Goal: Task Accomplishment & Management: Manage account settings

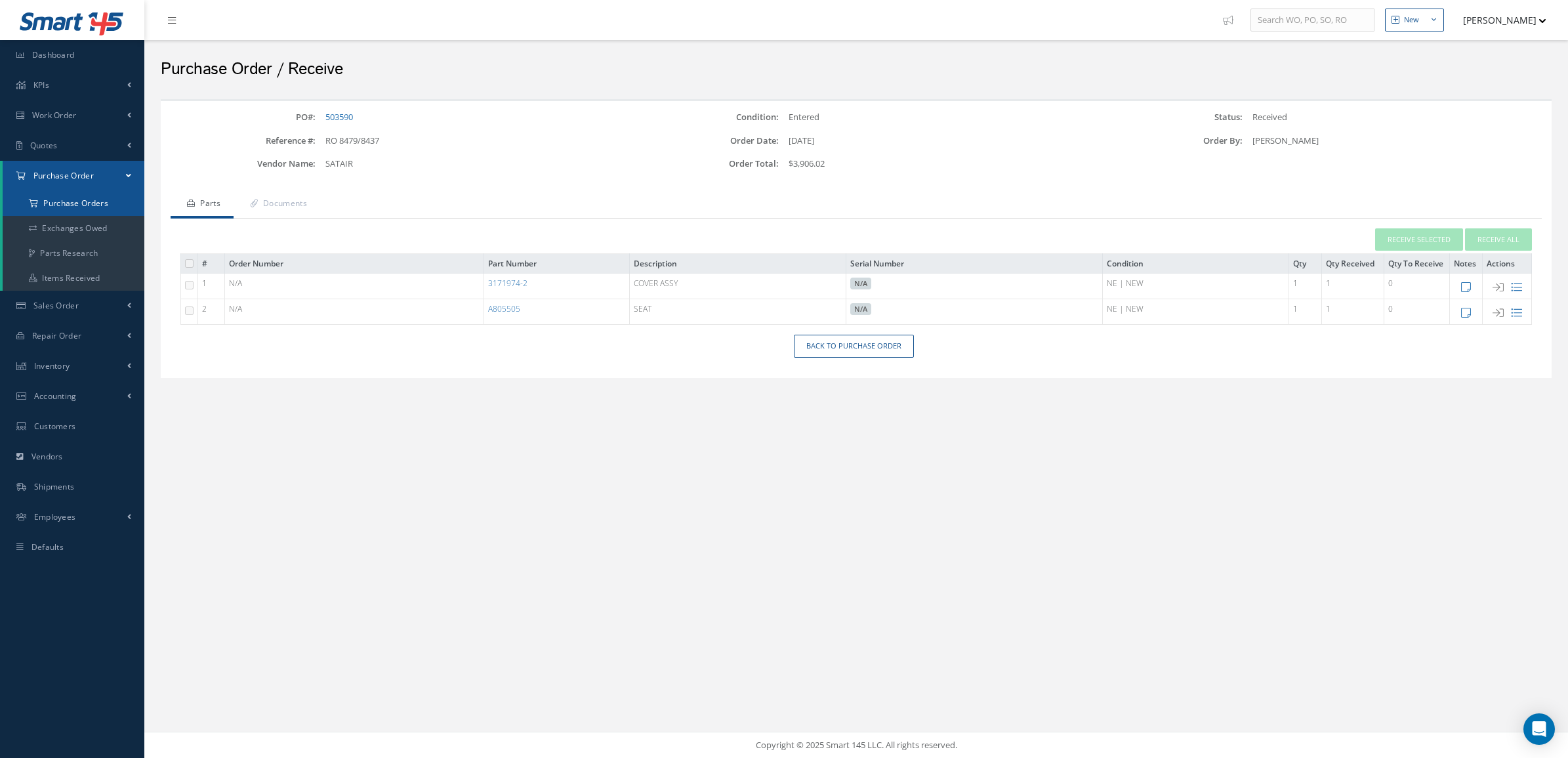
click at [100, 196] on a=1&status_id=2&status_id=3&status_id=5&collapsedFilters"] "Purchase Orders" at bounding box center [73, 203] width 142 height 25
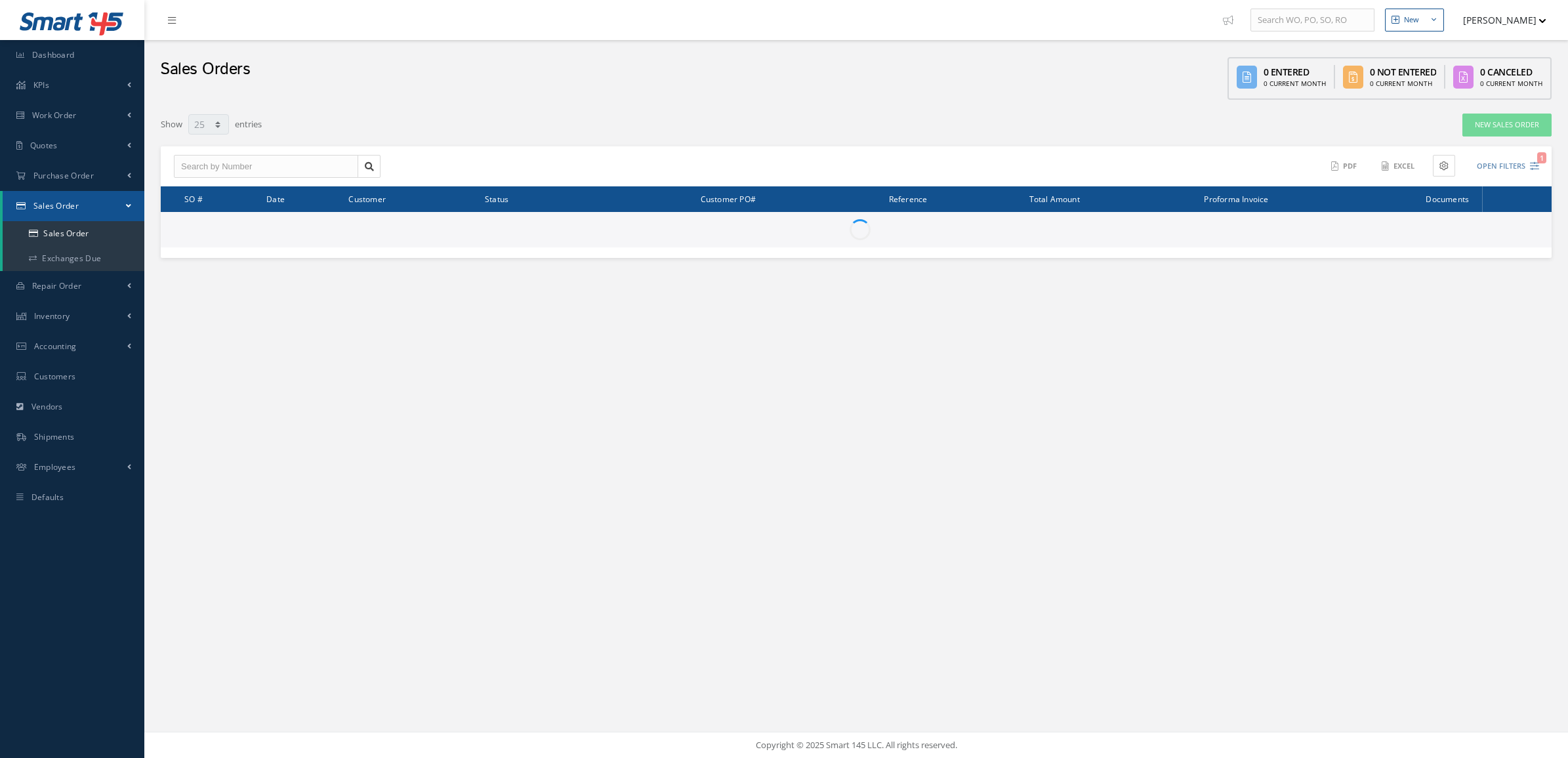
select select "25"
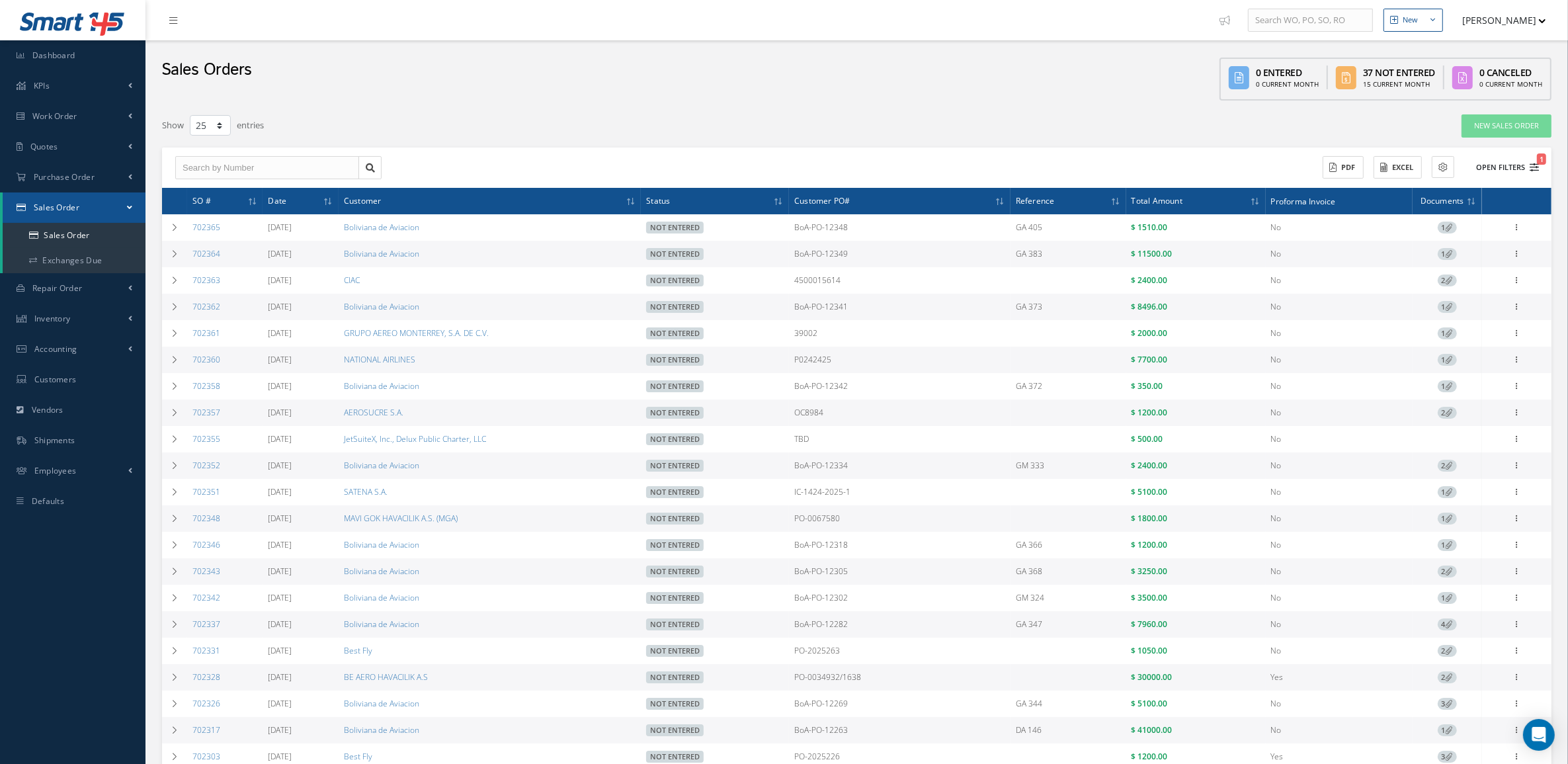
click at [1513, 159] on button "Open Filters 1" at bounding box center [1502, 168] width 74 height 21
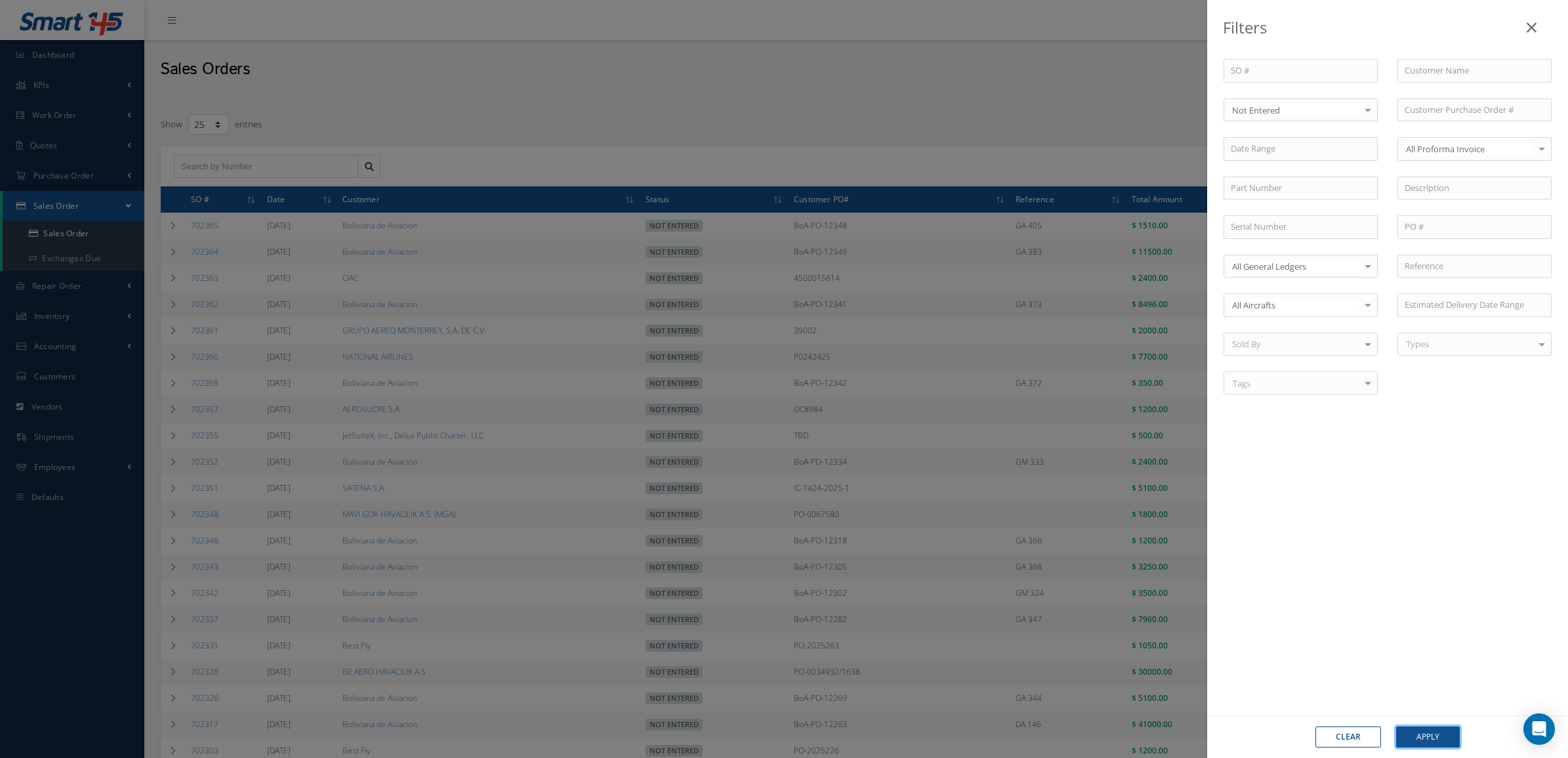
click at [1440, 740] on button "Apply" at bounding box center [1428, 737] width 64 height 21
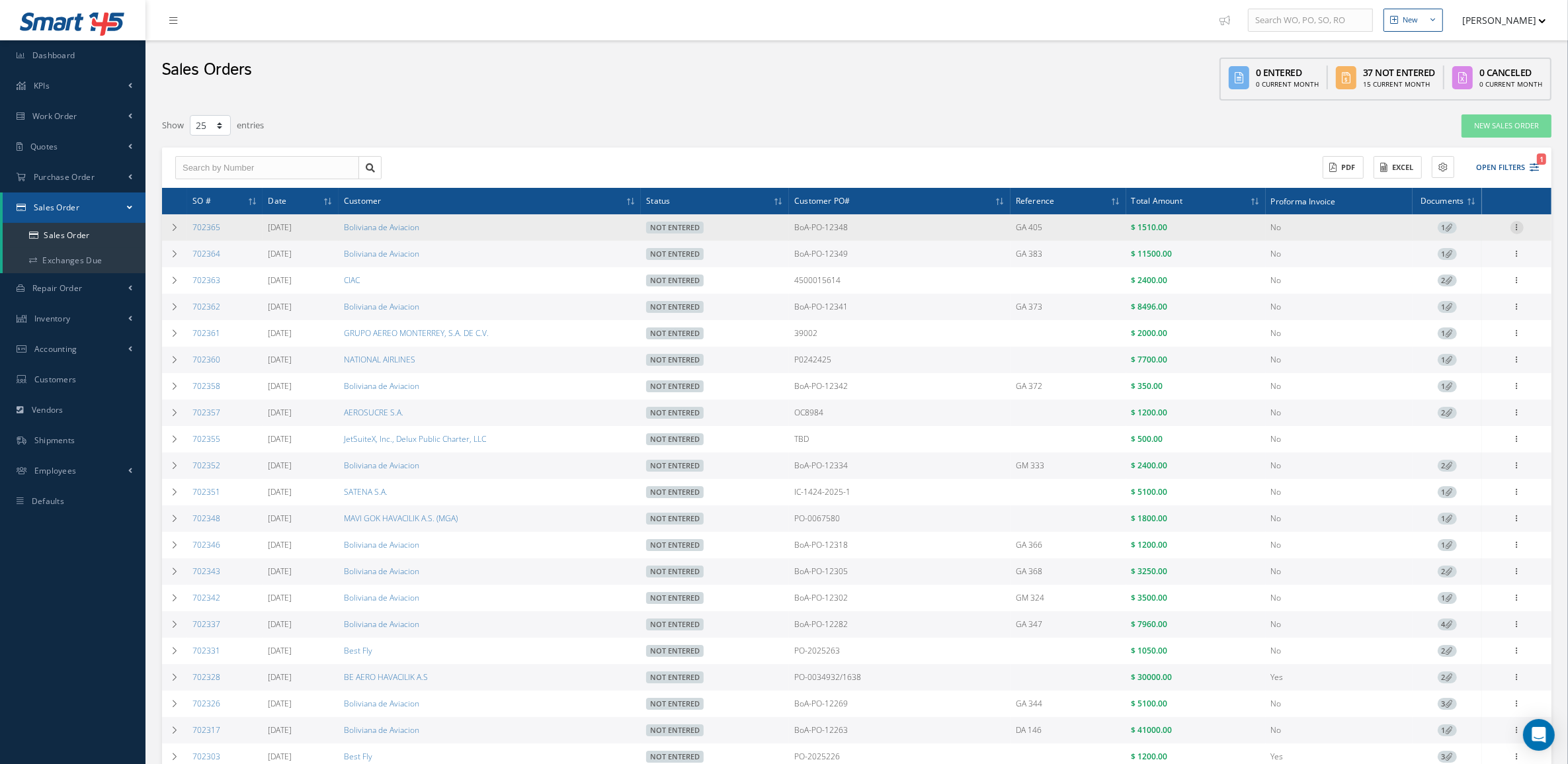
click at [1516, 230] on icon at bounding box center [1518, 225] width 13 height 11
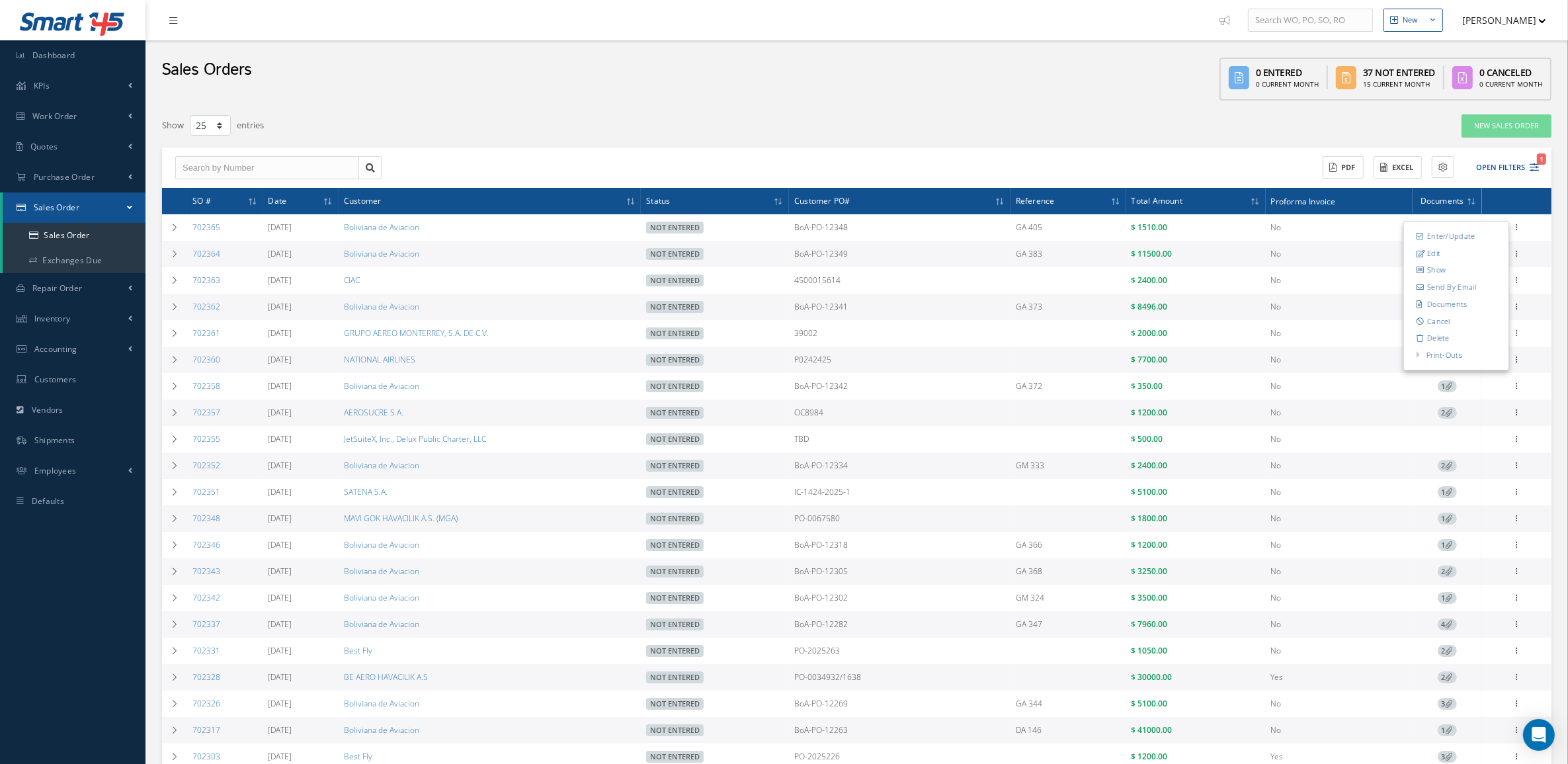
click at [944, 100] on div "Sales Orders 0 Entered 0 Current Month 37 Not Entered 15 Current Month 0 Cancel…" at bounding box center [857, 74] width 1423 height 67
click at [1520, 307] on icon at bounding box center [1518, 306] width 13 height 11
click at [1475, 333] on link "Edit" at bounding box center [1456, 332] width 105 height 17
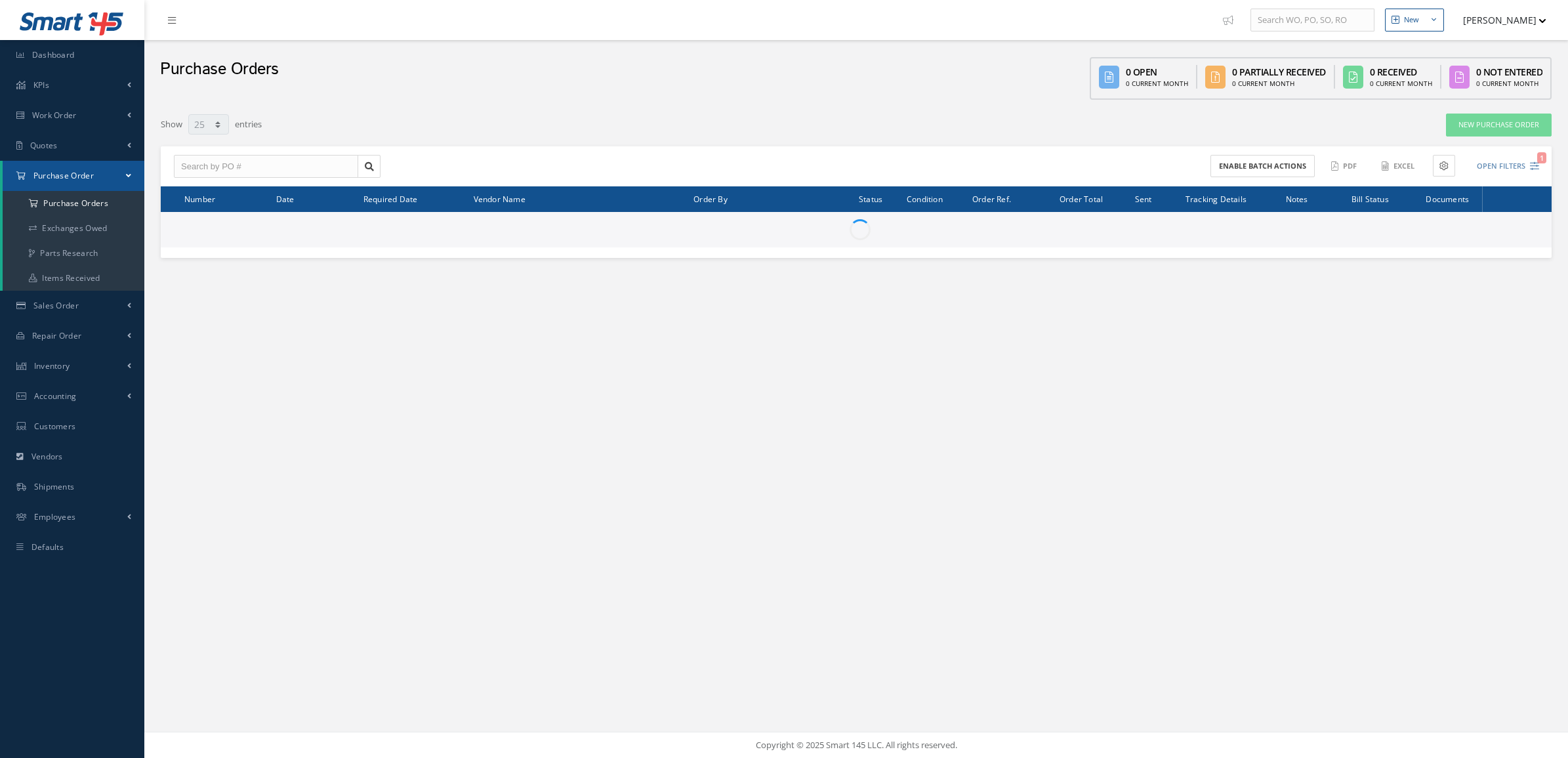
select select "25"
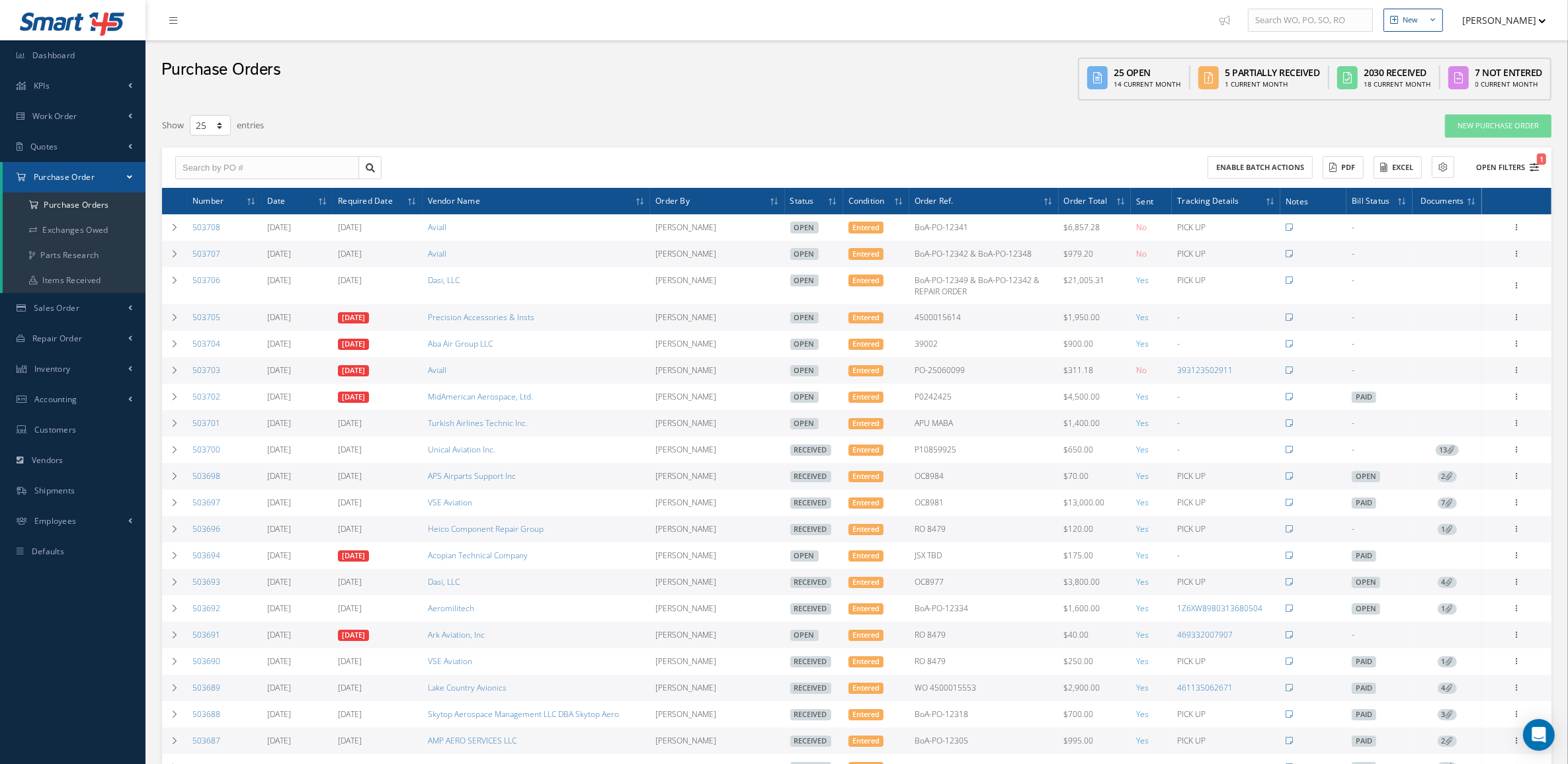
click at [1494, 159] on button "Open Filters 1" at bounding box center [1502, 168] width 74 height 21
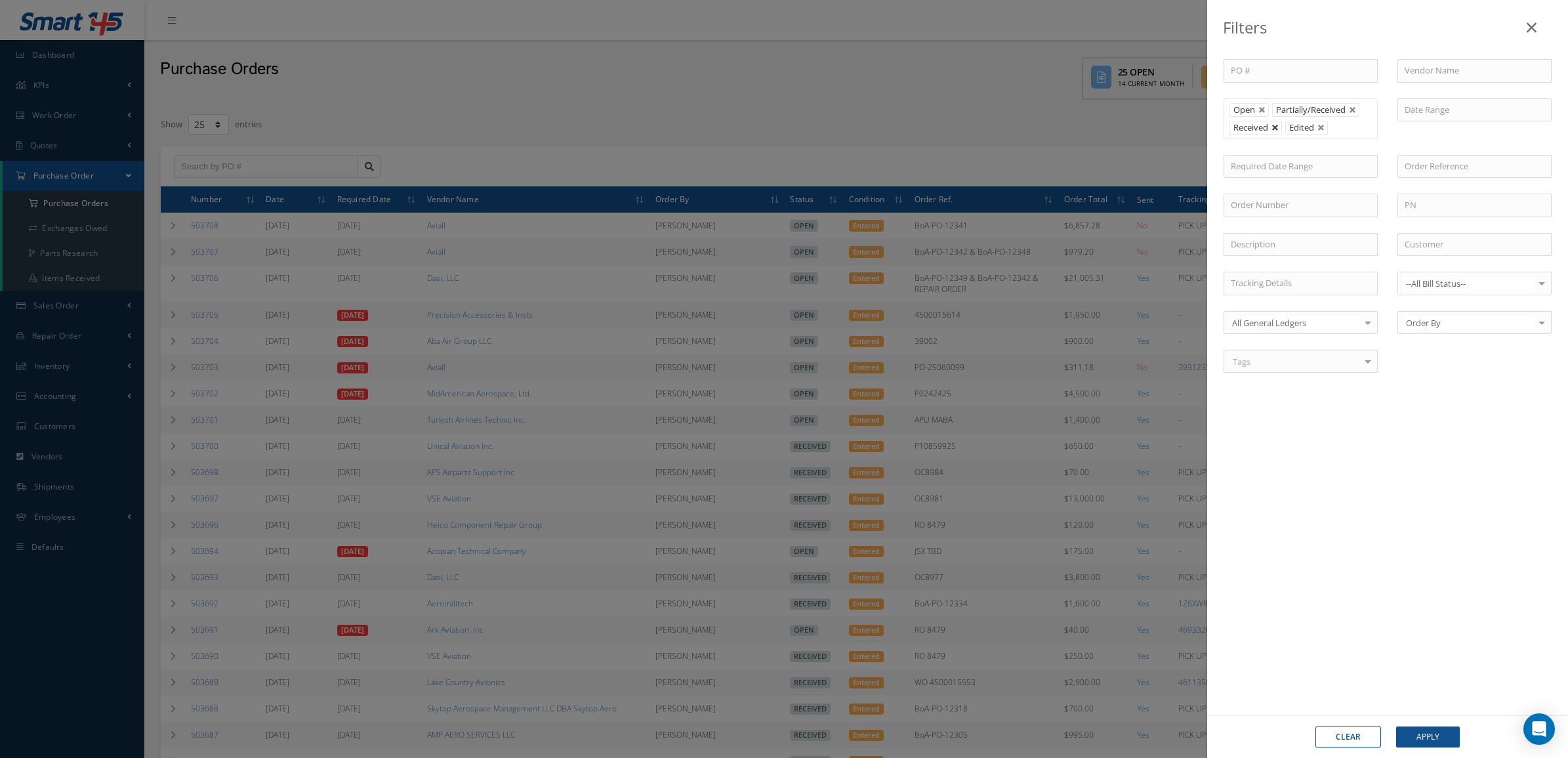
click at [1276, 128] on link at bounding box center [1276, 128] width 8 height 8
click at [1421, 733] on button "Apply" at bounding box center [1428, 737] width 64 height 21
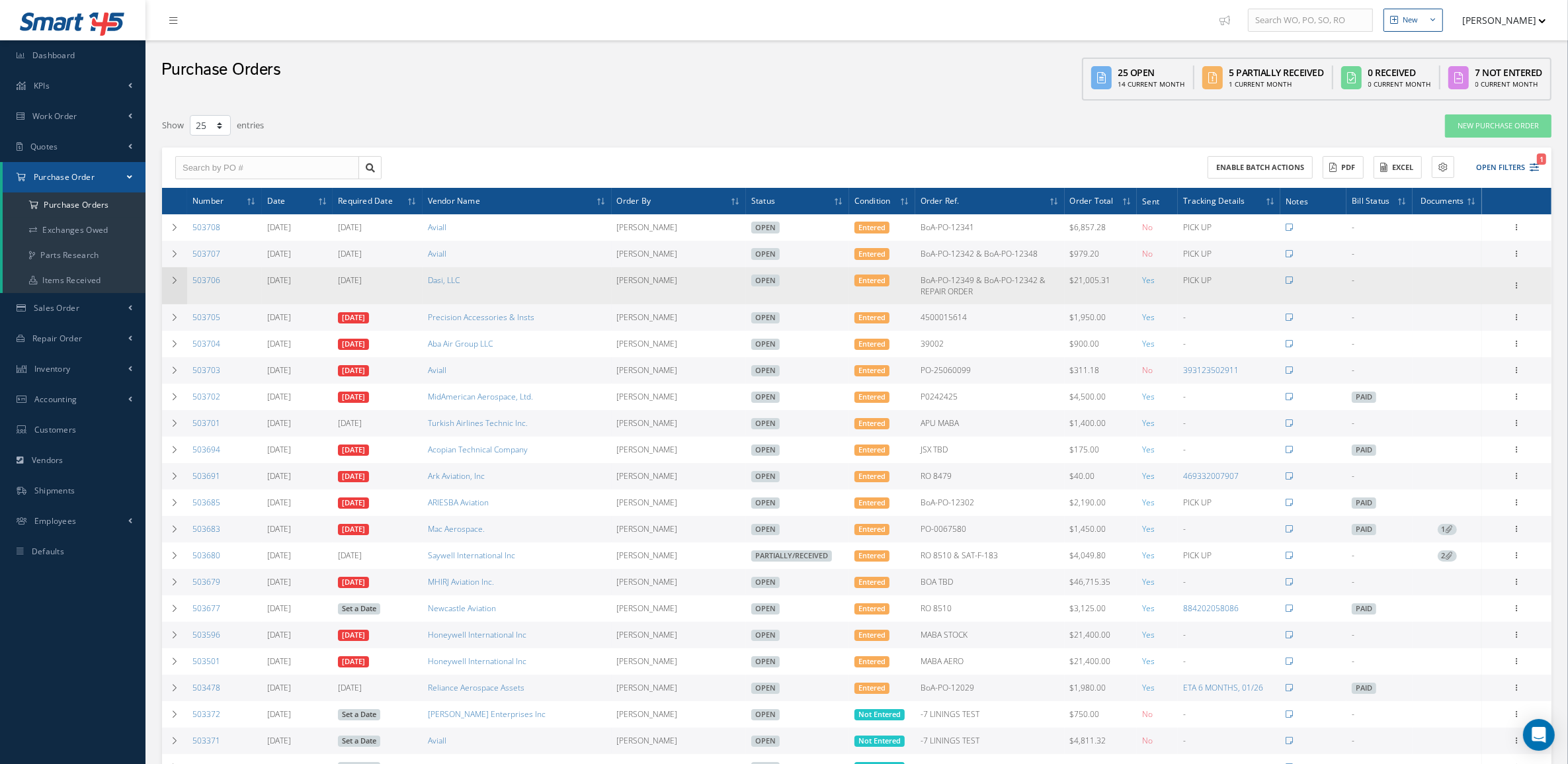
click at [178, 279] on icon at bounding box center [174, 281] width 9 height 8
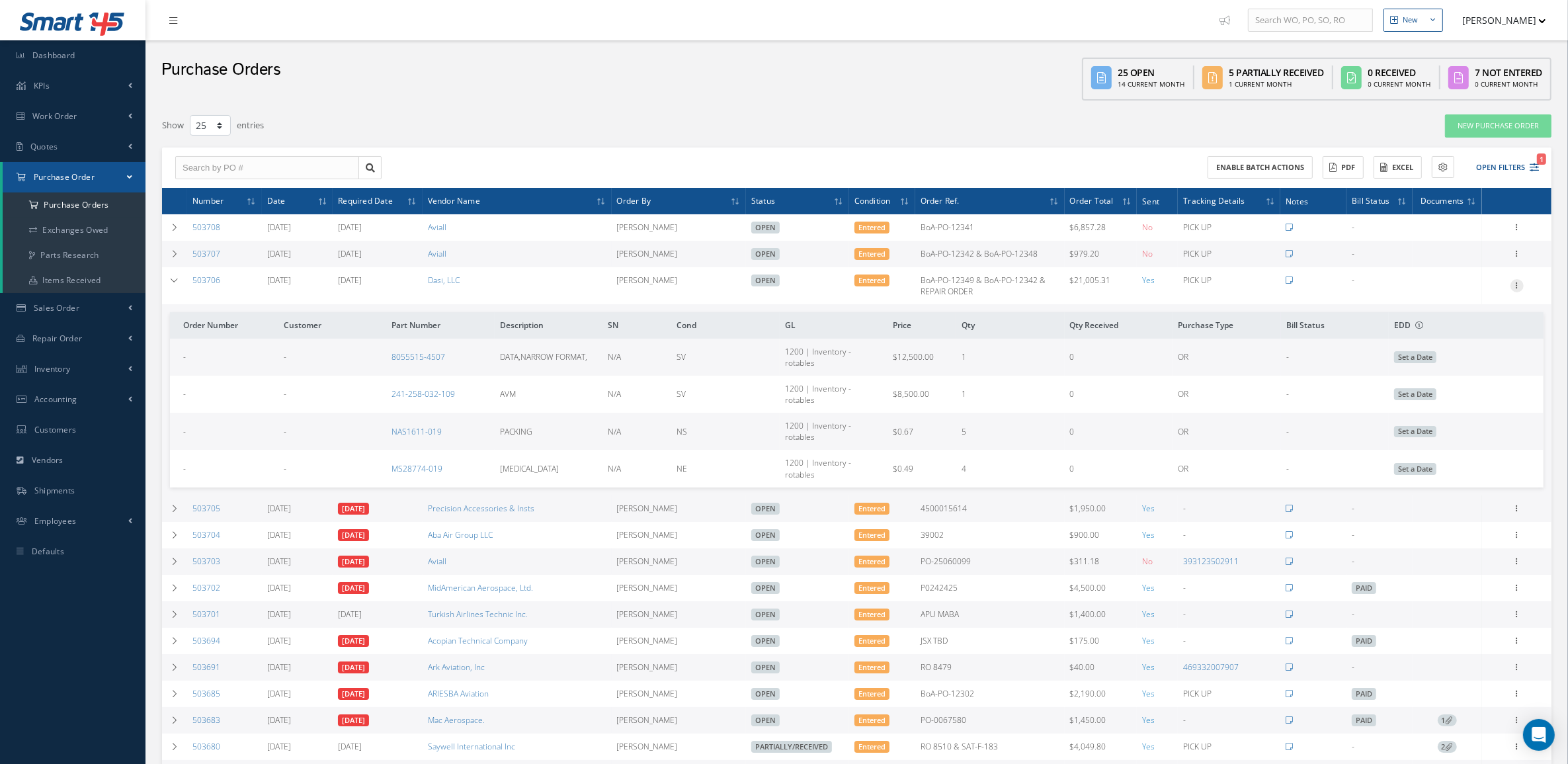
click at [1518, 284] on icon at bounding box center [1518, 284] width 13 height 11
click at [1424, 325] on icon at bounding box center [1421, 328] width 9 height 7
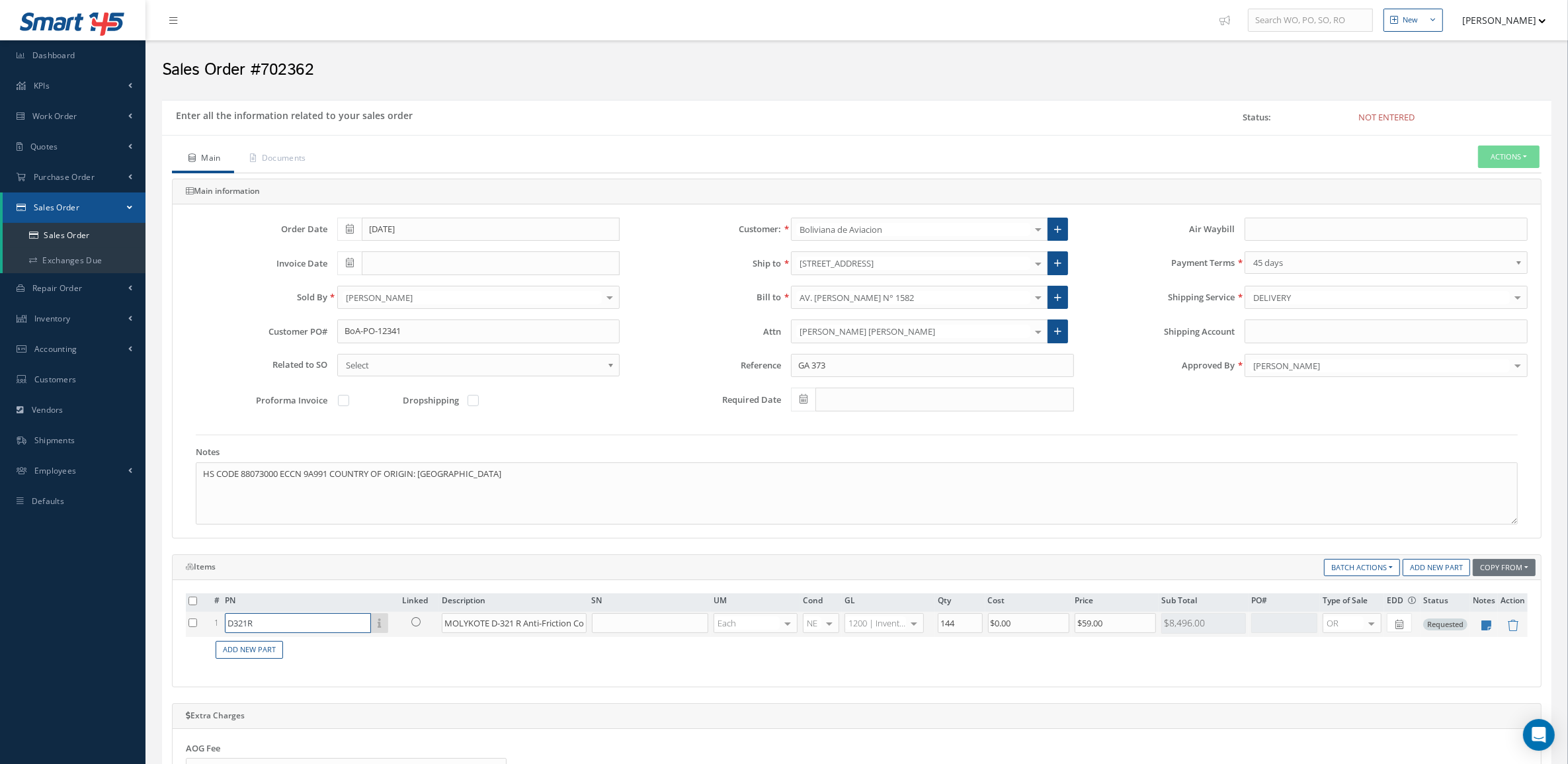
click at [337, 629] on input "D321R" at bounding box center [297, 623] width 146 height 20
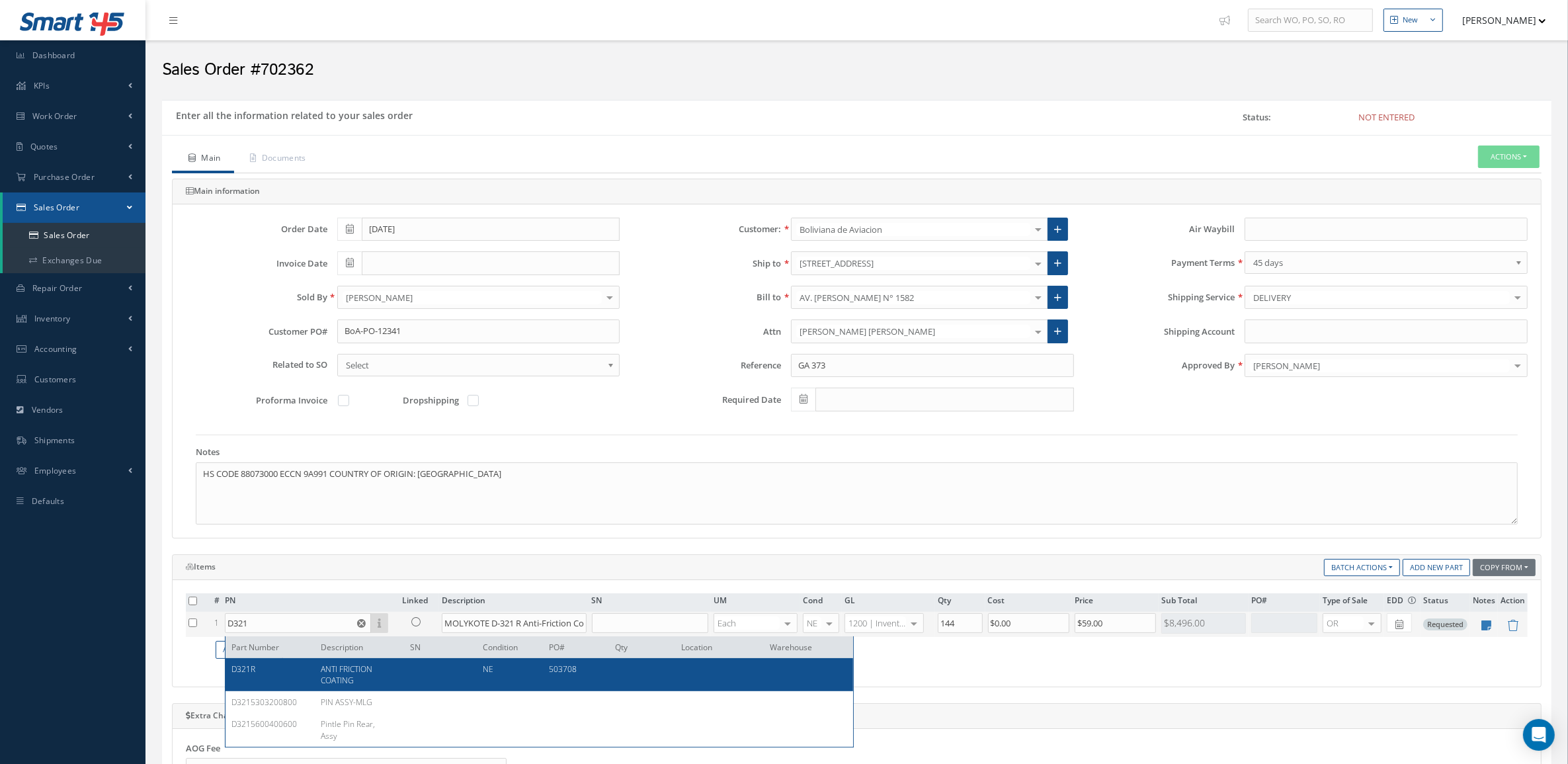
click at [335, 662] on div "D321R ANTI FRICTION COATING NE 503708" at bounding box center [539, 675] width 628 height 33
type input "D321R"
type input "ANTI FRICTION COATING"
type input "$47.62"
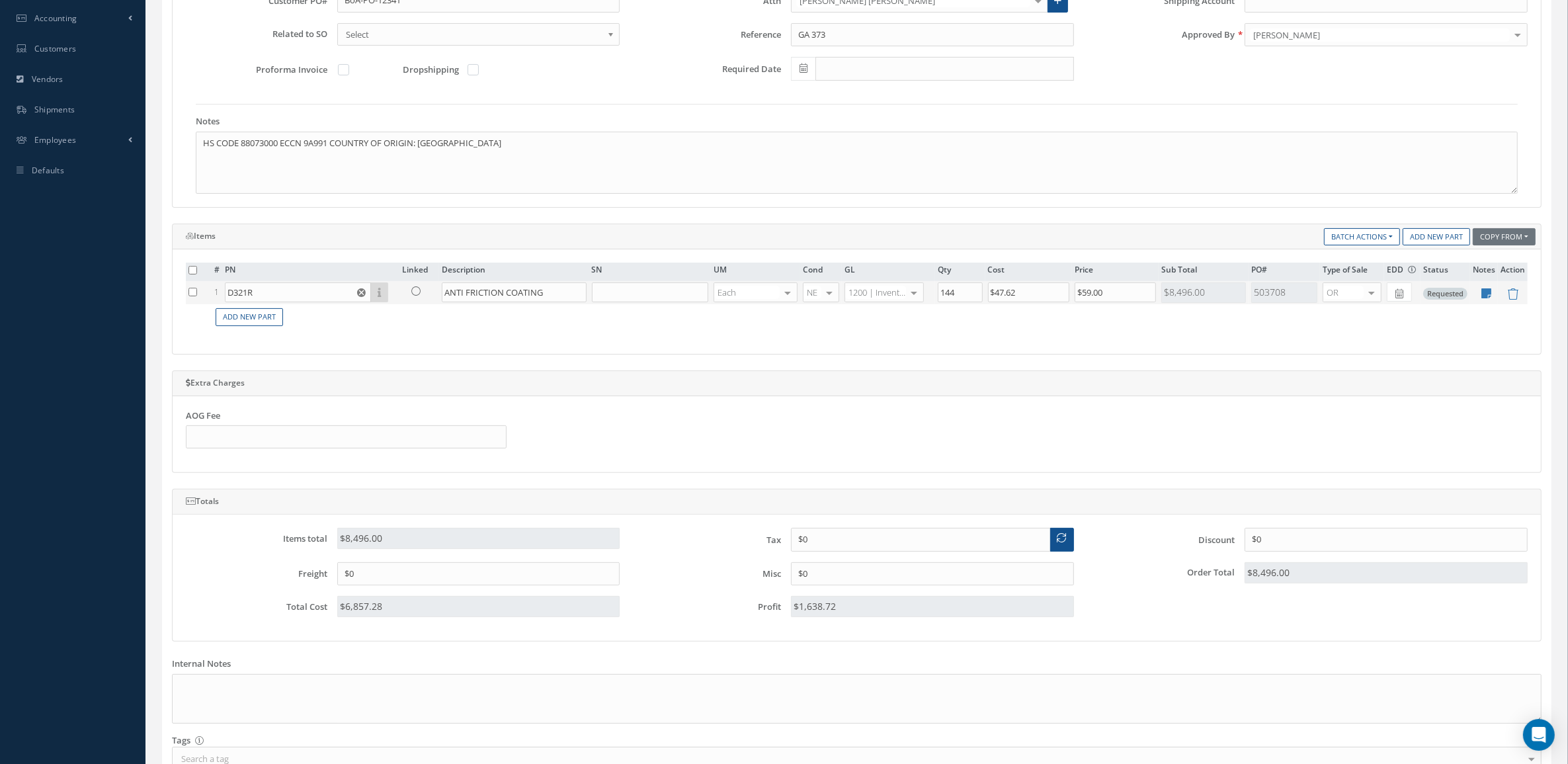
scroll to position [439, 0]
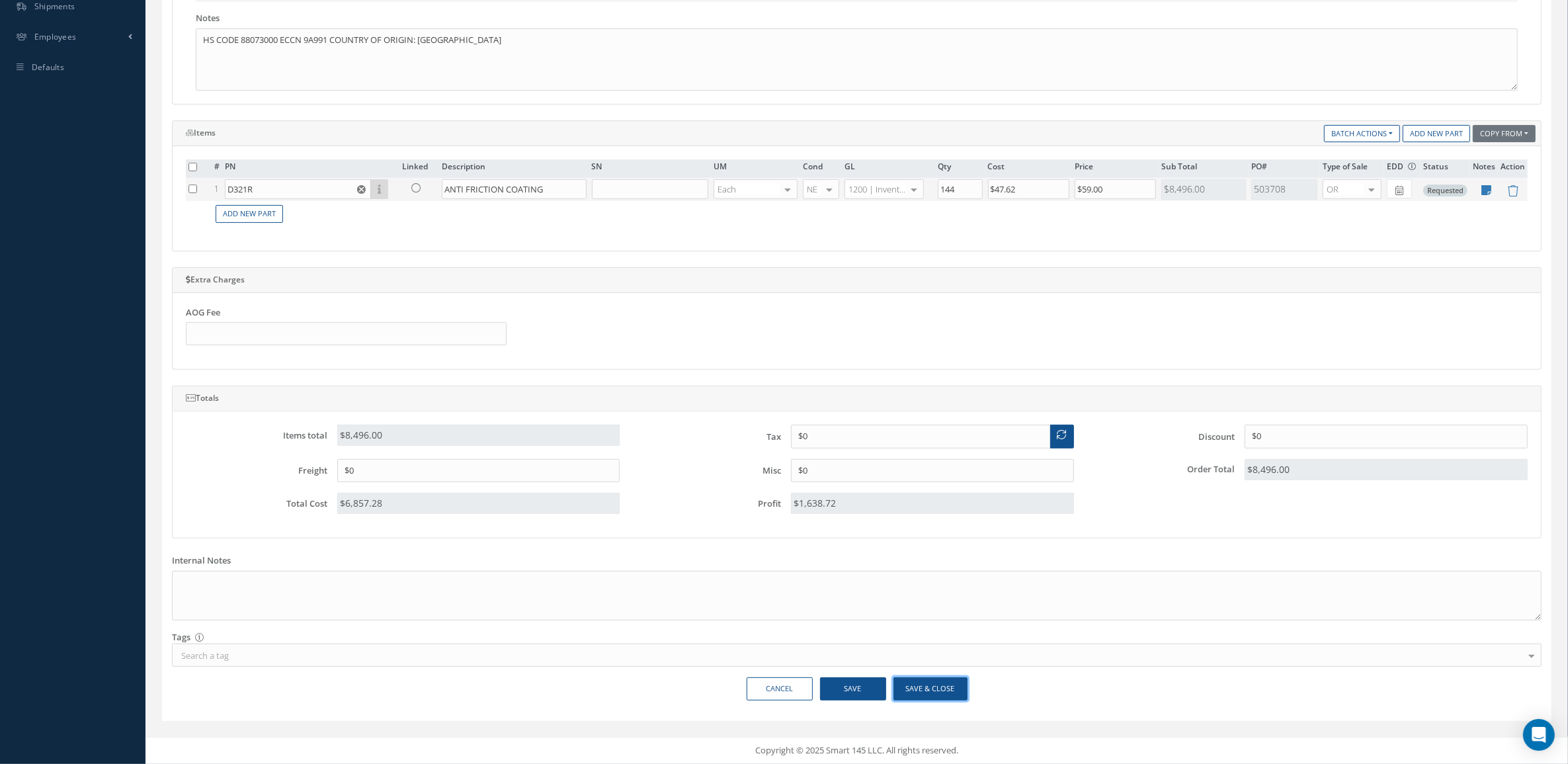
click at [915, 686] on button "Save & Close" at bounding box center [931, 689] width 74 height 23
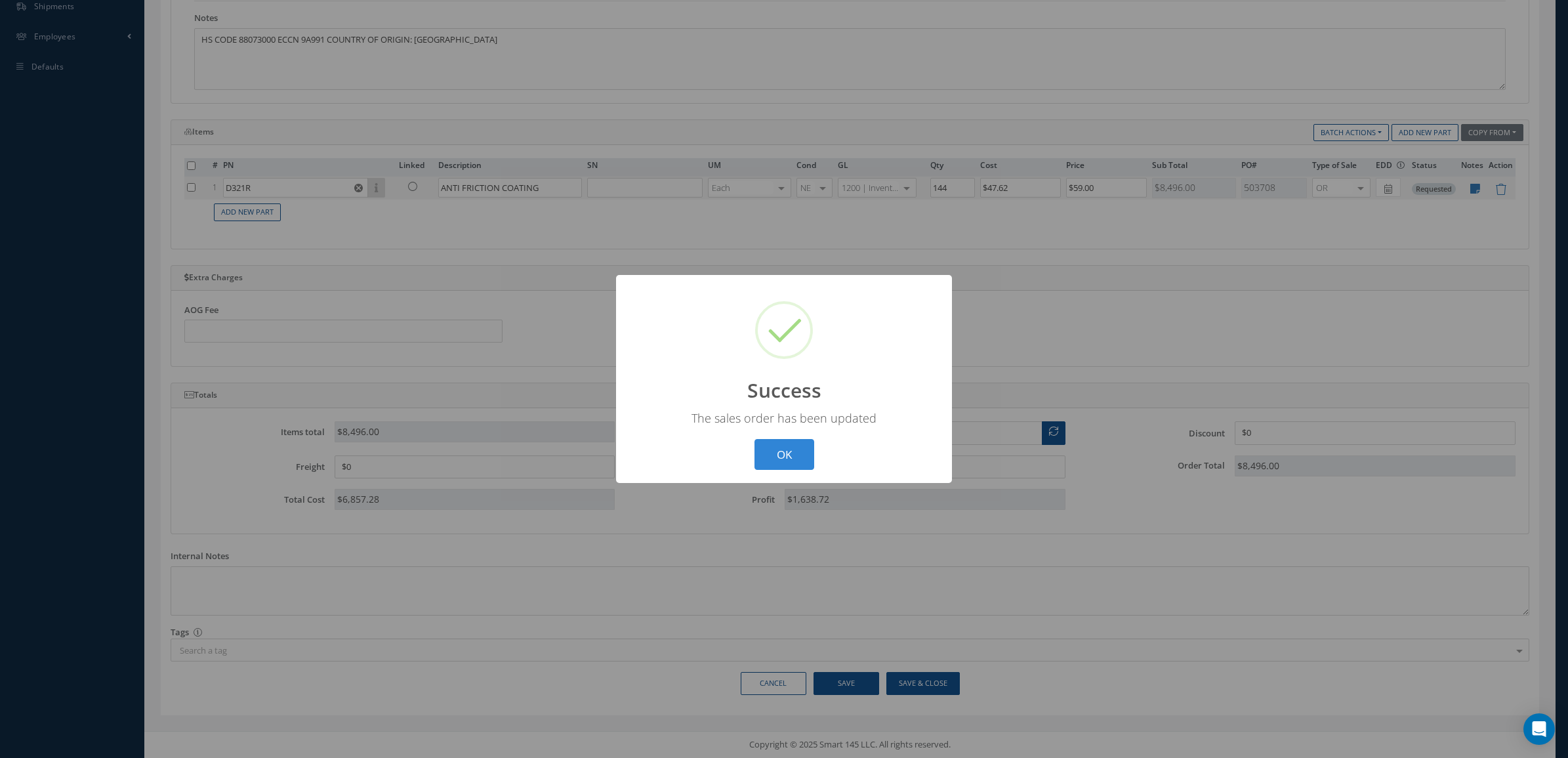
click at [777, 470] on div "? ! i Success × The sales order has been updated OK Cancel" at bounding box center [784, 379] width 336 height 208
drag, startPoint x: 777, startPoint y: 463, endPoint x: 776, endPoint y: 446, distance: 17.0
click at [776, 463] on button "OK" at bounding box center [784, 455] width 60 height 31
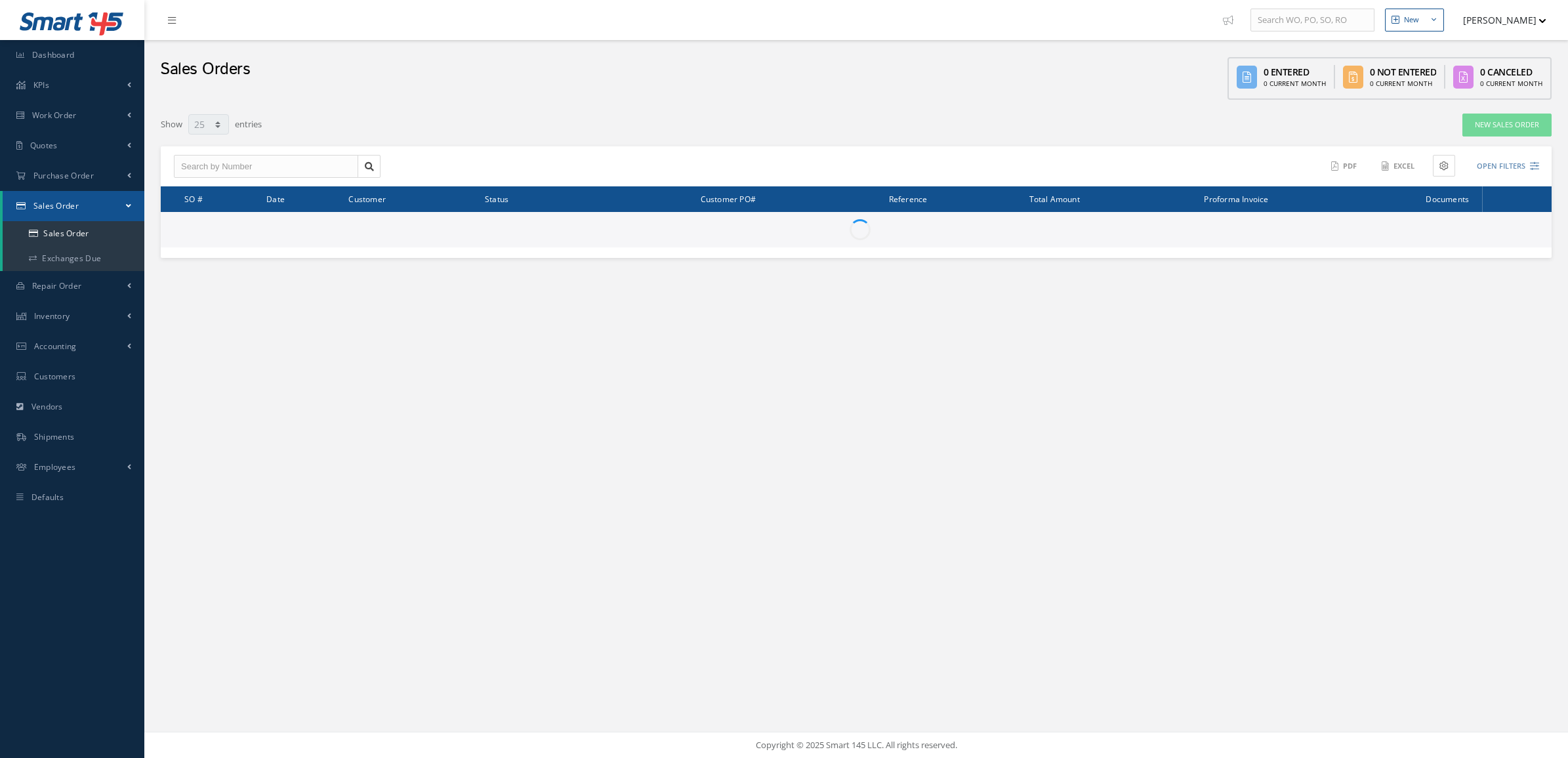
select select "25"
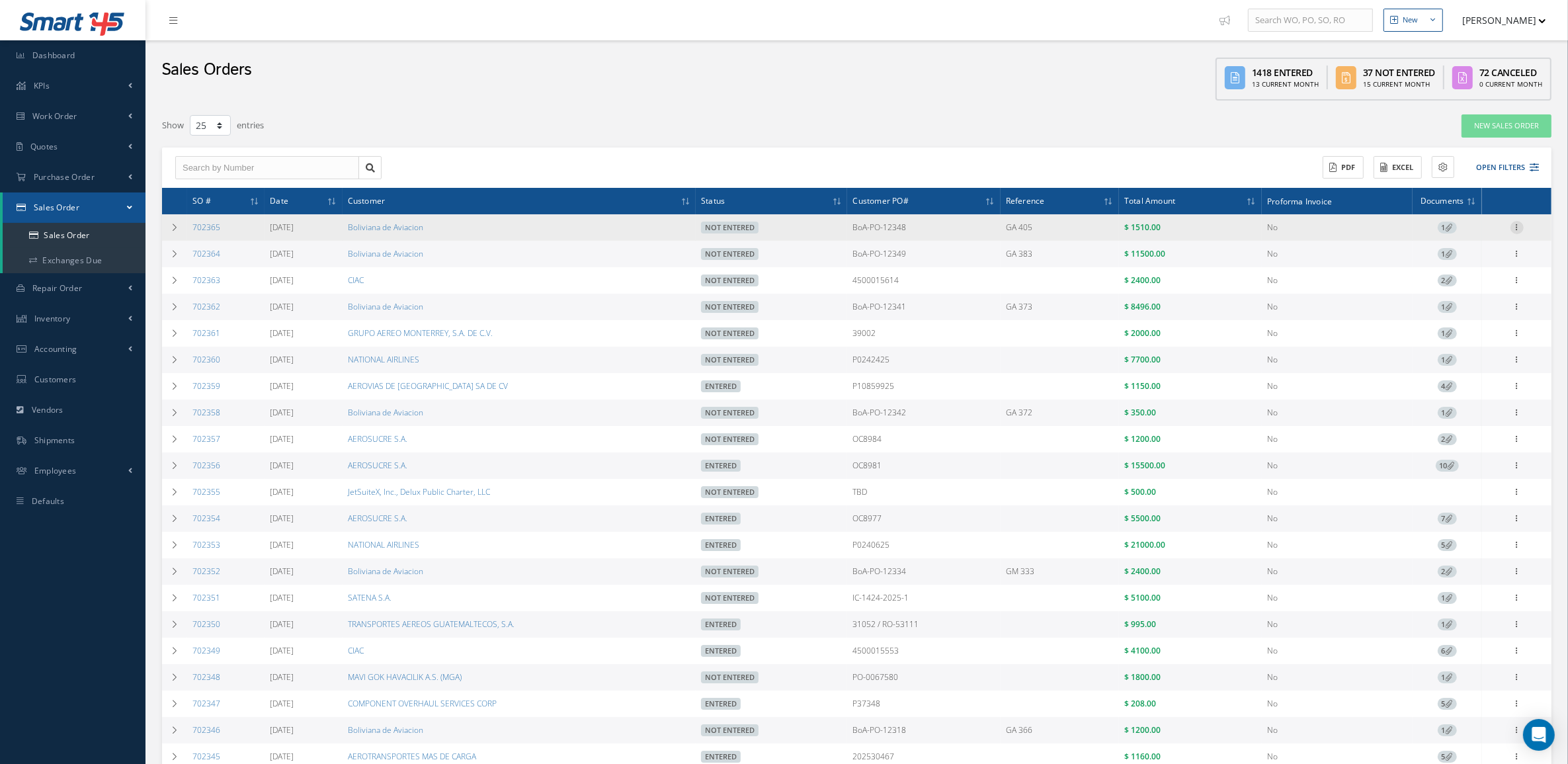
click at [1519, 224] on icon at bounding box center [1518, 225] width 13 height 11
click at [1469, 255] on link "Edit" at bounding box center [1456, 253] width 105 height 17
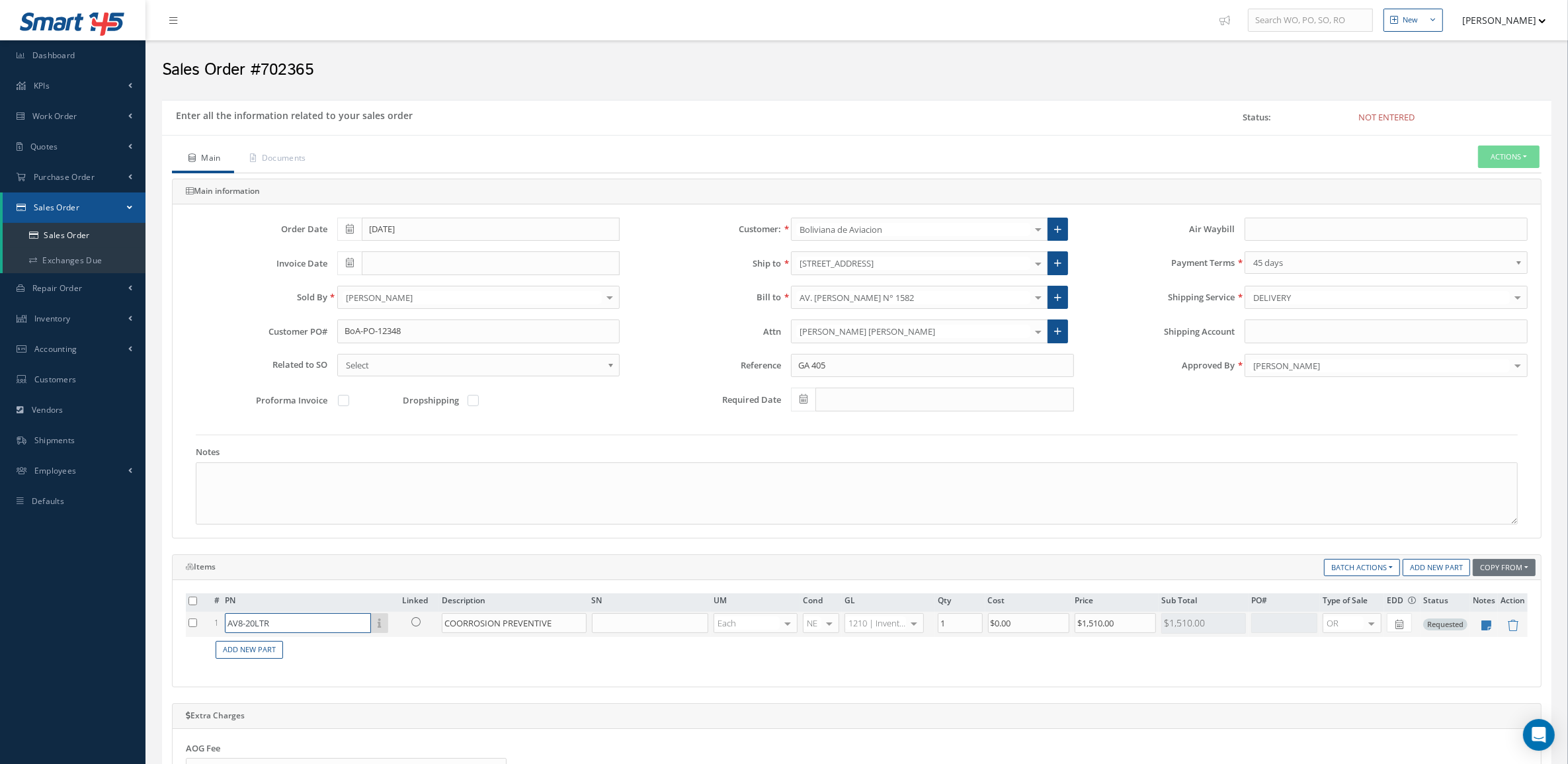
click at [311, 627] on input "AV8-20LTR" at bounding box center [297, 623] width 146 height 20
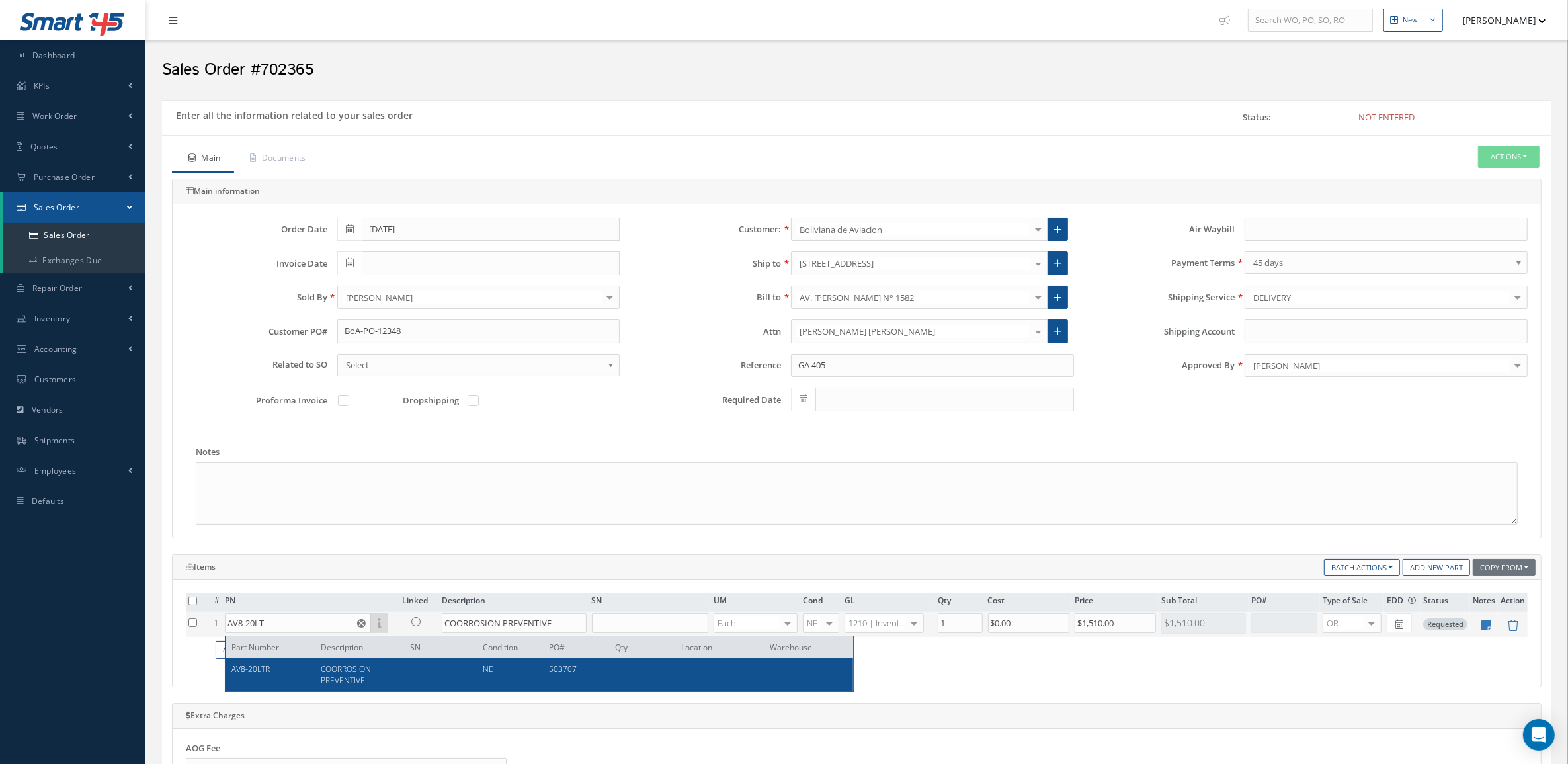
click at [316, 671] on div "COORROSION PREVENTIVE" at bounding box center [355, 674] width 89 height 22
type input "AV8-20LTR"
type input "$860.2"
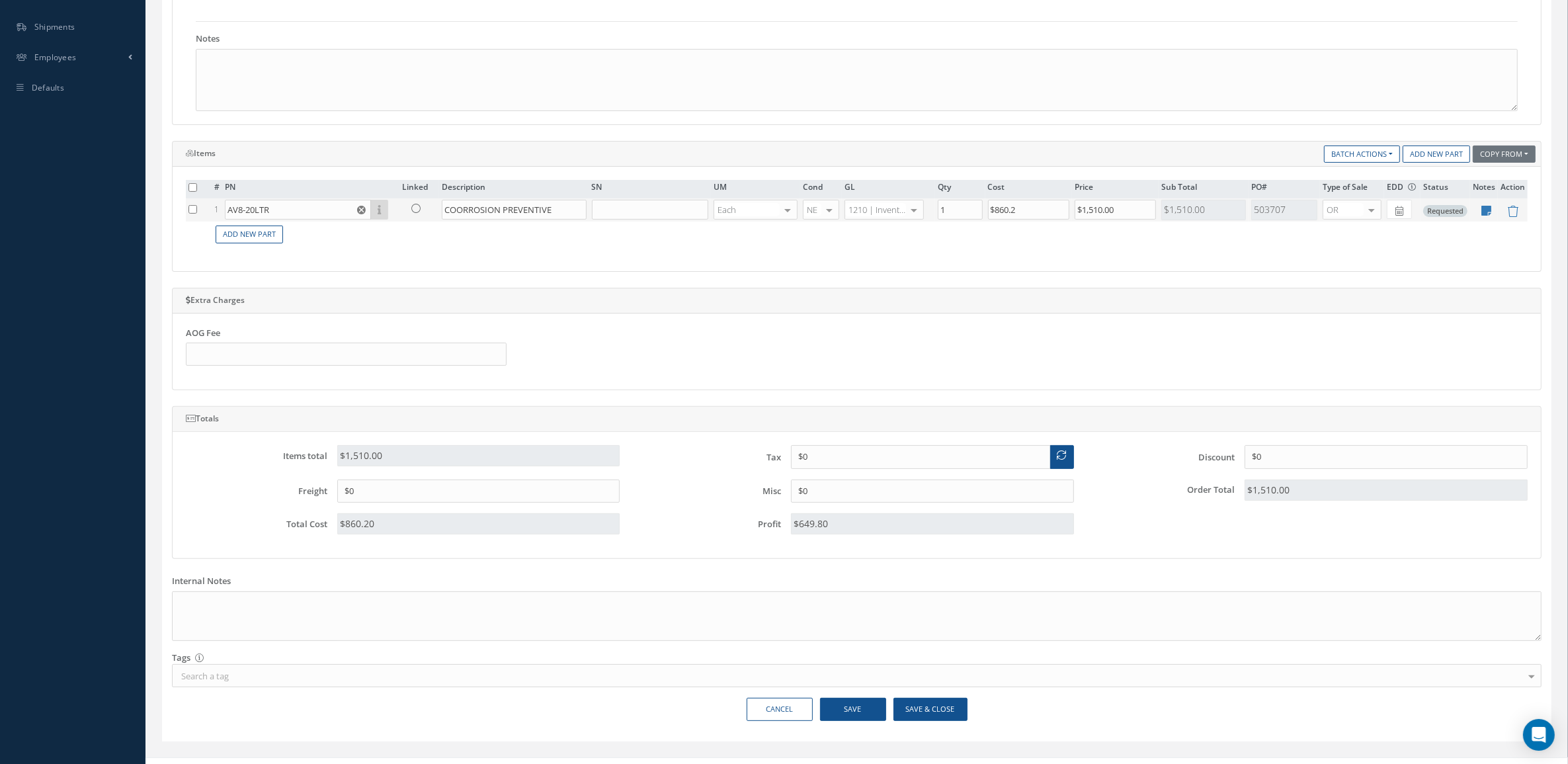
scroll to position [439, 0]
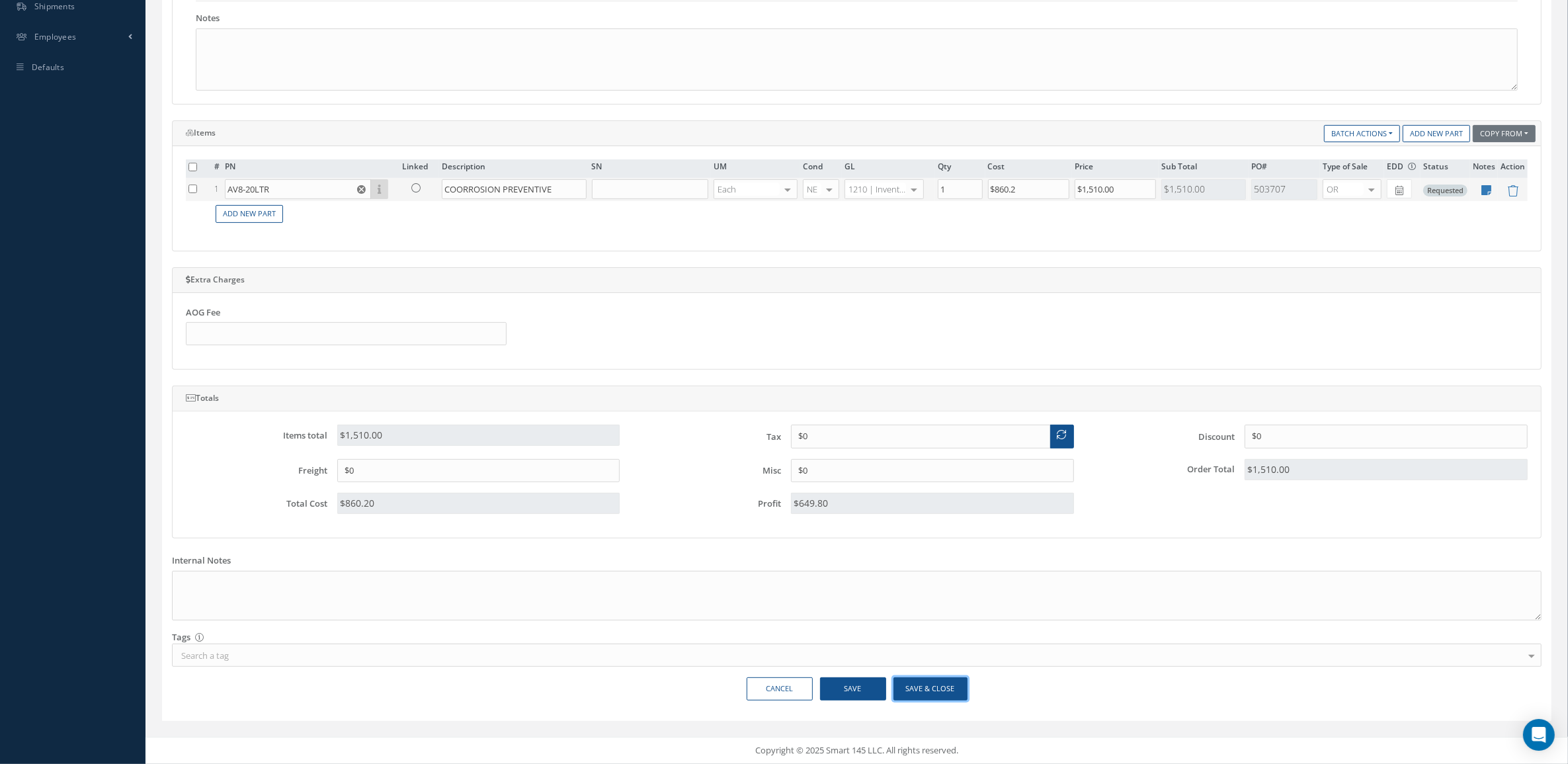
click at [927, 680] on button "Save & Close" at bounding box center [931, 689] width 74 height 23
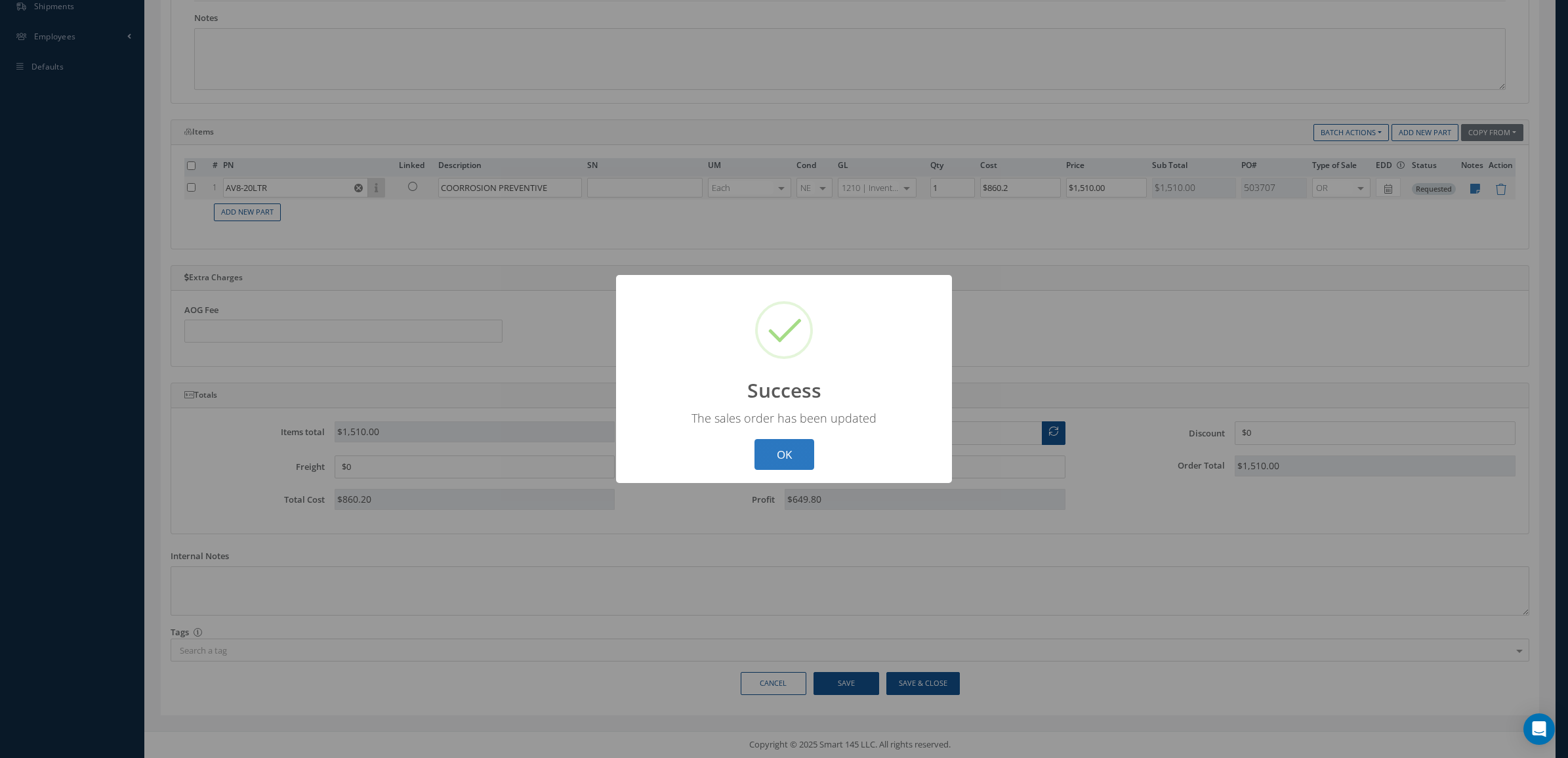
click at [782, 447] on button "OK" at bounding box center [784, 455] width 60 height 31
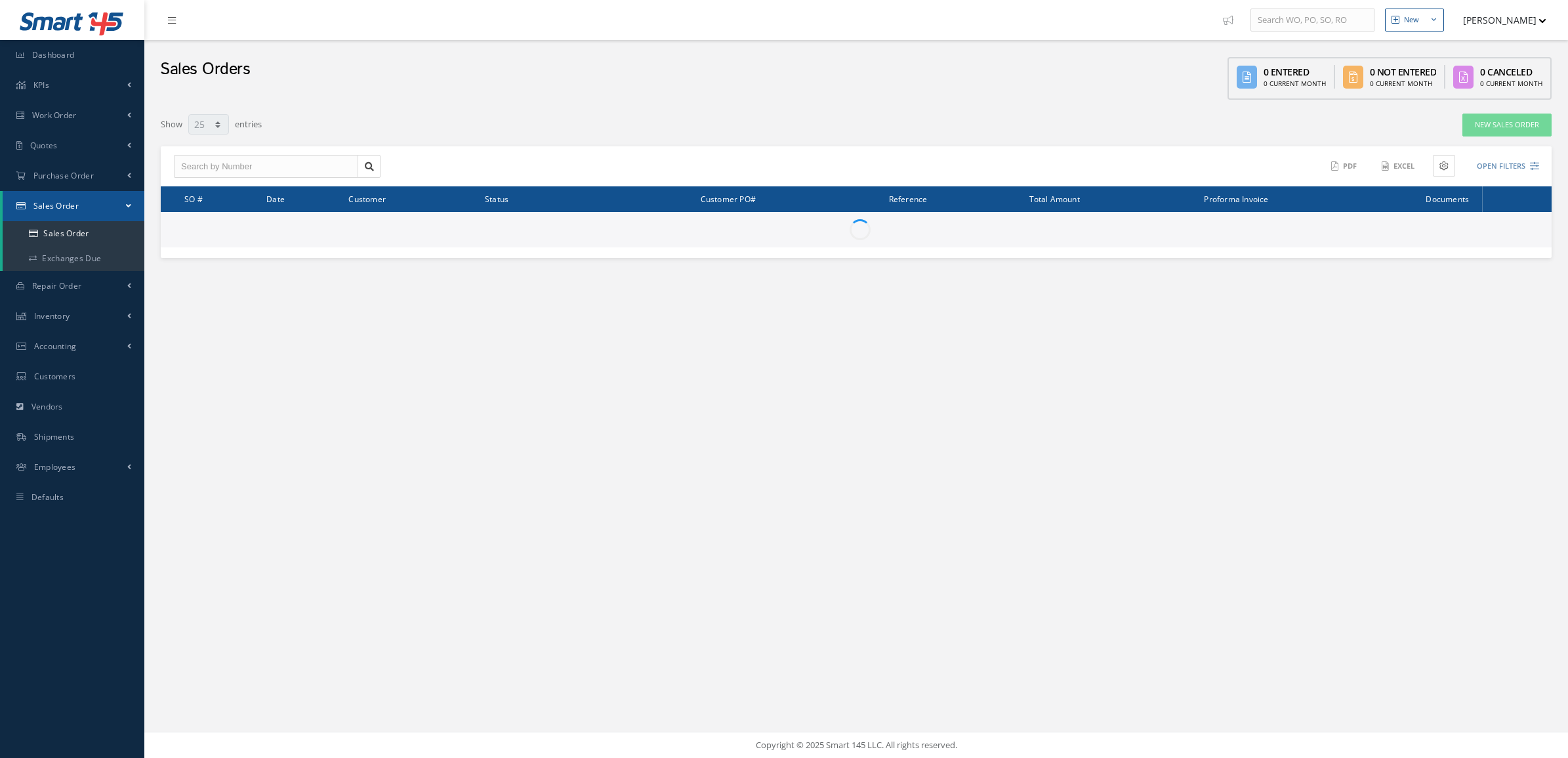
select select "25"
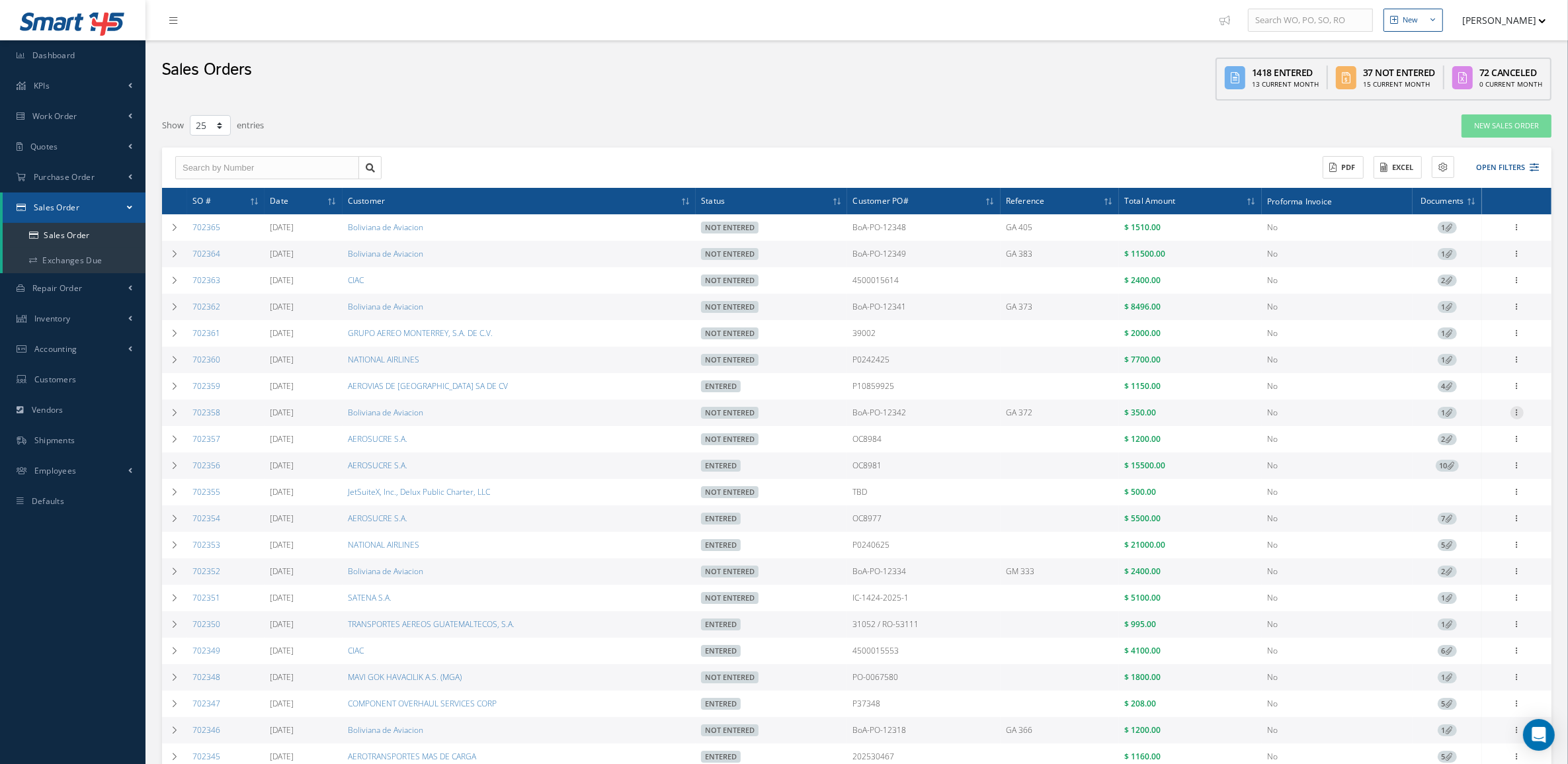
click at [1515, 413] on icon at bounding box center [1518, 411] width 13 height 11
click at [1470, 444] on link "Edit" at bounding box center [1456, 438] width 105 height 17
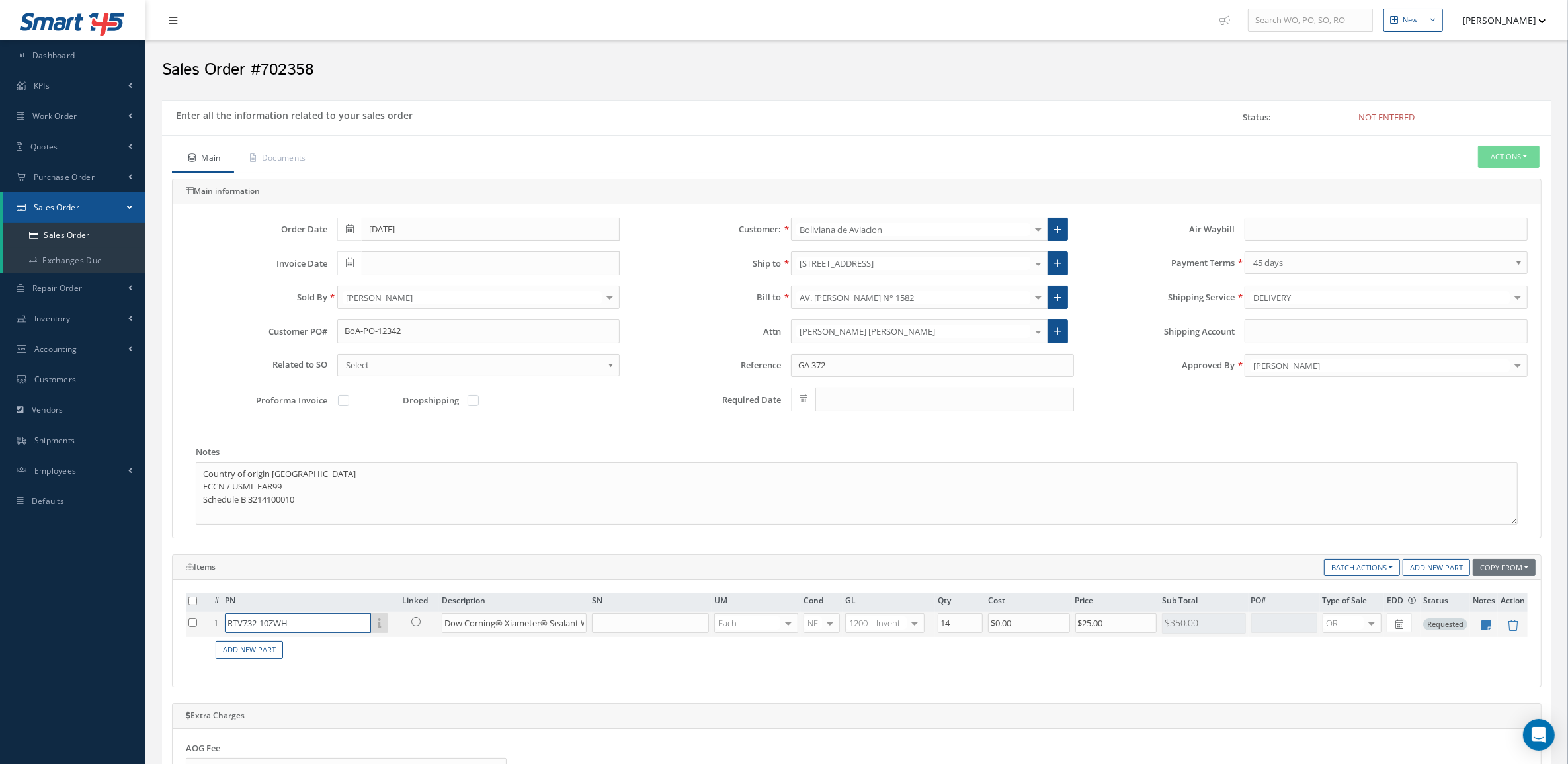
click at [319, 625] on input "RTV732-10ZWH" at bounding box center [297, 623] width 146 height 20
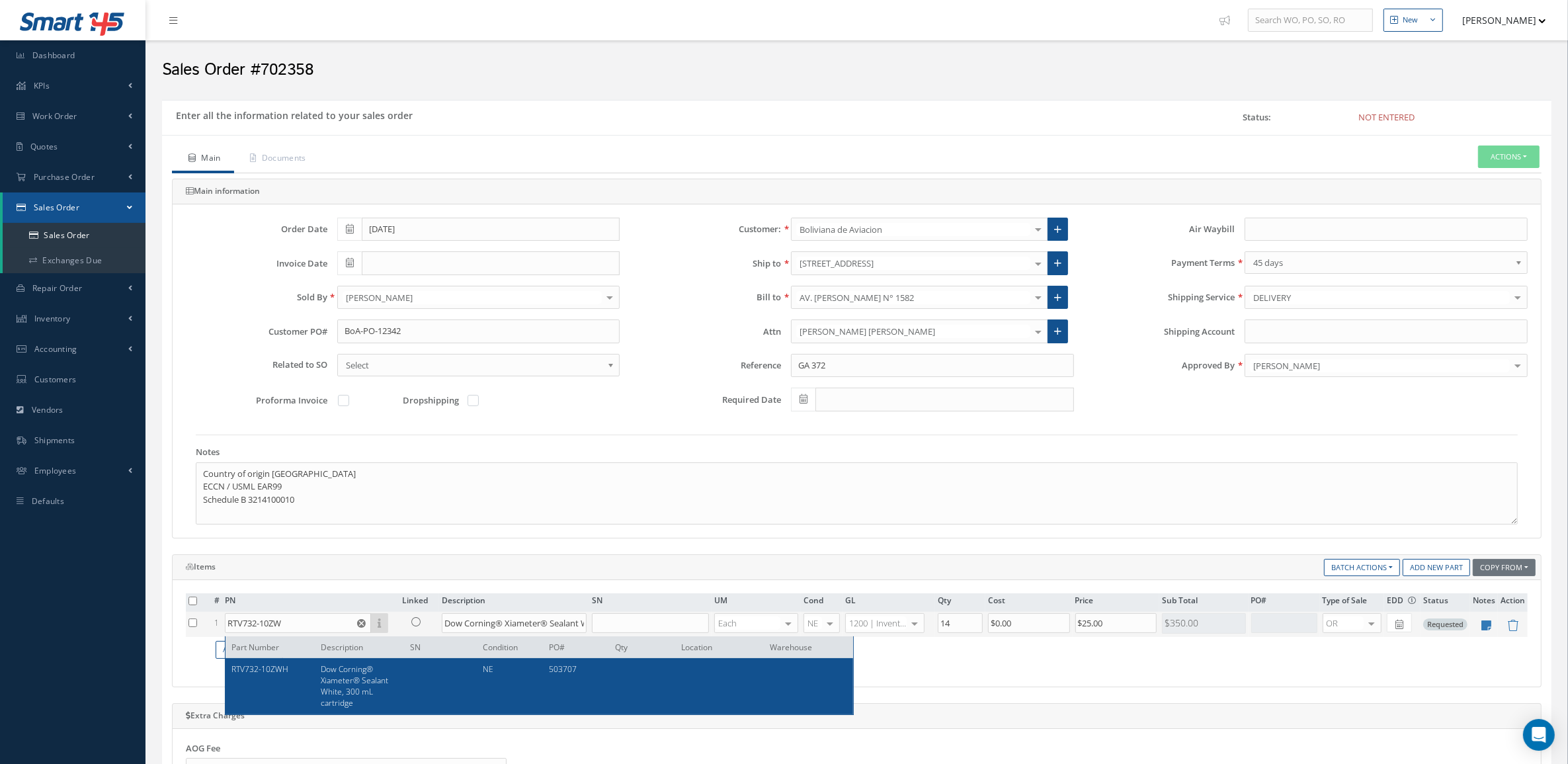
click at [380, 668] on div "Dow Corning® Xiameter® Sealant White, 300 mL cartridge" at bounding box center [355, 686] width 89 height 45
type input "RTV732-10ZWH"
type input "$8.5"
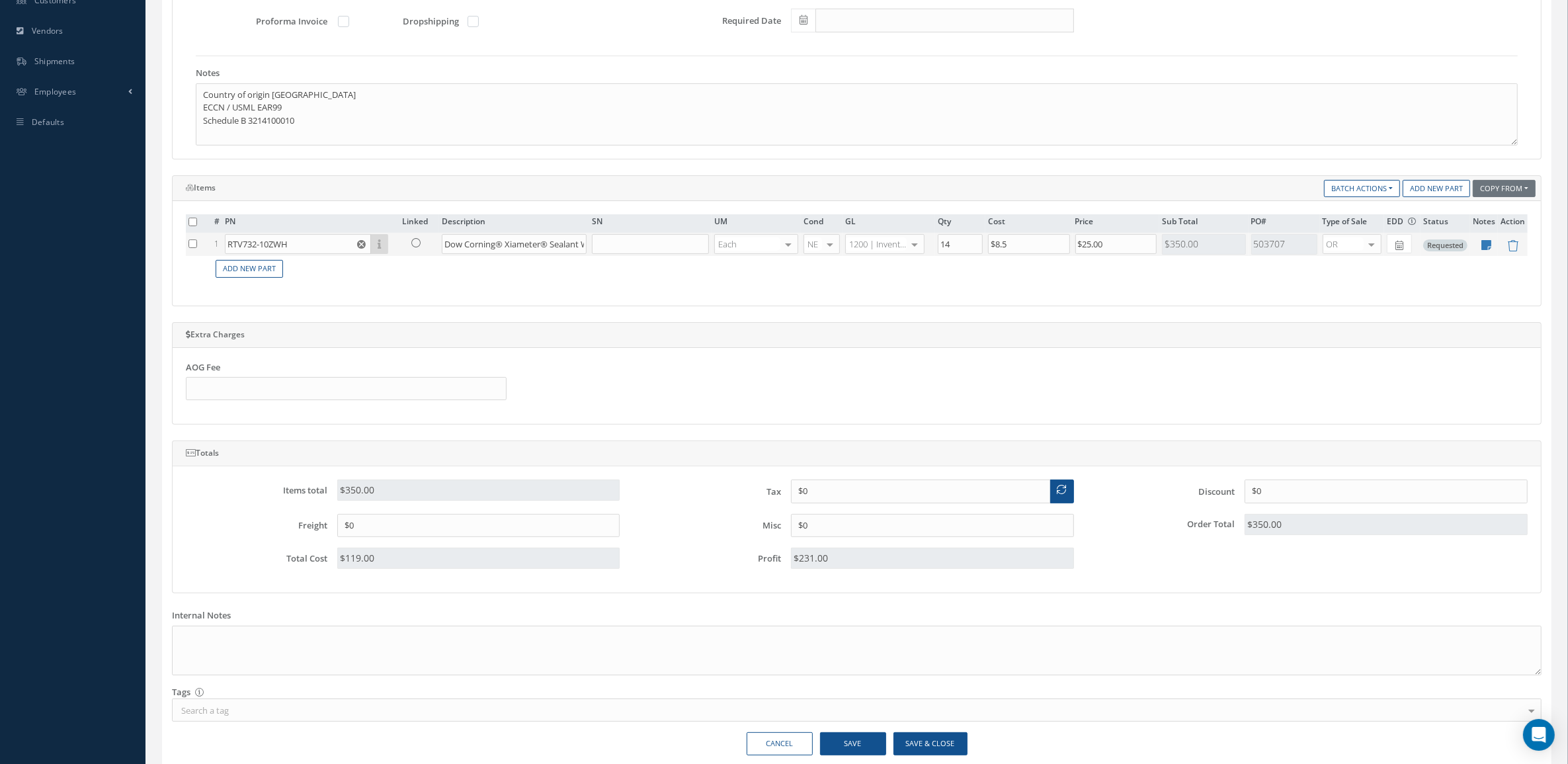
scroll to position [413, 0]
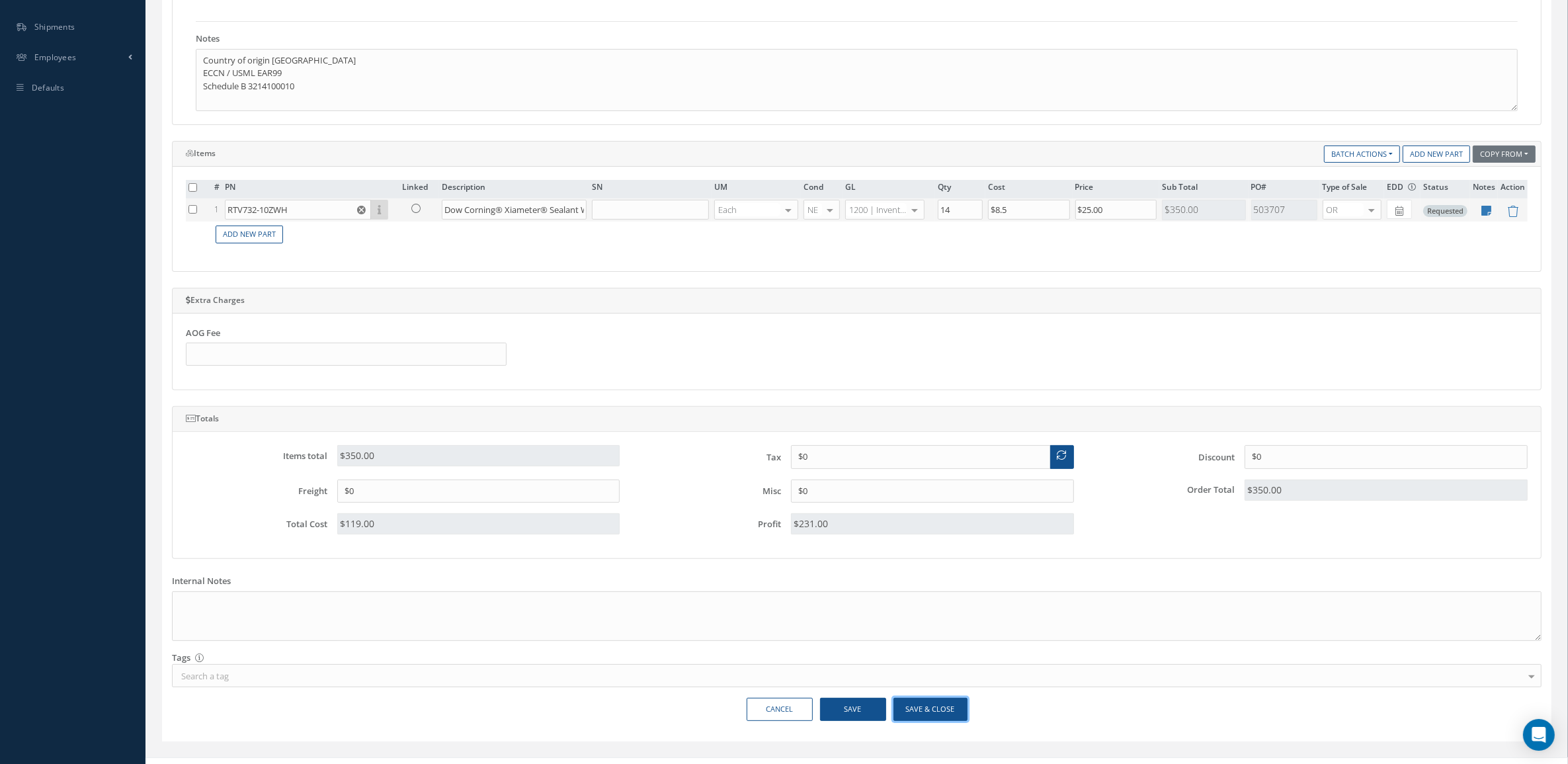
click at [953, 706] on button "Save & Close" at bounding box center [931, 709] width 74 height 23
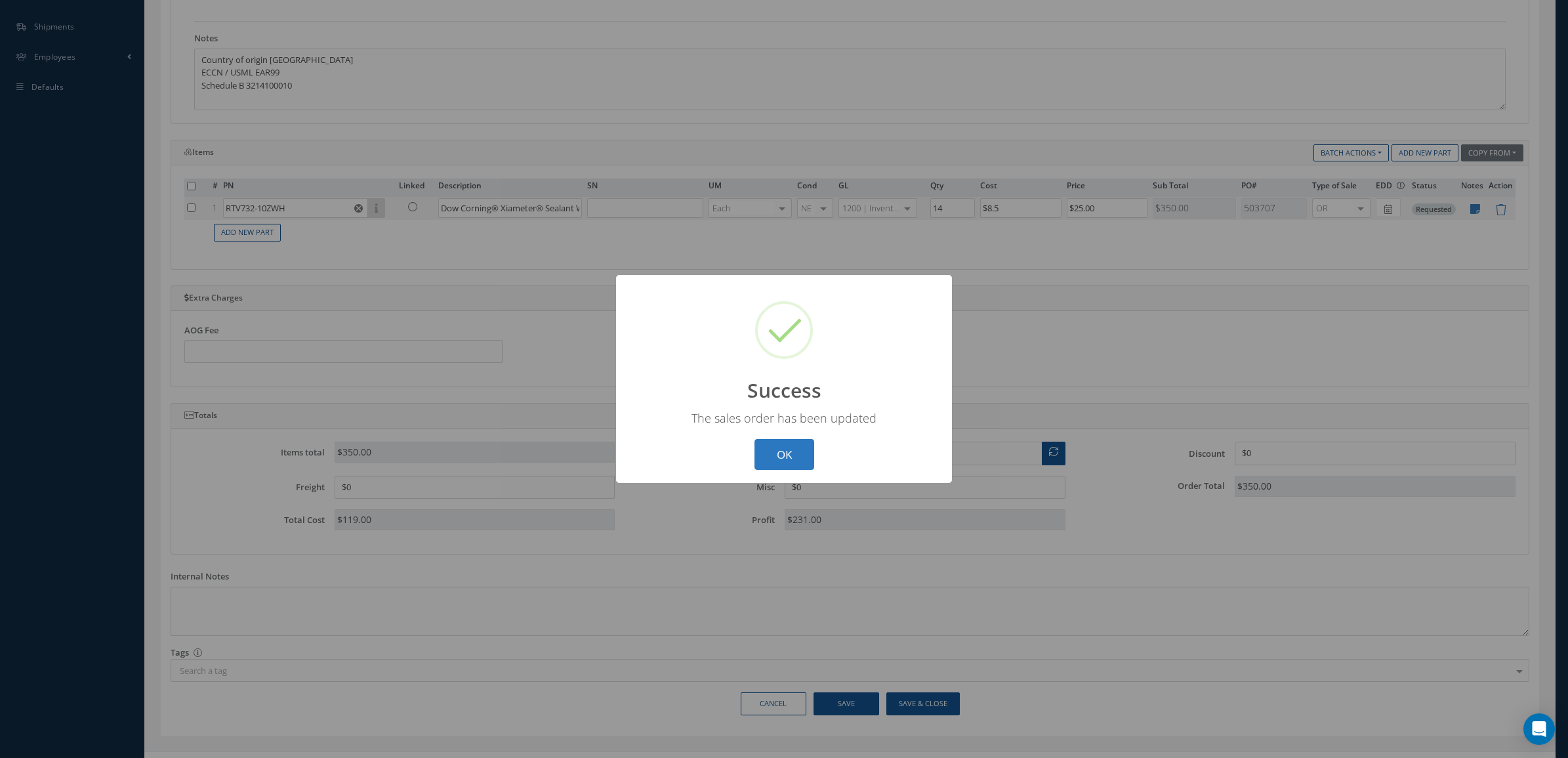
click at [789, 446] on button "OK" at bounding box center [784, 455] width 60 height 31
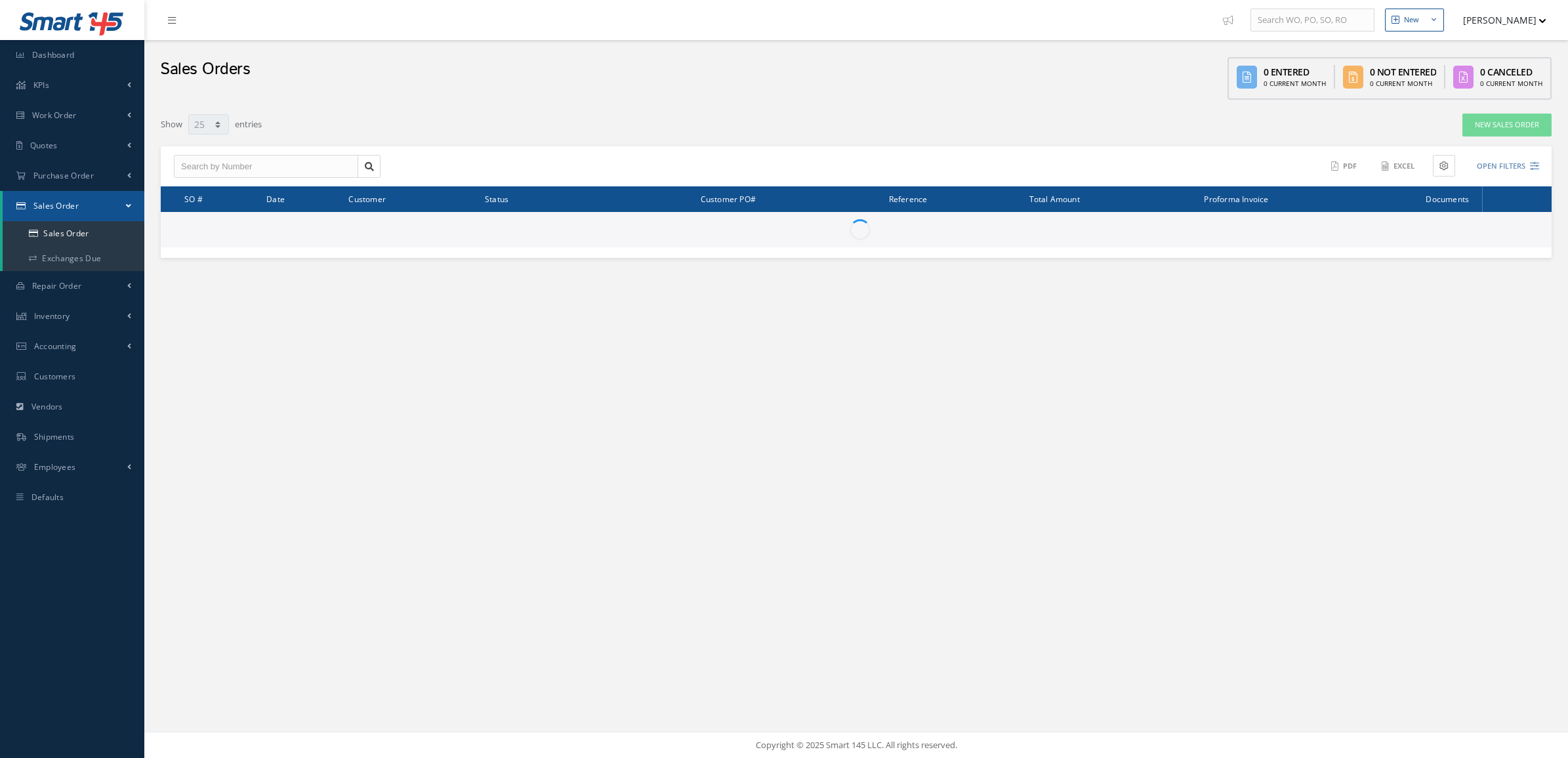
select select "25"
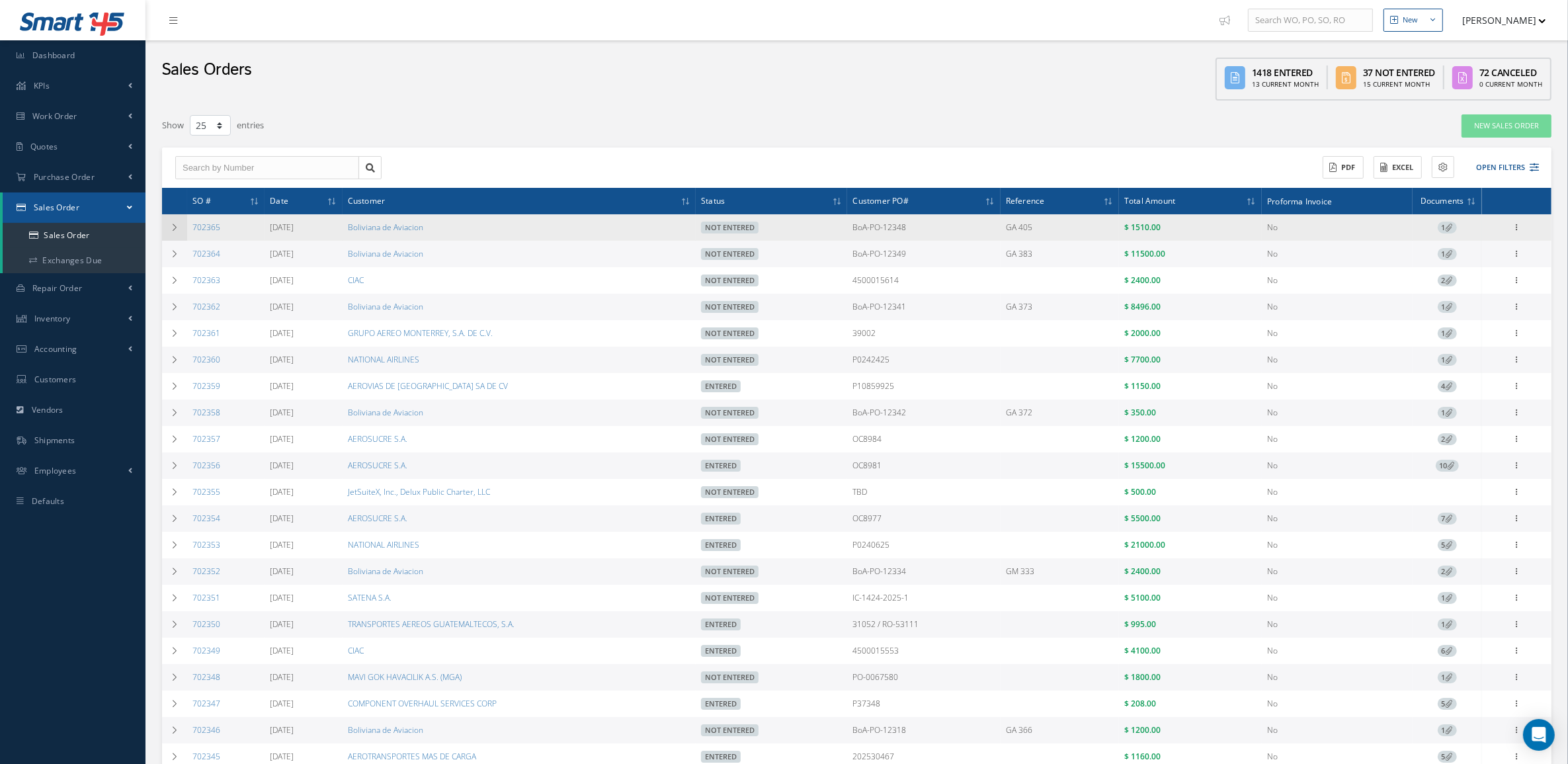
click at [171, 221] on td at bounding box center [174, 227] width 25 height 26
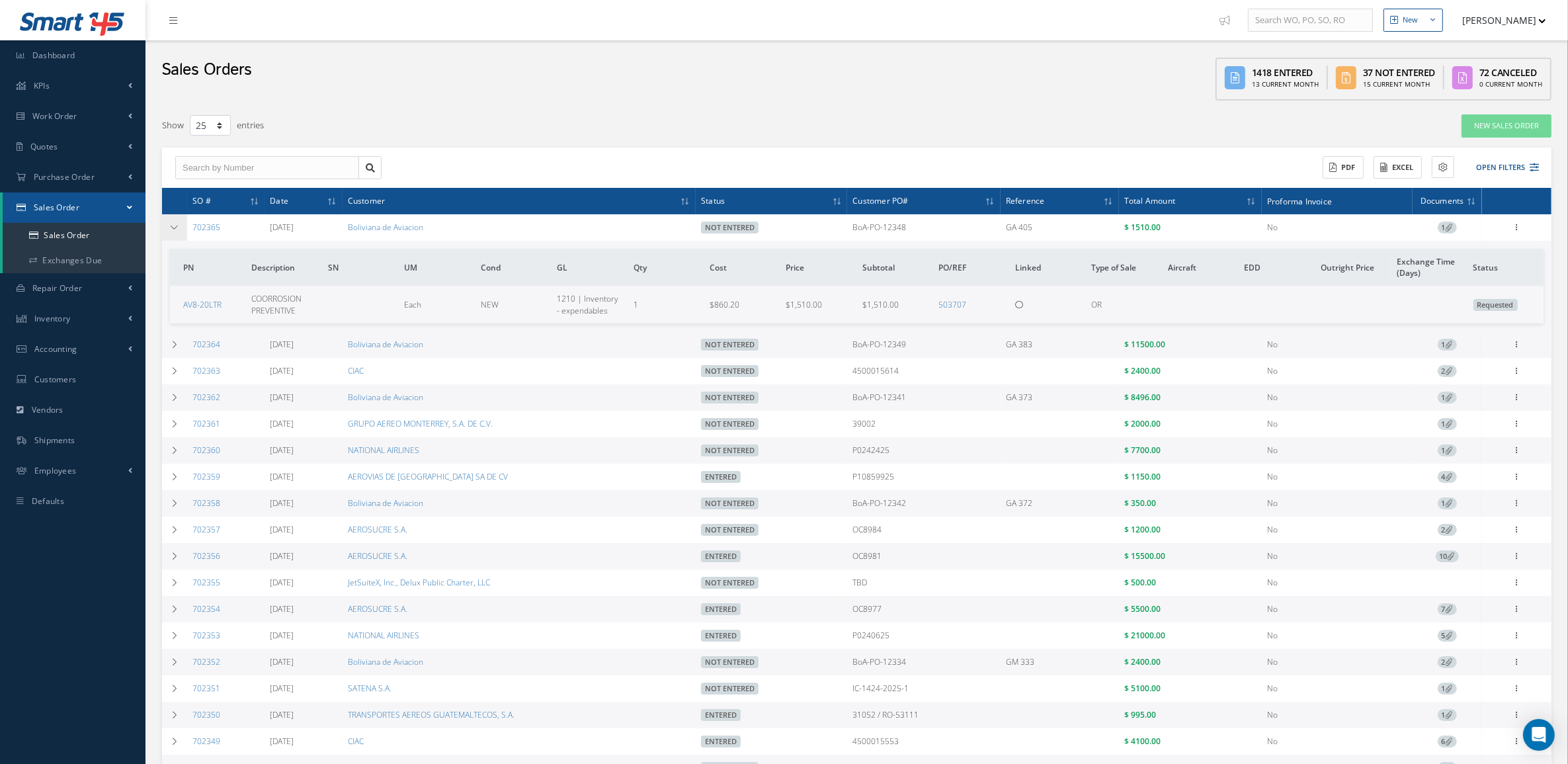
click at [171, 221] on td at bounding box center [174, 227] width 25 height 26
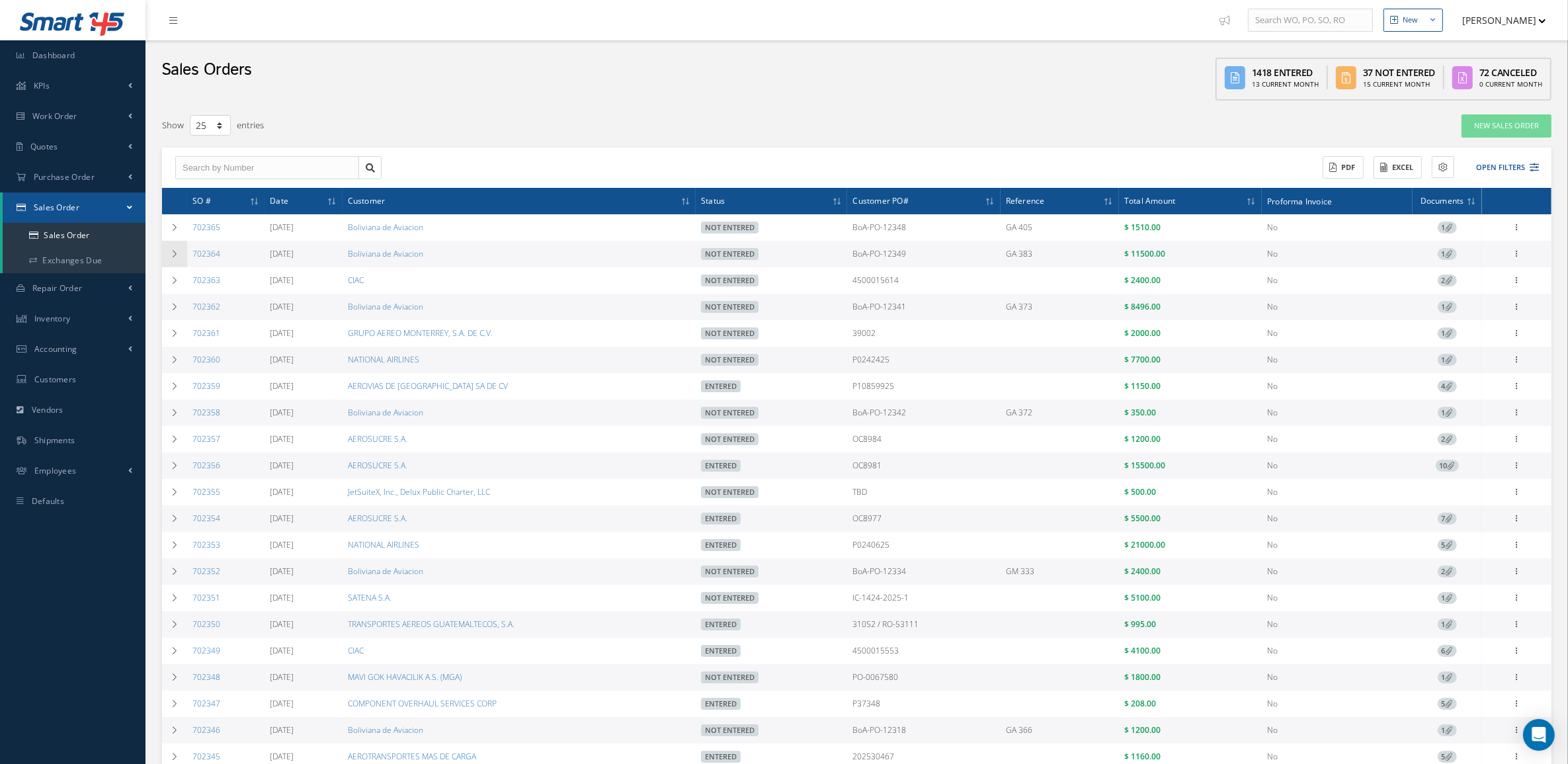
click at [176, 257] on icon at bounding box center [174, 254] width 9 height 8
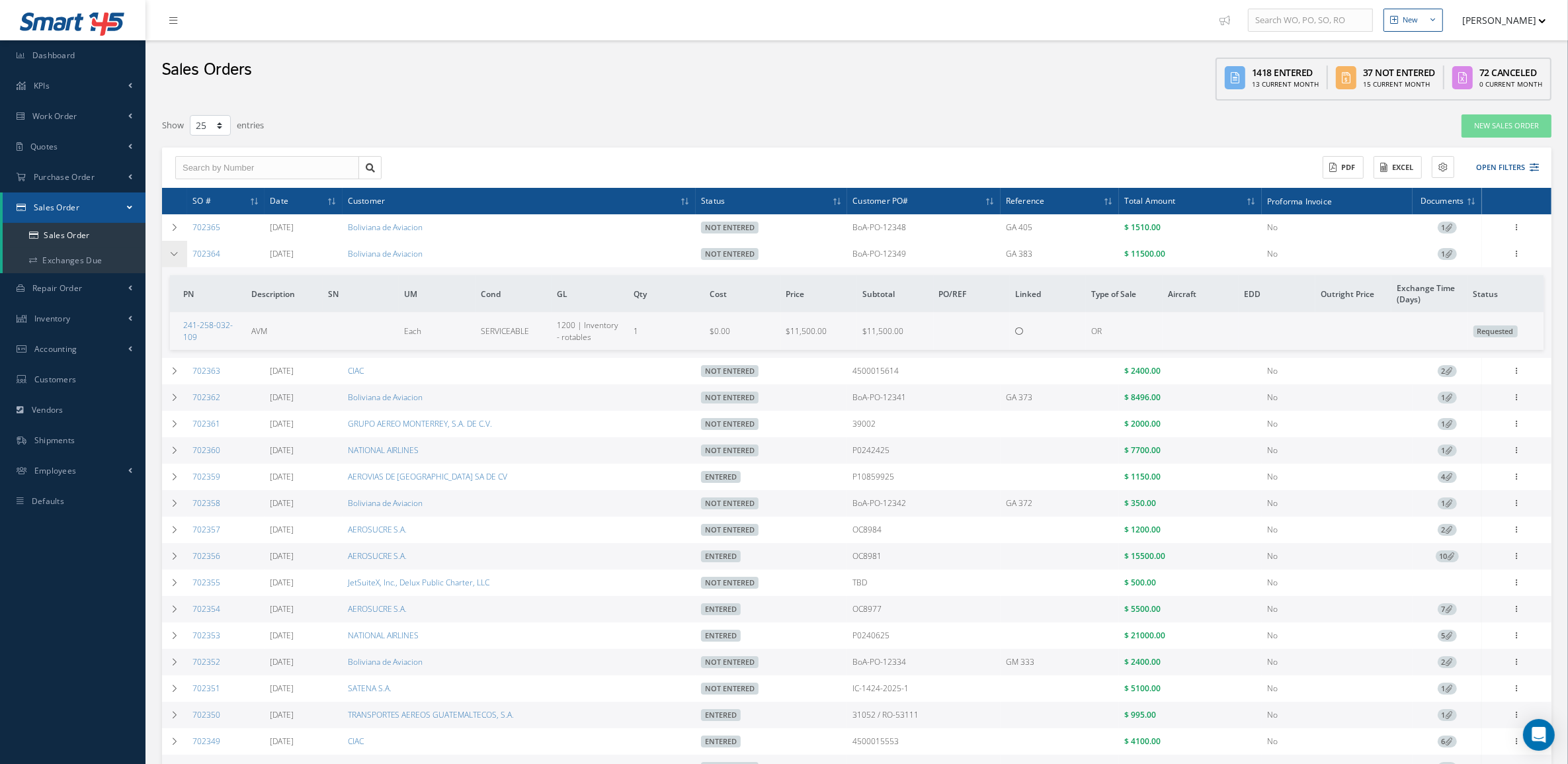
click at [176, 257] on icon at bounding box center [174, 254] width 9 height 8
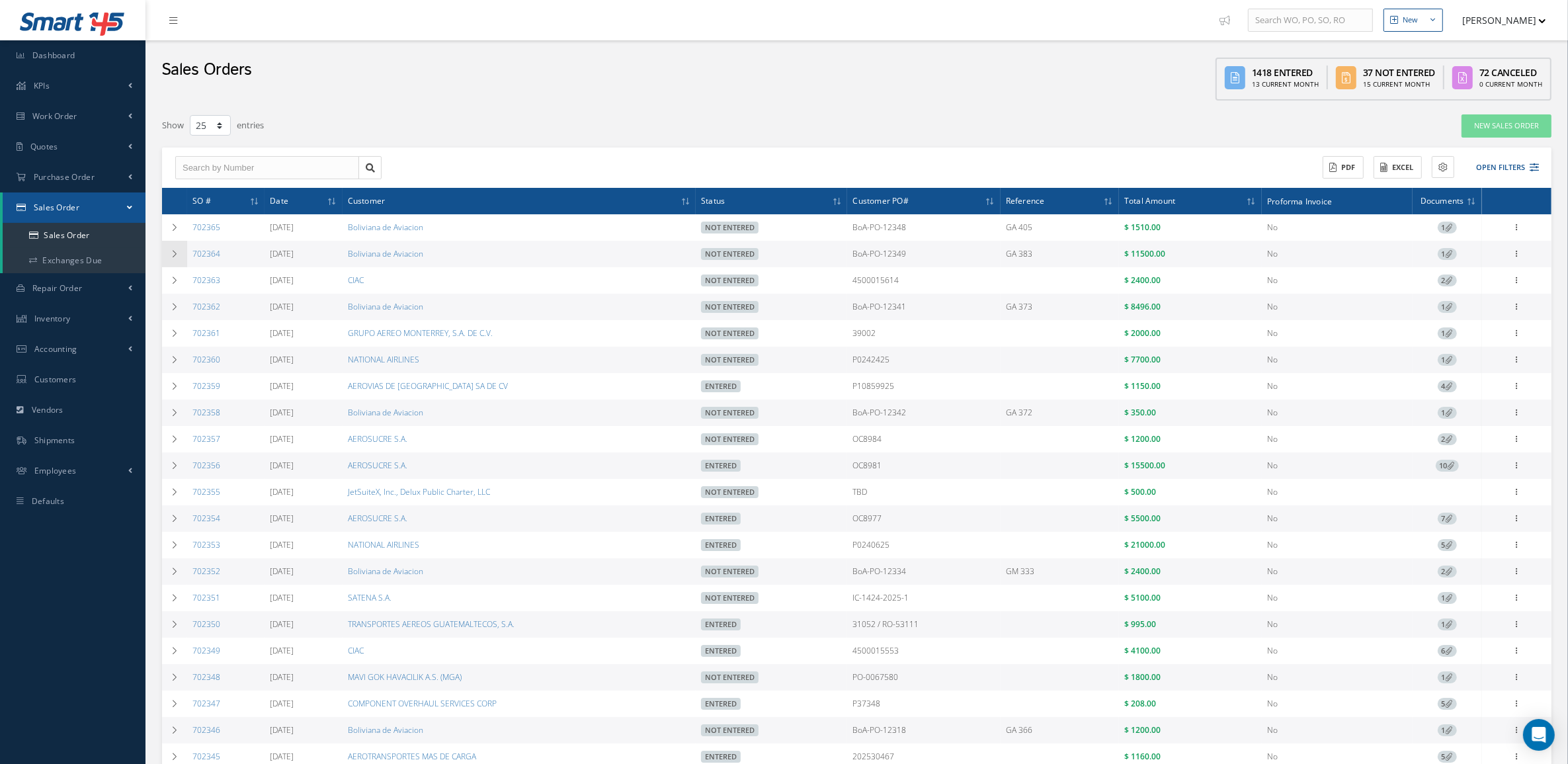
click at [176, 257] on icon at bounding box center [174, 254] width 9 height 8
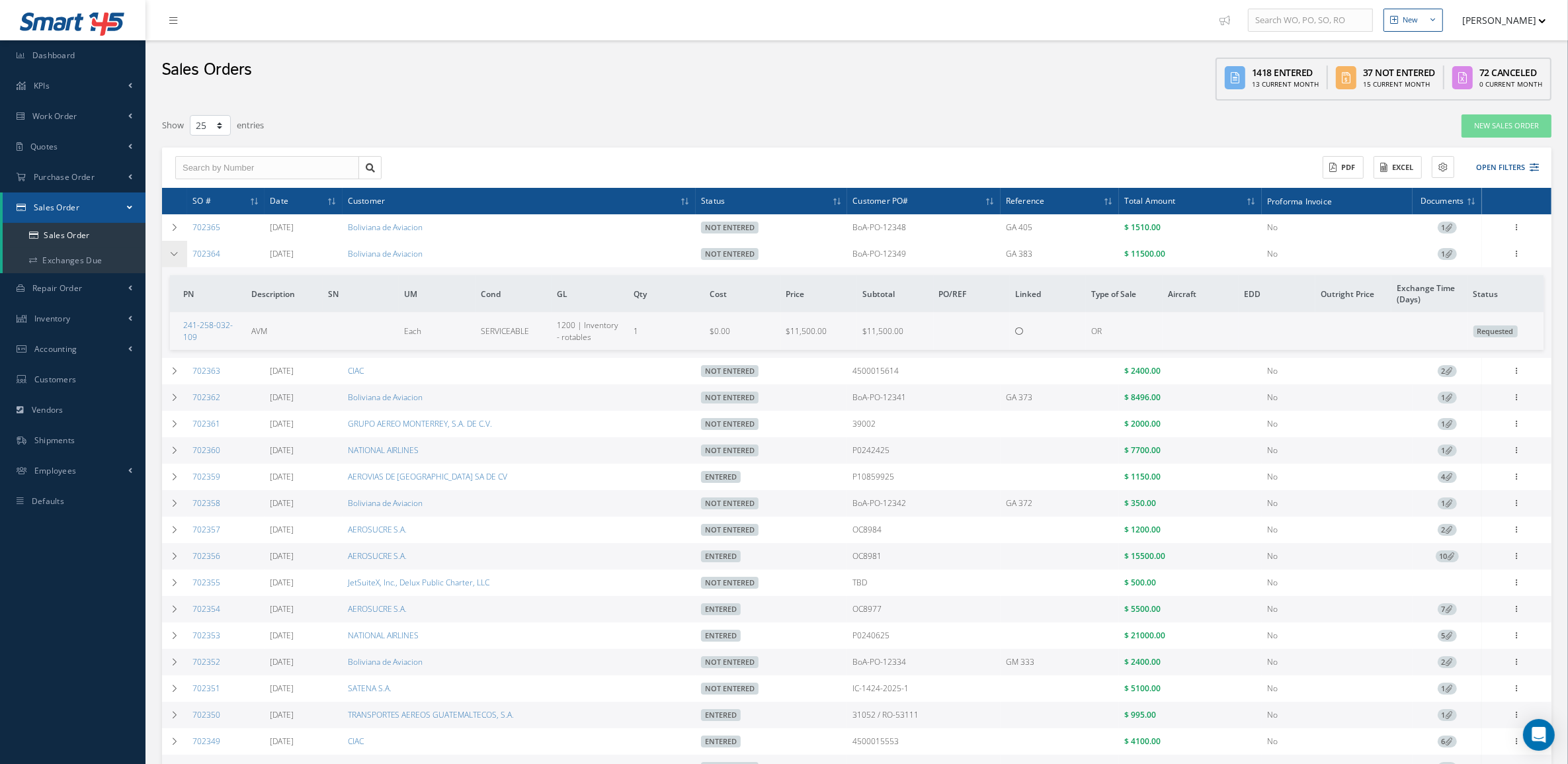
click at [183, 249] on td at bounding box center [174, 254] width 25 height 26
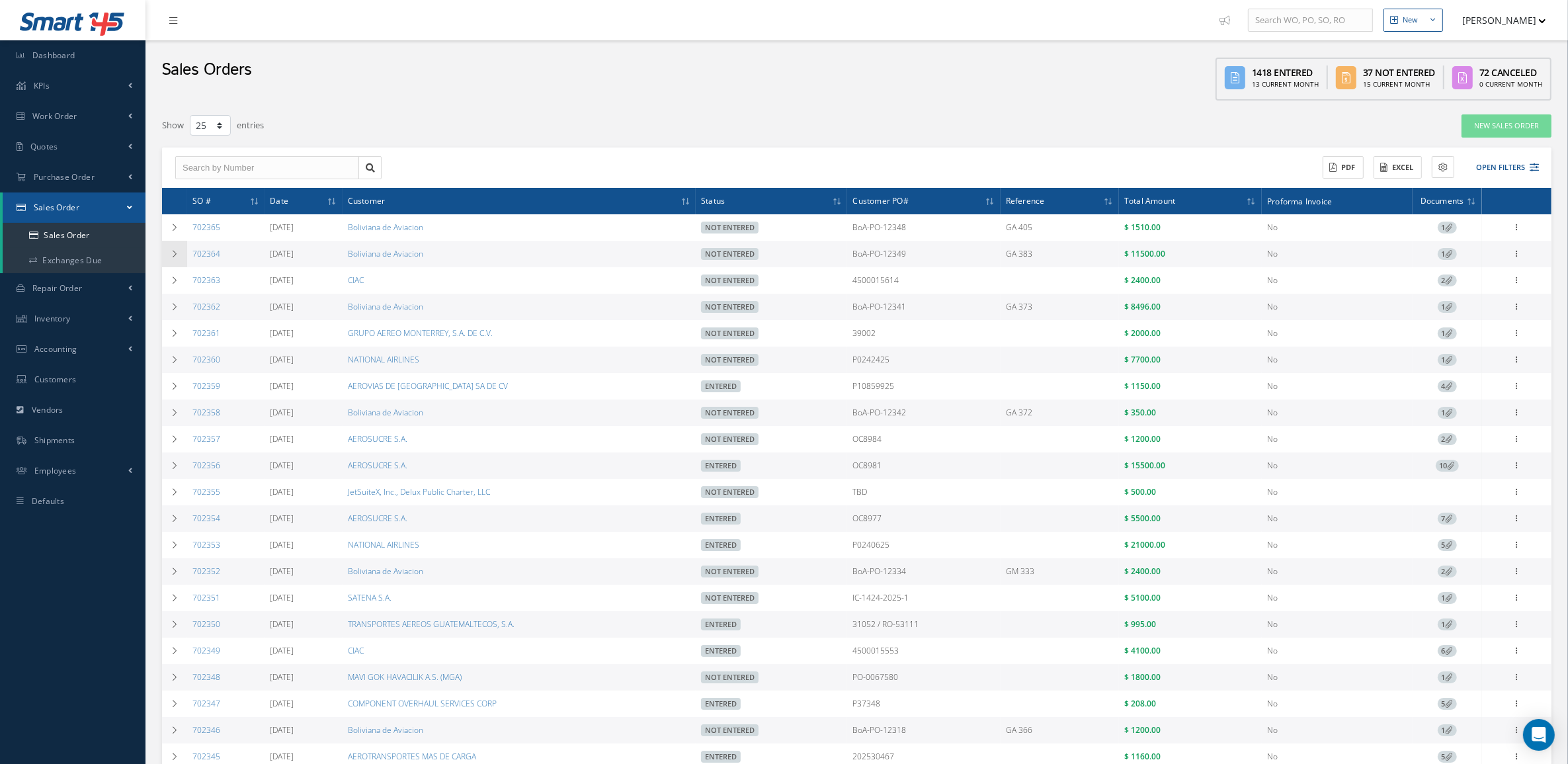
click at [183, 249] on td at bounding box center [174, 254] width 25 height 26
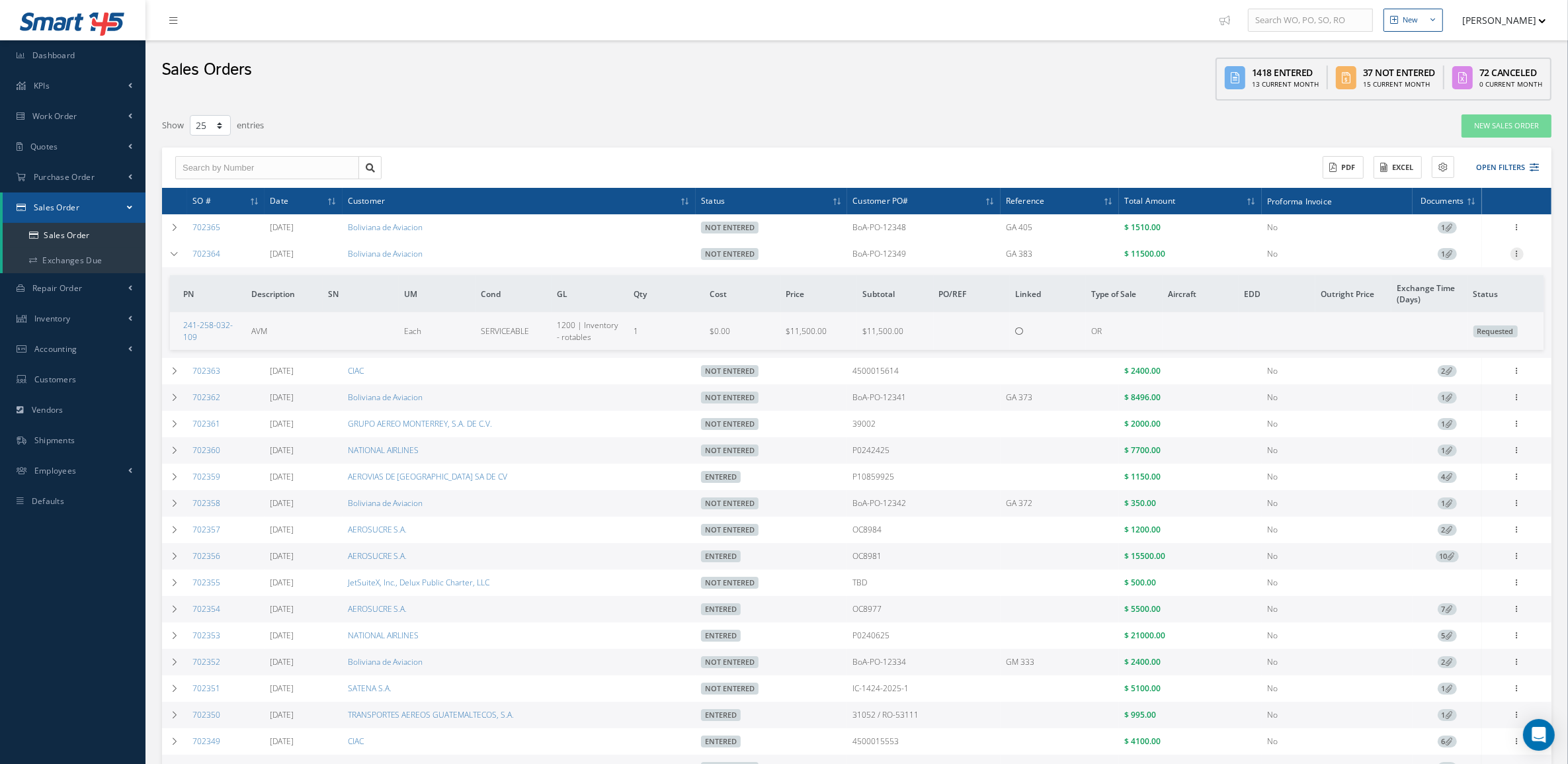
click at [1512, 249] on icon at bounding box center [1518, 252] width 13 height 11
click at [1475, 274] on link "Edit" at bounding box center [1456, 279] width 105 height 17
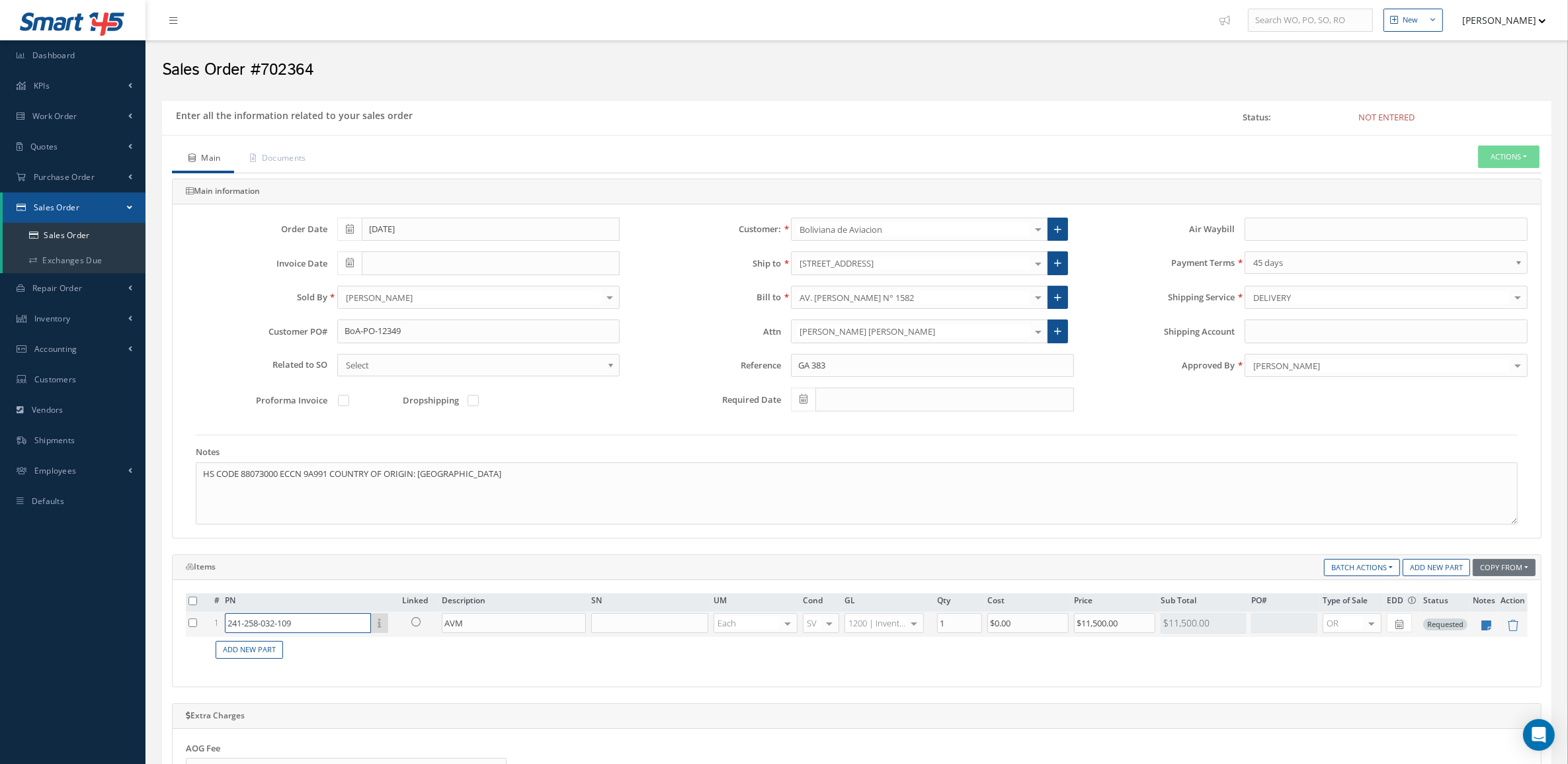
click at [314, 624] on input "241-258-032-109" at bounding box center [297, 623] width 146 height 20
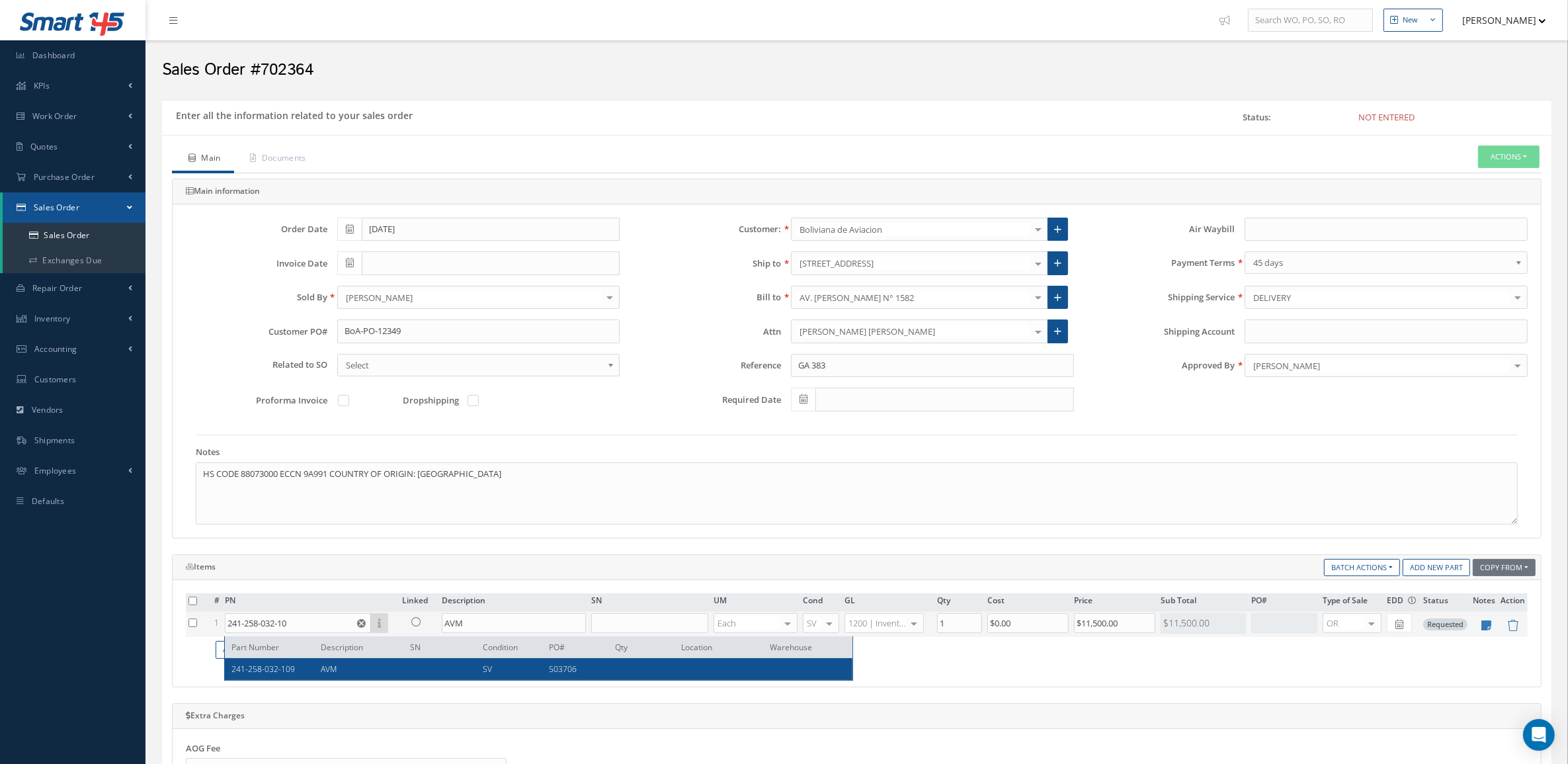
click at [327, 662] on div "241-258-032-109 AVM SV 503706" at bounding box center [539, 669] width 628 height 21
type input "241-258-032-109"
type input "$8,500"
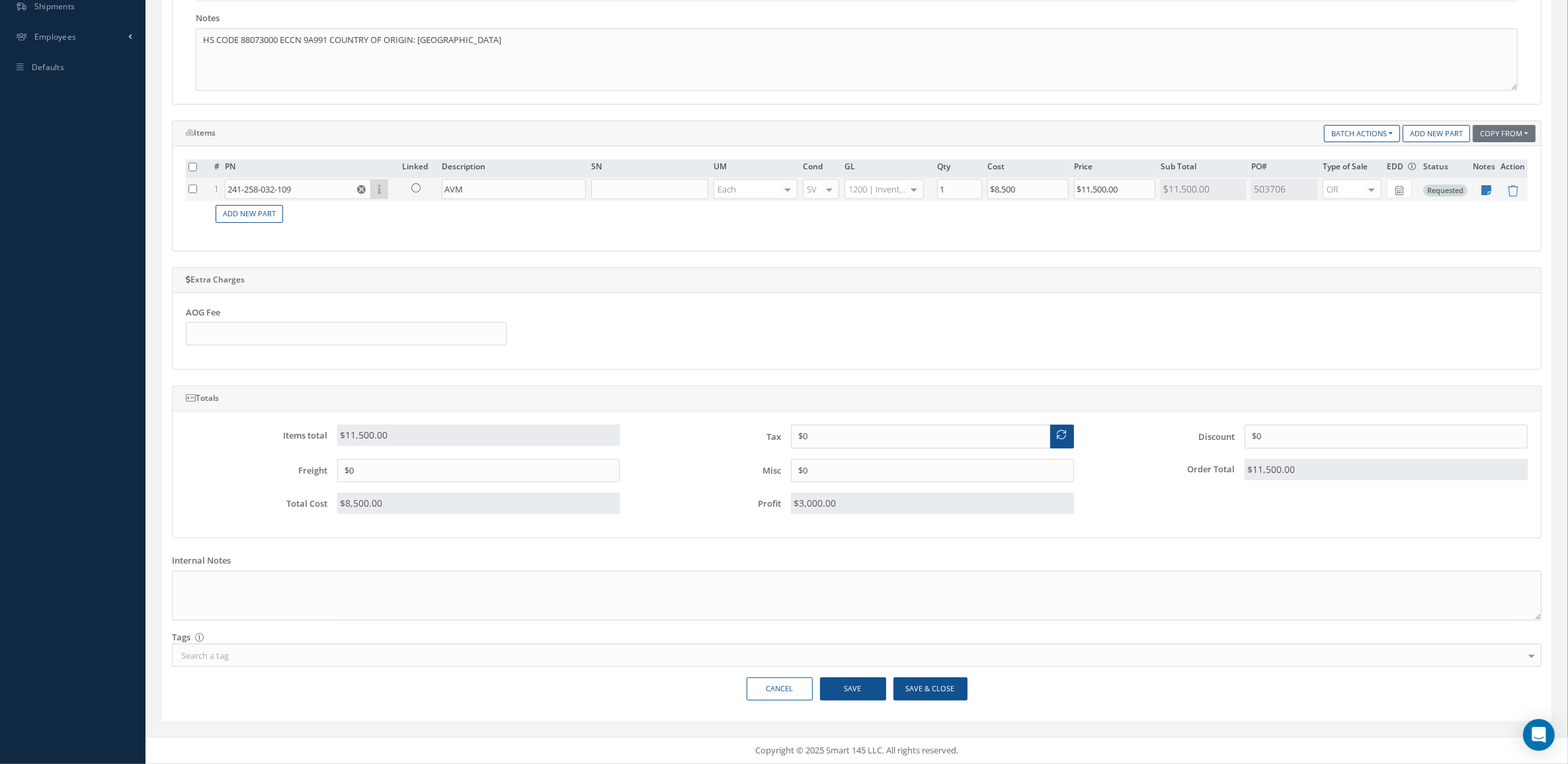
scroll to position [439, 0]
click at [923, 692] on button "Save & Close" at bounding box center [931, 689] width 74 height 23
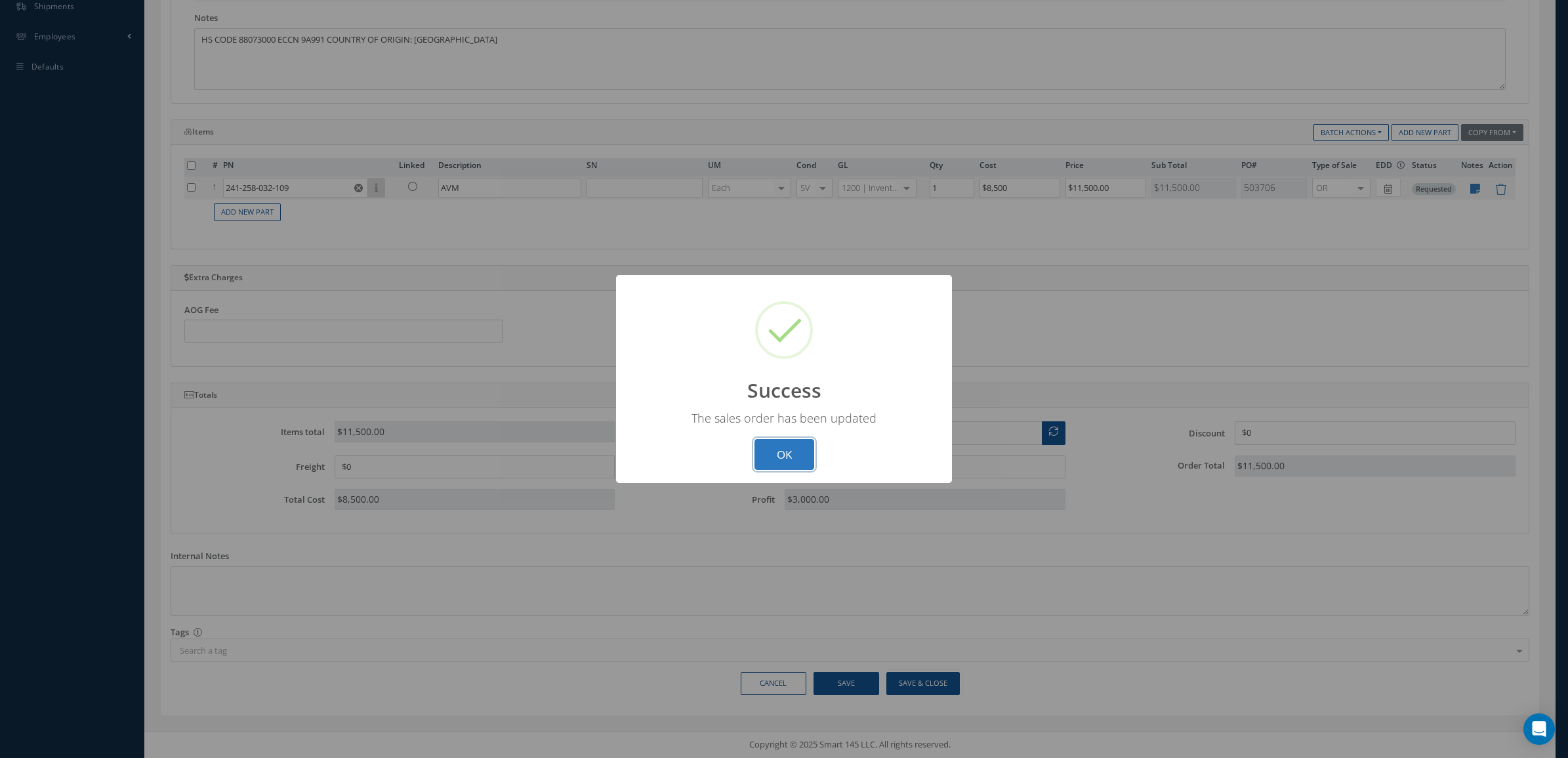
click at [791, 449] on button "OK" at bounding box center [784, 455] width 60 height 31
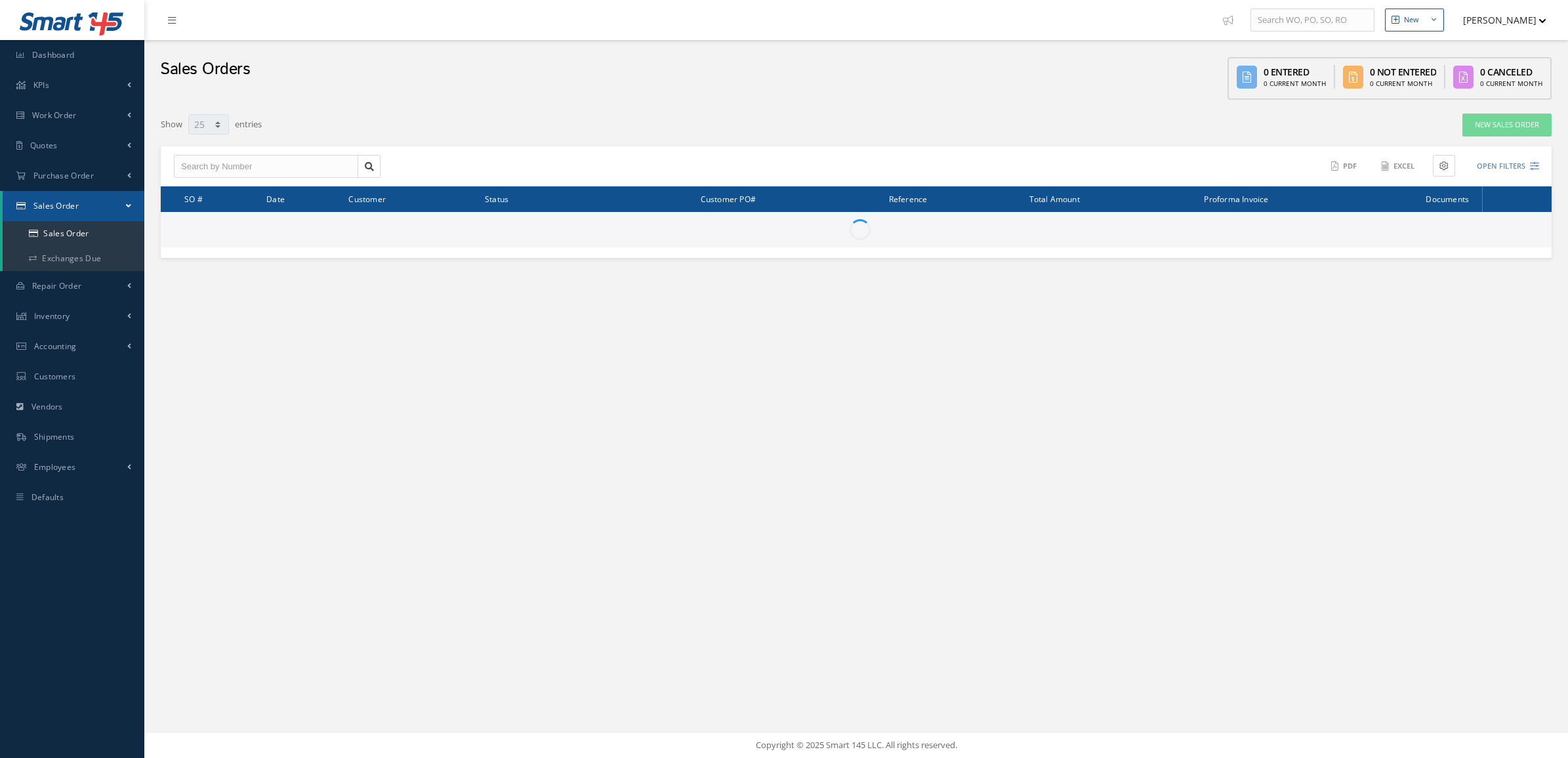
select select "25"
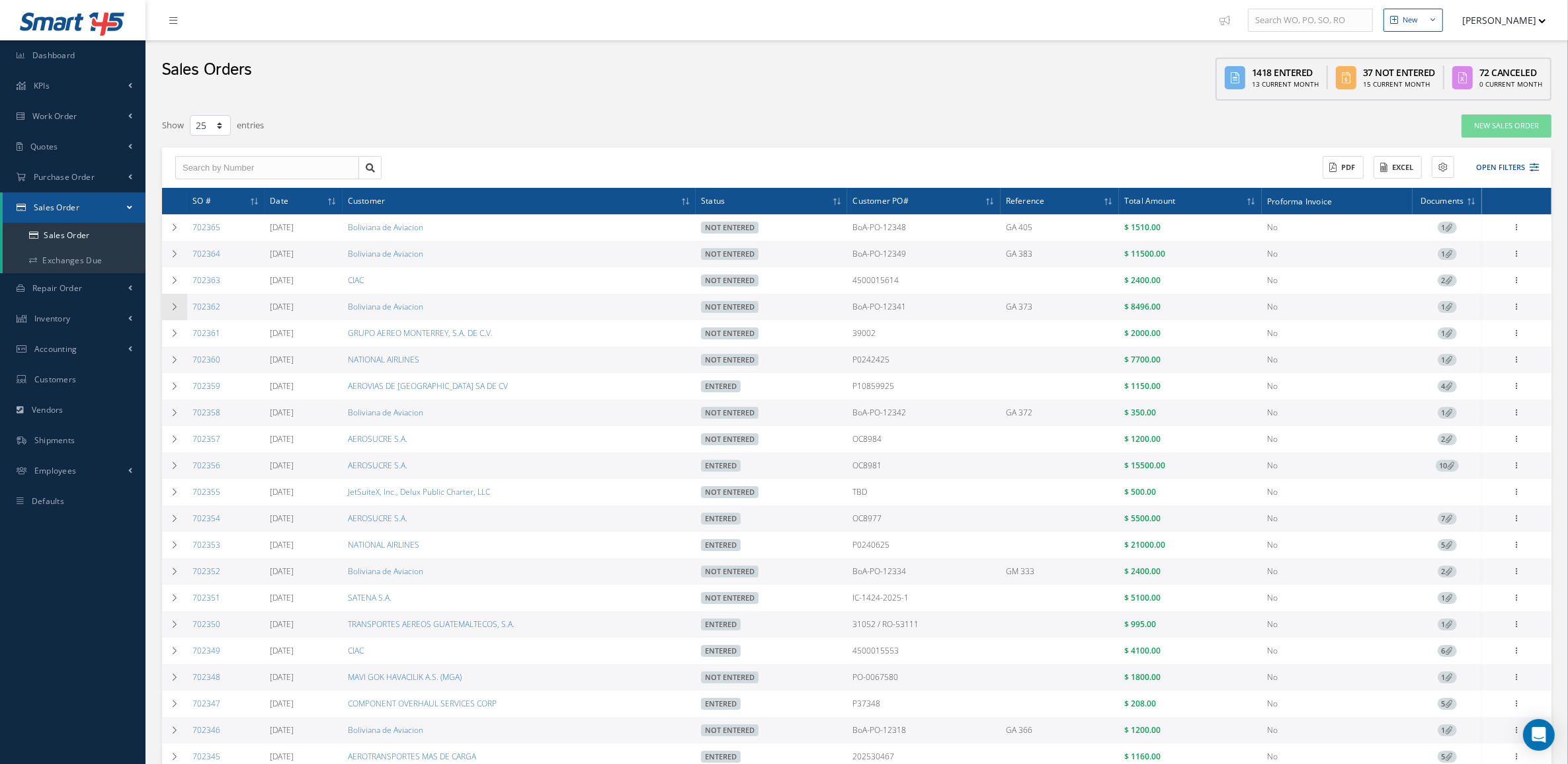
click at [167, 311] on td at bounding box center [174, 306] width 25 height 26
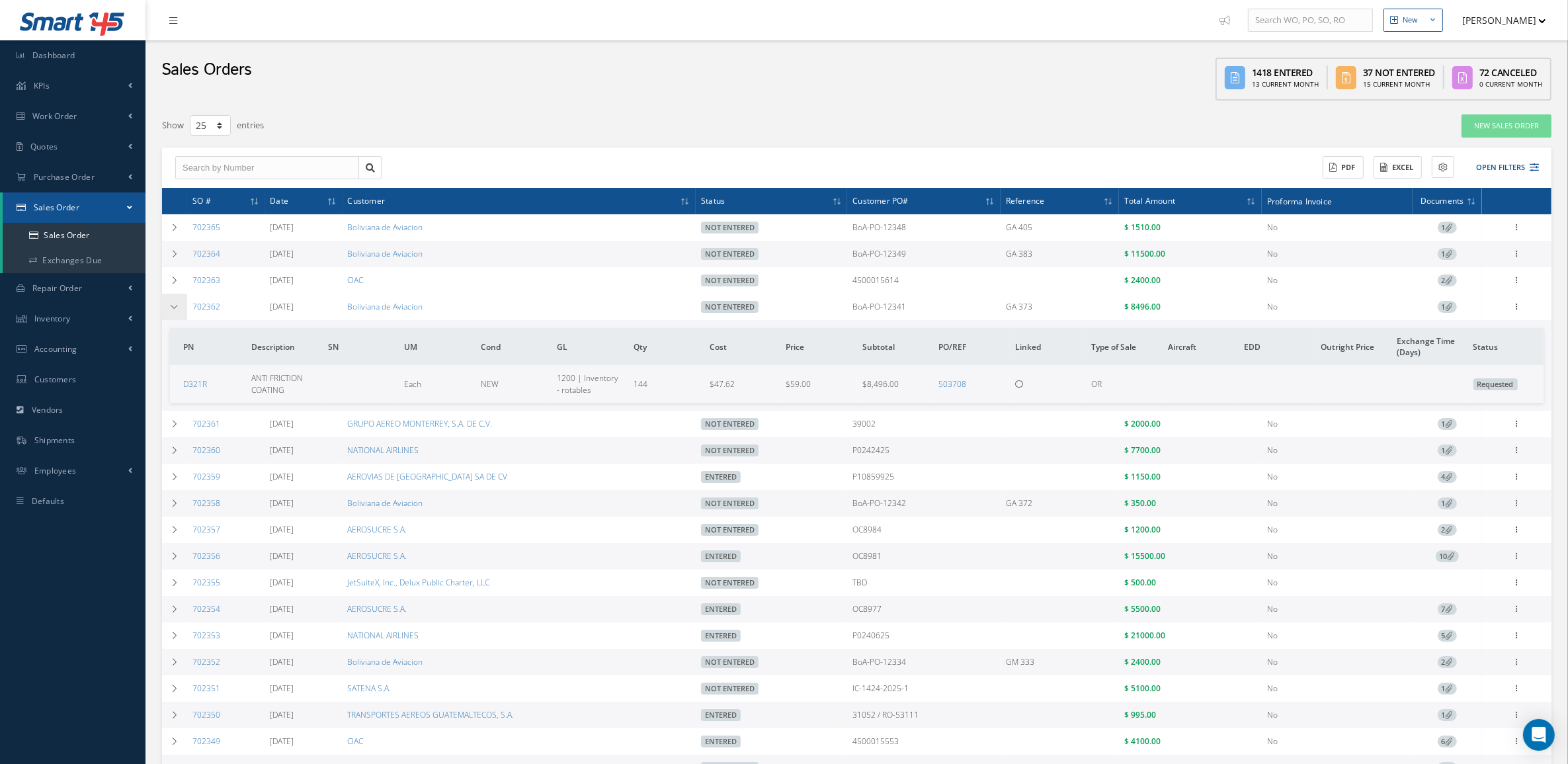
click at [167, 311] on td at bounding box center [174, 306] width 25 height 26
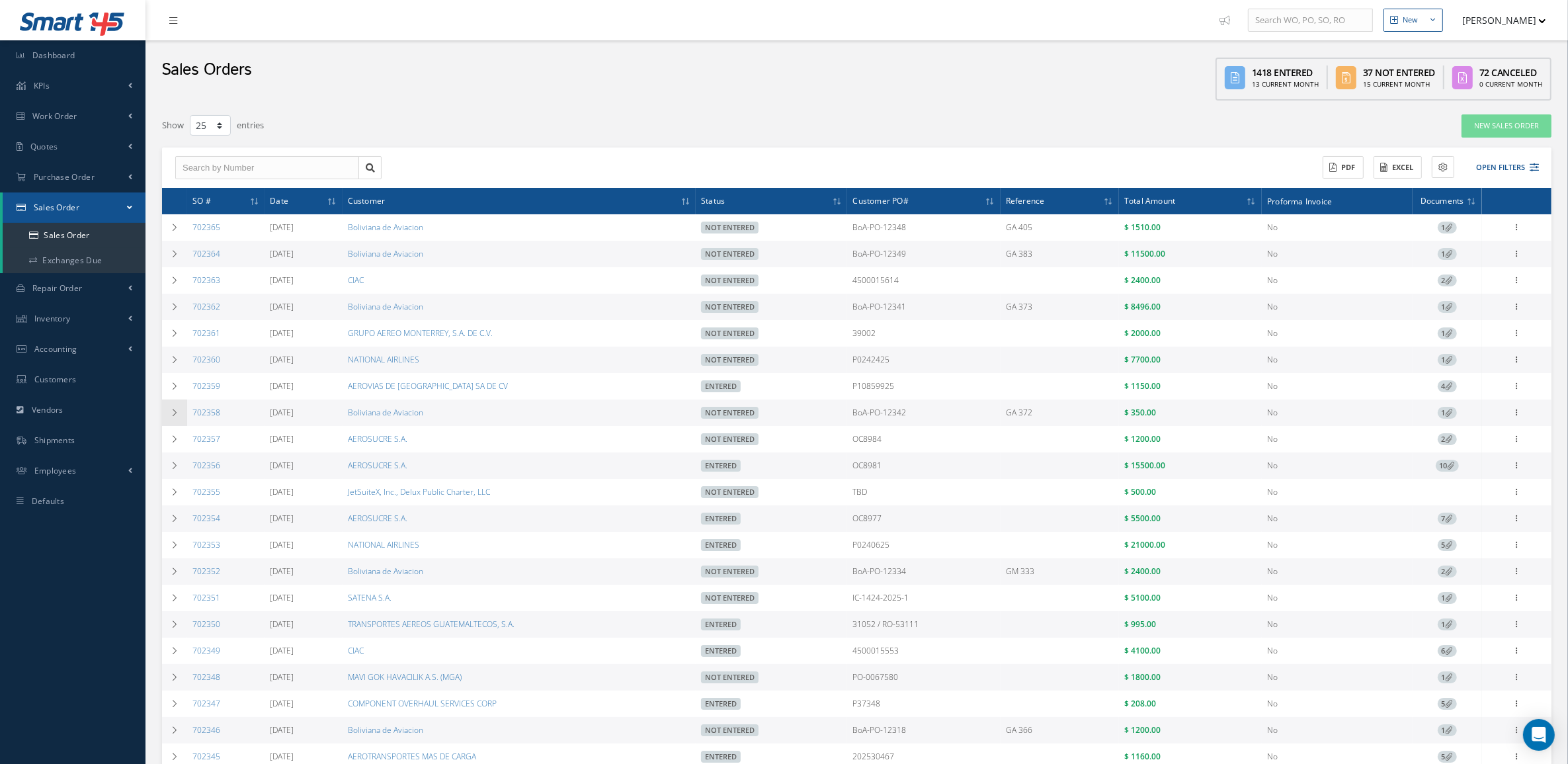
click at [182, 417] on td at bounding box center [174, 413] width 25 height 26
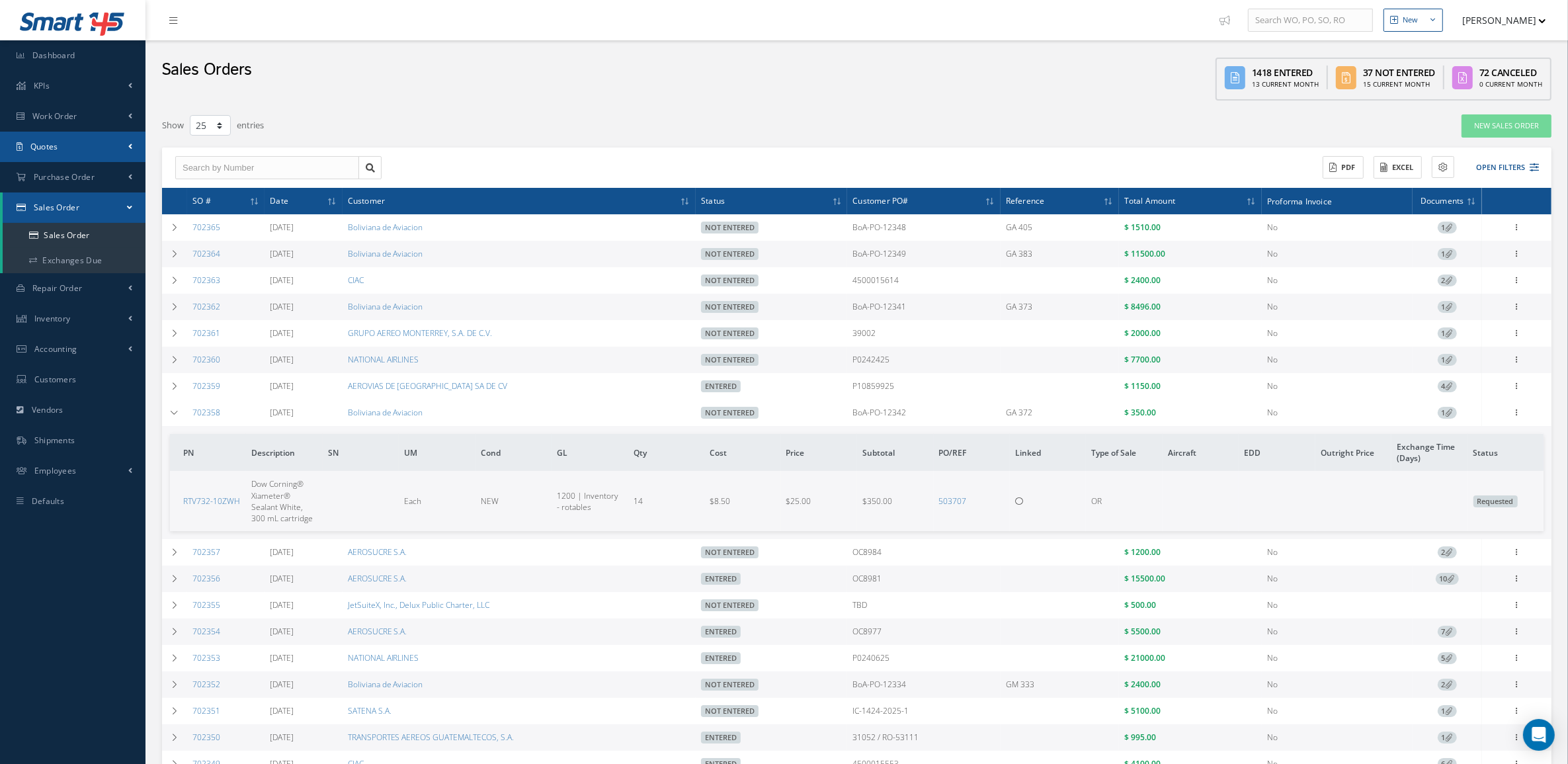
click at [74, 138] on link "Quotes" at bounding box center [73, 146] width 145 height 31
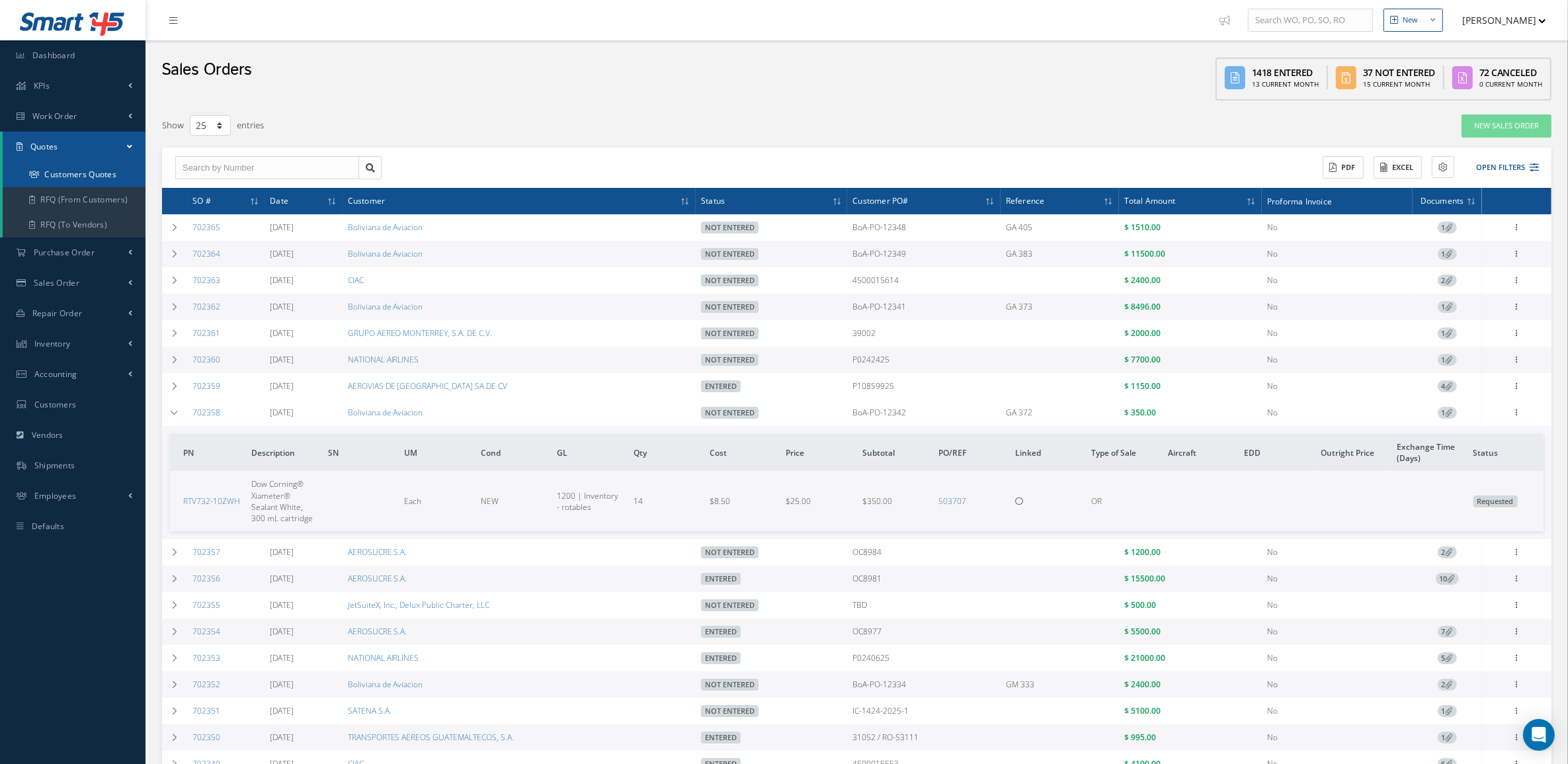
click at [83, 182] on link "Customers Quotes" at bounding box center [74, 174] width 143 height 25
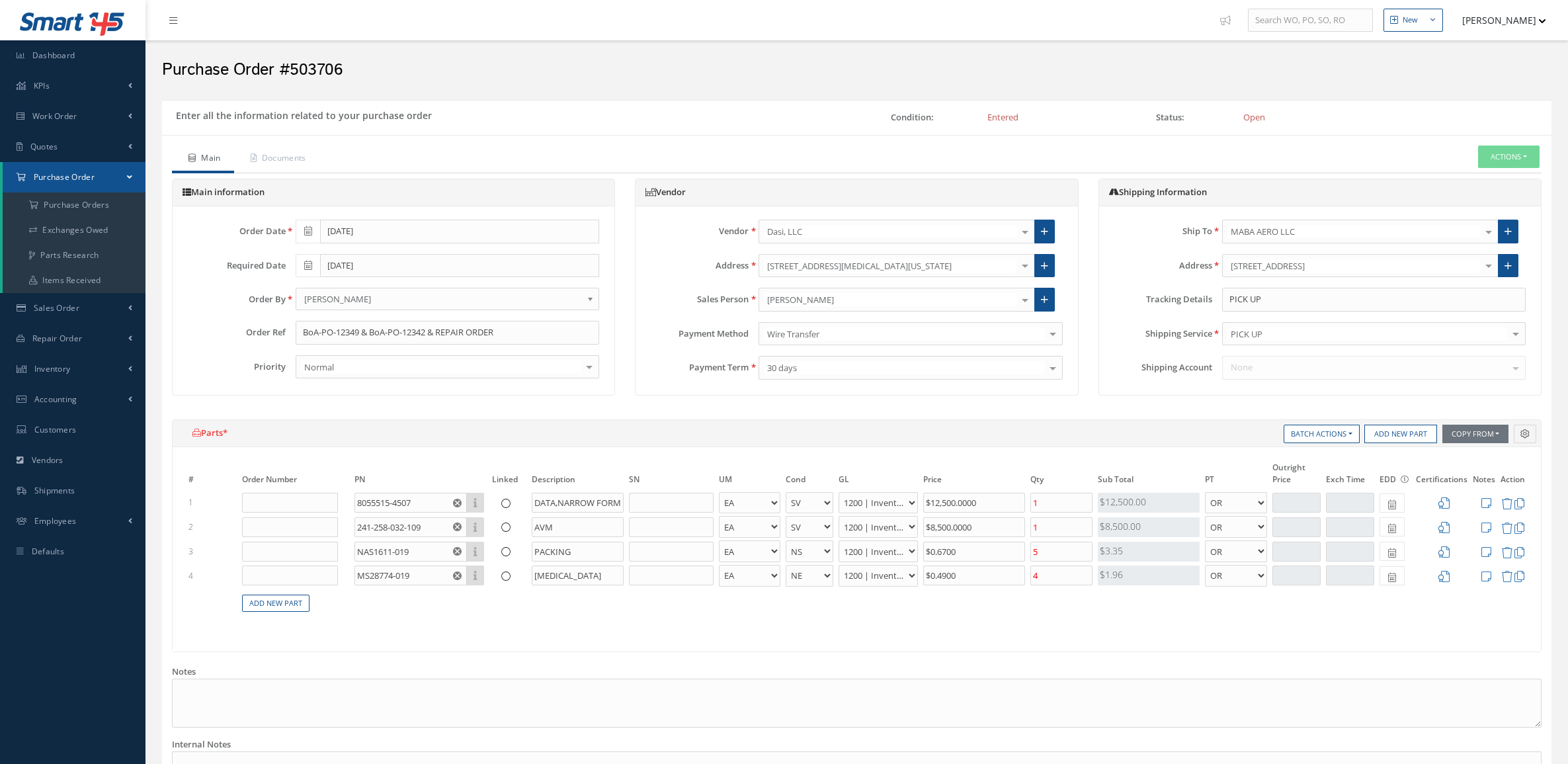
select select "2"
select select "6"
select select "1"
select select "2"
select select "6"
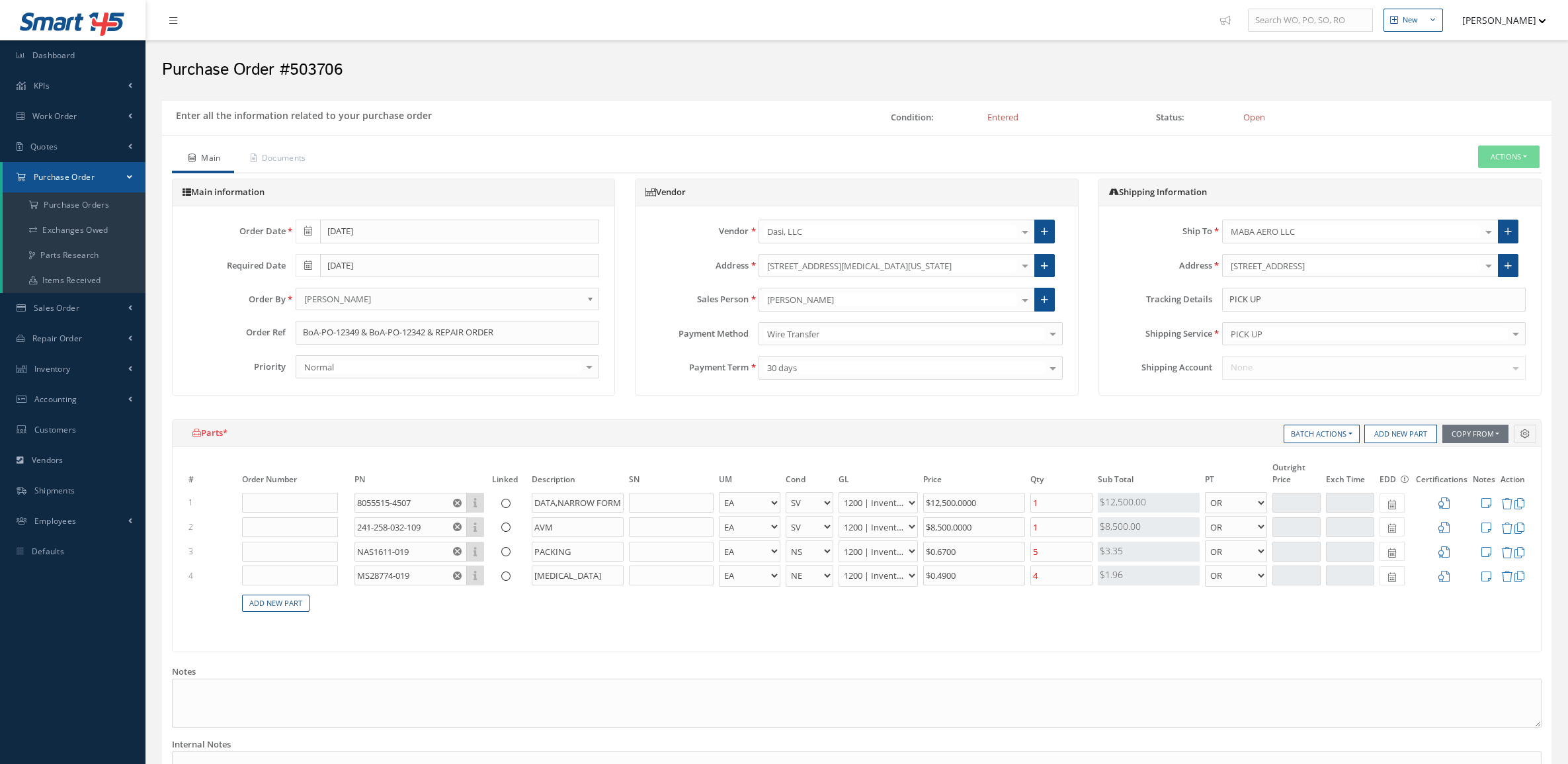
select select "1"
select select "7"
select select "6"
select select "1"
select select "5"
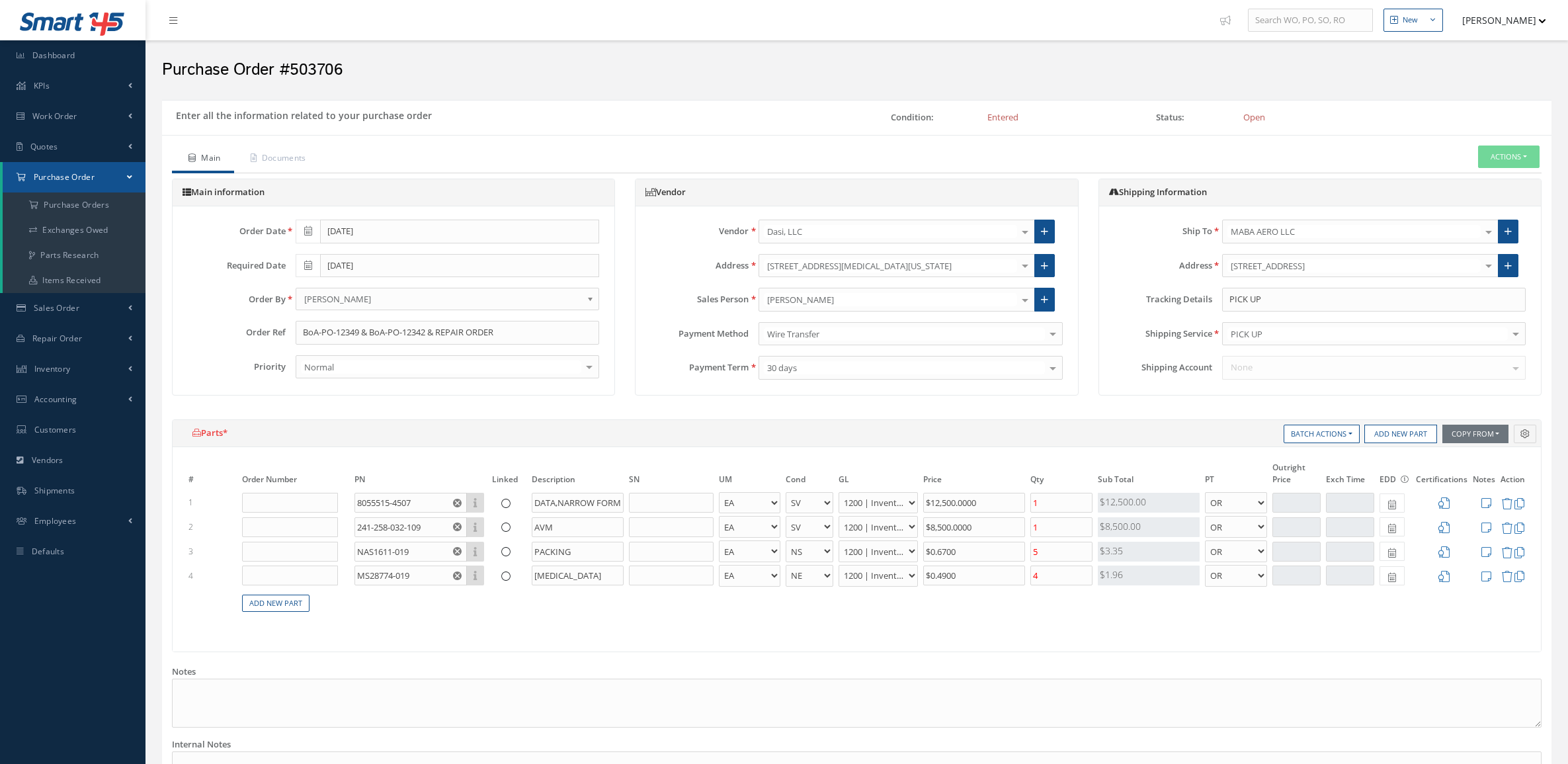
select select "6"
select select "1"
drag, startPoint x: 428, startPoint y: 337, endPoint x: 360, endPoint y: 334, distance: 68.1
click at [360, 334] on input "BoA-PO-12349 & BoA-PO-12342 & REPAIR ORDER" at bounding box center [448, 332] width 304 height 24
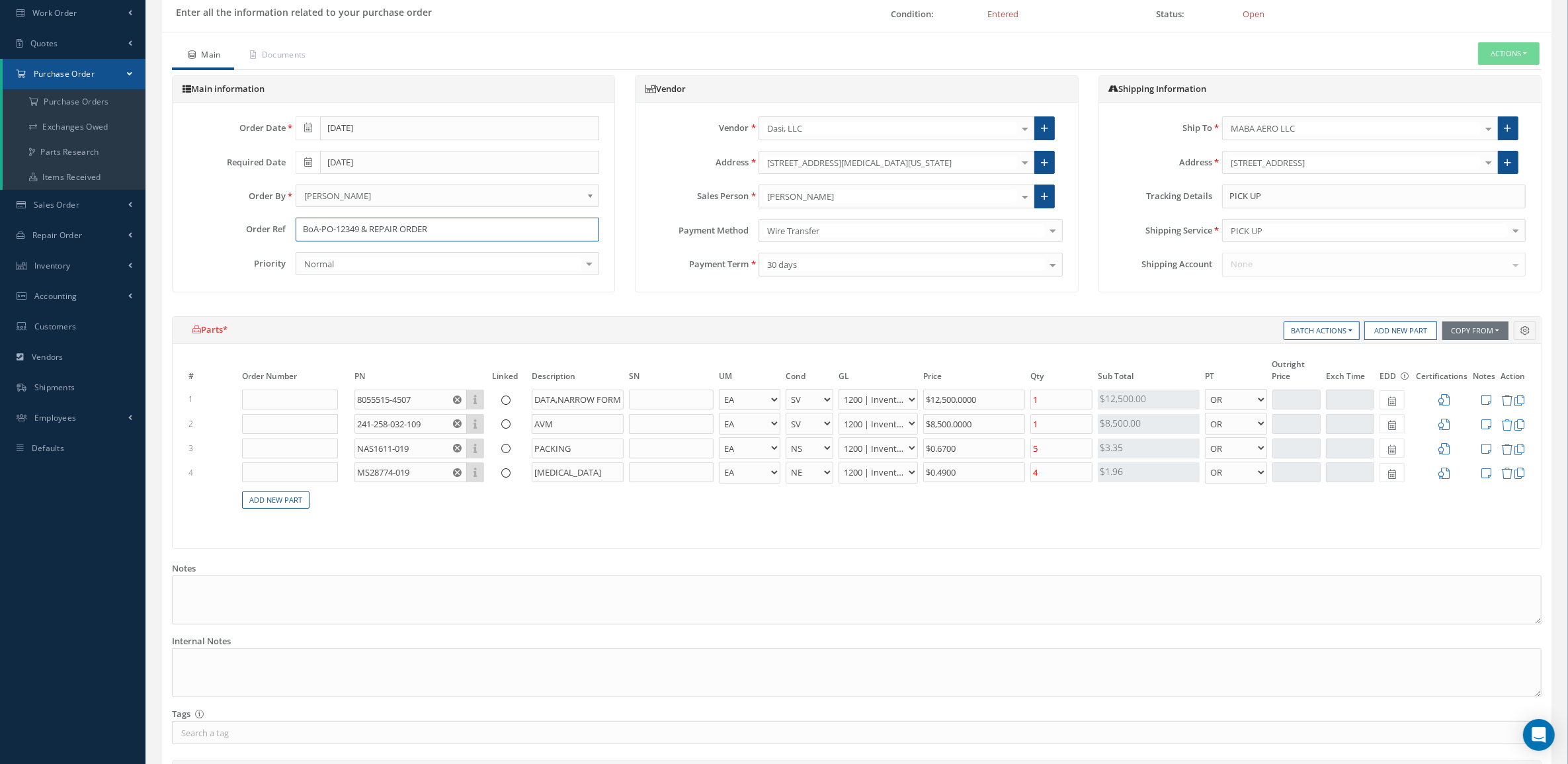
scroll to position [325, 0]
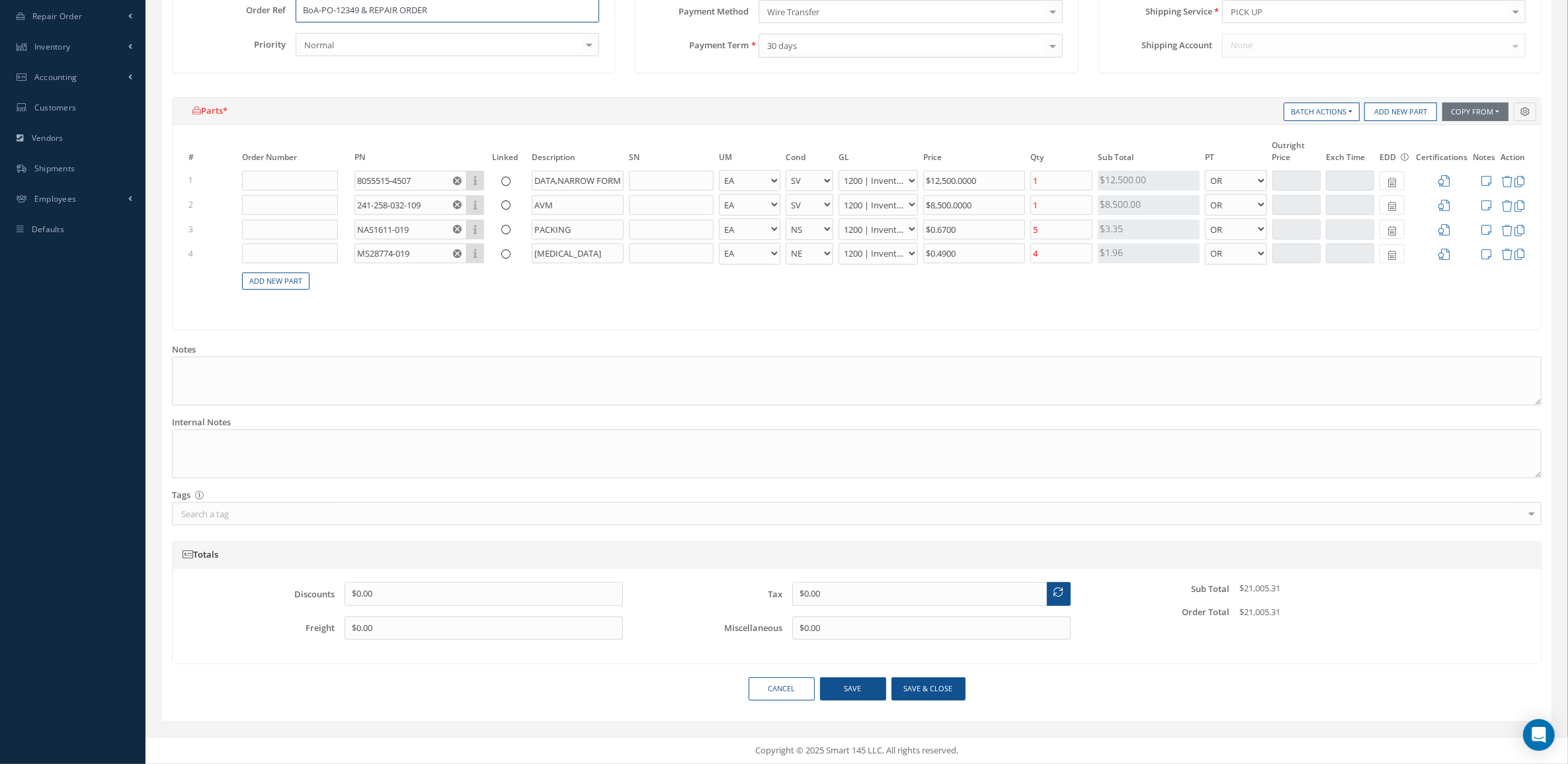
type input "BoA-PO-12349 & REPAIR ORDER"
click at [924, 688] on button "Save & close" at bounding box center [929, 689] width 74 height 23
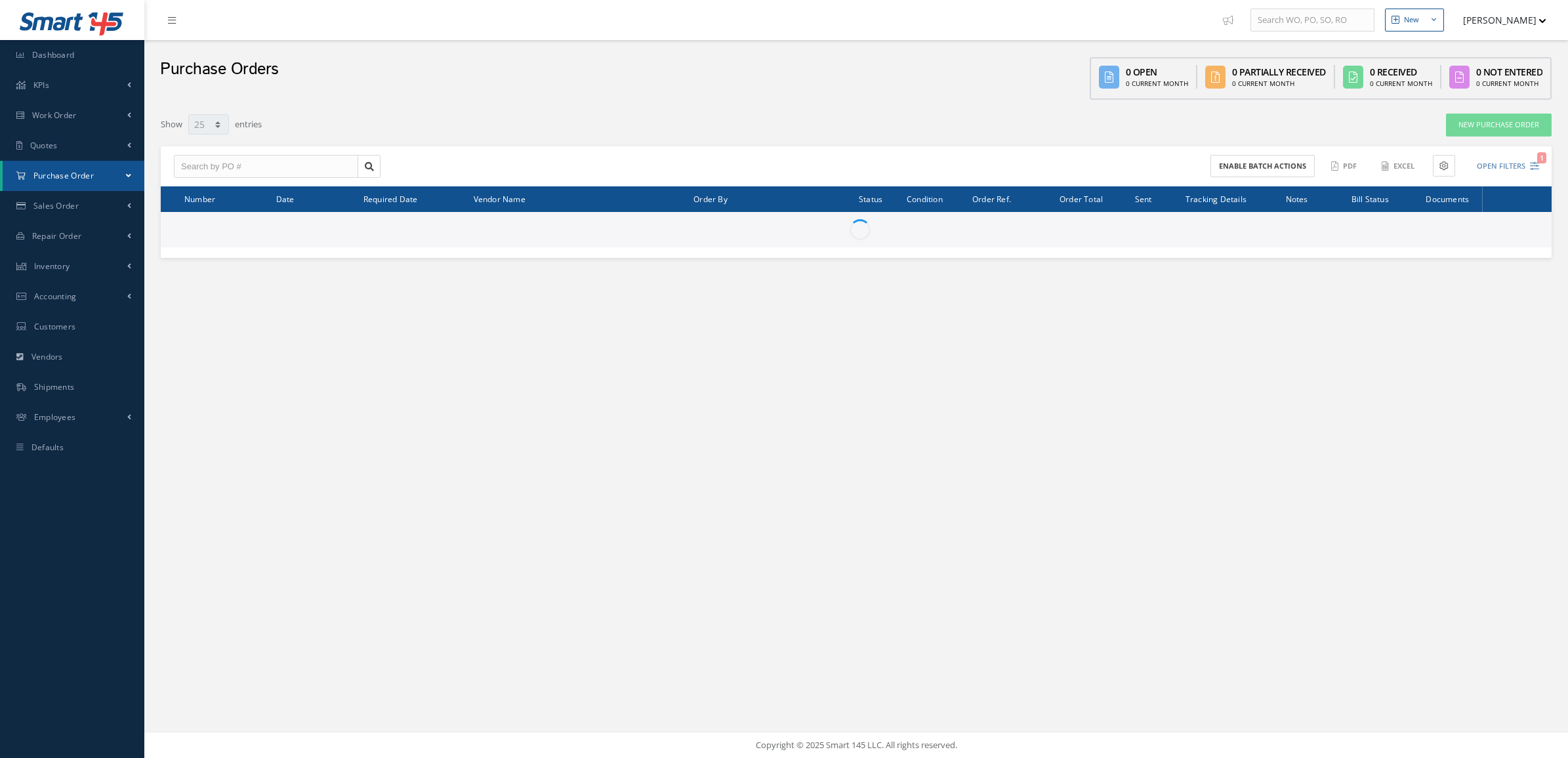
select select "25"
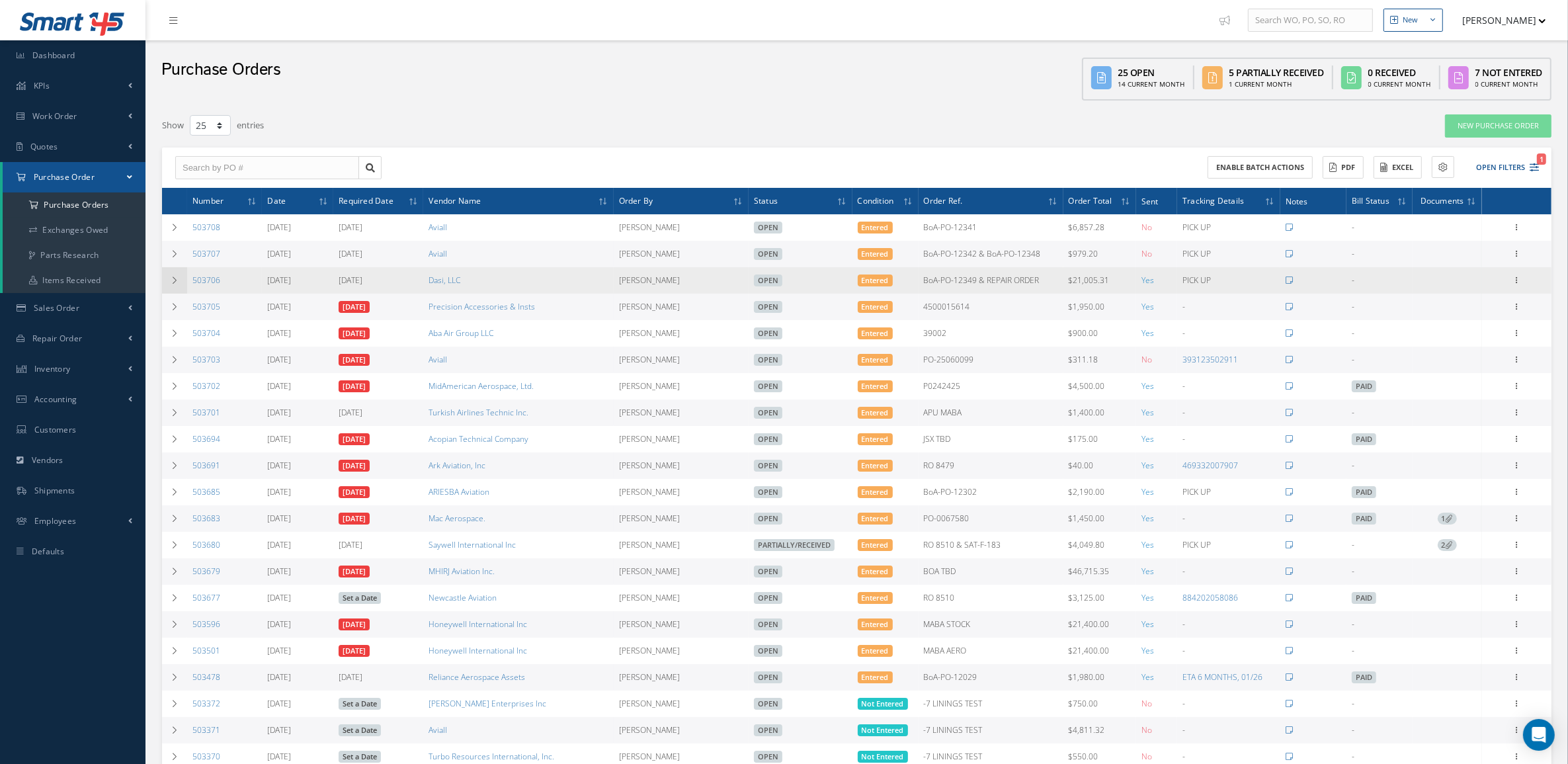
click at [180, 287] on td at bounding box center [174, 280] width 25 height 26
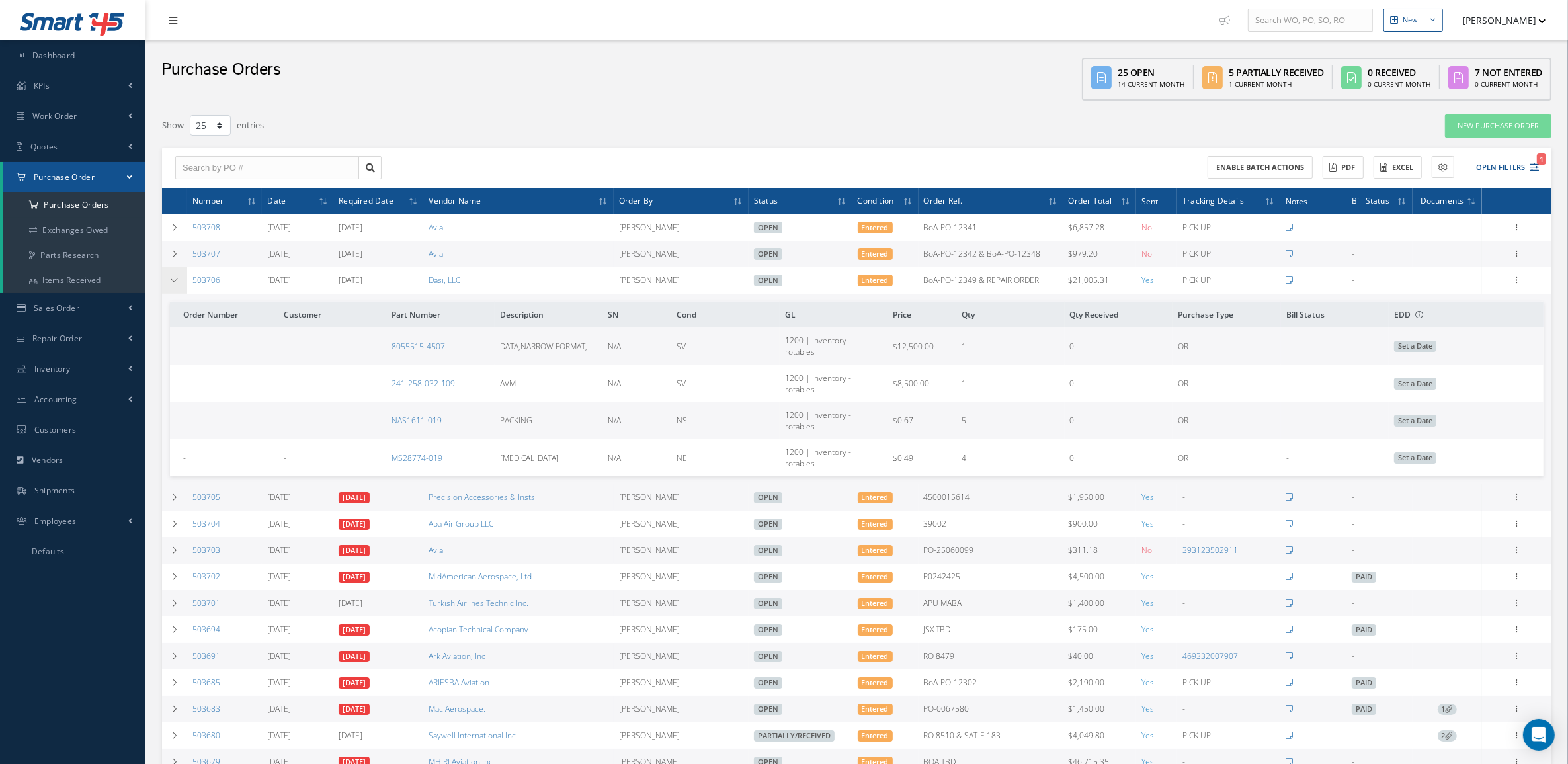
click at [169, 286] on td at bounding box center [174, 280] width 25 height 26
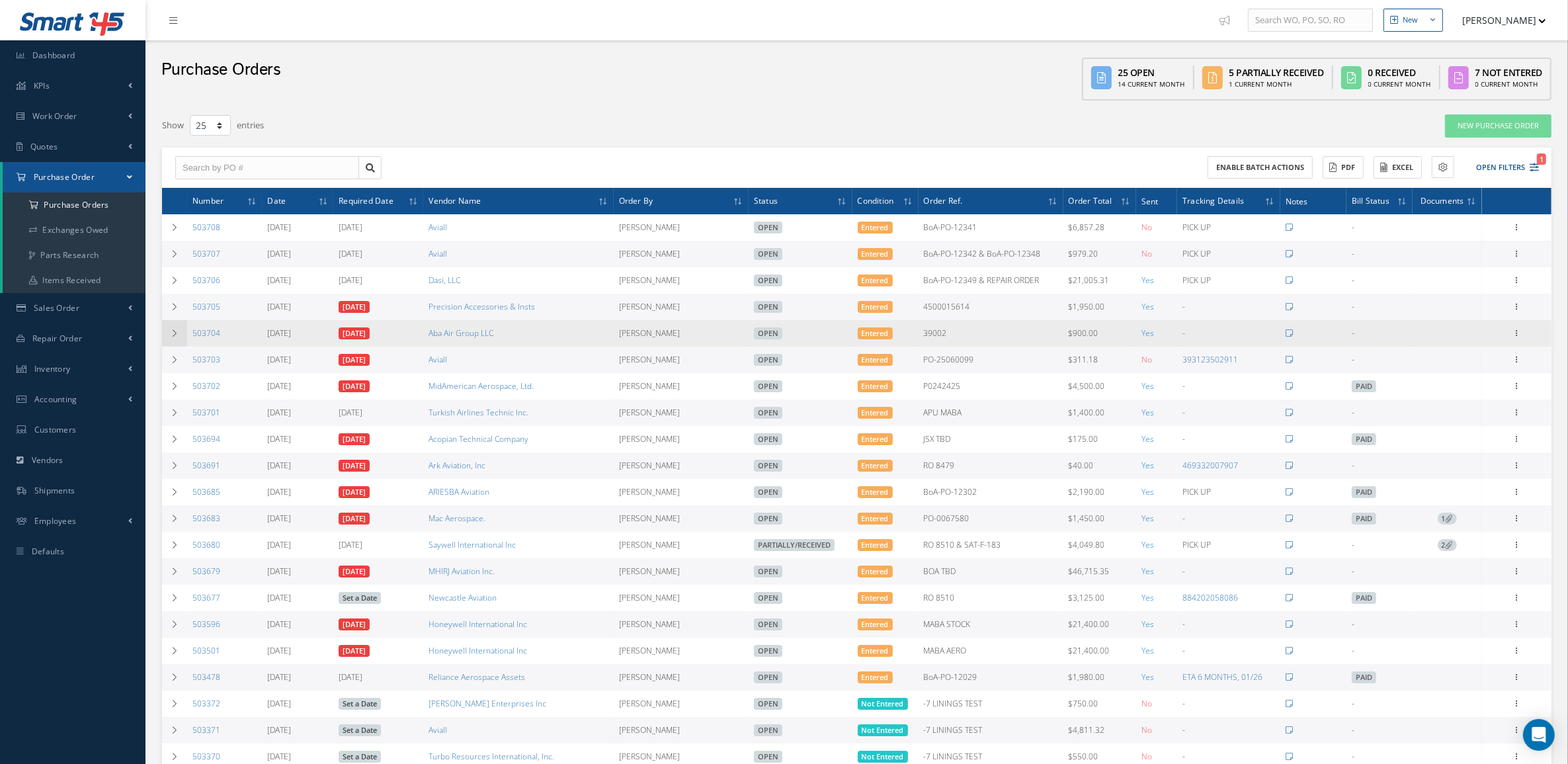
click at [174, 335] on icon at bounding box center [174, 334] width 9 height 8
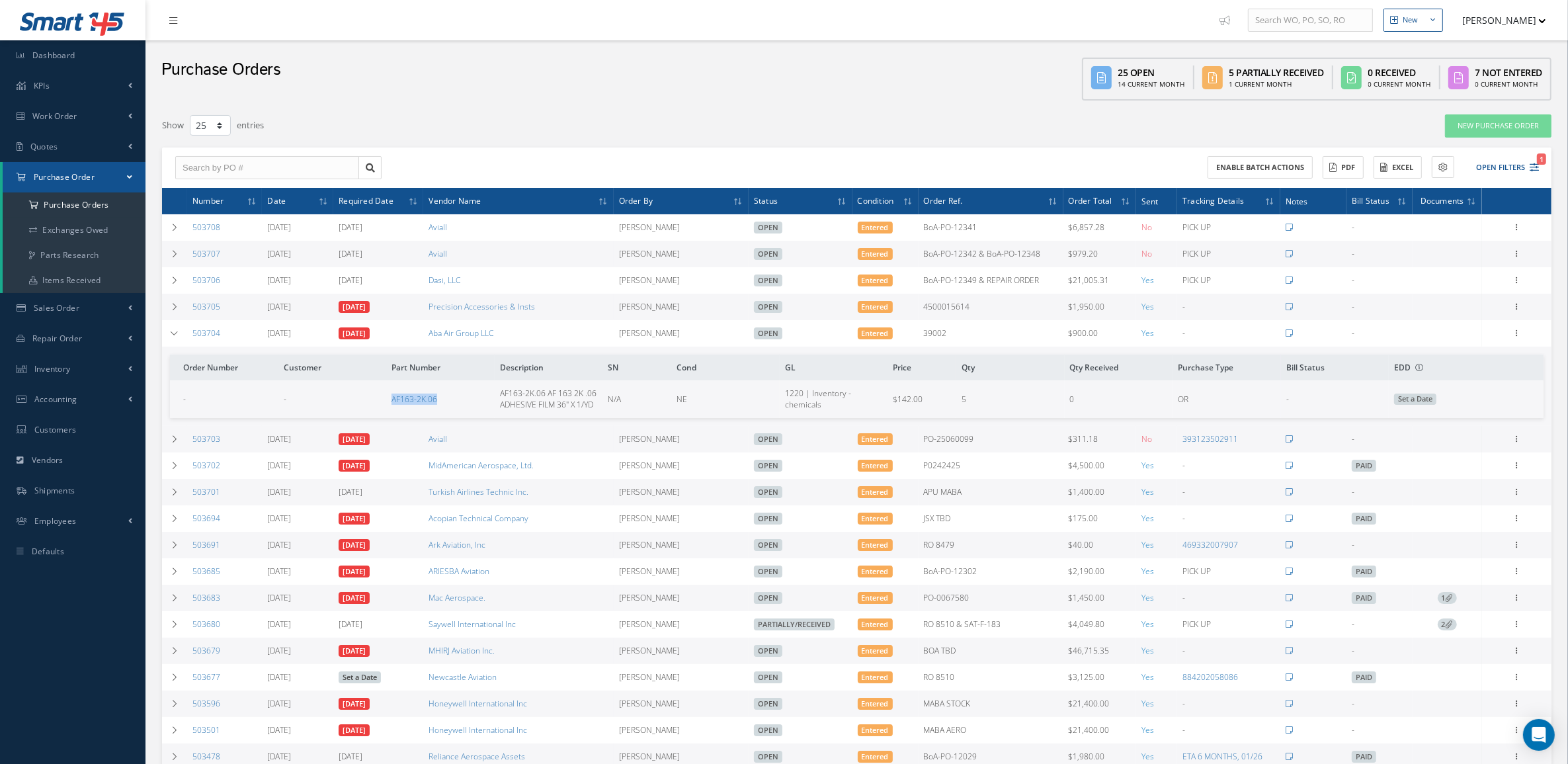
drag, startPoint x: 288, startPoint y: 395, endPoint x: 472, endPoint y: 410, distance: 184.6
click at [472, 410] on tr "- - AF163-2K.06 AF163-2K.06 AF 163 2K .06 ADHESIVE FILM 36" X 1/YD N/A NE 1220 …" at bounding box center [857, 398] width 1374 height 37
copy tr "AF163-2K.06"
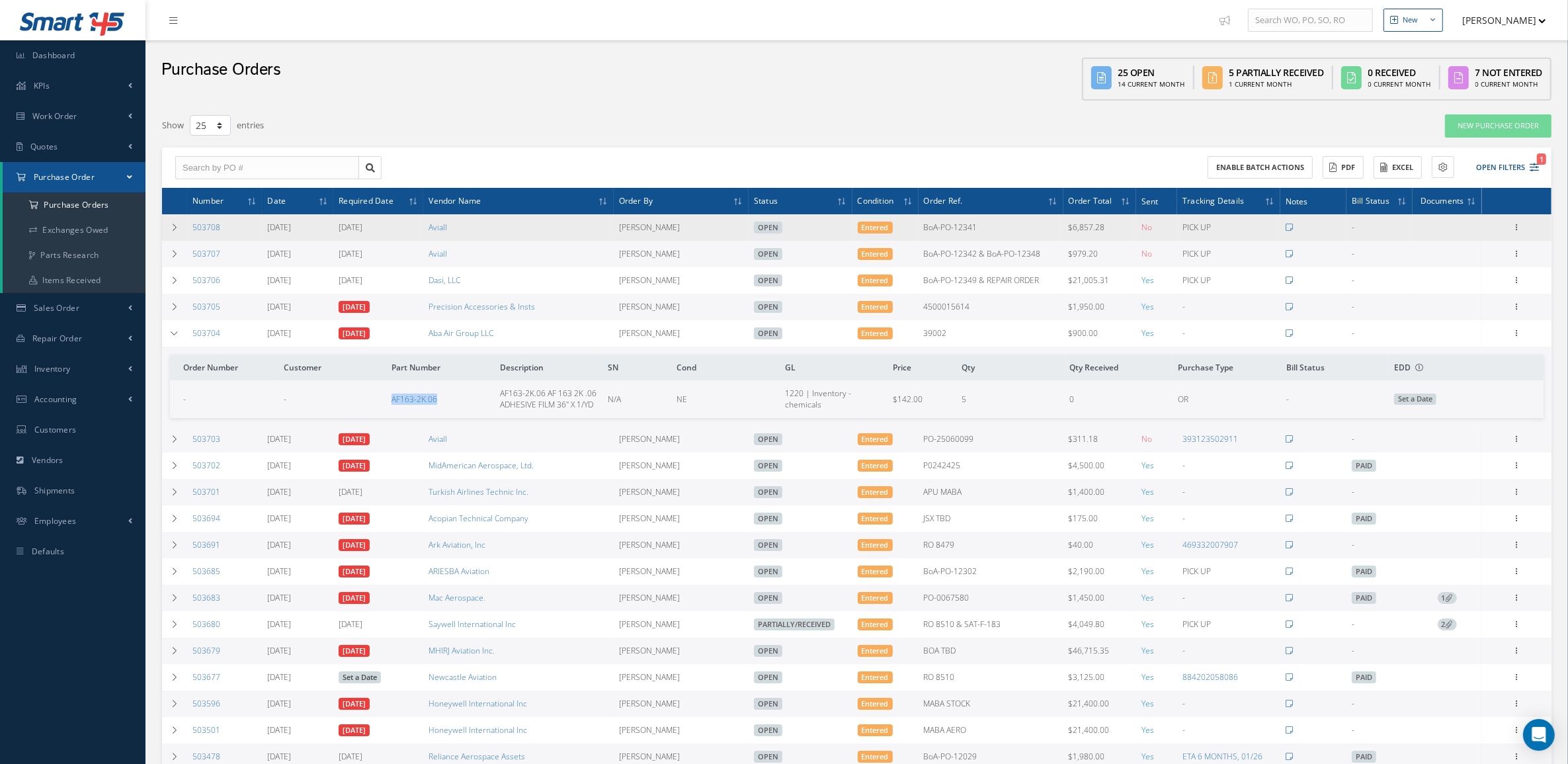
drag, startPoint x: 229, startPoint y: 227, endPoint x: 188, endPoint y: 226, distance: 41.0
click at [188, 226] on td "503708" at bounding box center [225, 227] width 74 height 26
copy link "503708"
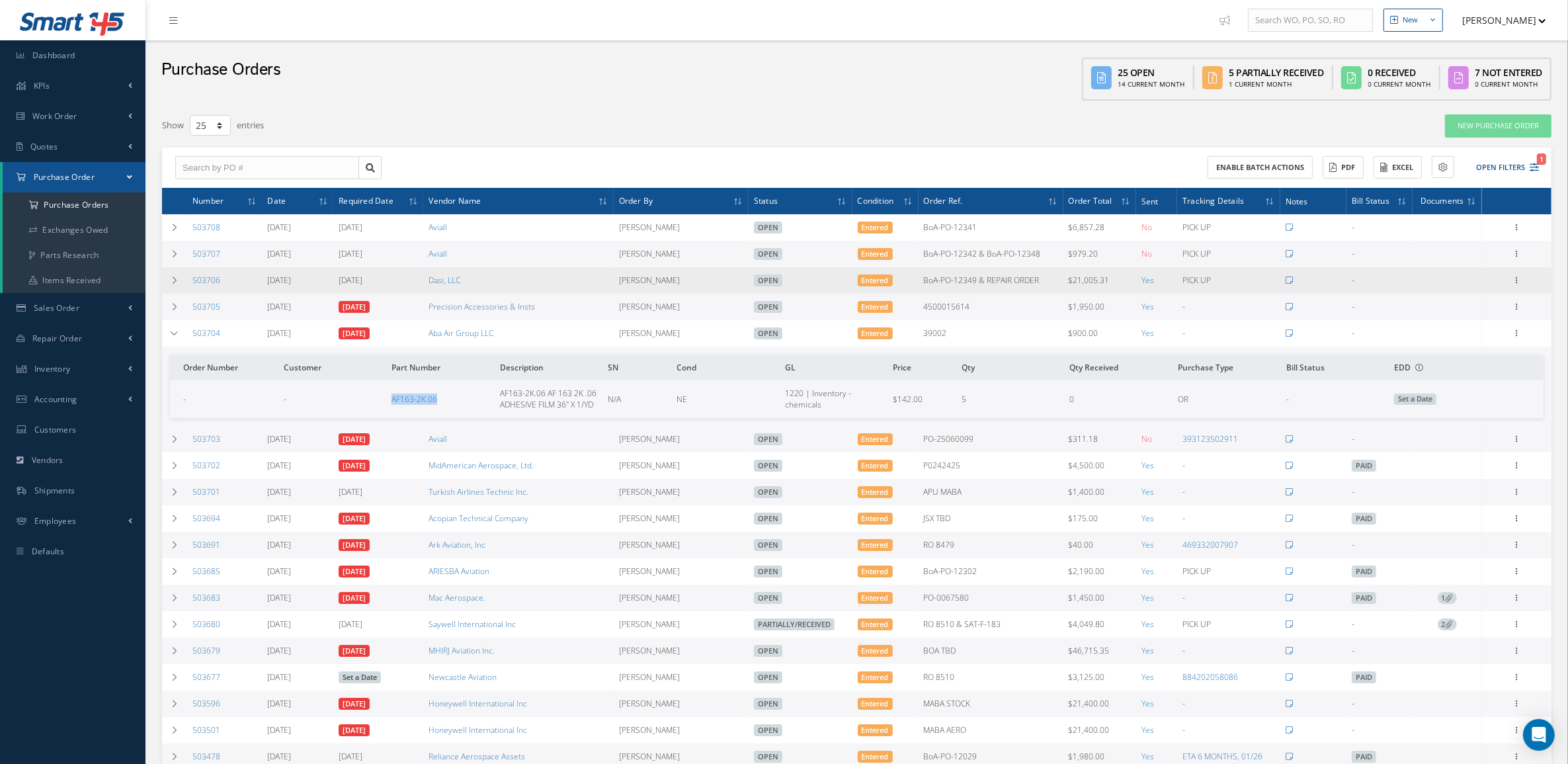
drag, startPoint x: 254, startPoint y: 283, endPoint x: 189, endPoint y: 287, distance: 65.1
click at [189, 287] on td "503706" at bounding box center [225, 280] width 74 height 26
copy link "503706"
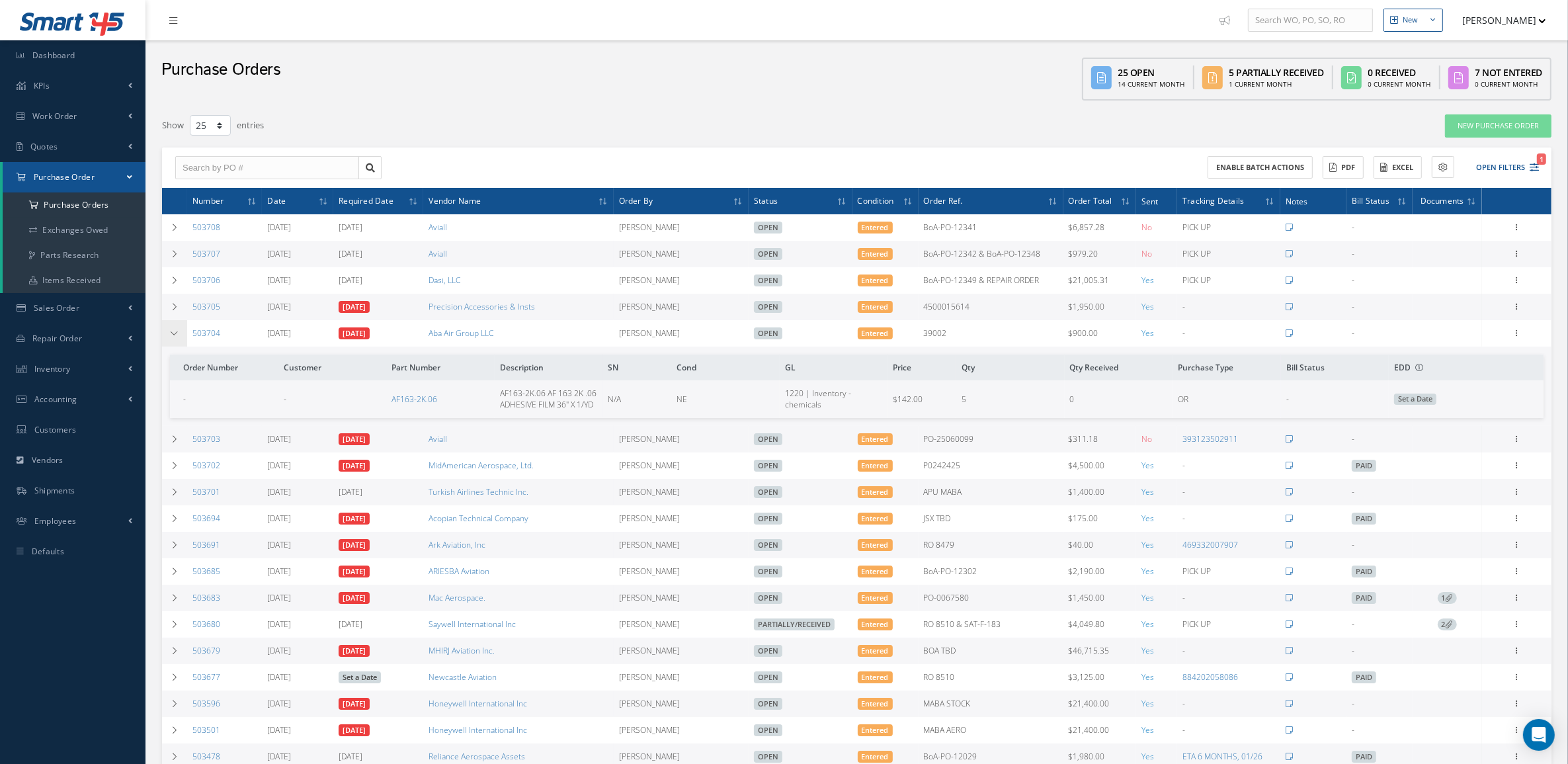
click at [182, 331] on td at bounding box center [174, 334] width 25 height 26
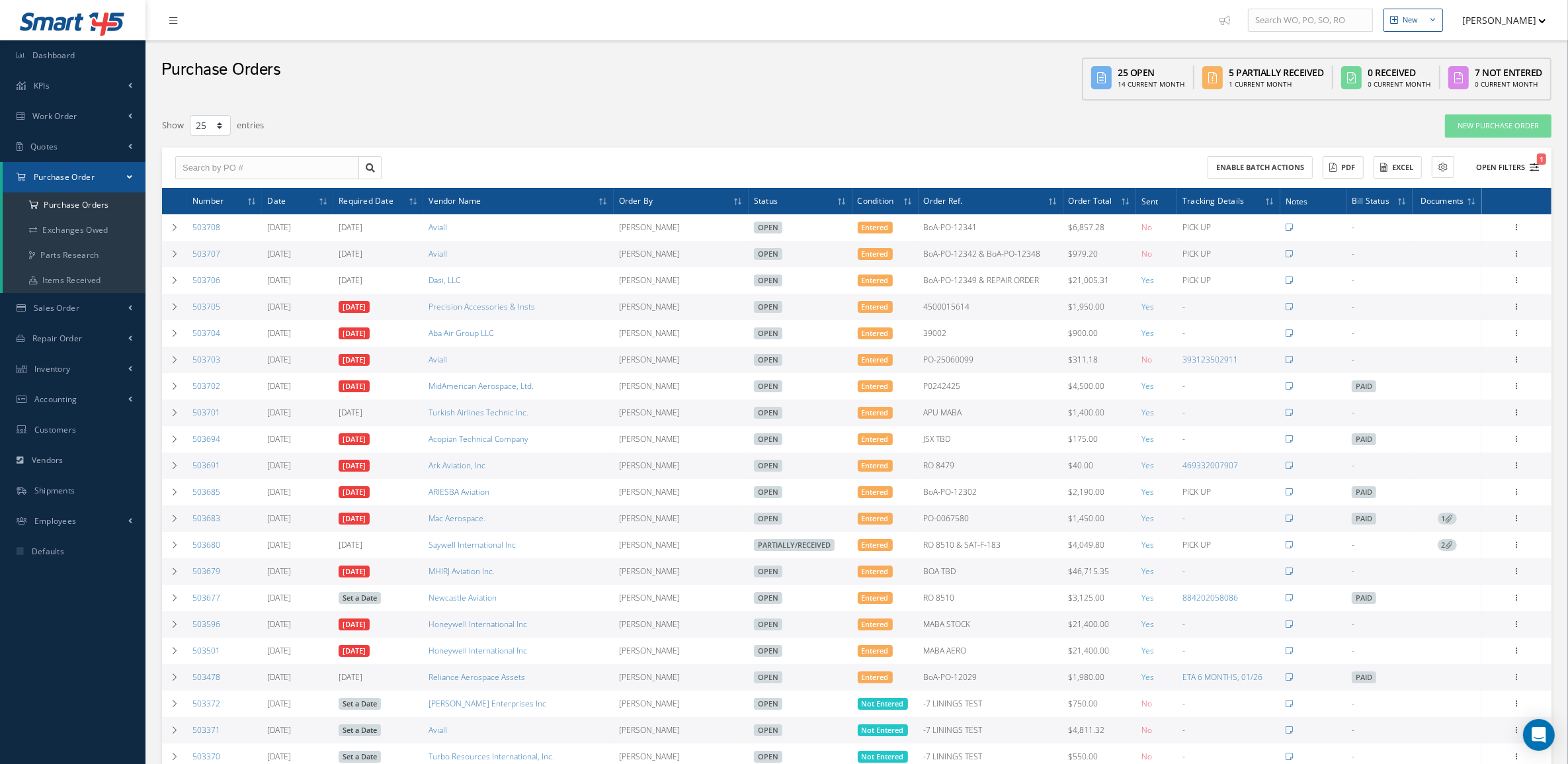
click at [1492, 165] on button "Open Filters 1" at bounding box center [1502, 168] width 74 height 21
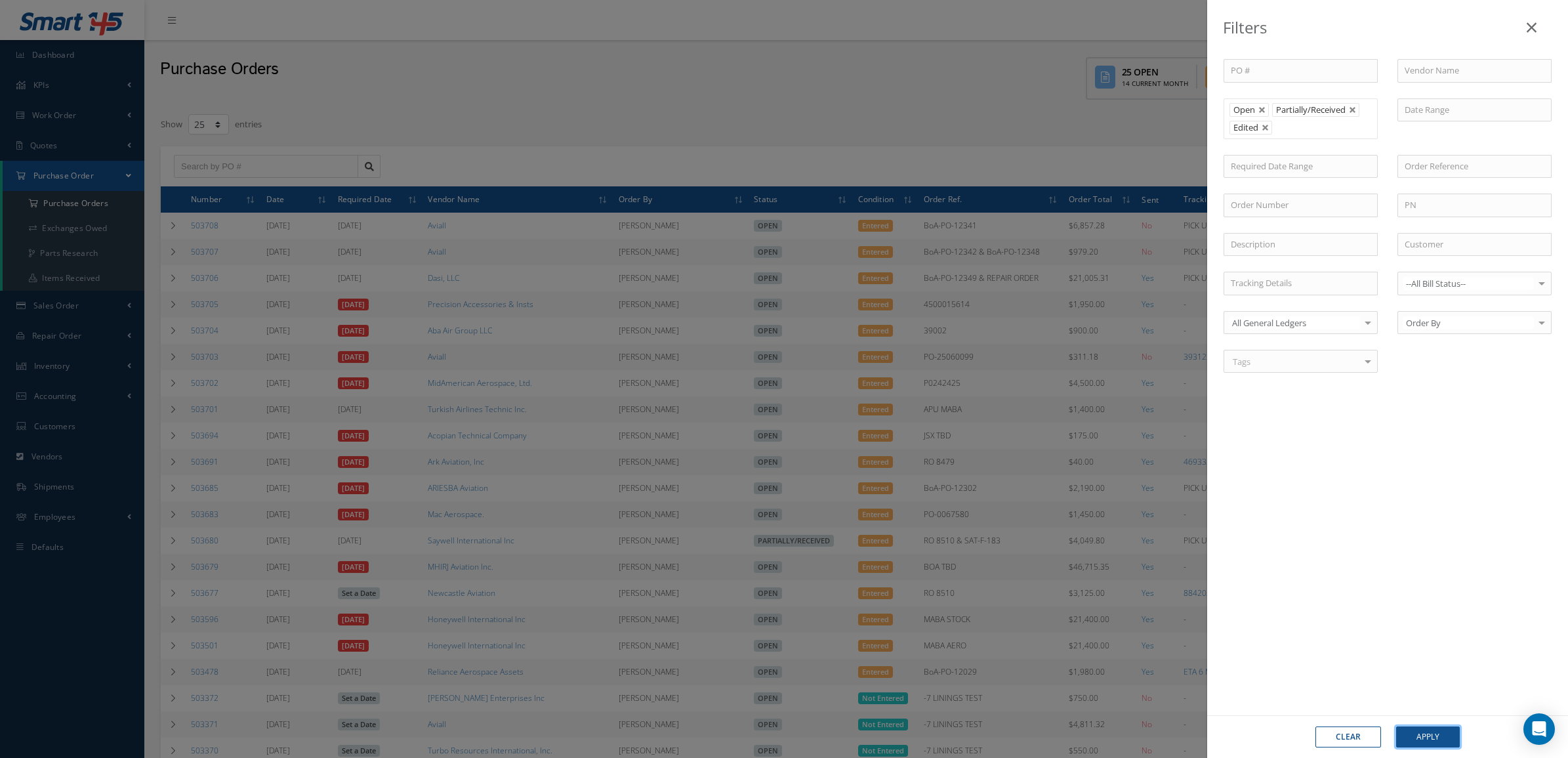
click at [1426, 726] on button "Apply" at bounding box center [1428, 737] width 64 height 21
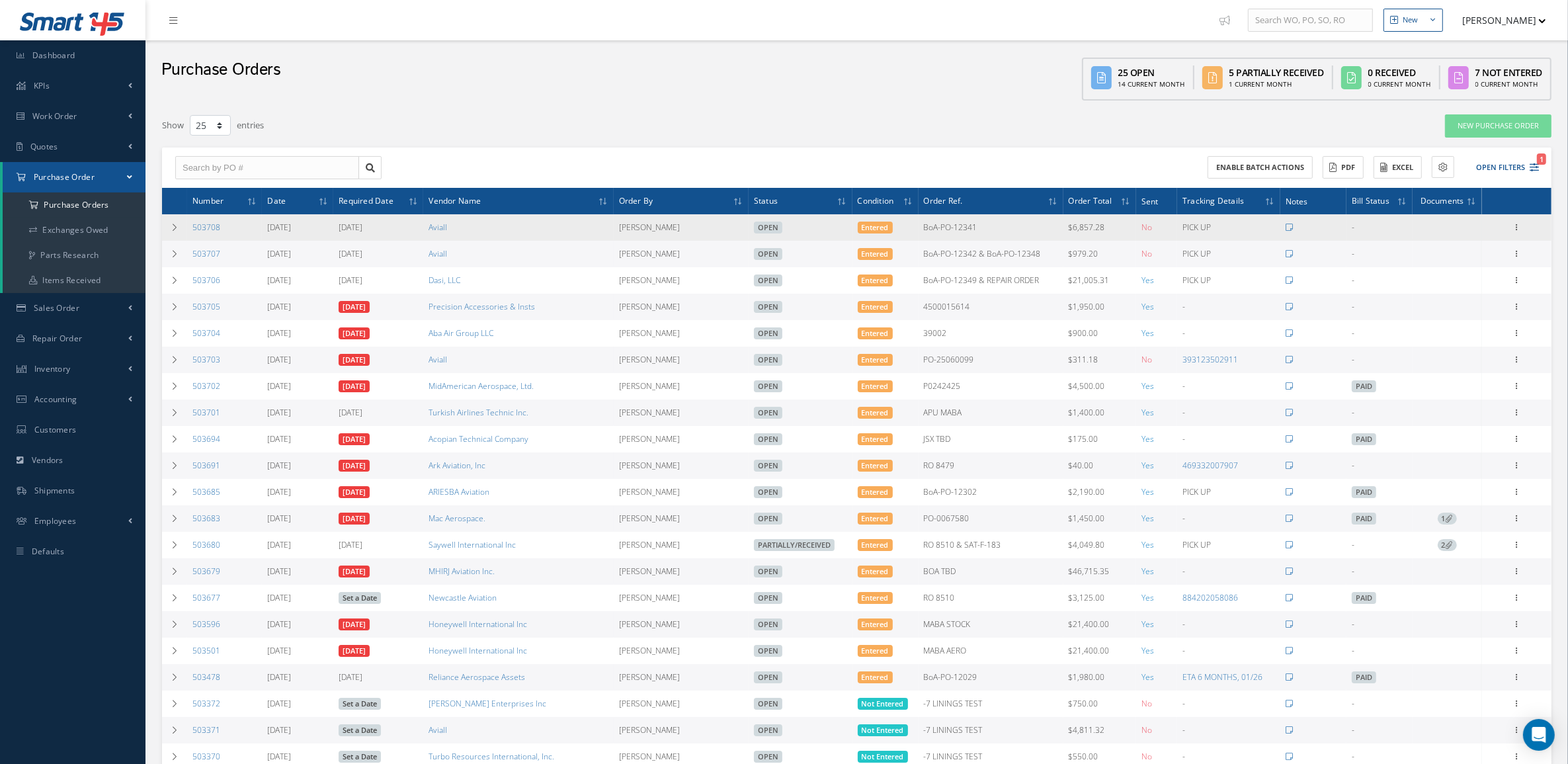
drag, startPoint x: 991, startPoint y: 222, endPoint x: 920, endPoint y: 223, distance: 71.0
click at [920, 223] on td "BoA-PO-12341" at bounding box center [991, 227] width 145 height 26
copy td "BoA-PO-12341"
drag, startPoint x: 235, startPoint y: 233, endPoint x: 188, endPoint y: 234, distance: 47.0
click at [188, 234] on td "503708" at bounding box center [225, 227] width 74 height 26
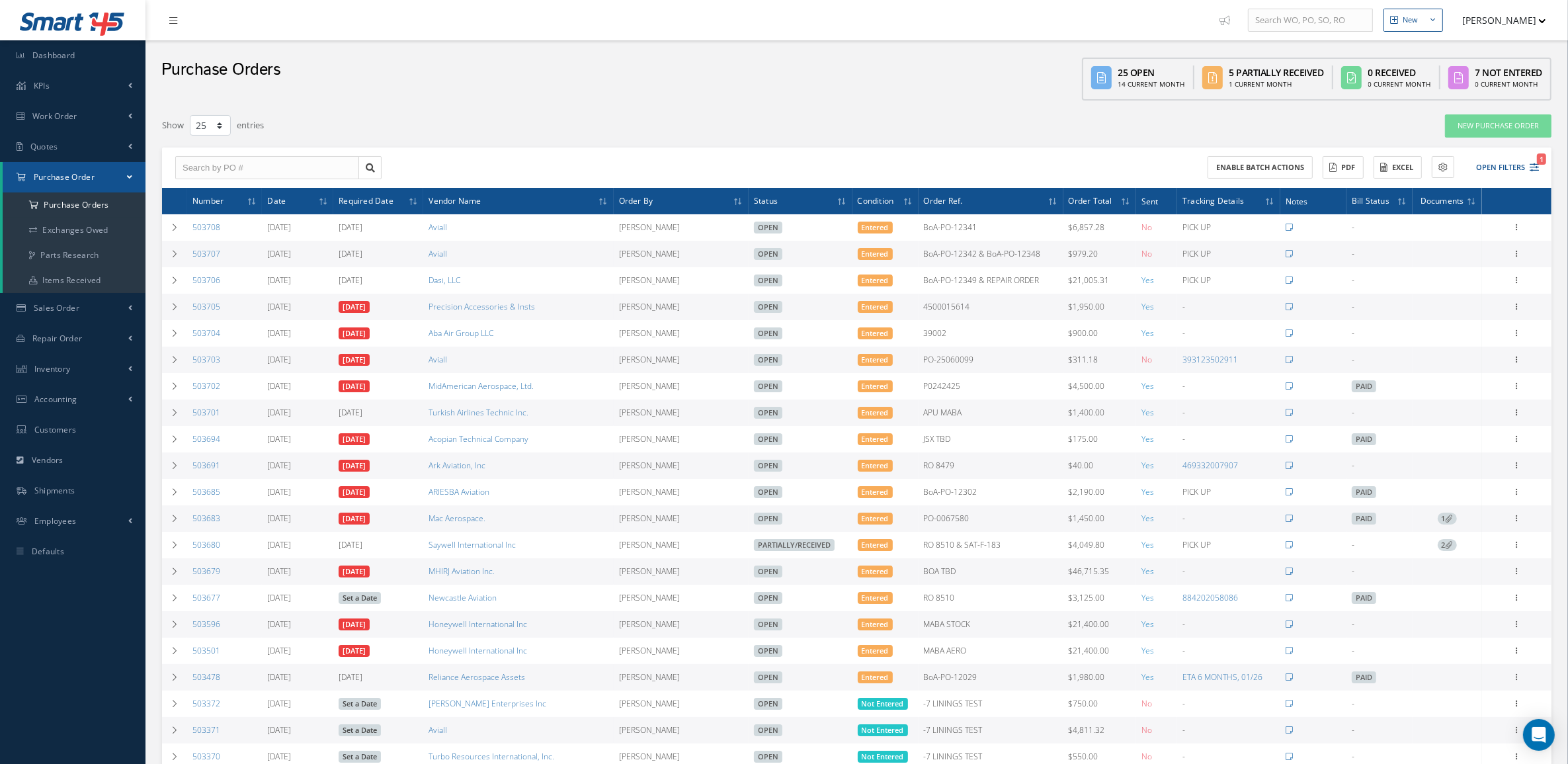
copy link "503708"
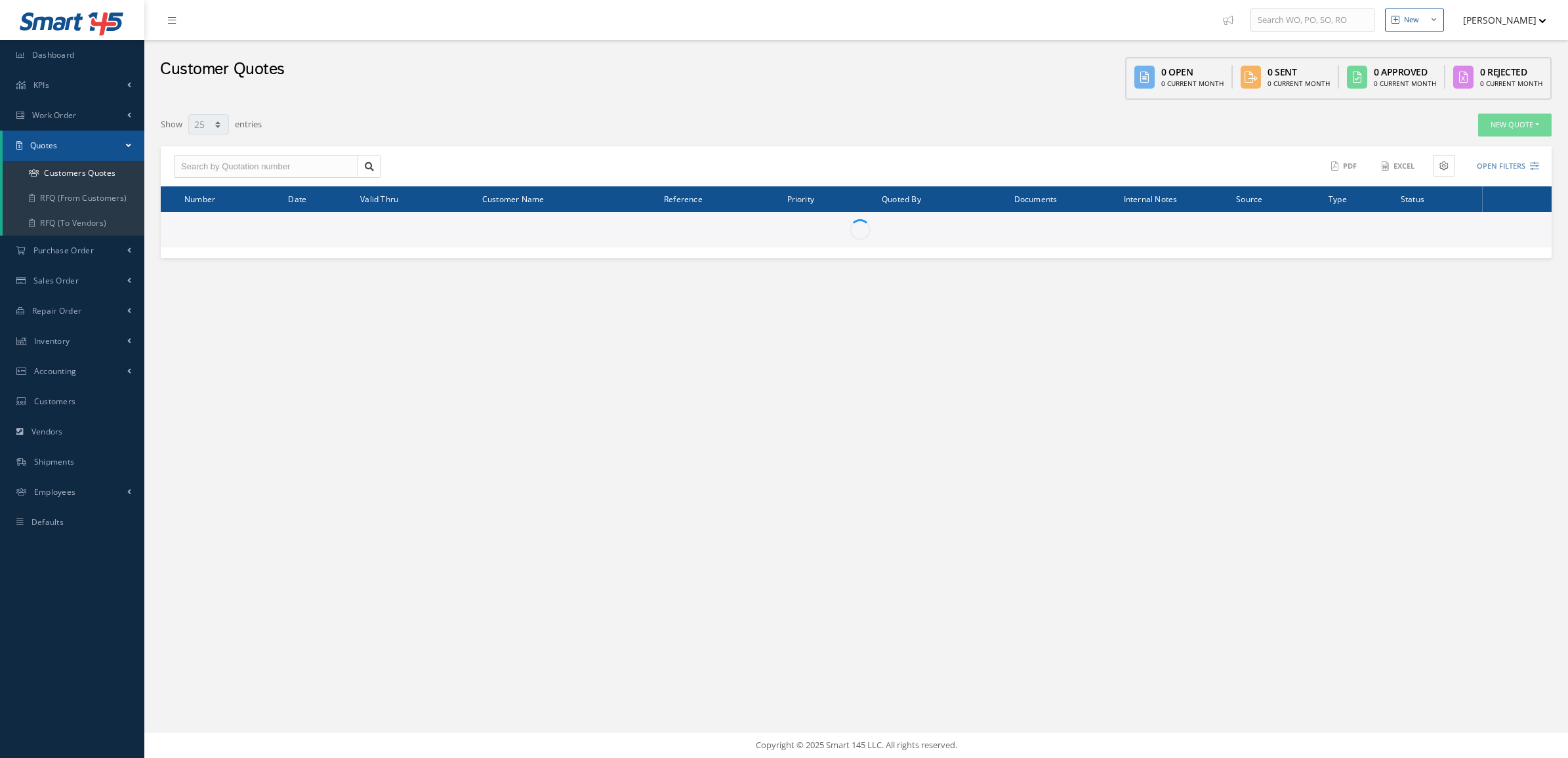
select select "25"
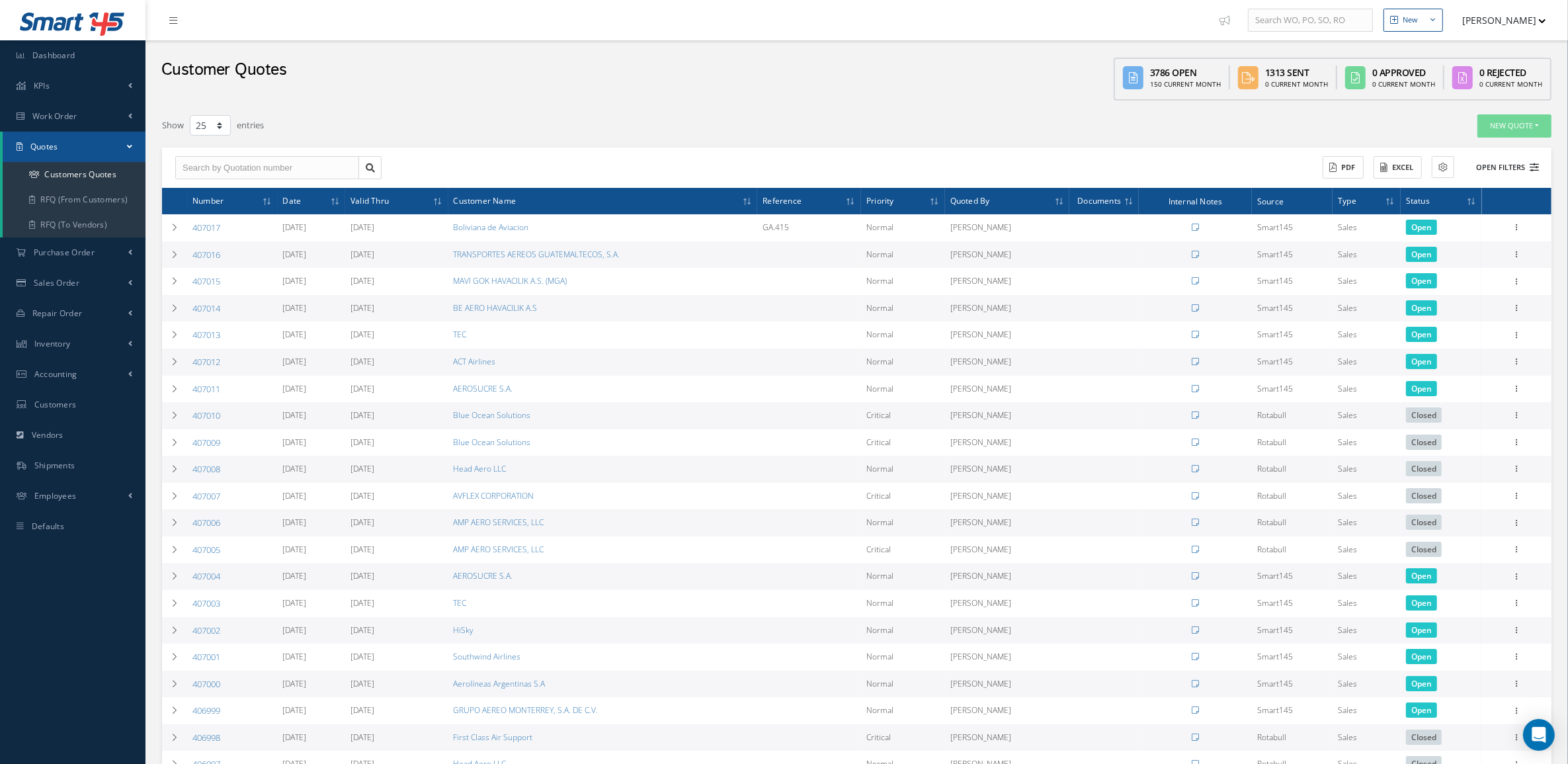
click at [1509, 166] on button "Open Filters" at bounding box center [1502, 168] width 74 height 21
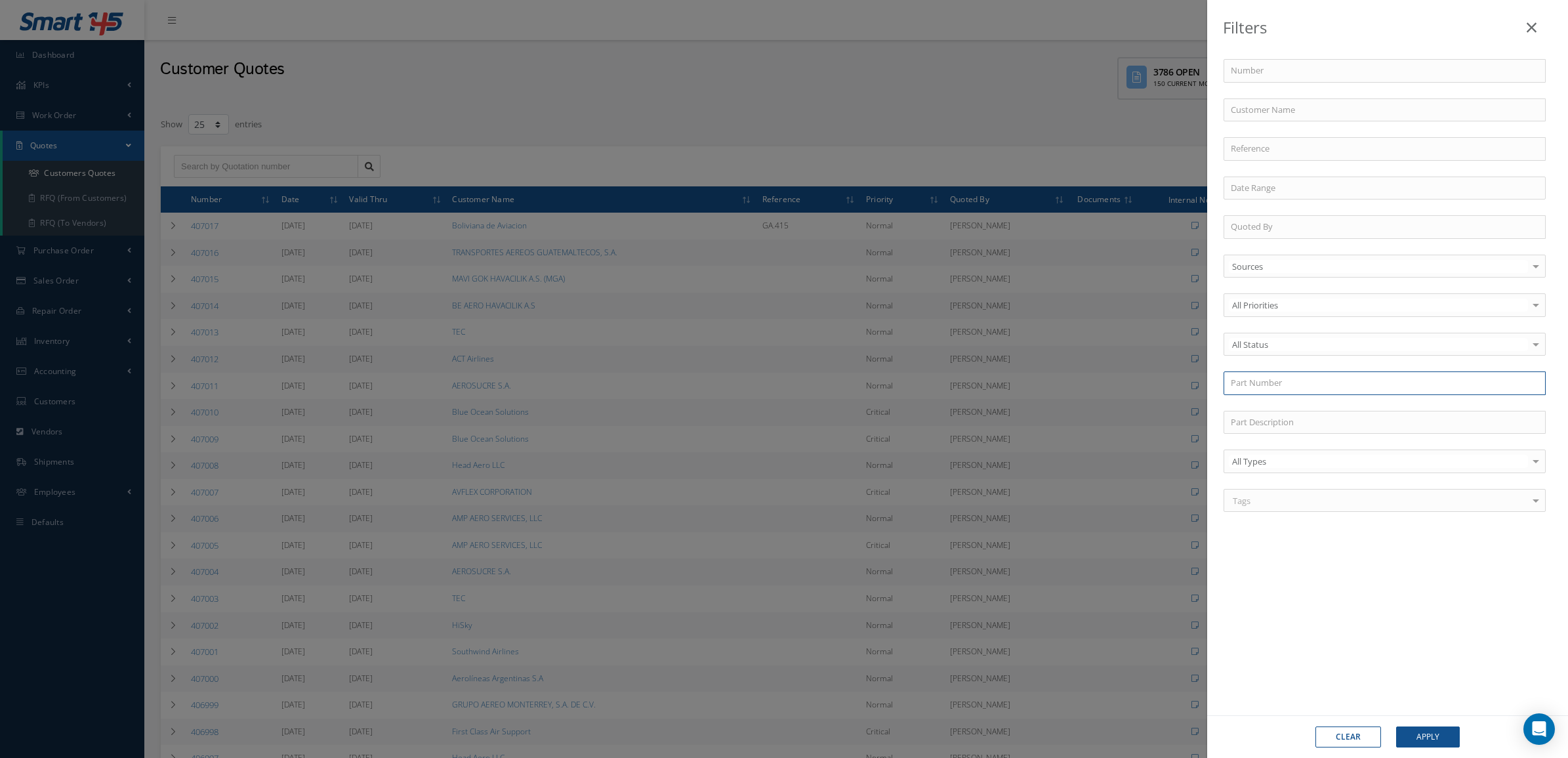
click at [1271, 388] on input "text" at bounding box center [1384, 383] width 322 height 24
paste input "8055515-4507"
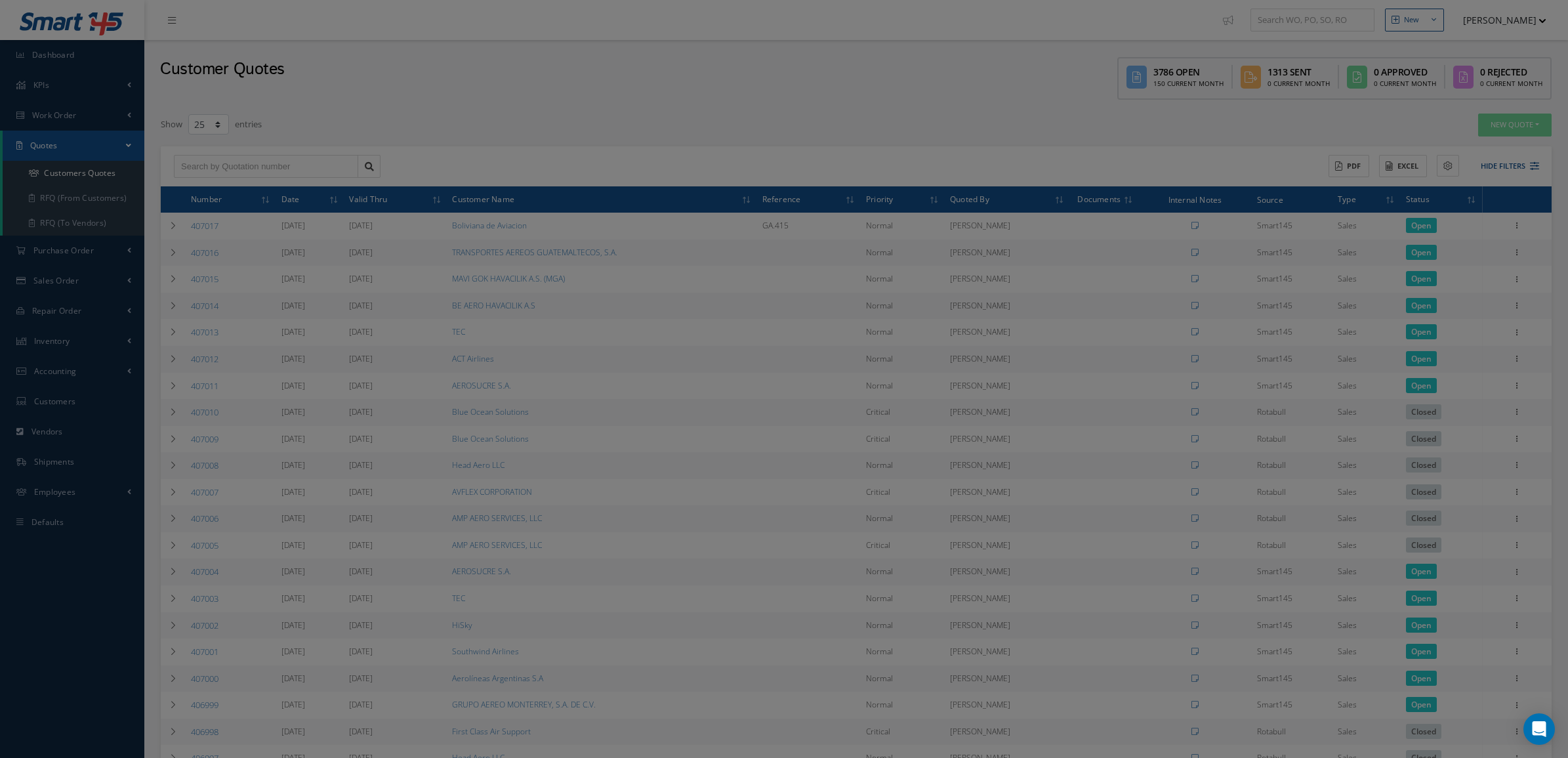
type input "8055515-4507"
click at [1503, 149] on input "text" at bounding box center [1384, 148] width 322 height 24
click at [1362, 120] on input "text" at bounding box center [1384, 110] width 322 height 24
click at [1363, 120] on input "text" at bounding box center [1384, 110] width 322 height 24
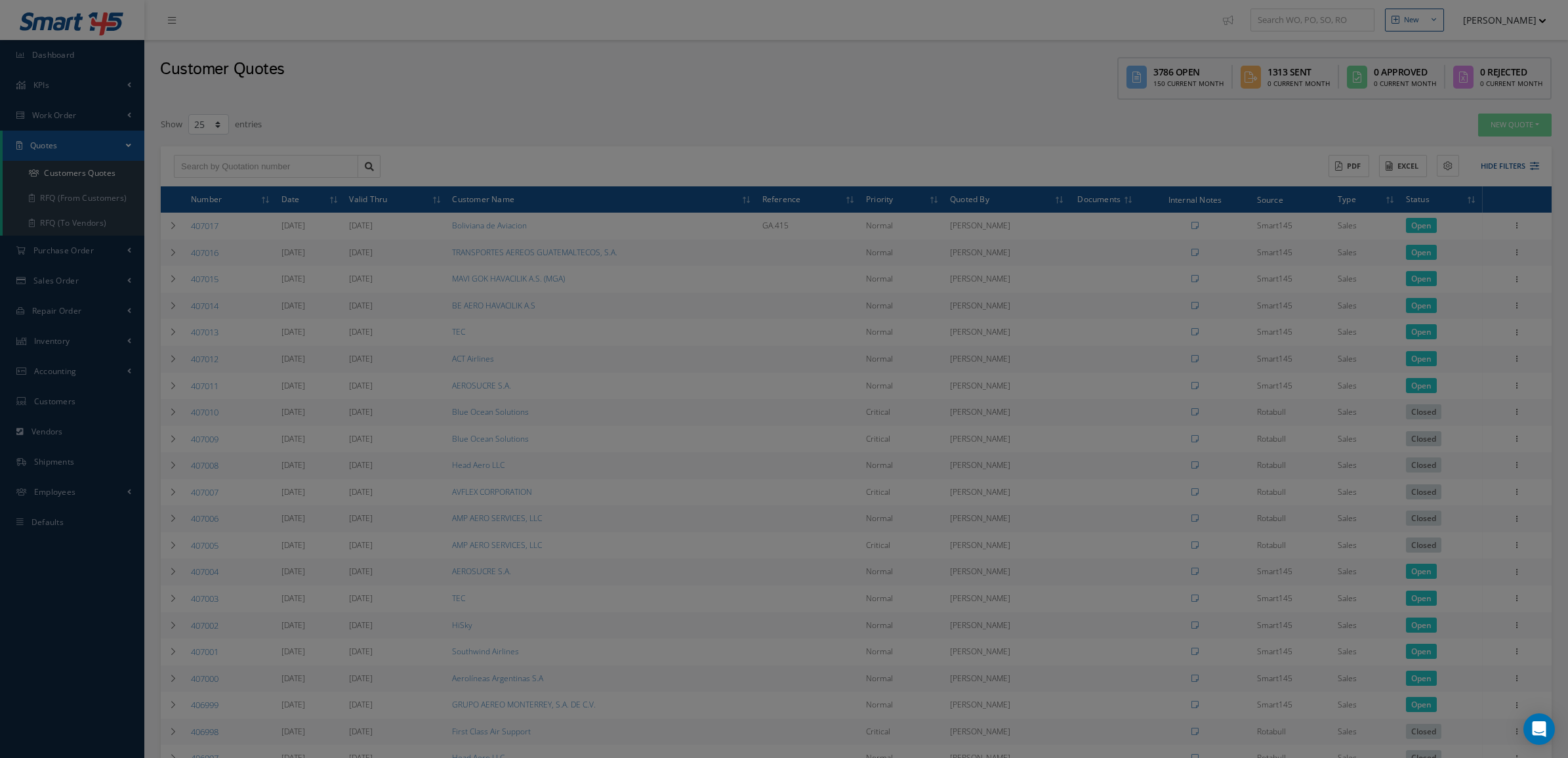
click at [1244, 112] on input "text" at bounding box center [1384, 110] width 322 height 24
click at [1396, 726] on button "Apply" at bounding box center [1428, 737] width 64 height 21
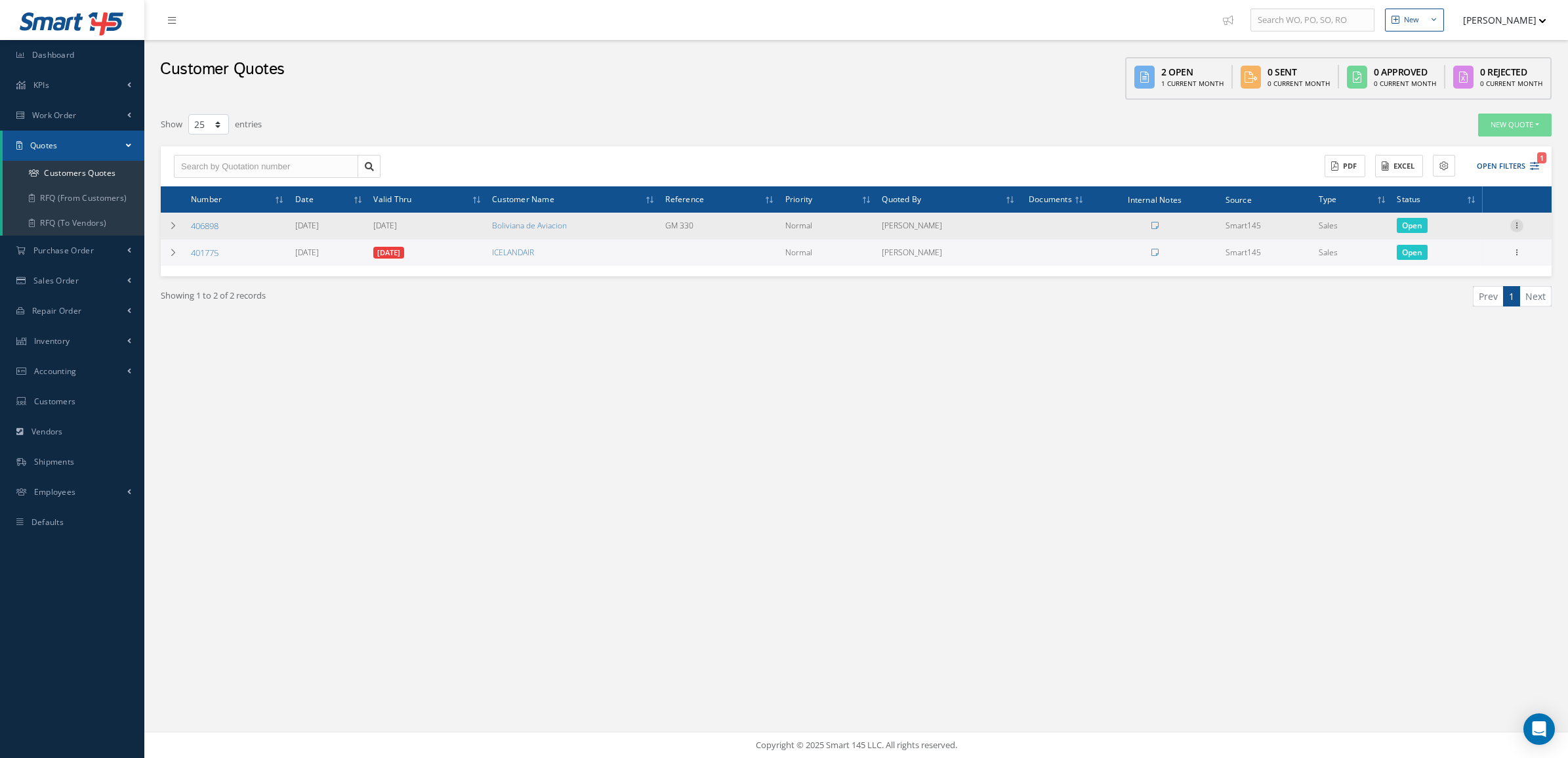
click at [1516, 226] on icon at bounding box center [1516, 224] width 13 height 11
click at [1466, 304] on link "Convert to Sales Order" at bounding box center [1456, 306] width 104 height 27
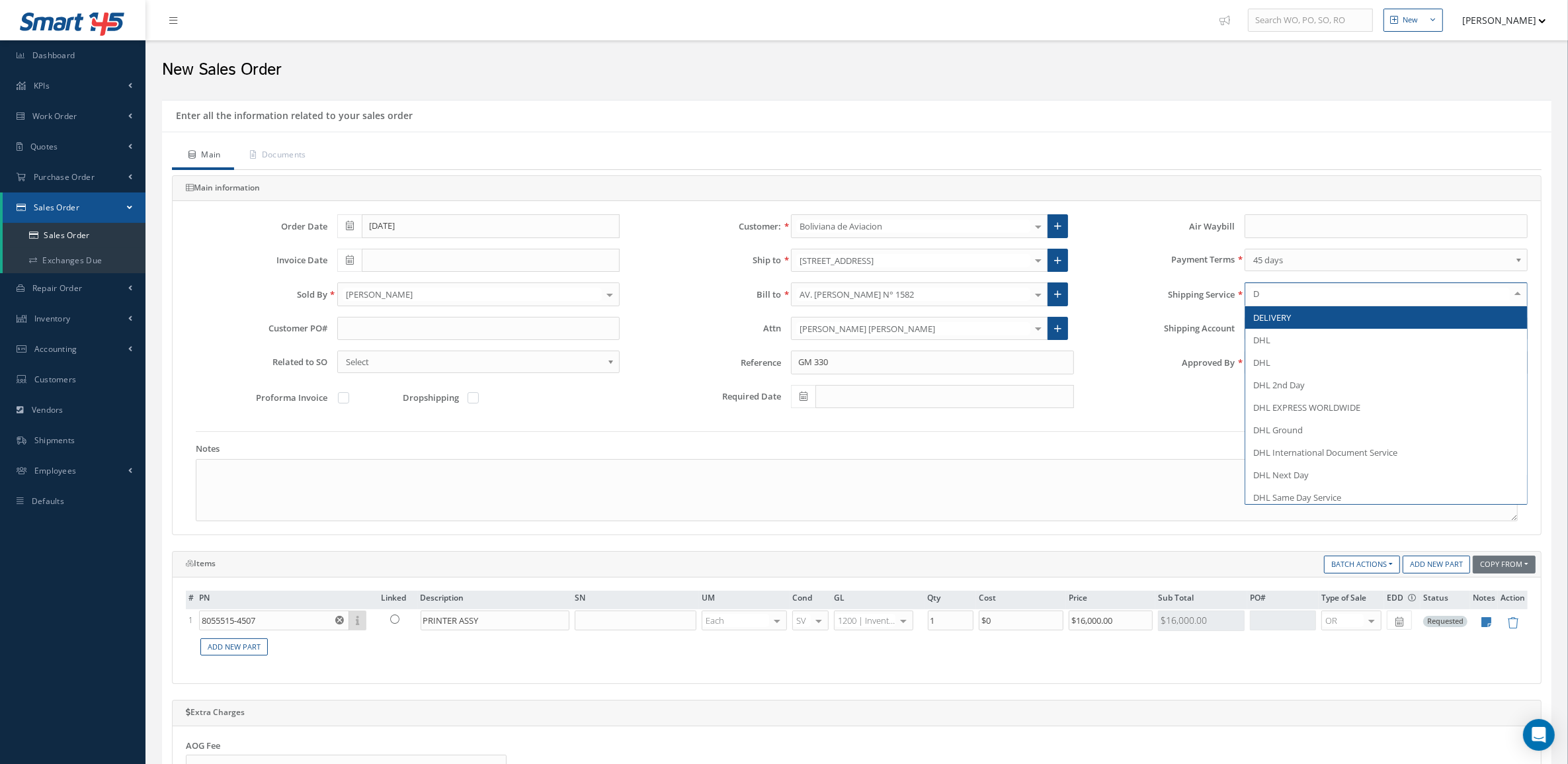
type input "DE"
click at [1276, 316] on span "DELIVERY" at bounding box center [1272, 317] width 38 height 12
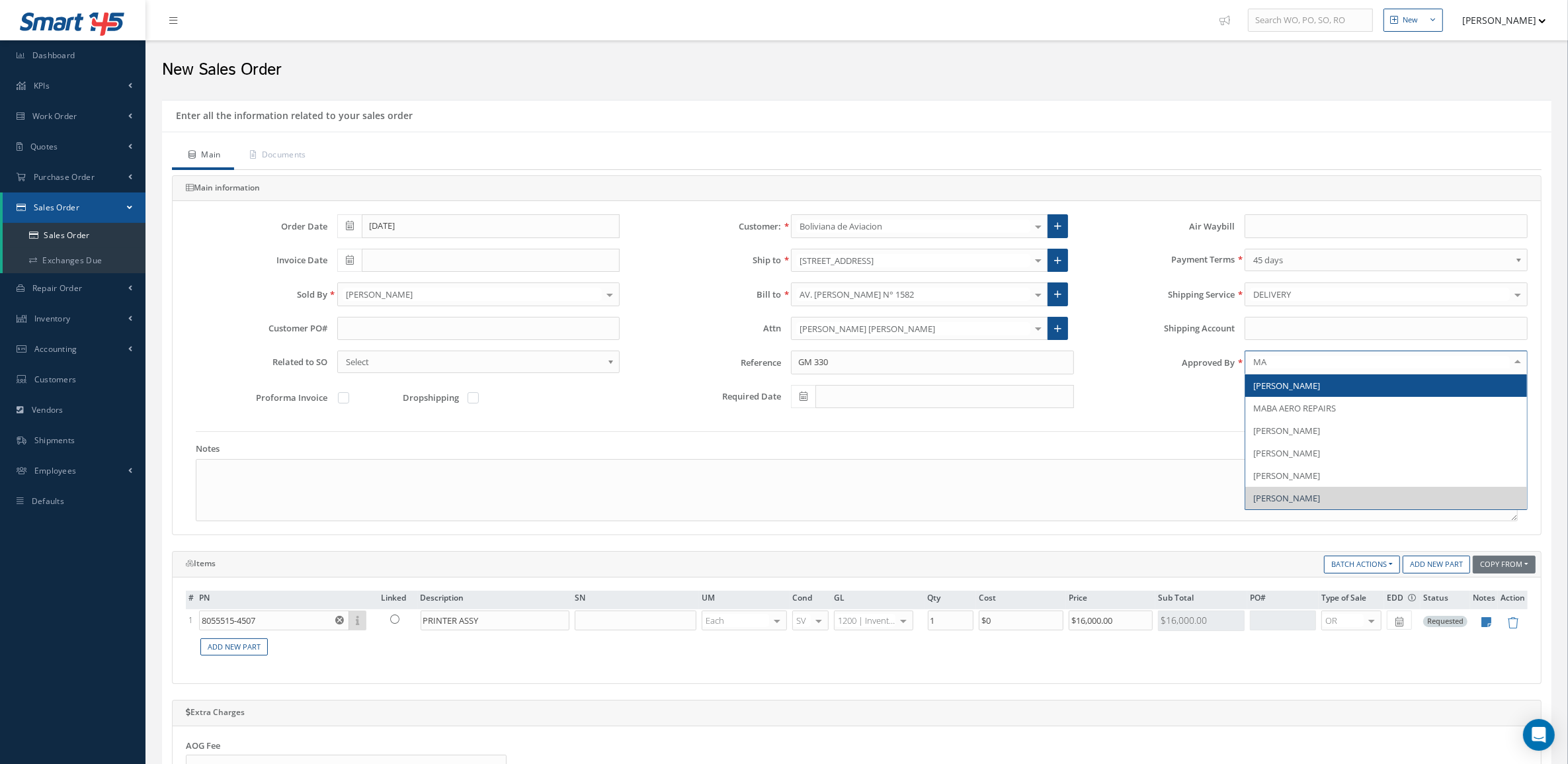
type input "MAR"
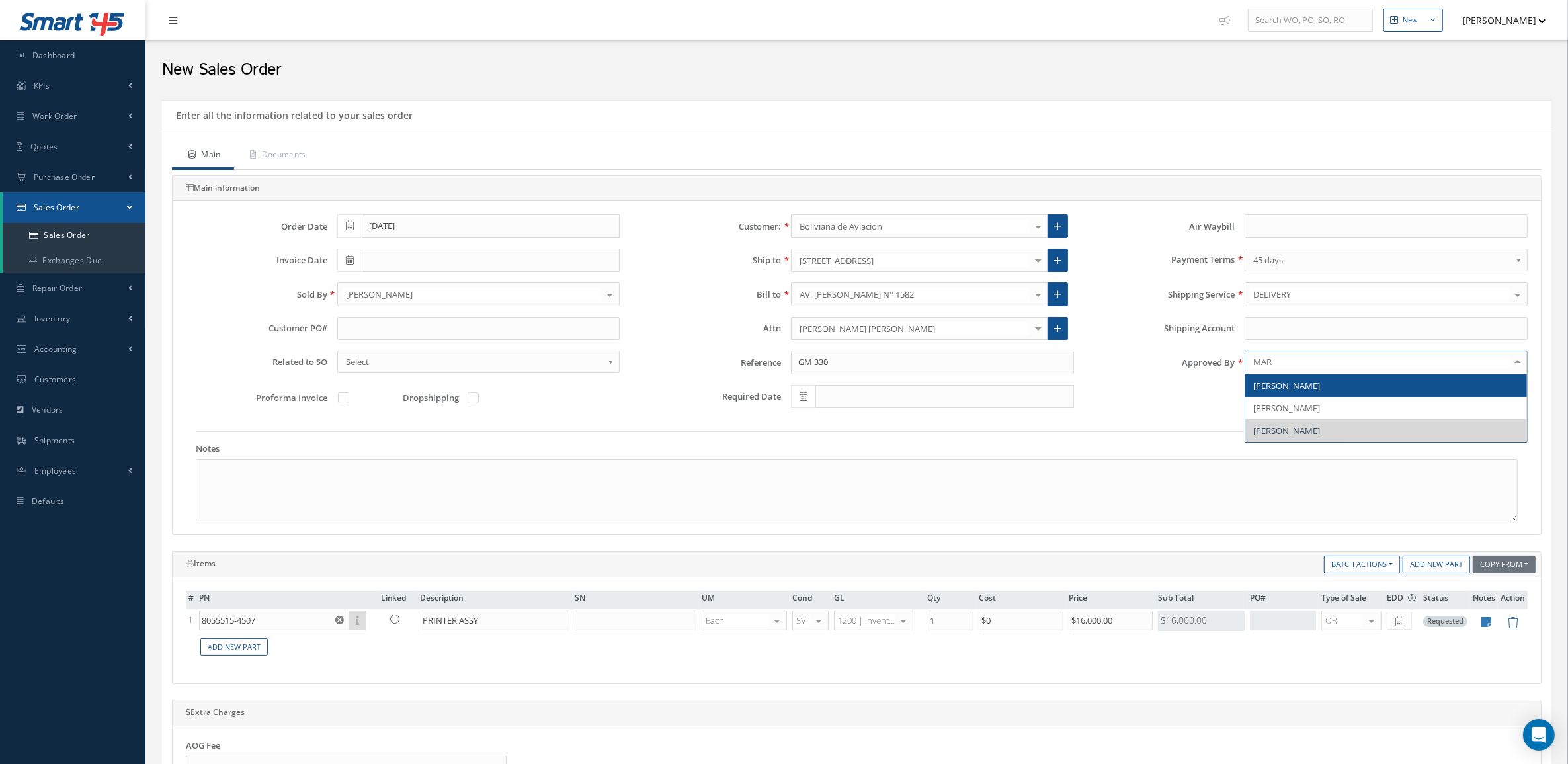
click at [1289, 381] on span "[PERSON_NAME]" at bounding box center [1286, 386] width 67 height 12
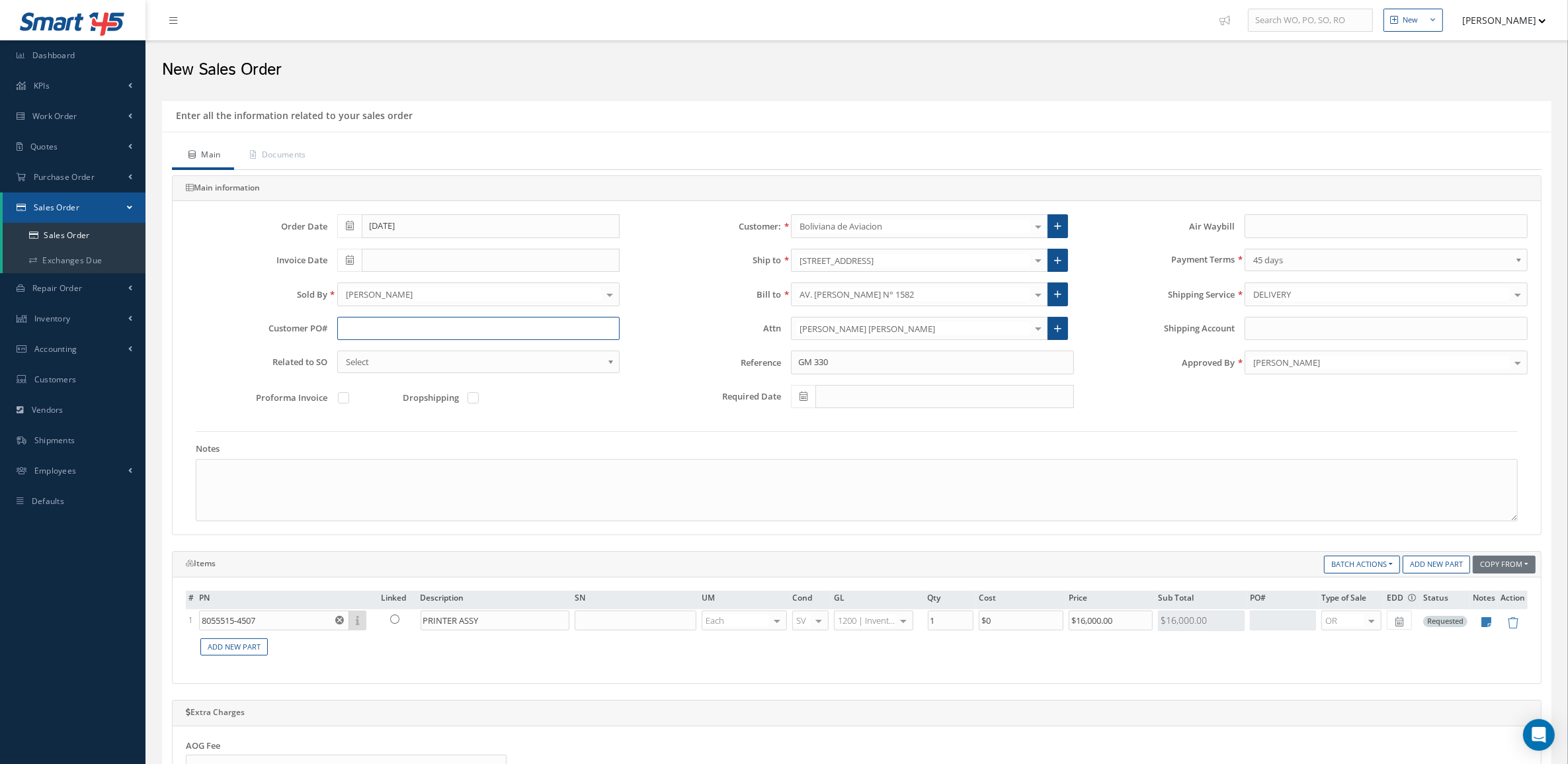
click at [479, 336] on input "text" at bounding box center [478, 329] width 283 height 24
click at [283, 165] on link "Documents" at bounding box center [276, 156] width 85 height 28
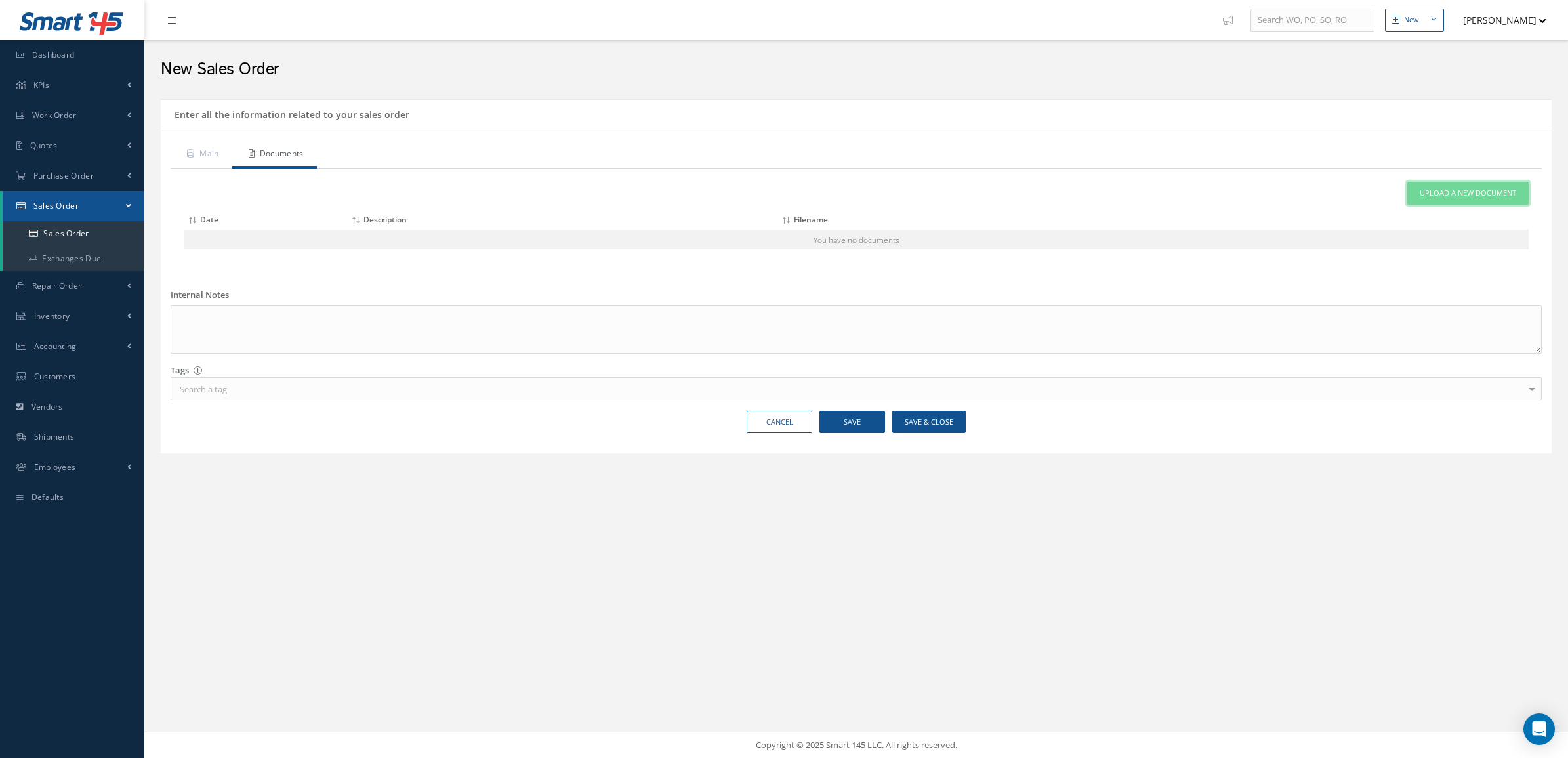
click at [1462, 202] on link "Upload a New Document" at bounding box center [1467, 193] width 121 height 23
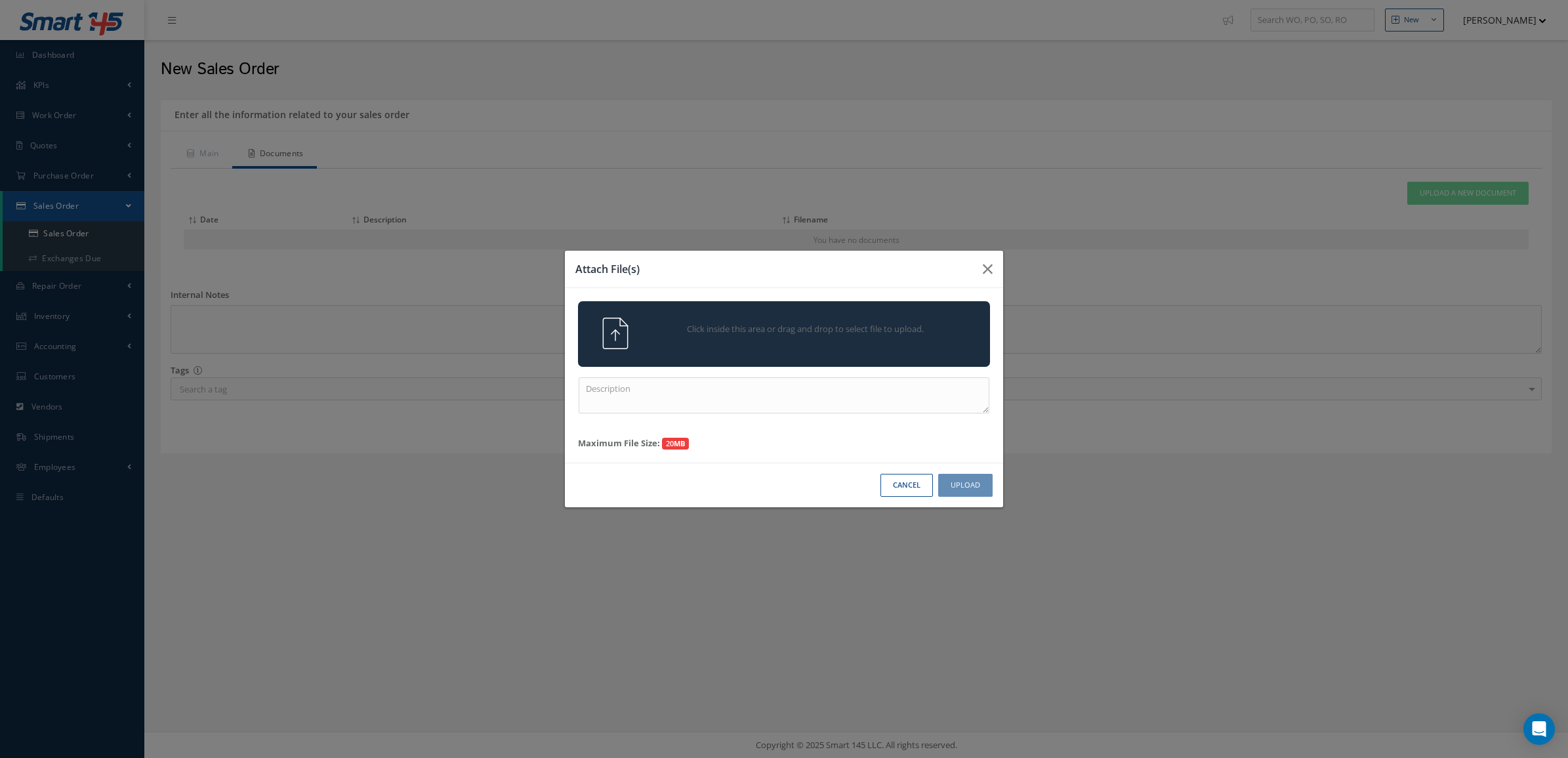
click at [912, 320] on div "Click inside this area or drag and drop to select file to upload." at bounding box center [802, 331] width 324 height 26
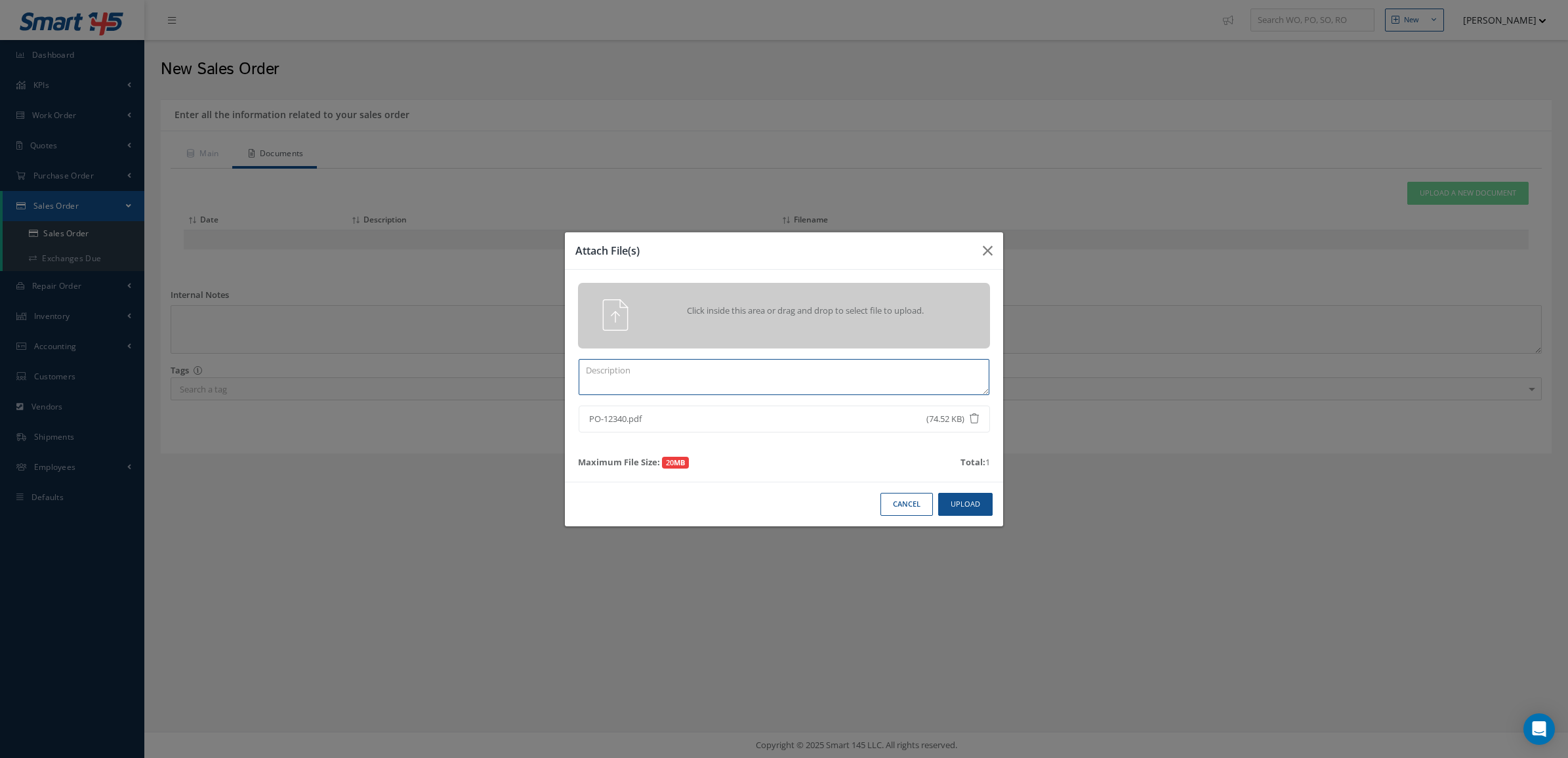
click at [858, 388] on textarea at bounding box center [783, 377] width 410 height 36
type textarea "PO"
click at [978, 507] on button "Upload" at bounding box center [965, 504] width 54 height 23
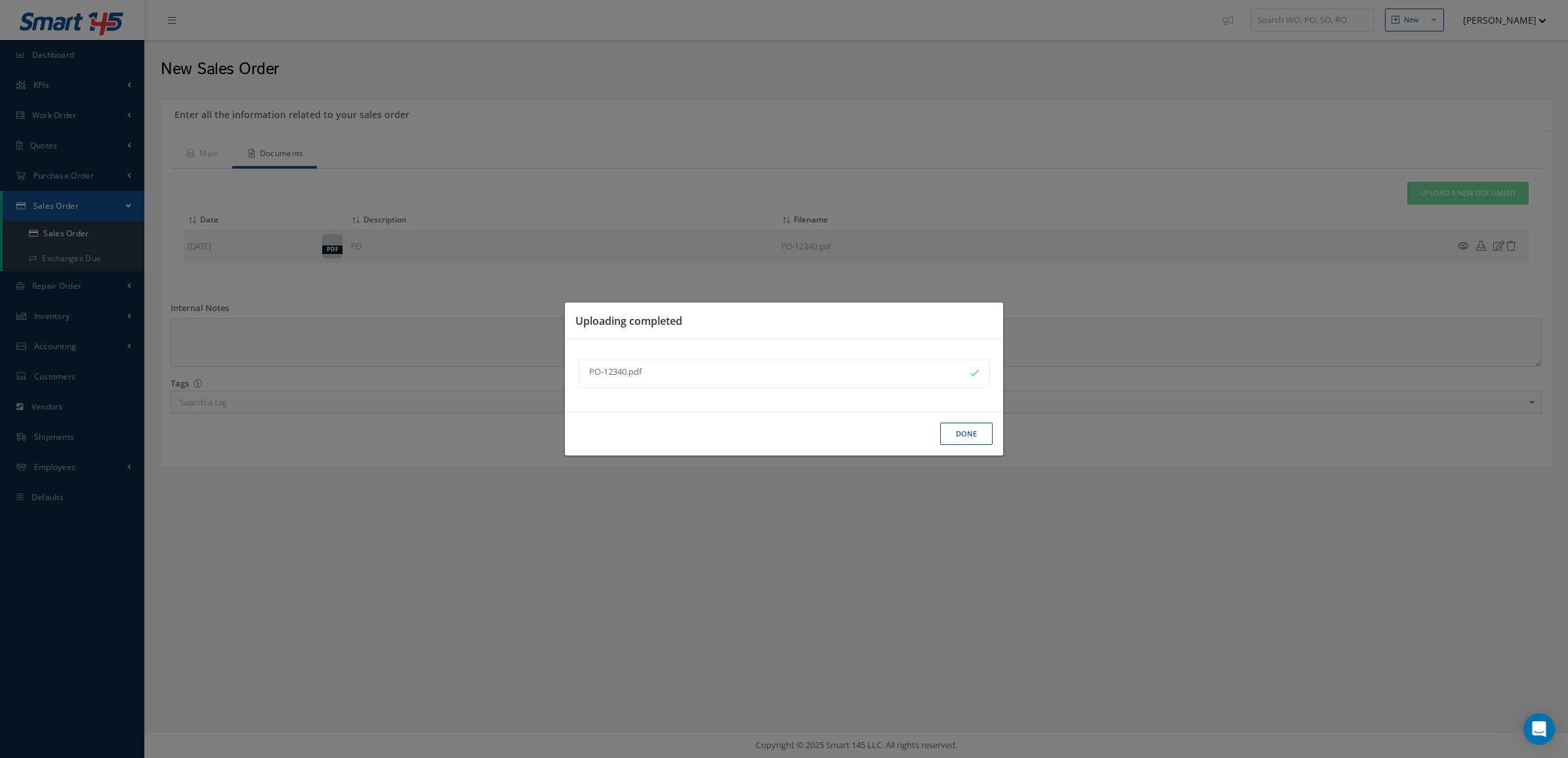
click at [958, 423] on button "Done" at bounding box center [966, 434] width 52 height 23
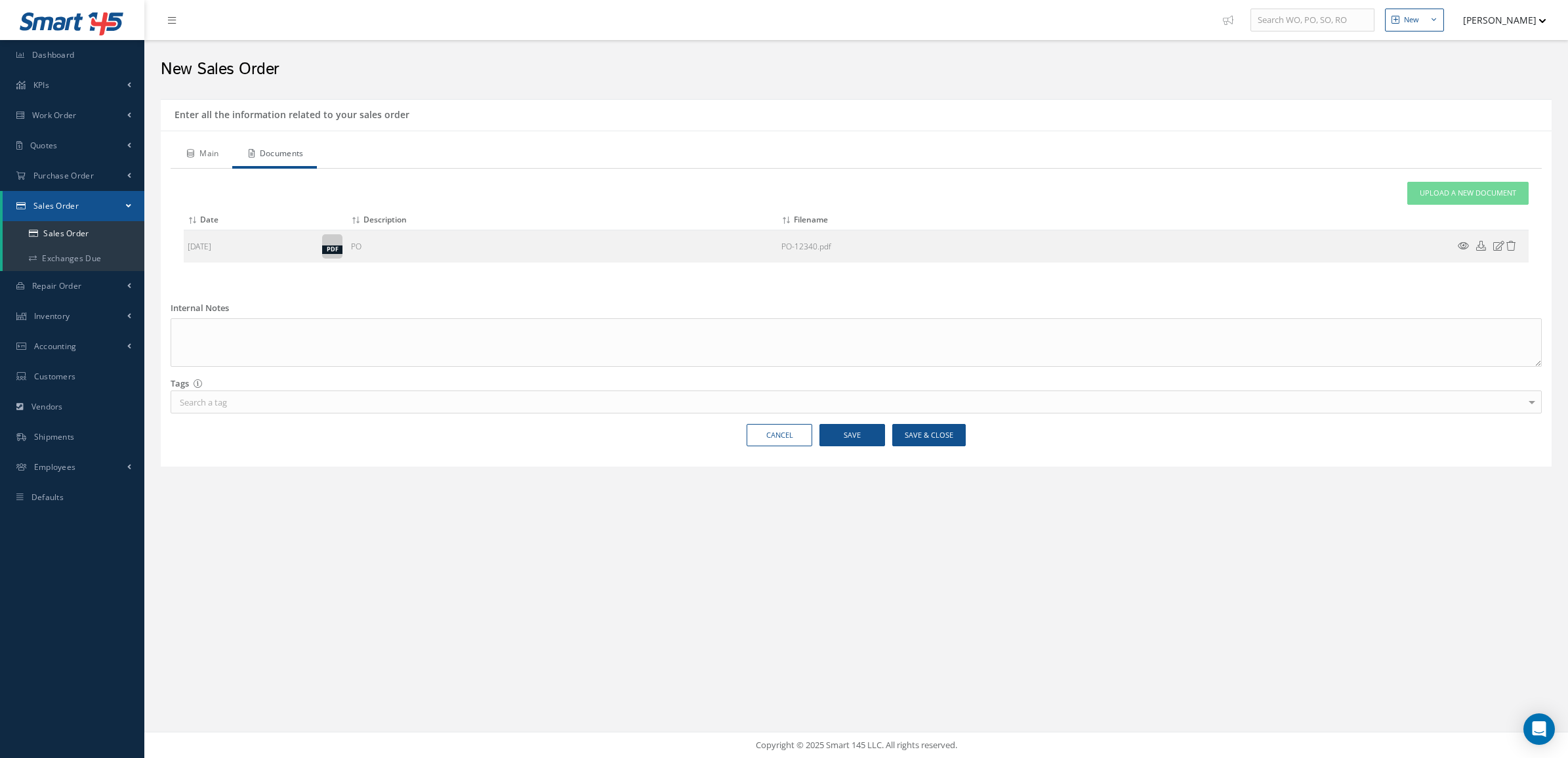
click at [211, 148] on link "Main" at bounding box center [201, 155] width 61 height 28
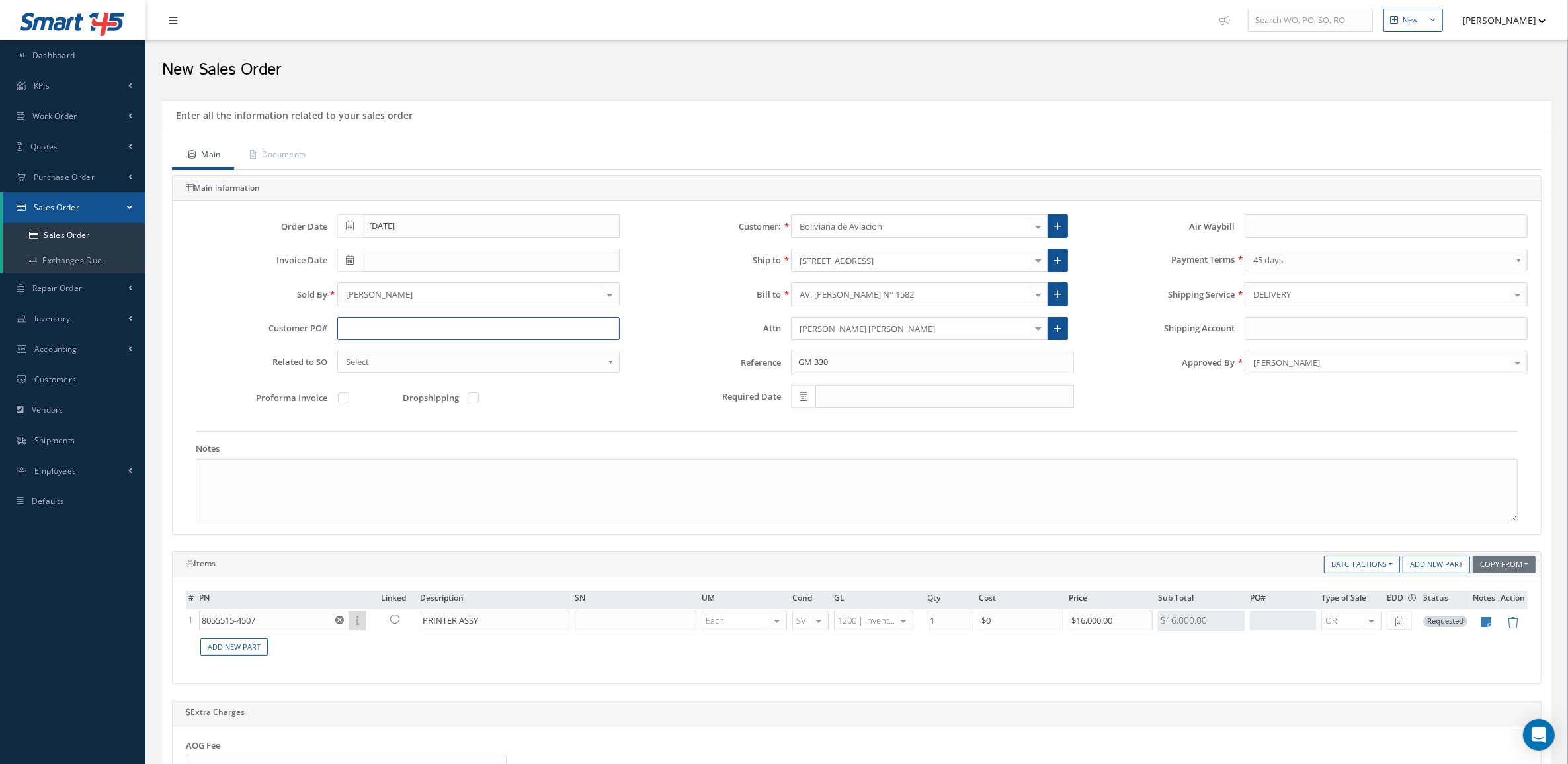
click at [363, 320] on input "text" at bounding box center [478, 329] width 283 height 24
paste input "BoA-PO-12340"
type input "BoA-PO-12340"
click at [303, 629] on input "8055515-4507" at bounding box center [274, 620] width 150 height 20
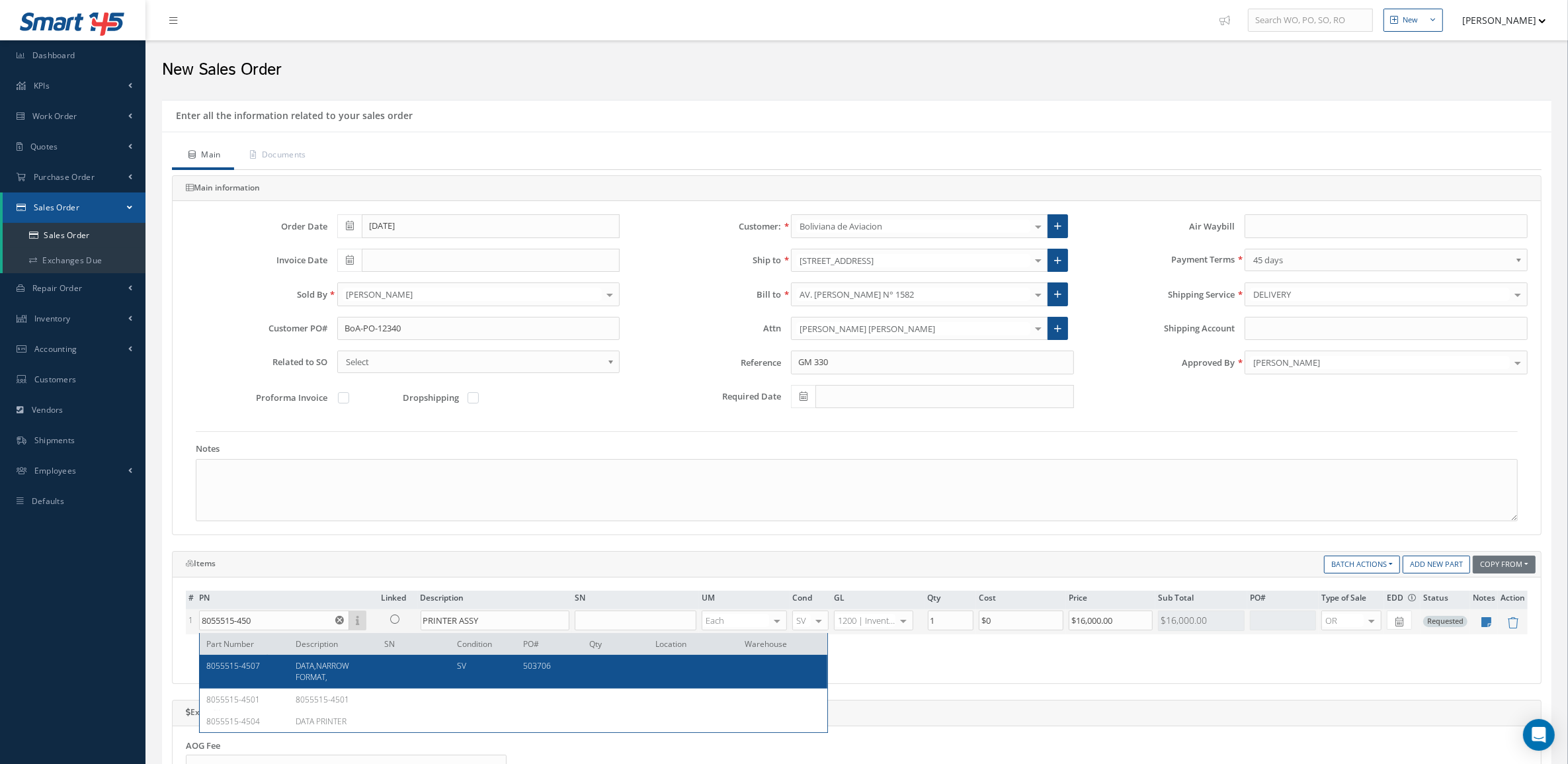
click at [312, 662] on span "DATA,NARROW FORMAT," at bounding box center [322, 671] width 54 height 22
type input "8055515-4507"
type input "DATA,NARROW FORMAT,"
type input "$12,500"
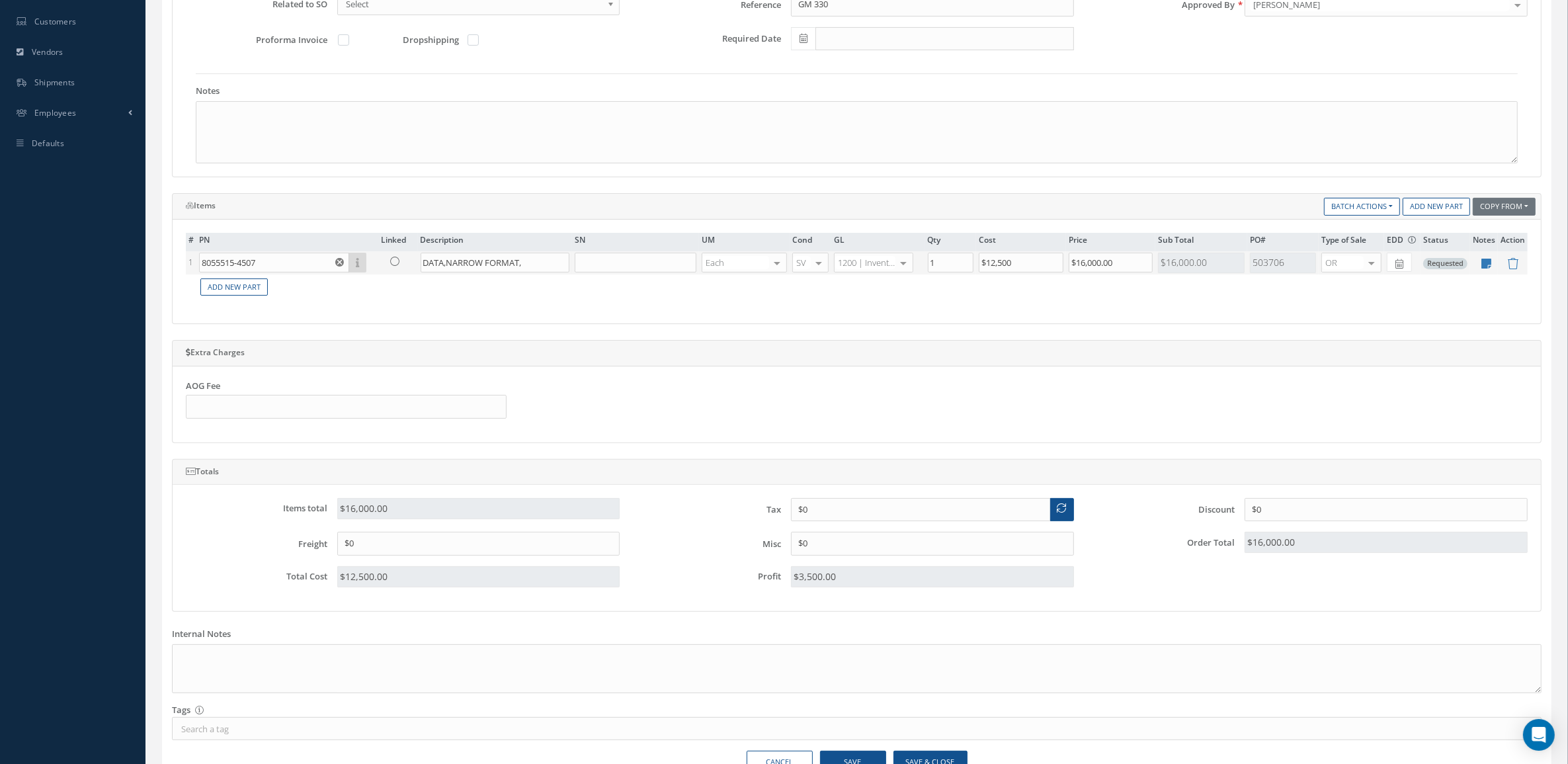
scroll to position [436, 0]
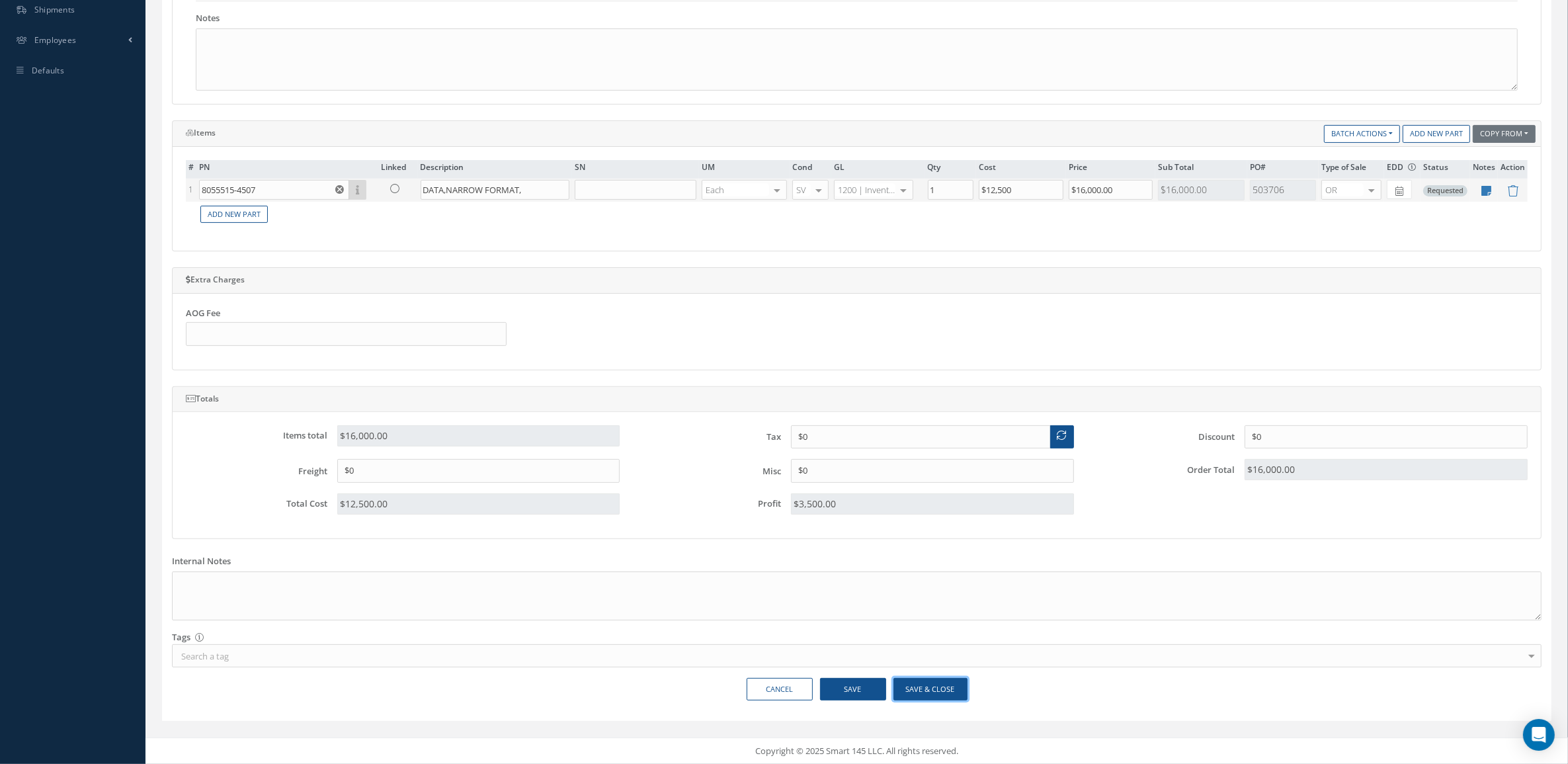
click at [915, 679] on button "Save & Close" at bounding box center [931, 690] width 74 height 23
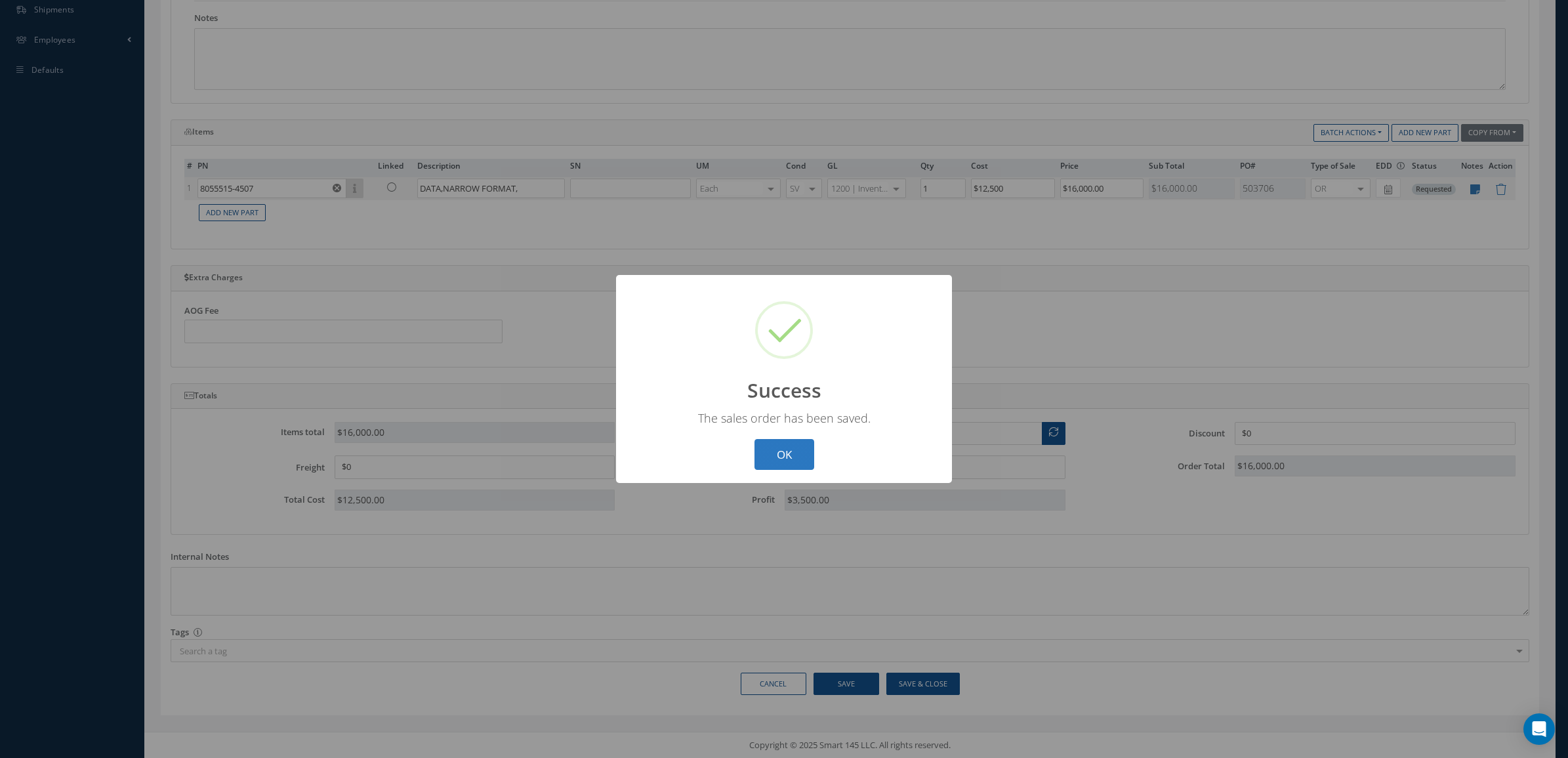
click at [801, 457] on button "OK" at bounding box center [784, 455] width 60 height 31
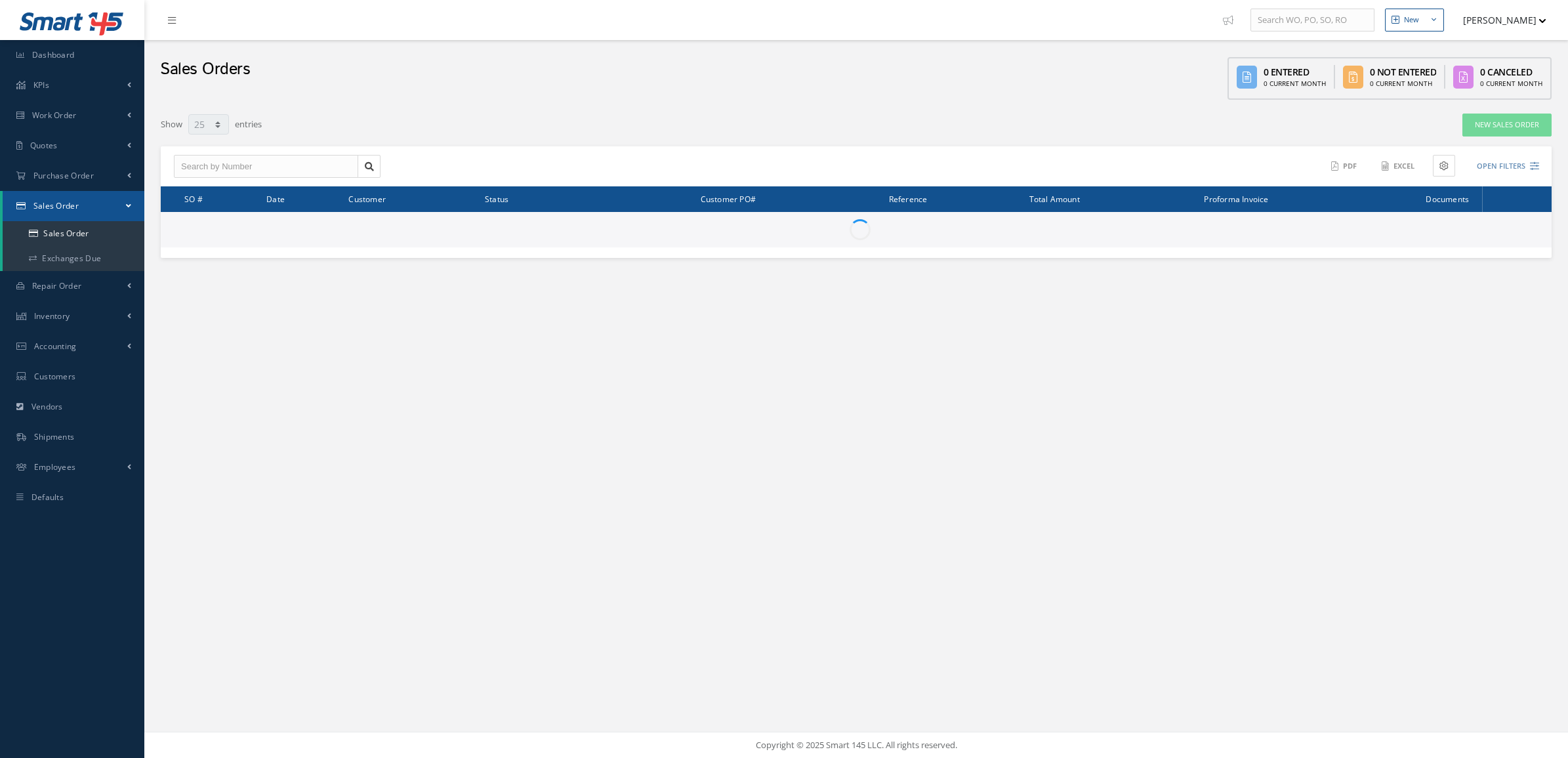
select select "25"
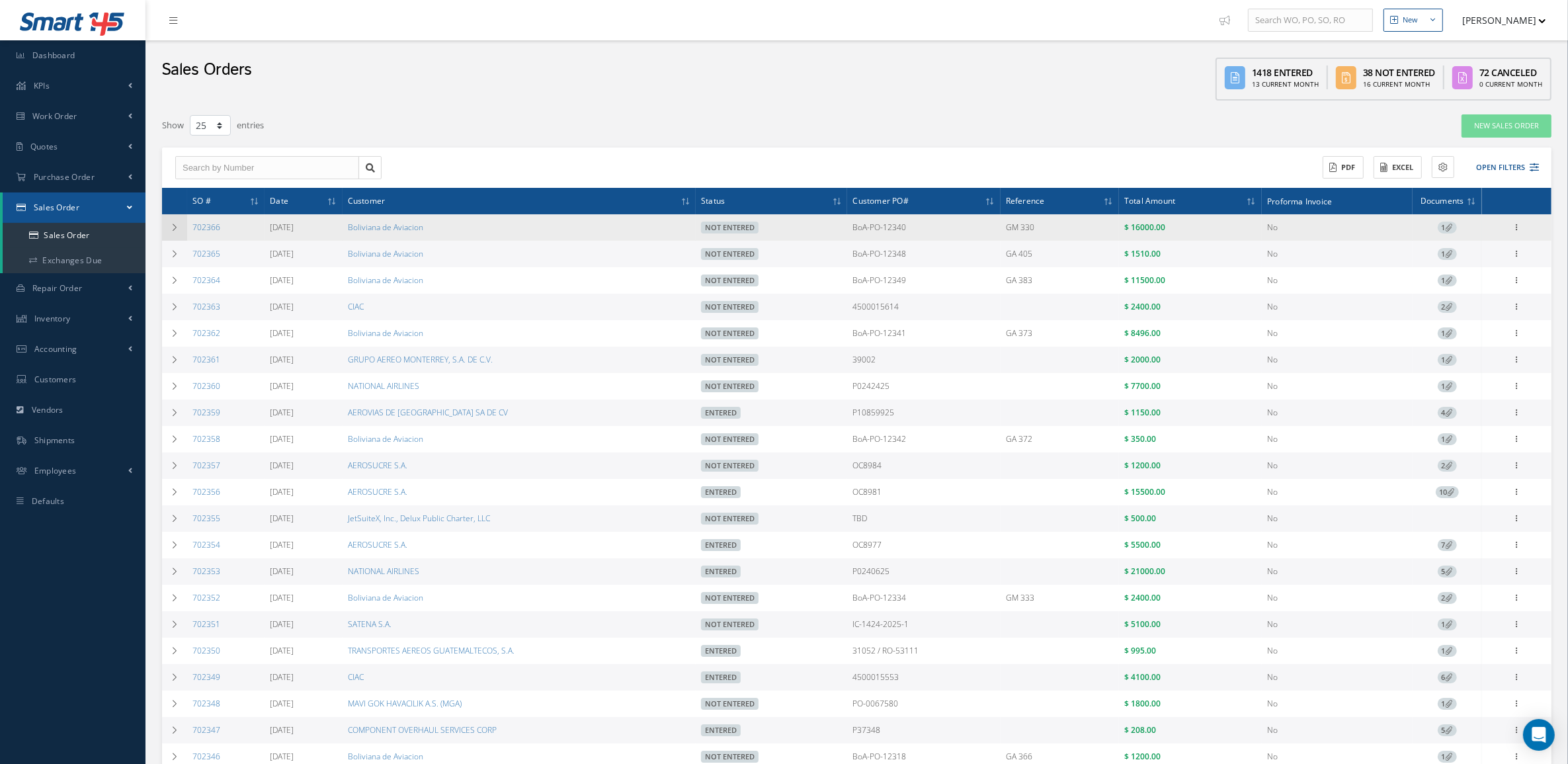
click at [164, 233] on td at bounding box center [174, 227] width 25 height 26
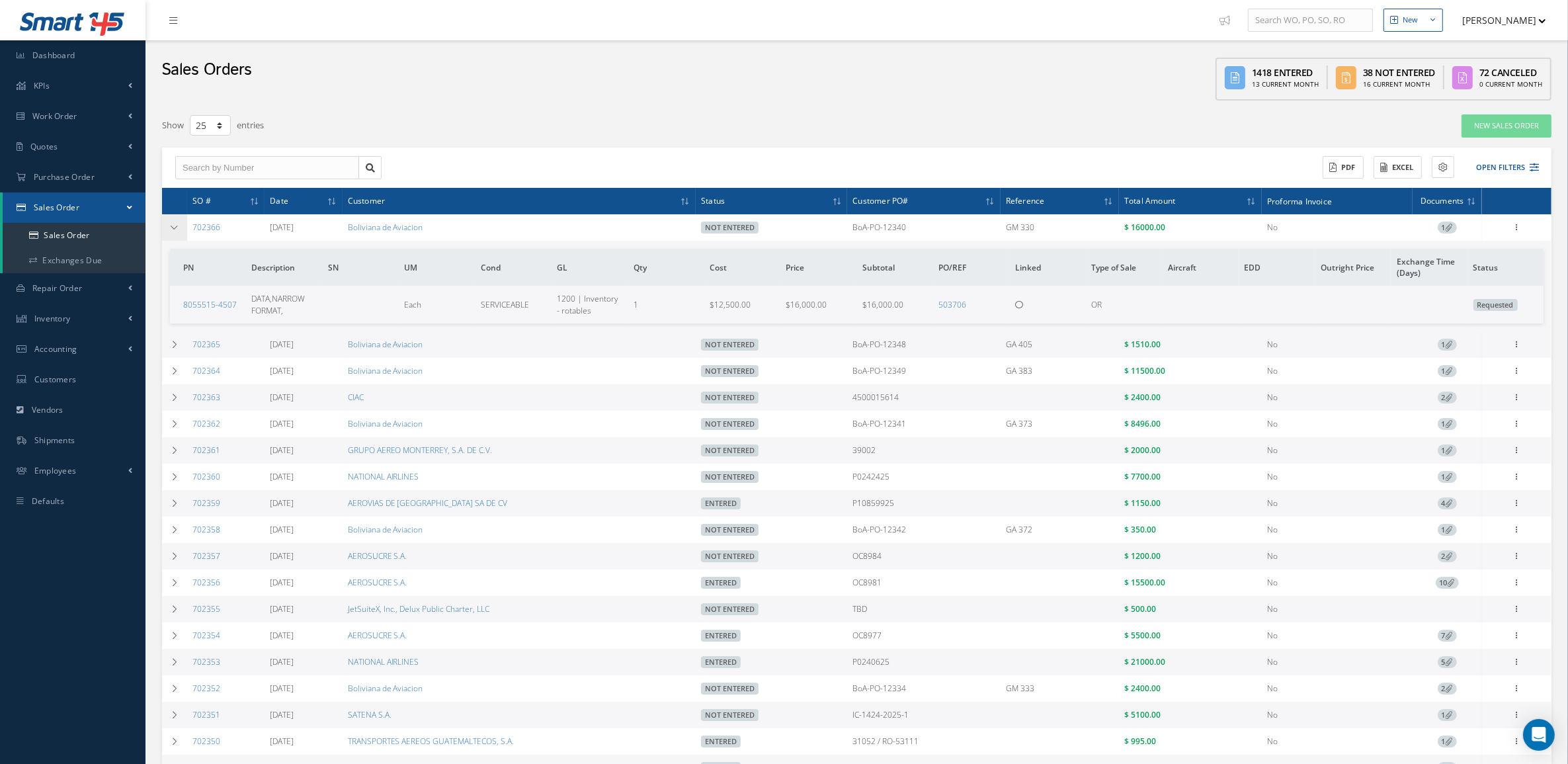
click at [164, 233] on td at bounding box center [174, 227] width 25 height 26
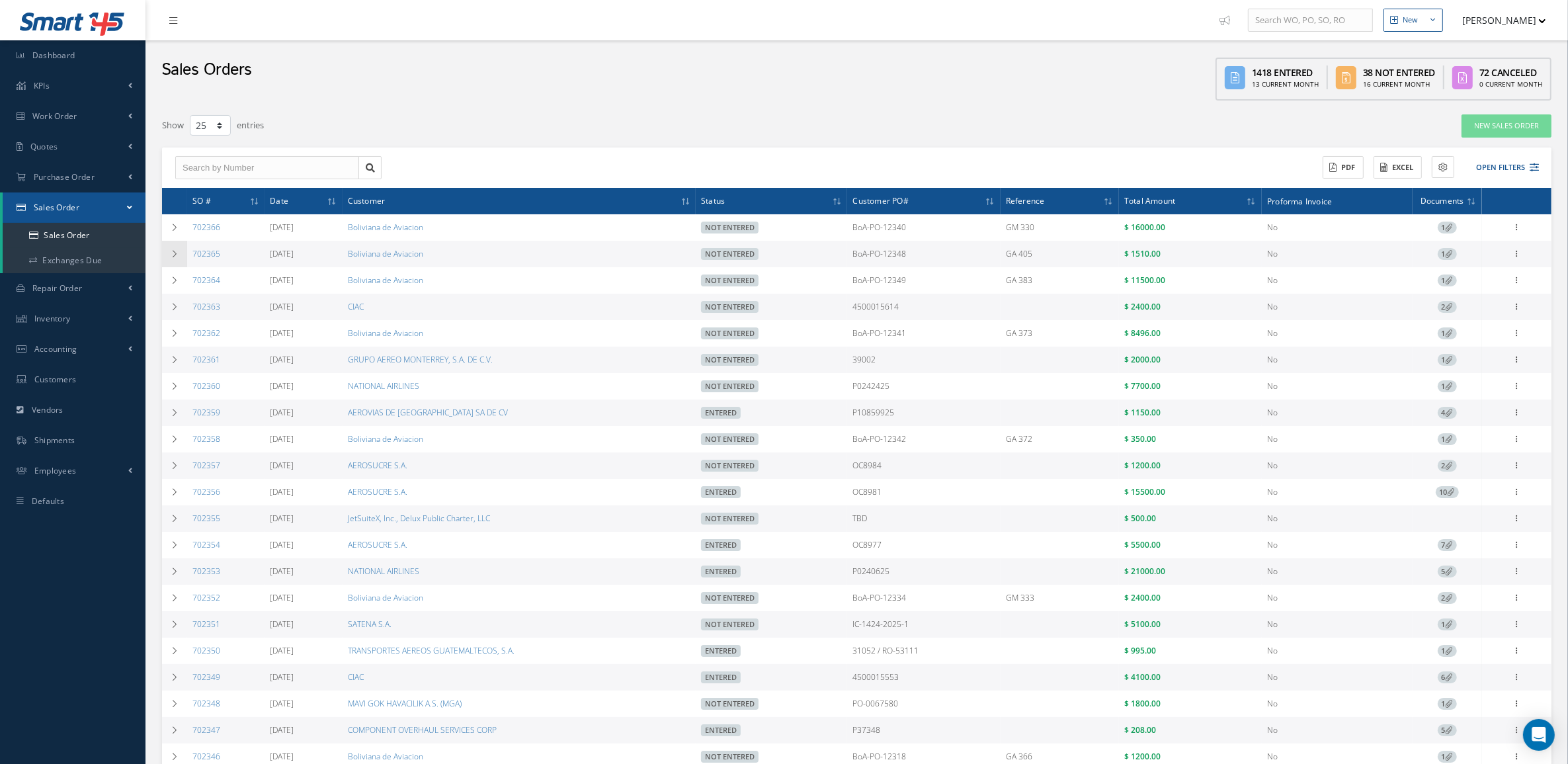
click at [165, 254] on td at bounding box center [174, 254] width 25 height 26
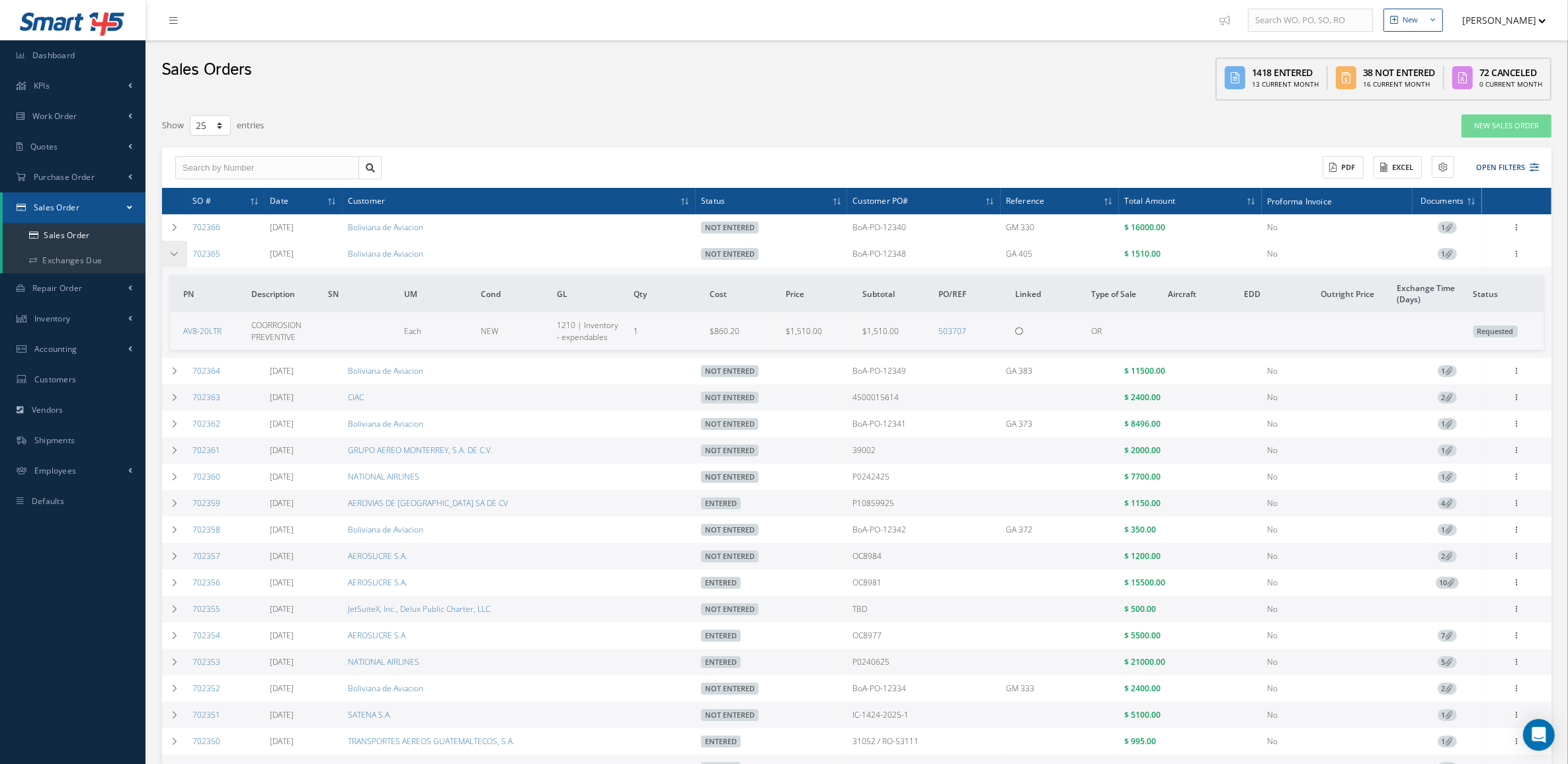
click at [165, 254] on td at bounding box center [174, 254] width 25 height 26
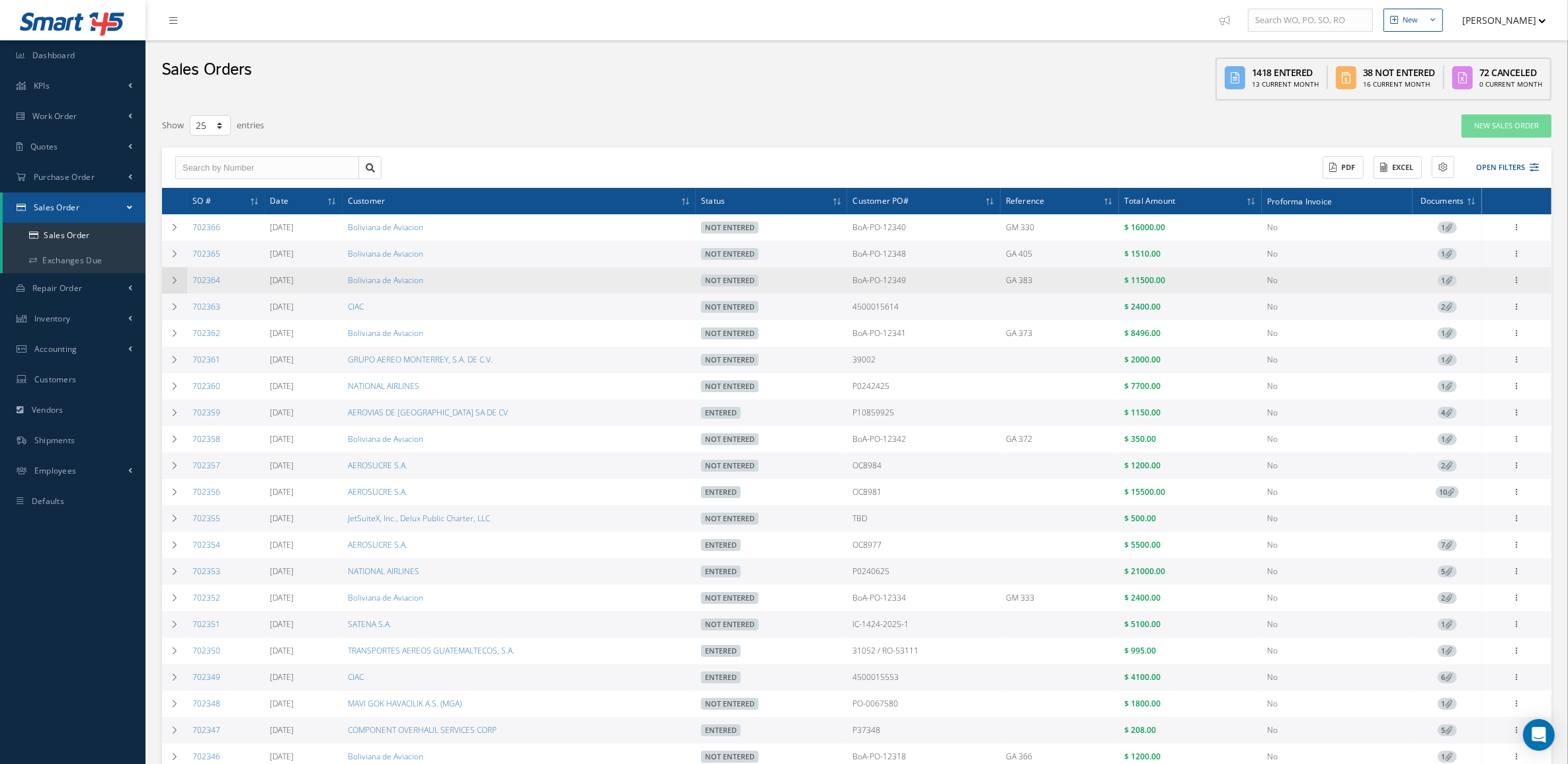
click at [169, 273] on td at bounding box center [174, 280] width 25 height 26
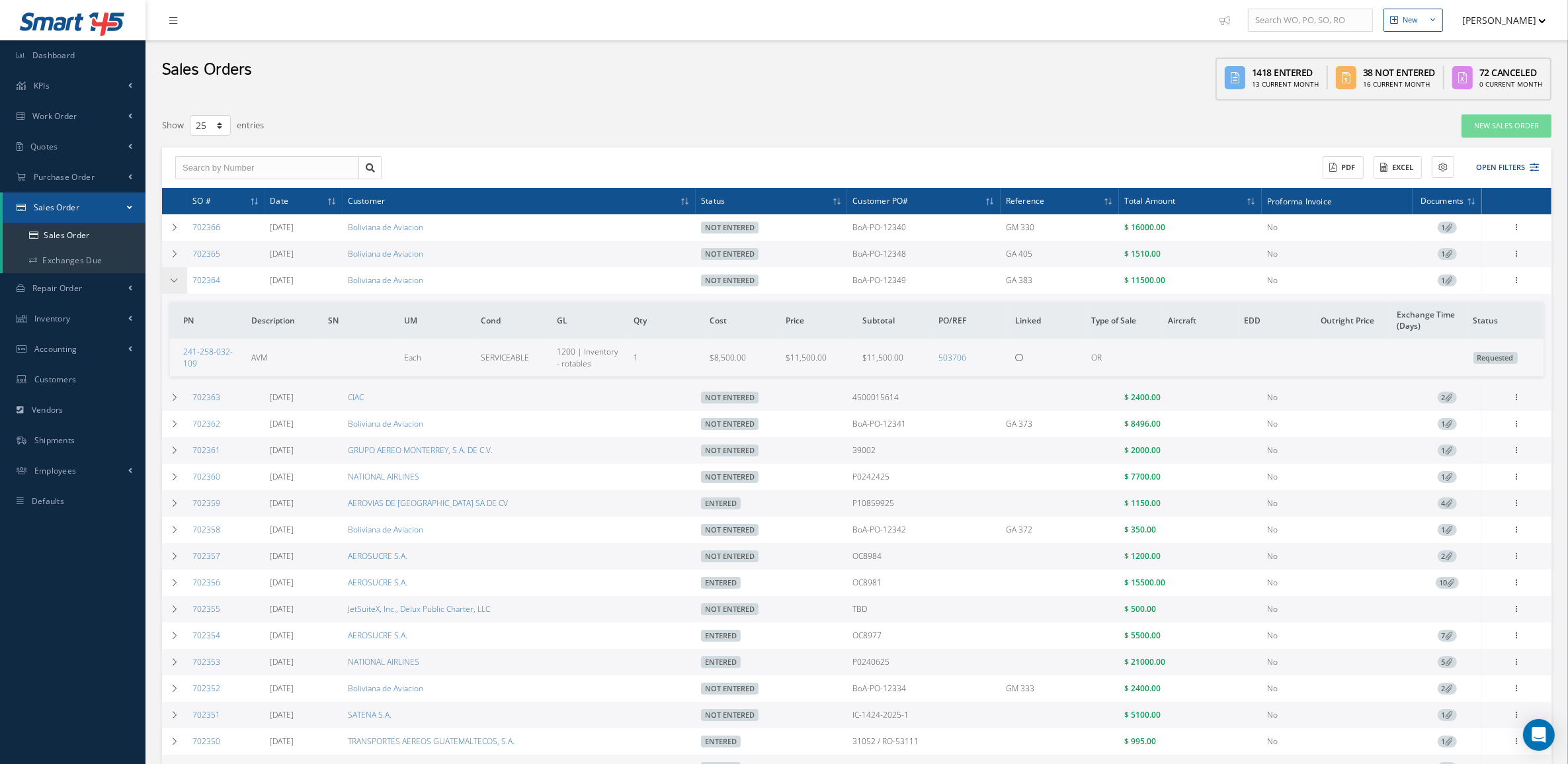
click at [169, 273] on td at bounding box center [174, 280] width 25 height 26
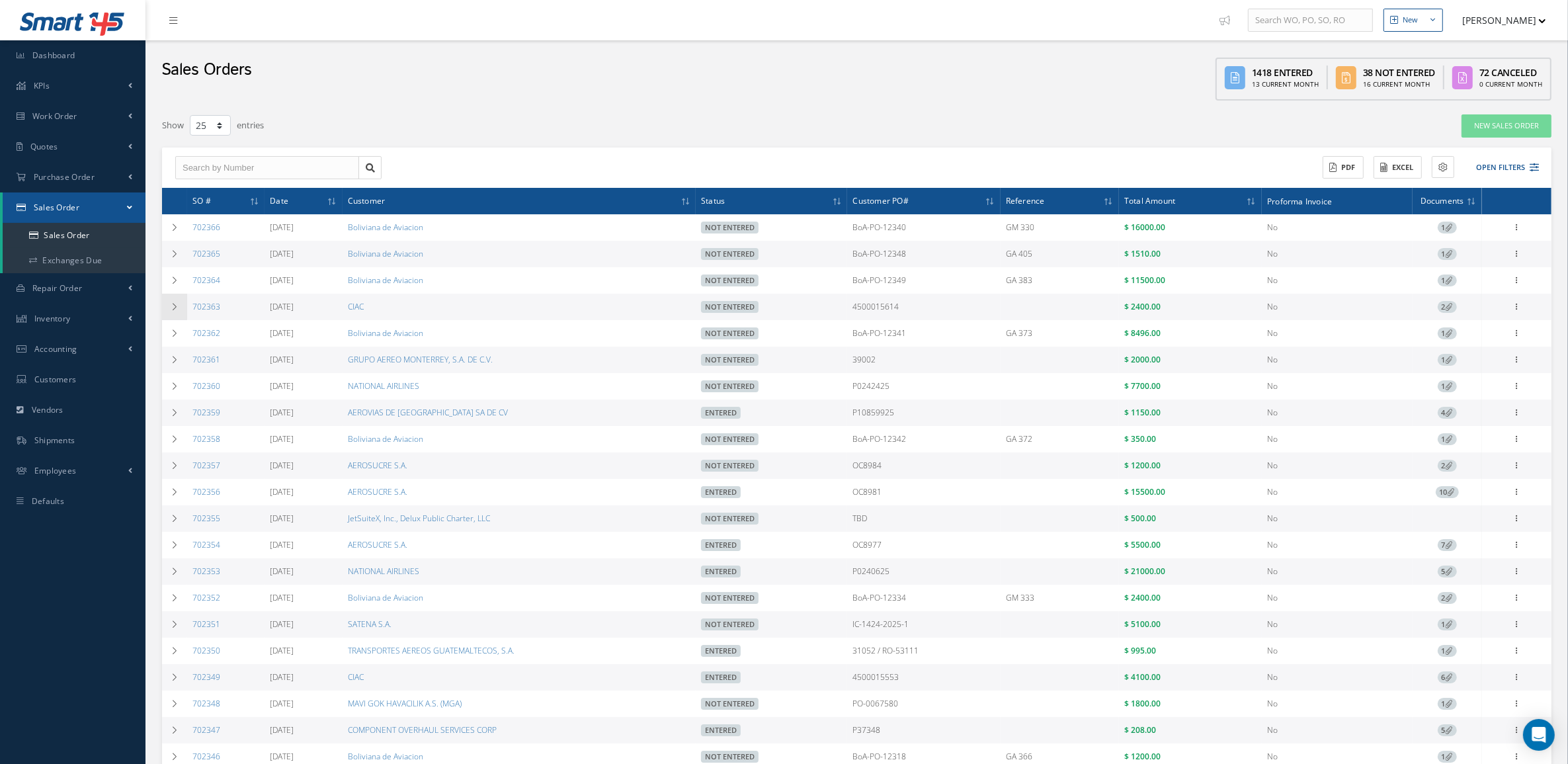
click at [169, 295] on td at bounding box center [174, 306] width 25 height 26
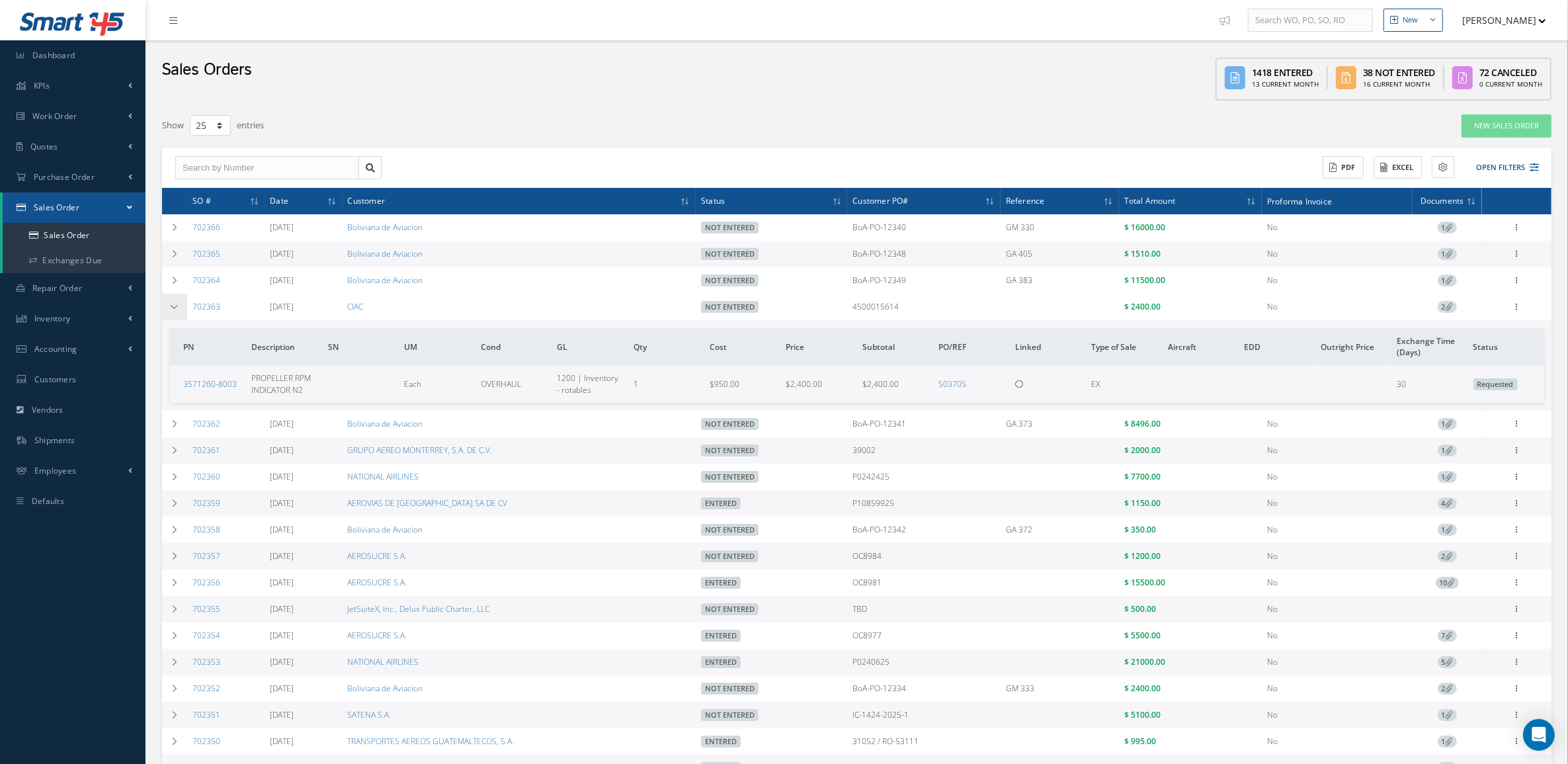
click at [169, 295] on td at bounding box center [174, 306] width 25 height 26
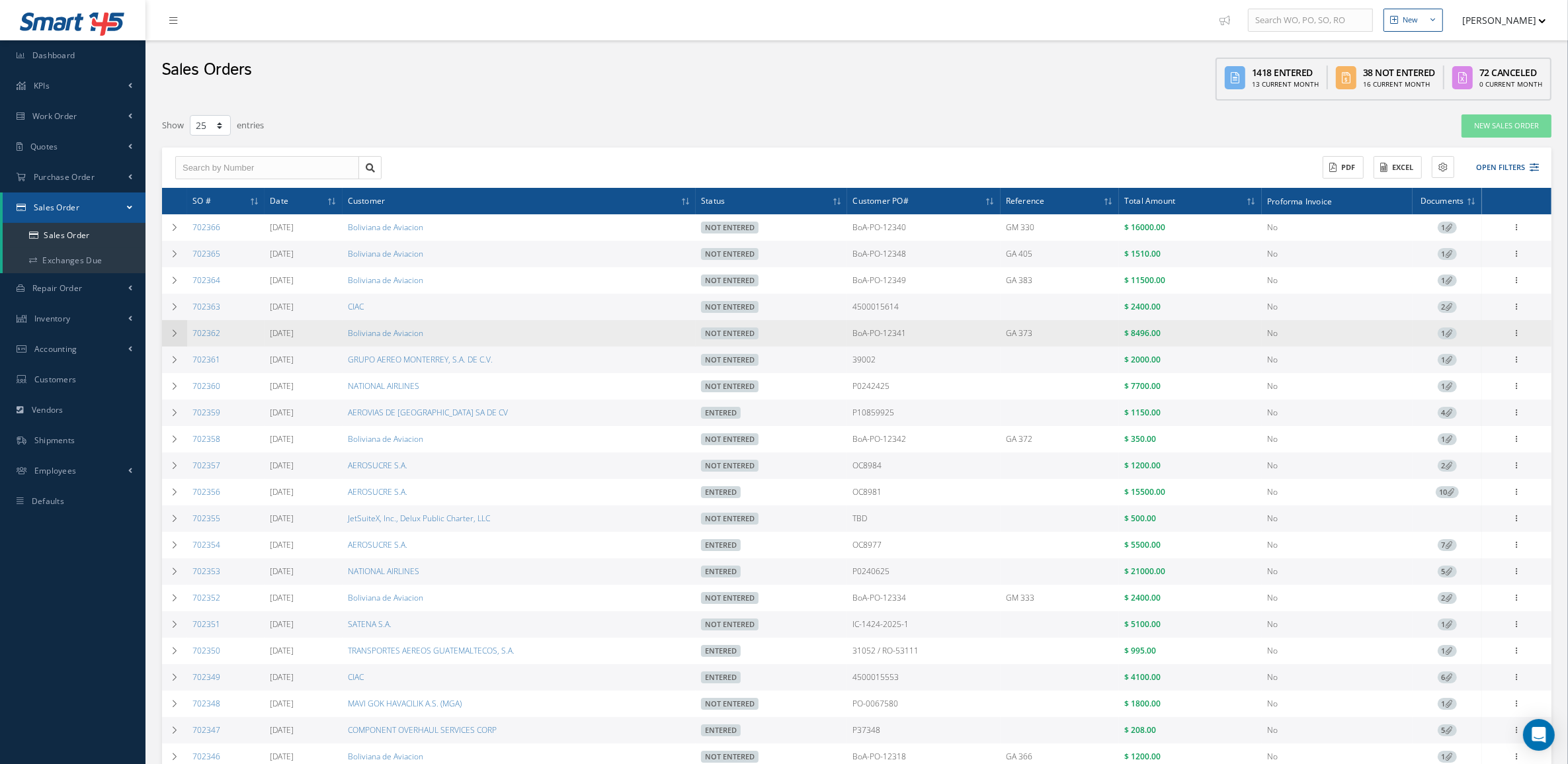
click at [175, 332] on icon at bounding box center [174, 334] width 9 height 8
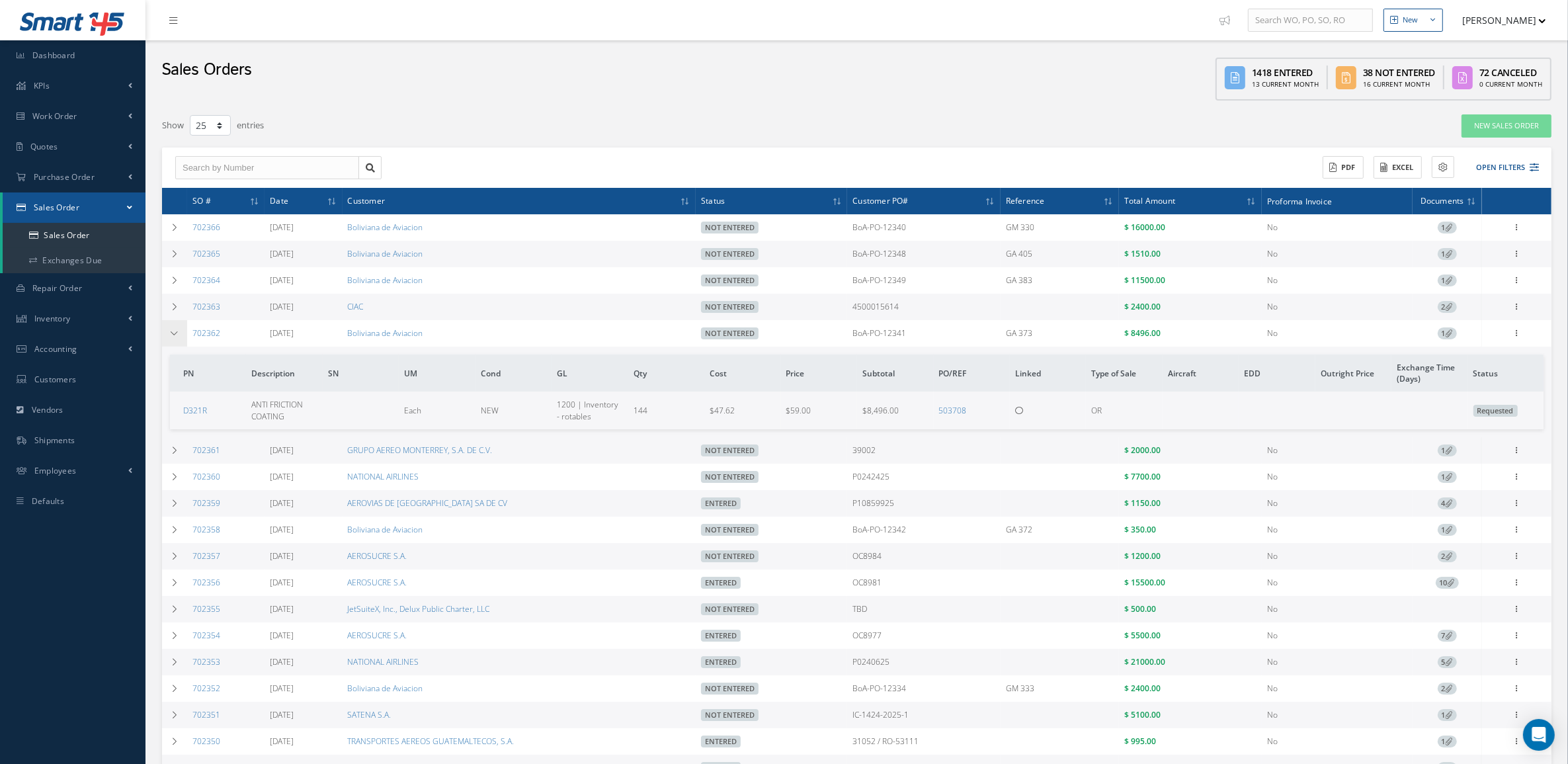
click at [175, 332] on icon at bounding box center [174, 334] width 9 height 8
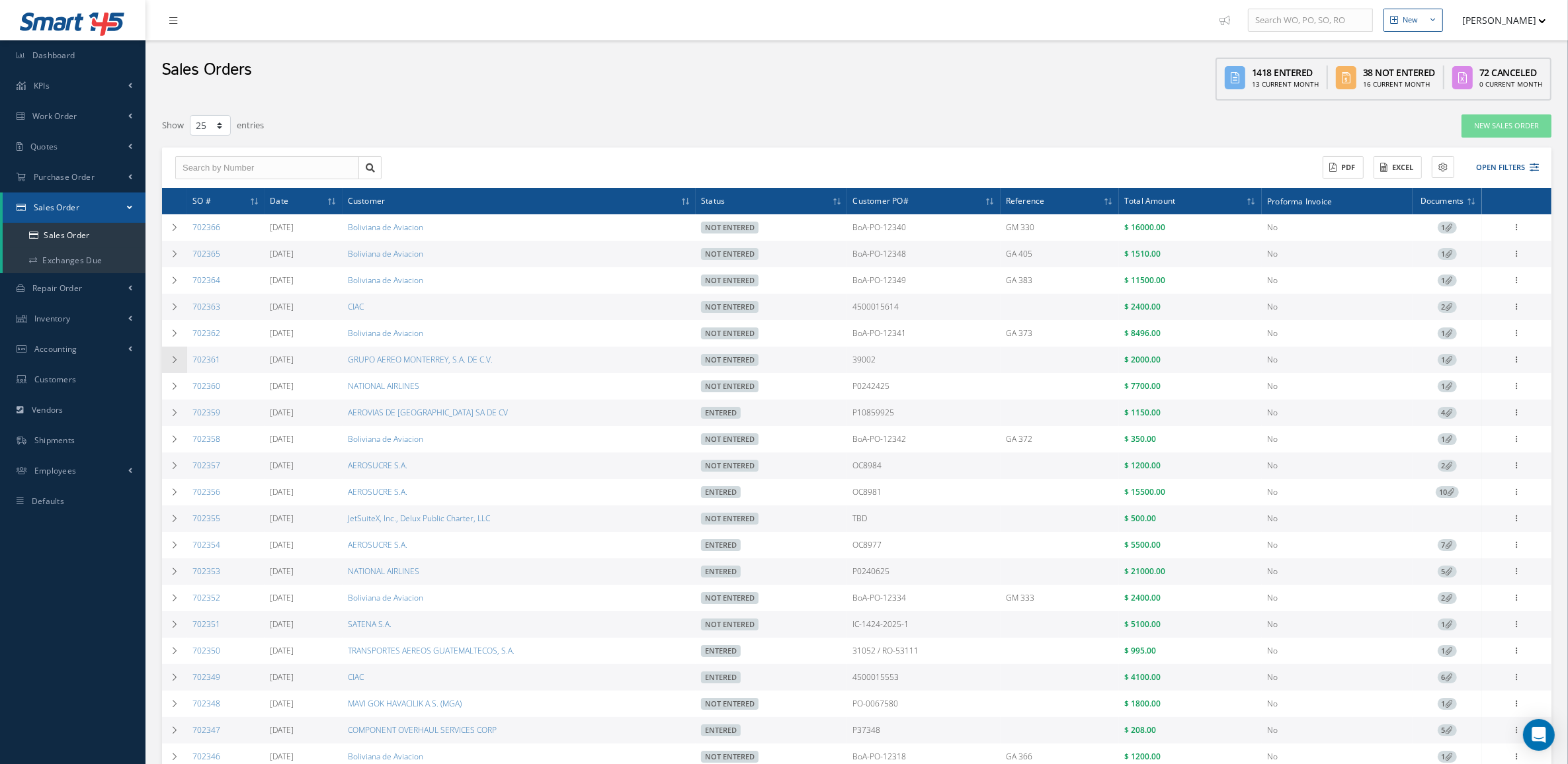
click at [176, 356] on td at bounding box center [174, 360] width 25 height 26
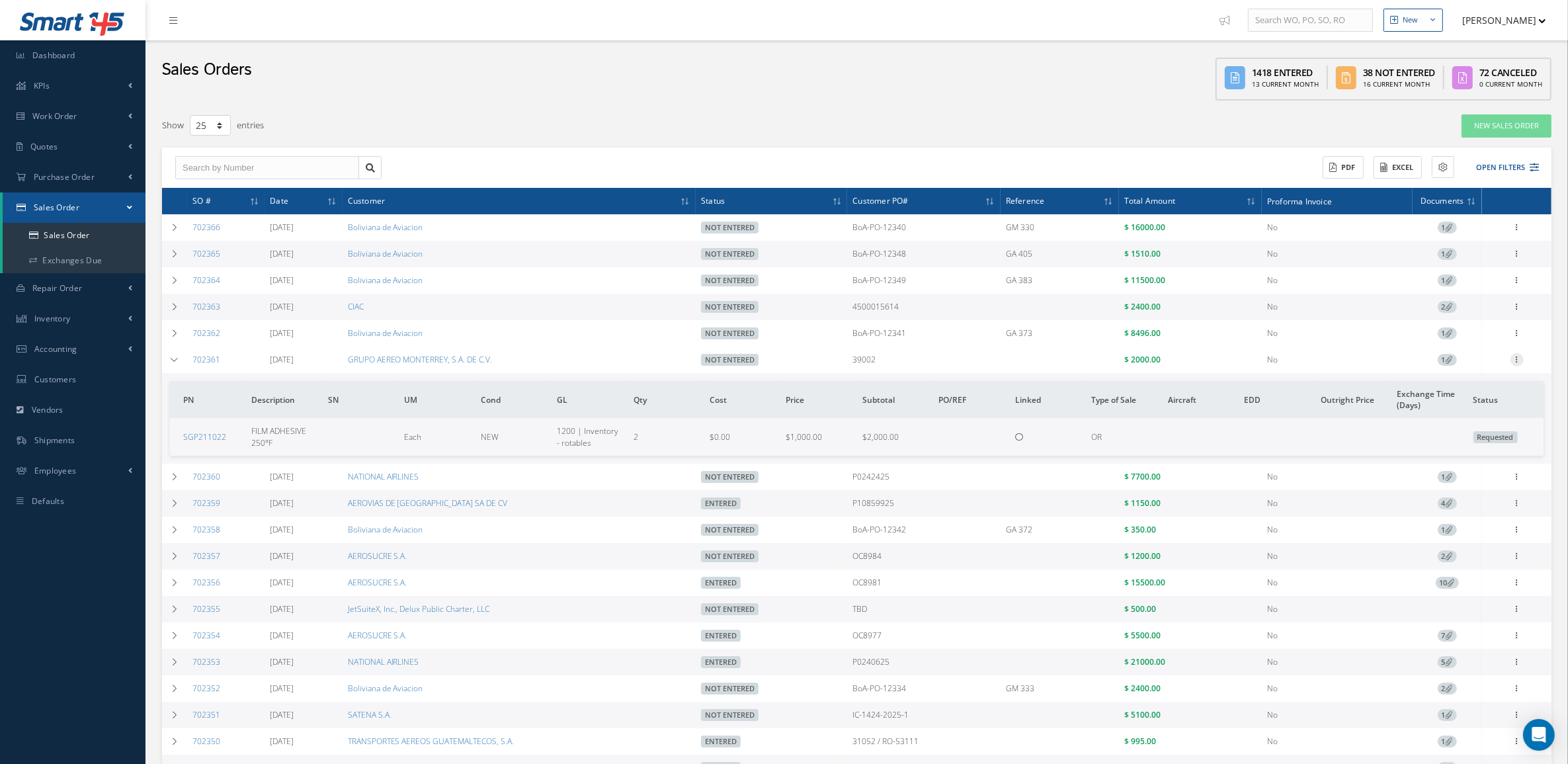
click at [1518, 363] on icon at bounding box center [1518, 358] width 13 height 11
click at [1465, 393] on link "Edit" at bounding box center [1456, 385] width 105 height 17
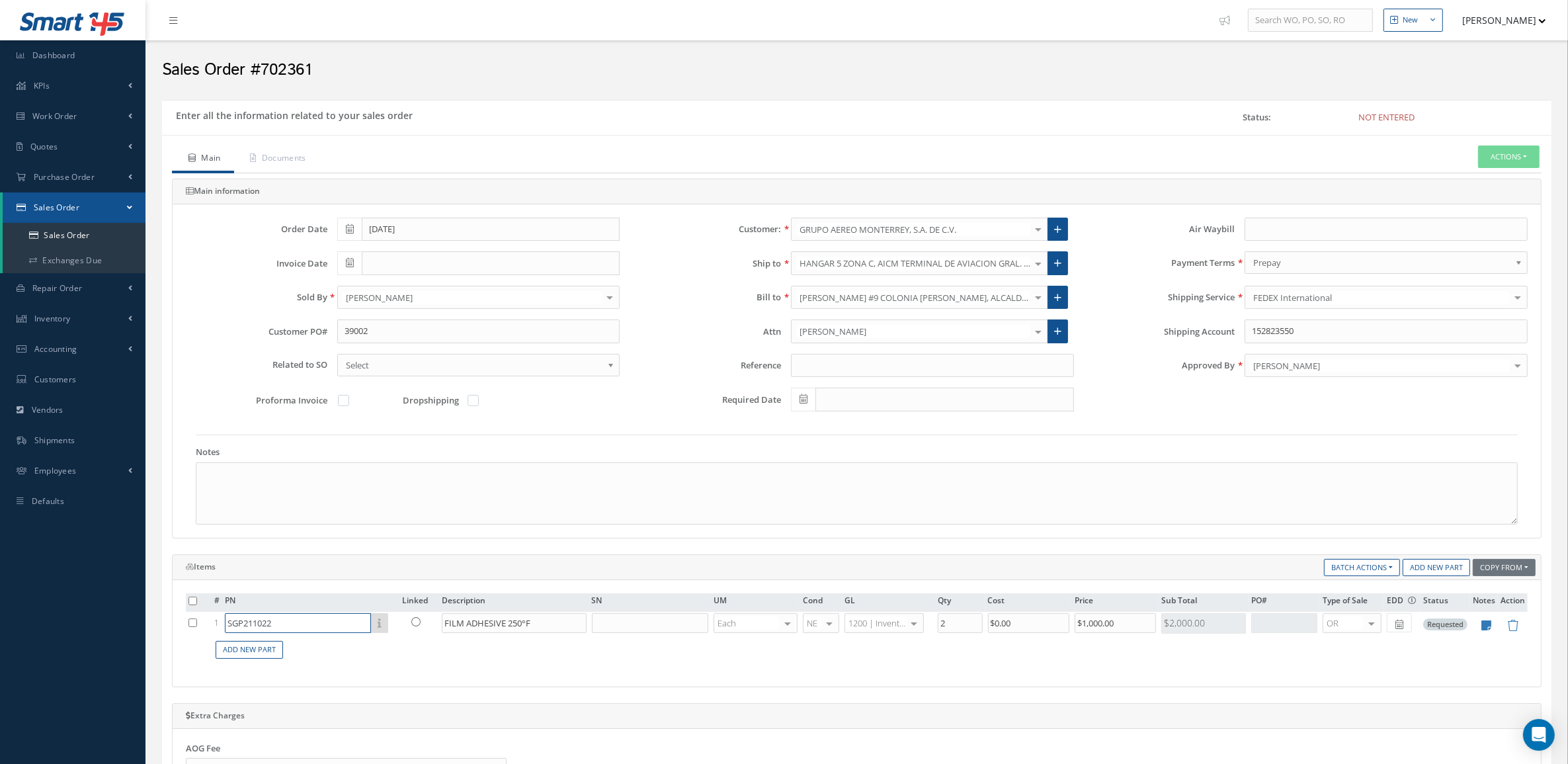
drag, startPoint x: 315, startPoint y: 623, endPoint x: 120, endPoint y: 619, distance: 195.0
click at [120, 619] on div "Smart 145 Dashboard KPIs Accounting Work Order Work Order Preview" at bounding box center [784, 600] width 1568 height 1199
paste input "AF163-2K.06"
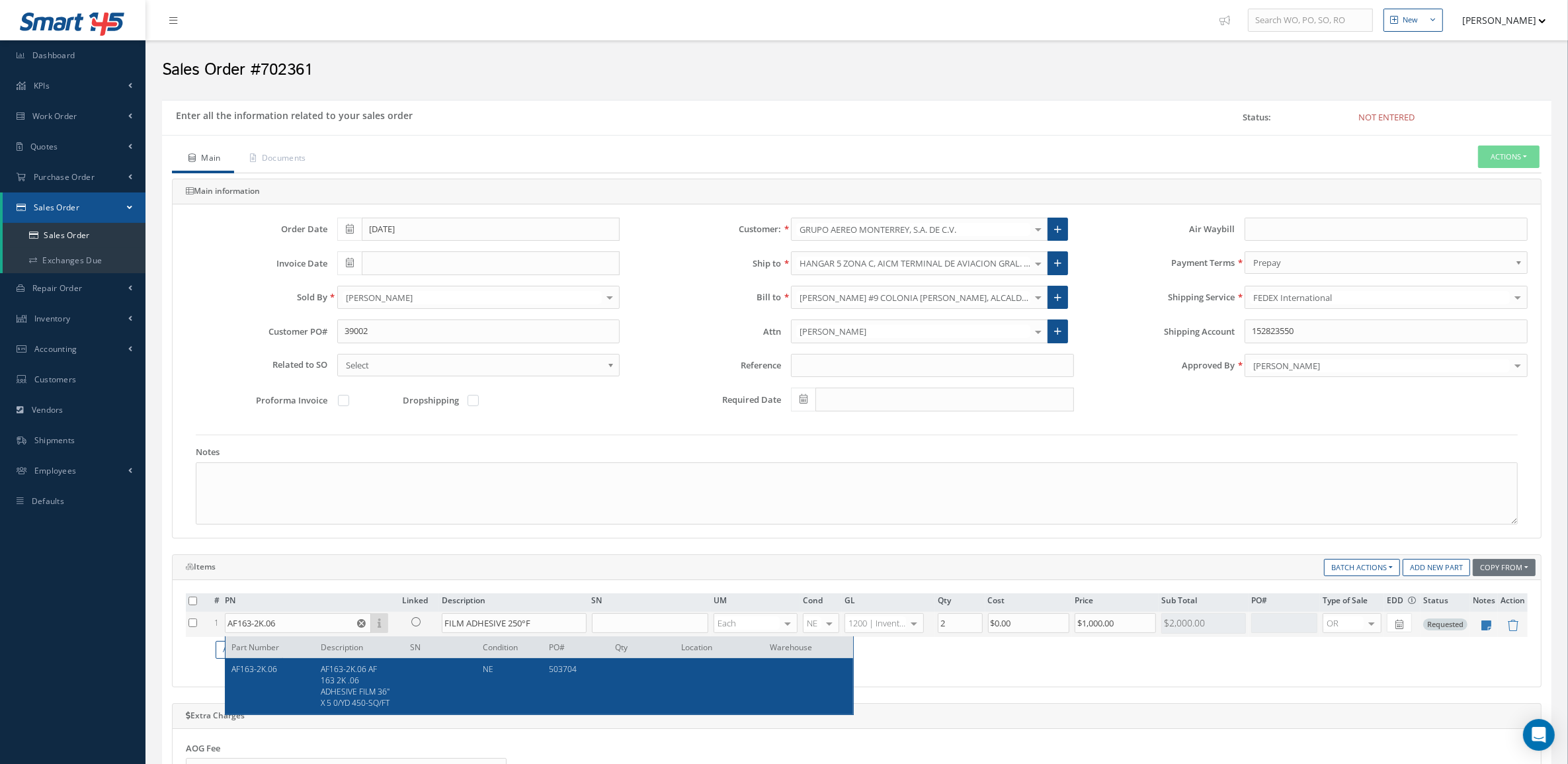
click at [354, 673] on span "AF163-2K.06 AF 163 2K .06 ADHESIVE FILM 36" X 5 0/YD 450-SQ/FT" at bounding box center [354, 686] width 69 height 45
type input "AF163-2K.06"
type input "AF163-2K.06 AF 163 2K .06 ADHESIVE FILM 36" X 5 0/YD 450-SQ/FT"
type input "$142"
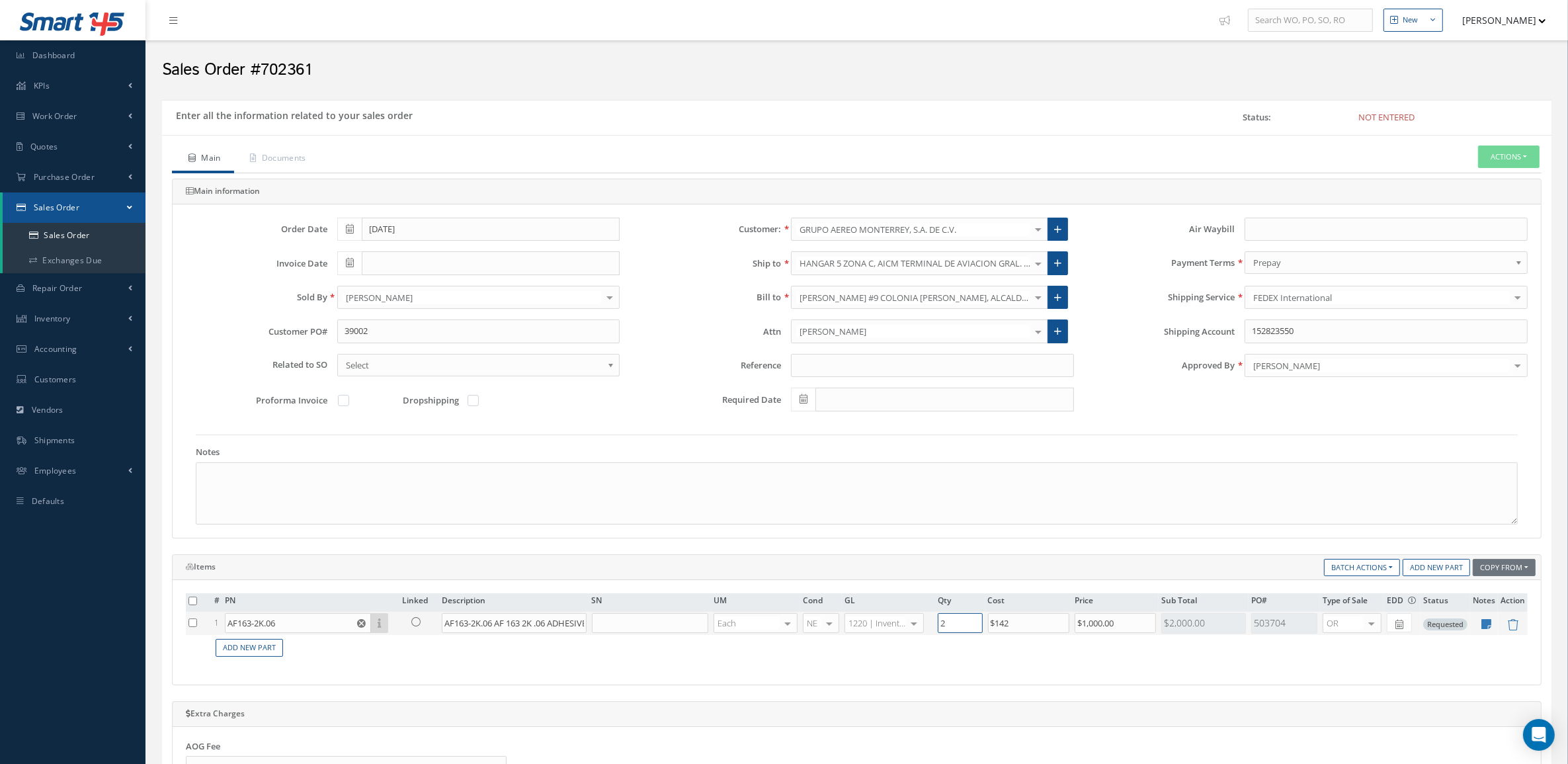
drag, startPoint x: 951, startPoint y: 625, endPoint x: 904, endPoint y: 625, distance: 47.0
click at [904, 625] on tr "1 AF163-2K.06 Part Number Description SN Condition PO# Qty Location Warehouse A…" at bounding box center [857, 624] width 1342 height 23
type input "5"
click at [1067, 660] on td "Add New Part" at bounding box center [869, 648] width 1316 height 26
click at [1026, 660] on td "Add New Part" at bounding box center [869, 648] width 1316 height 26
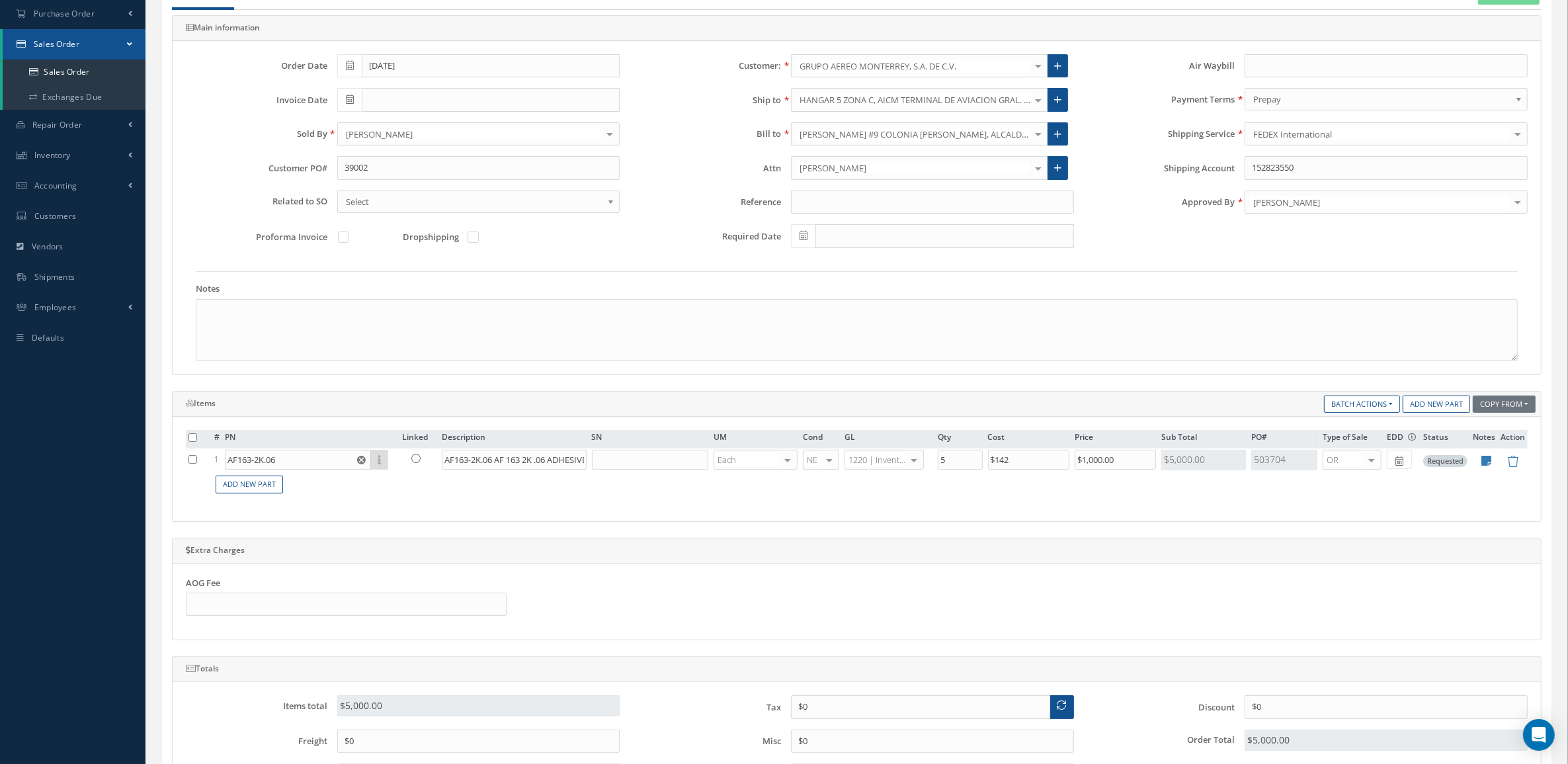
scroll to position [165, 0]
drag, startPoint x: 1123, startPoint y: 463, endPoint x: 1057, endPoint y: 457, distance: 66.3
click at [1057, 457] on tr "1 AF163-2K.06 Part Number Description SN Condition PO# Qty Location Warehouse A…" at bounding box center [857, 458] width 1342 height 23
type input "$200"
click at [1070, 501] on div "# PN Linked Description SN UM Cond GL Qty Cost Price Sub Total PO# Type of Sale…" at bounding box center [857, 467] width 1342 height 78
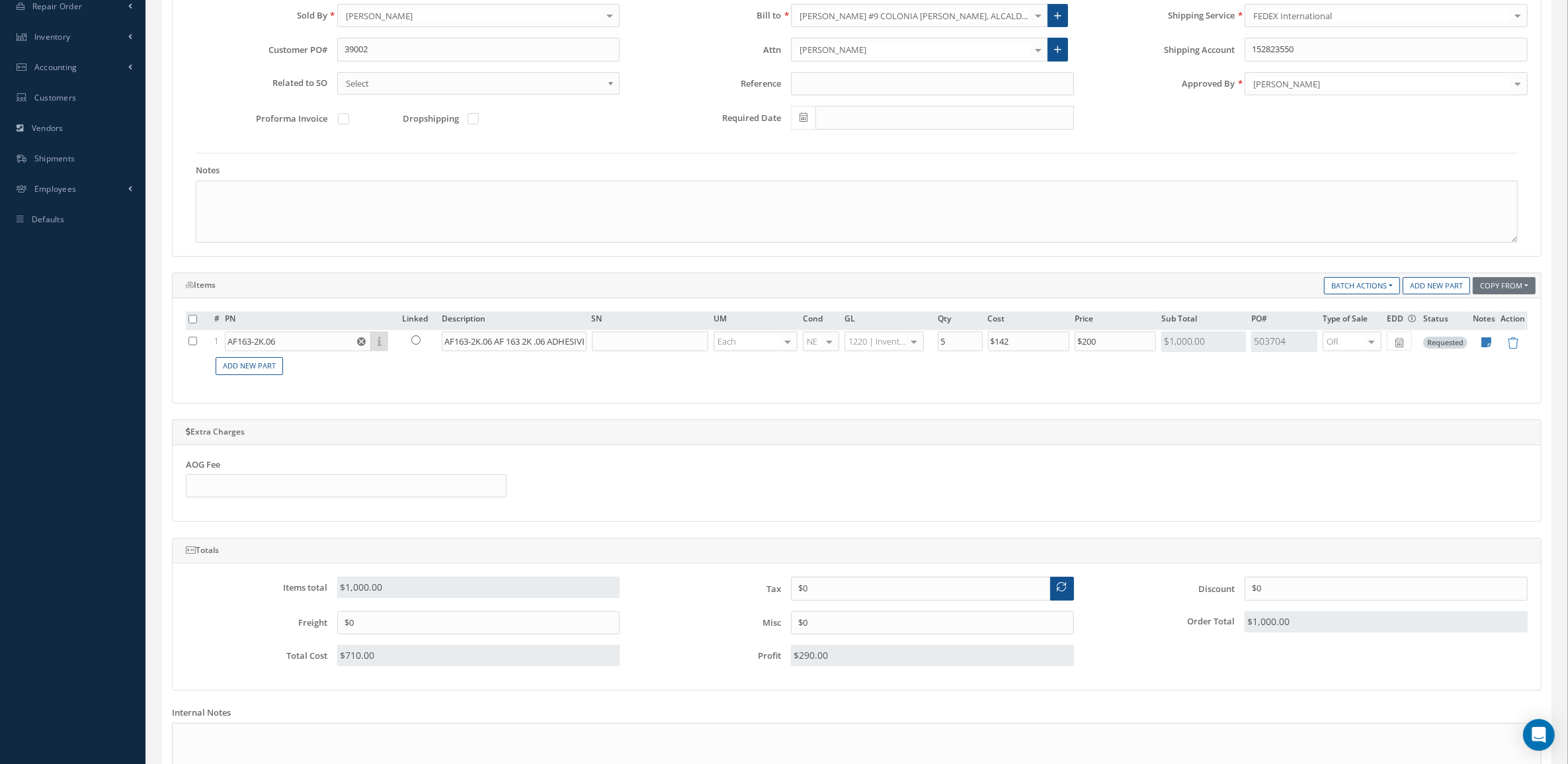
scroll to position [330, 0]
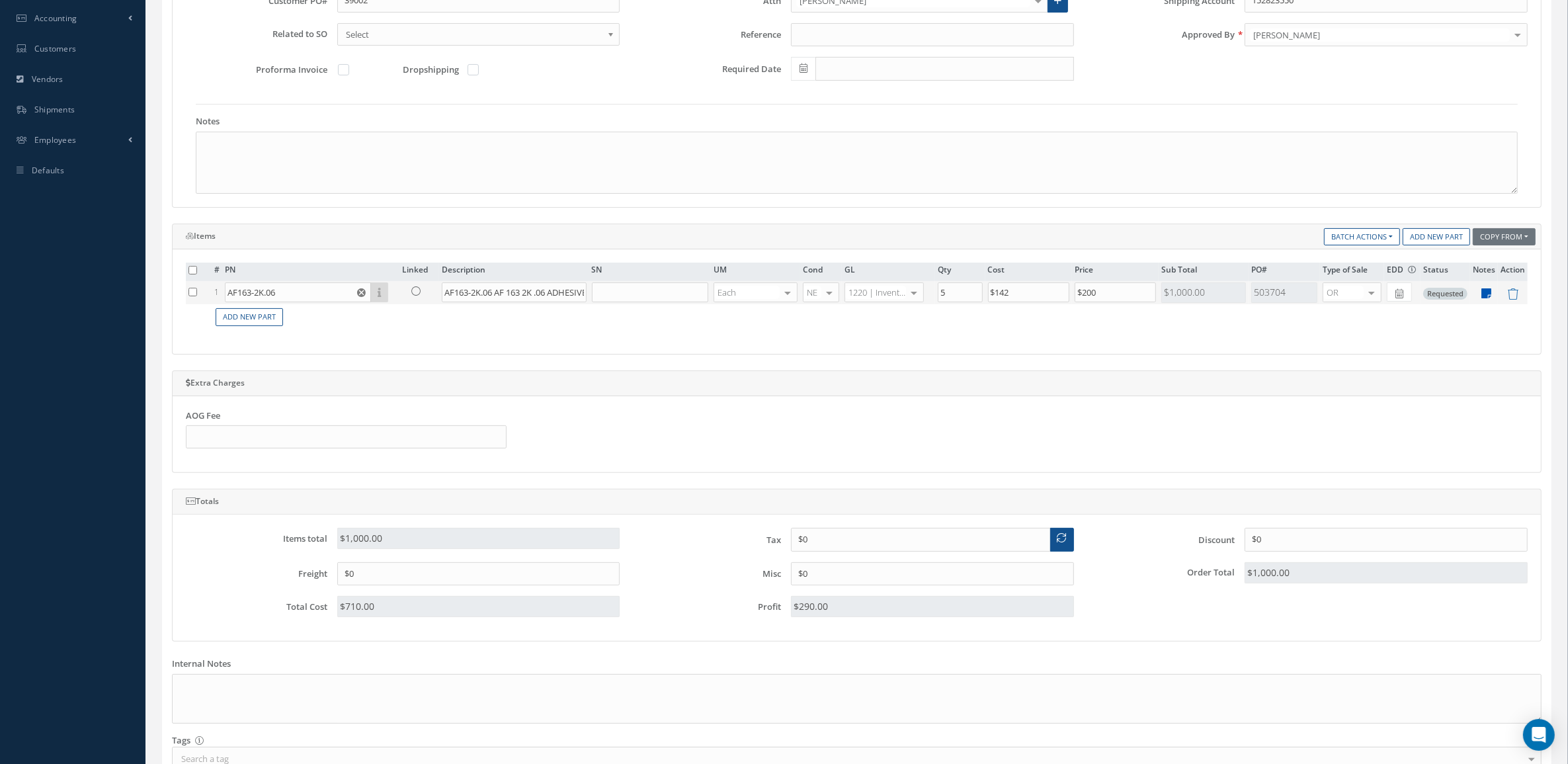
click at [1485, 294] on icon at bounding box center [1487, 293] width 10 height 12
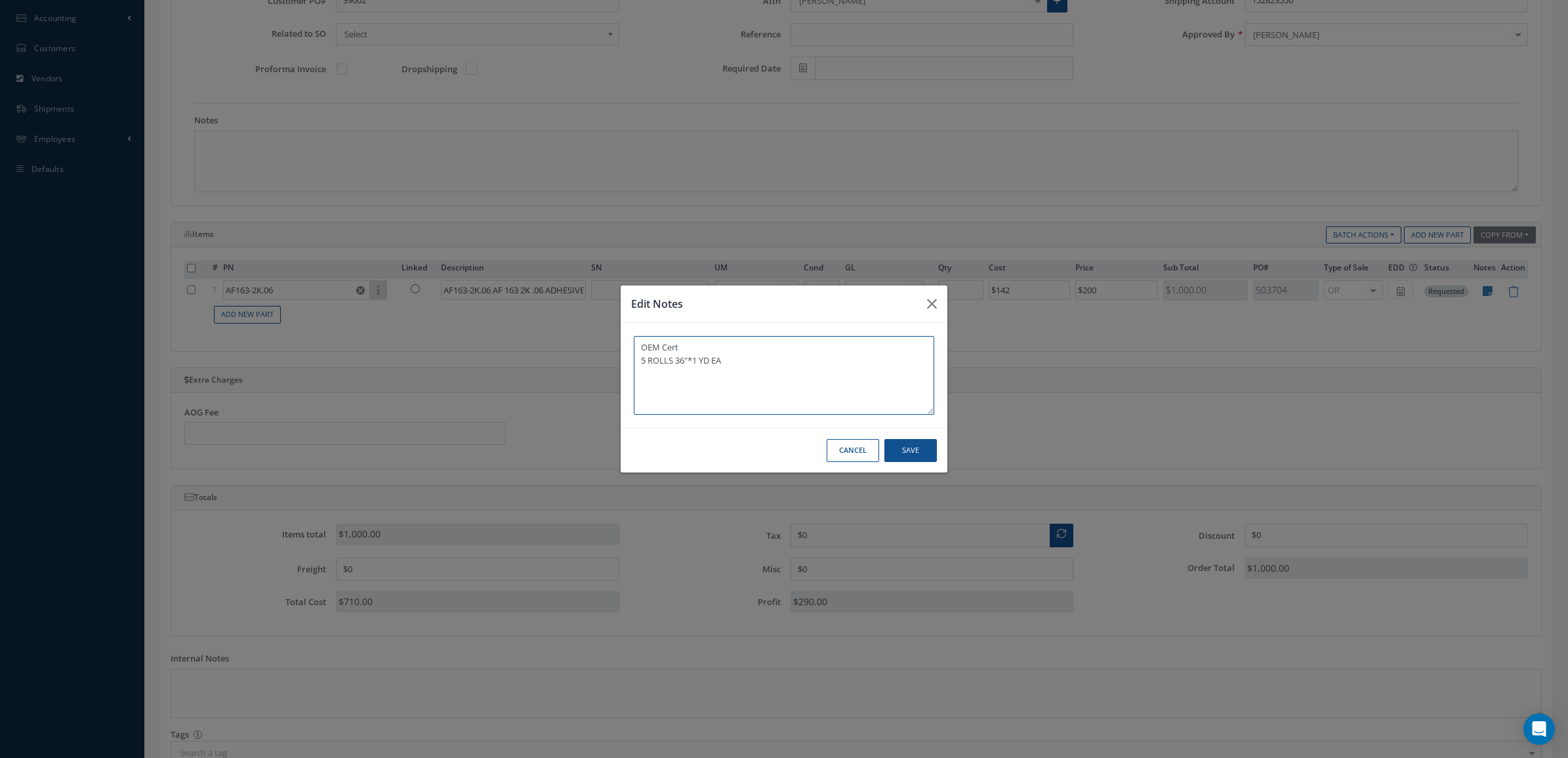
click at [693, 358] on textarea "OEM Cert 5 ROLLS 36"*1 YD EA" at bounding box center [783, 375] width 301 height 79
type textarea "OEM Cert 5 ROLLS 36"* / 1 YD EA"
click at [902, 455] on button "Save" at bounding box center [910, 451] width 52 height 23
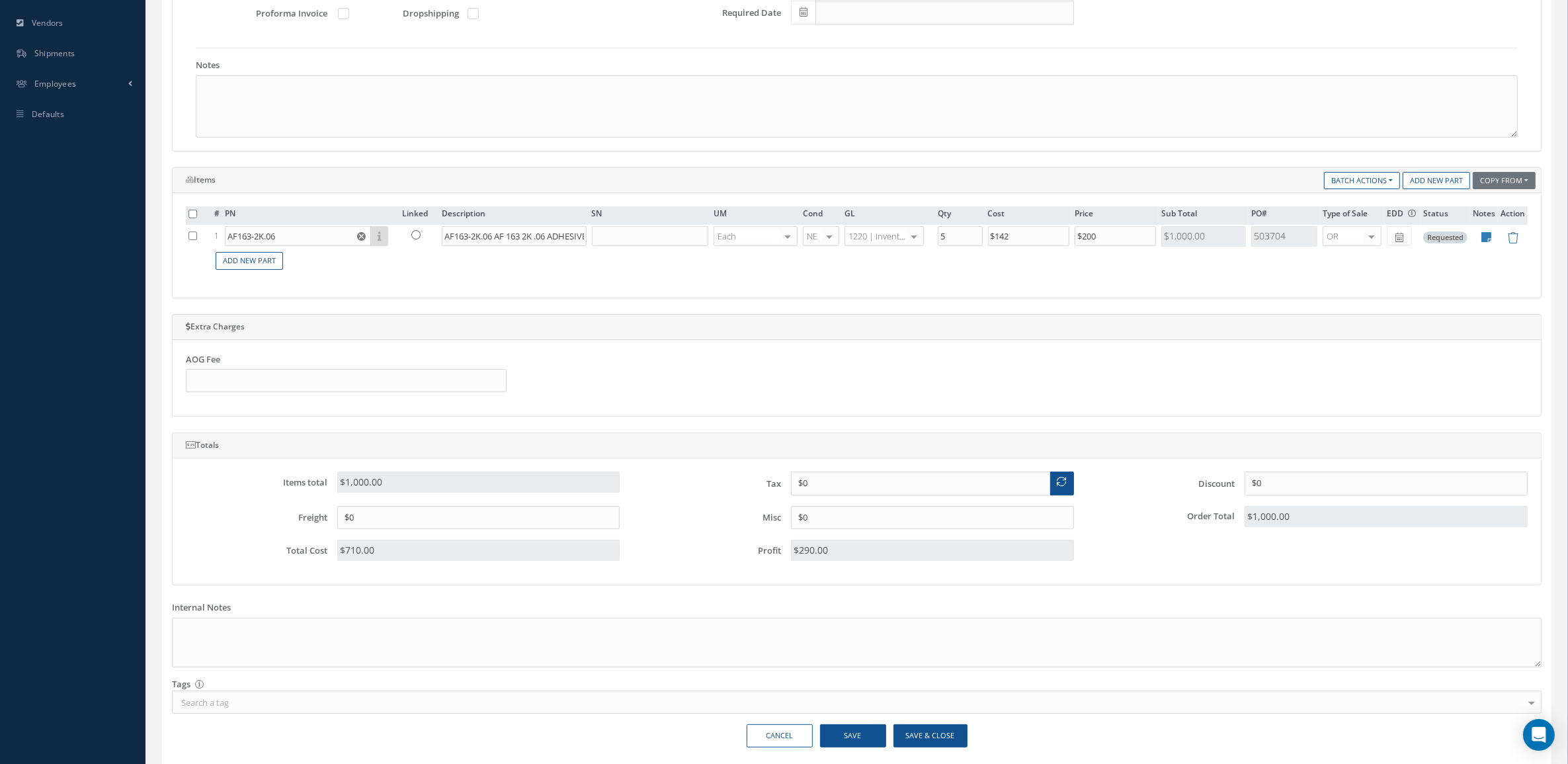
scroll to position [439, 0]
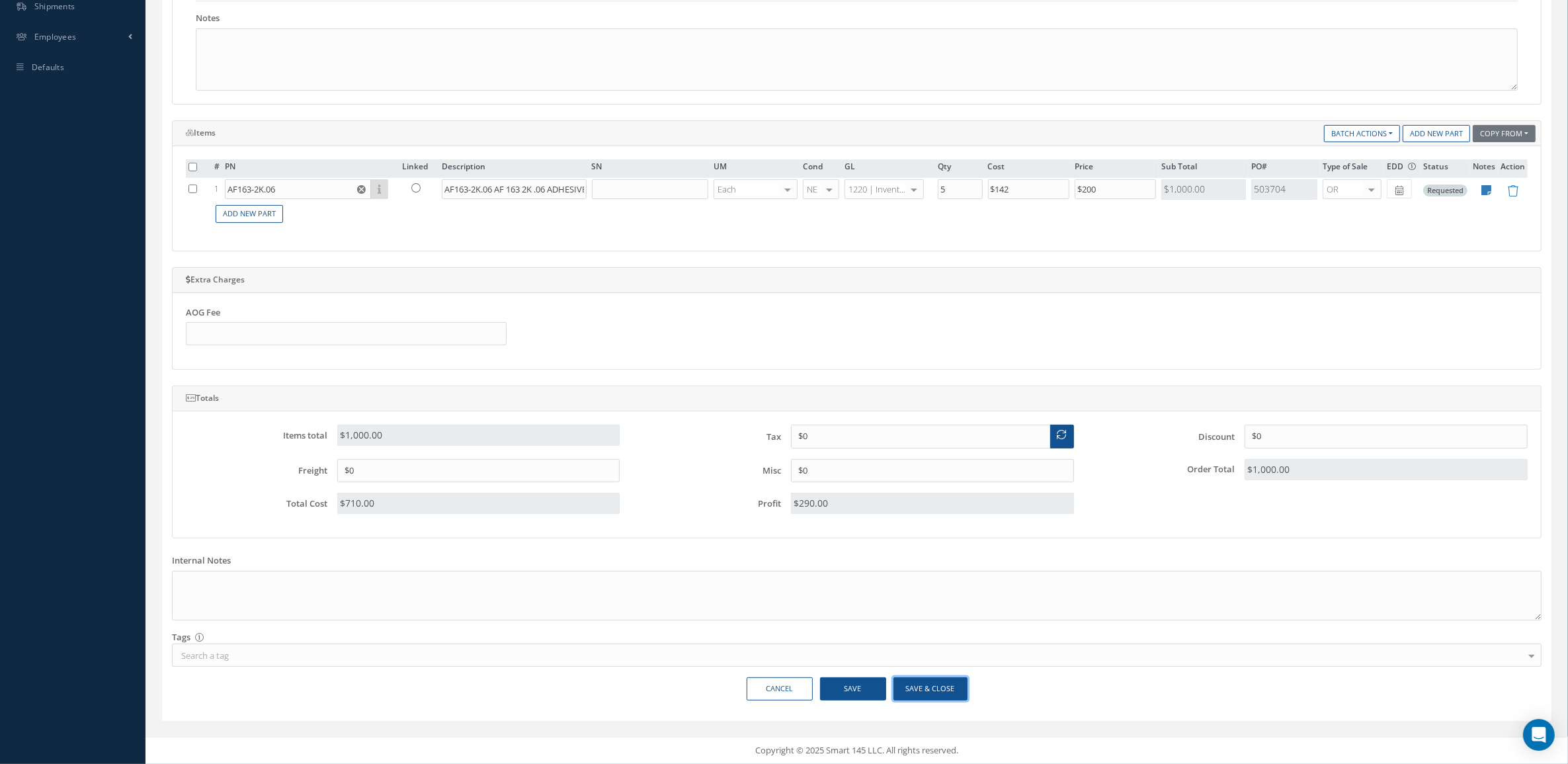
click at [949, 691] on button "Save & Close" at bounding box center [931, 689] width 74 height 23
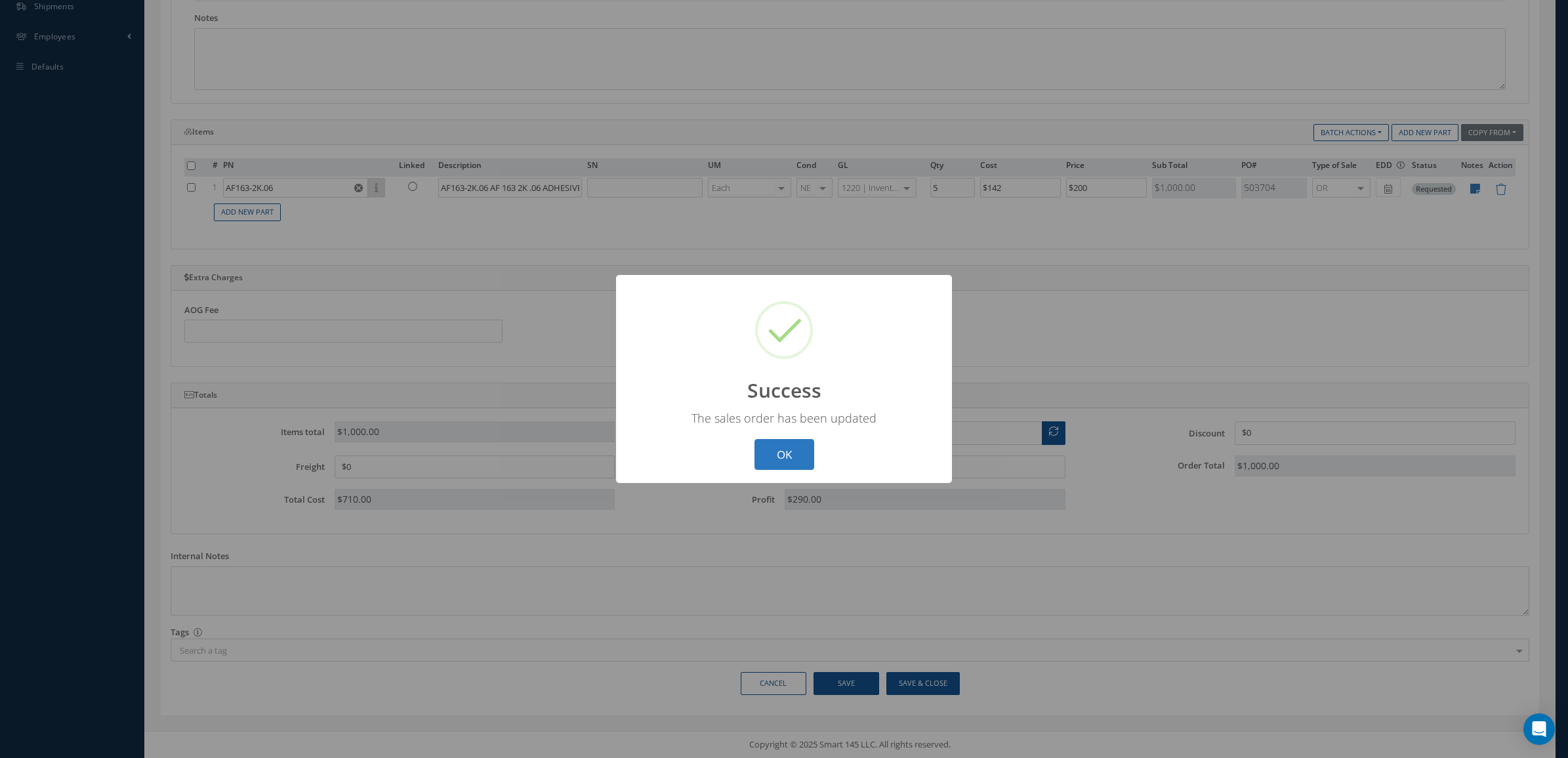
click at [775, 450] on button "OK" at bounding box center [784, 455] width 60 height 31
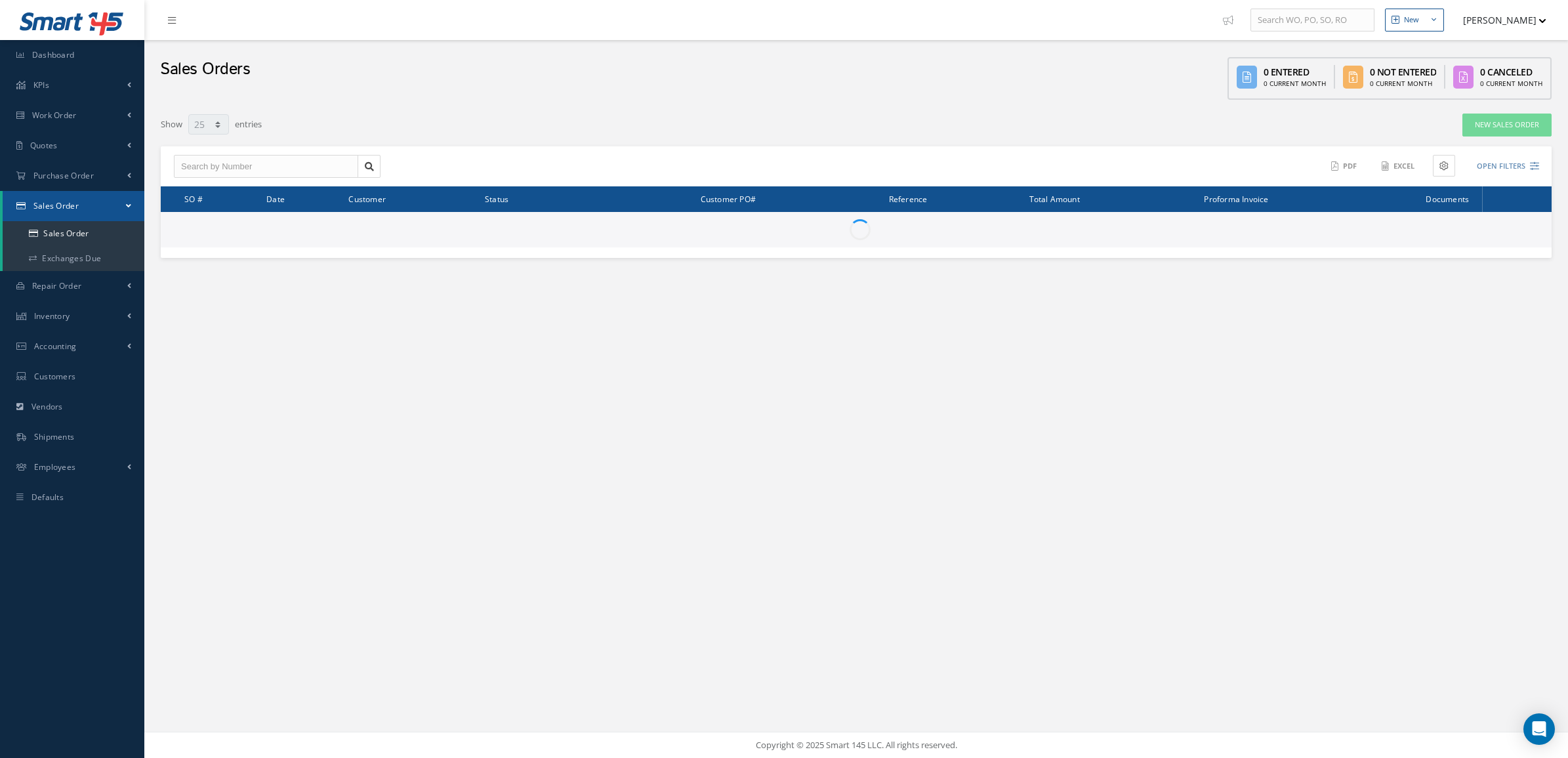
select select "25"
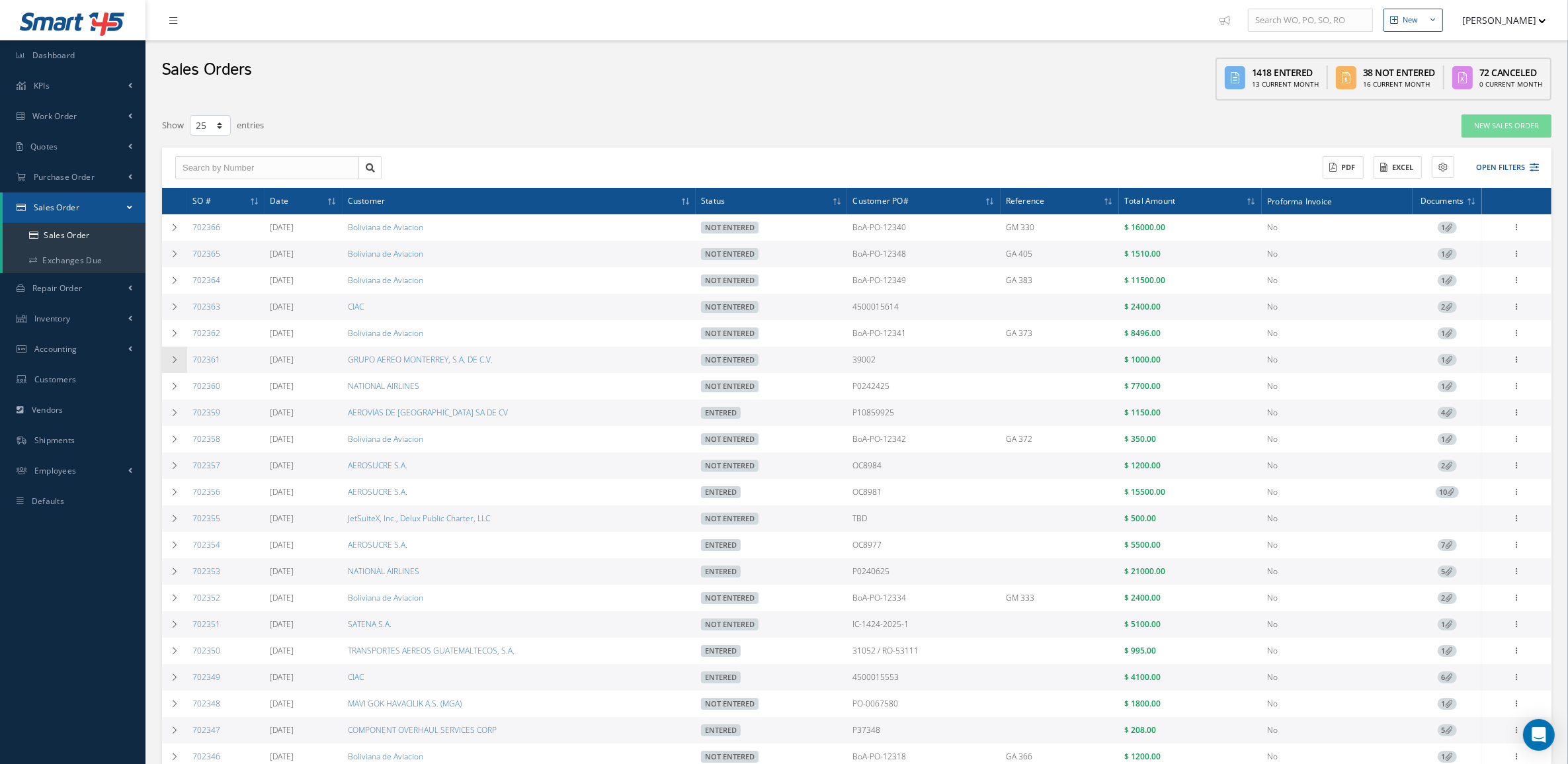
click at [183, 355] on td at bounding box center [174, 360] width 25 height 26
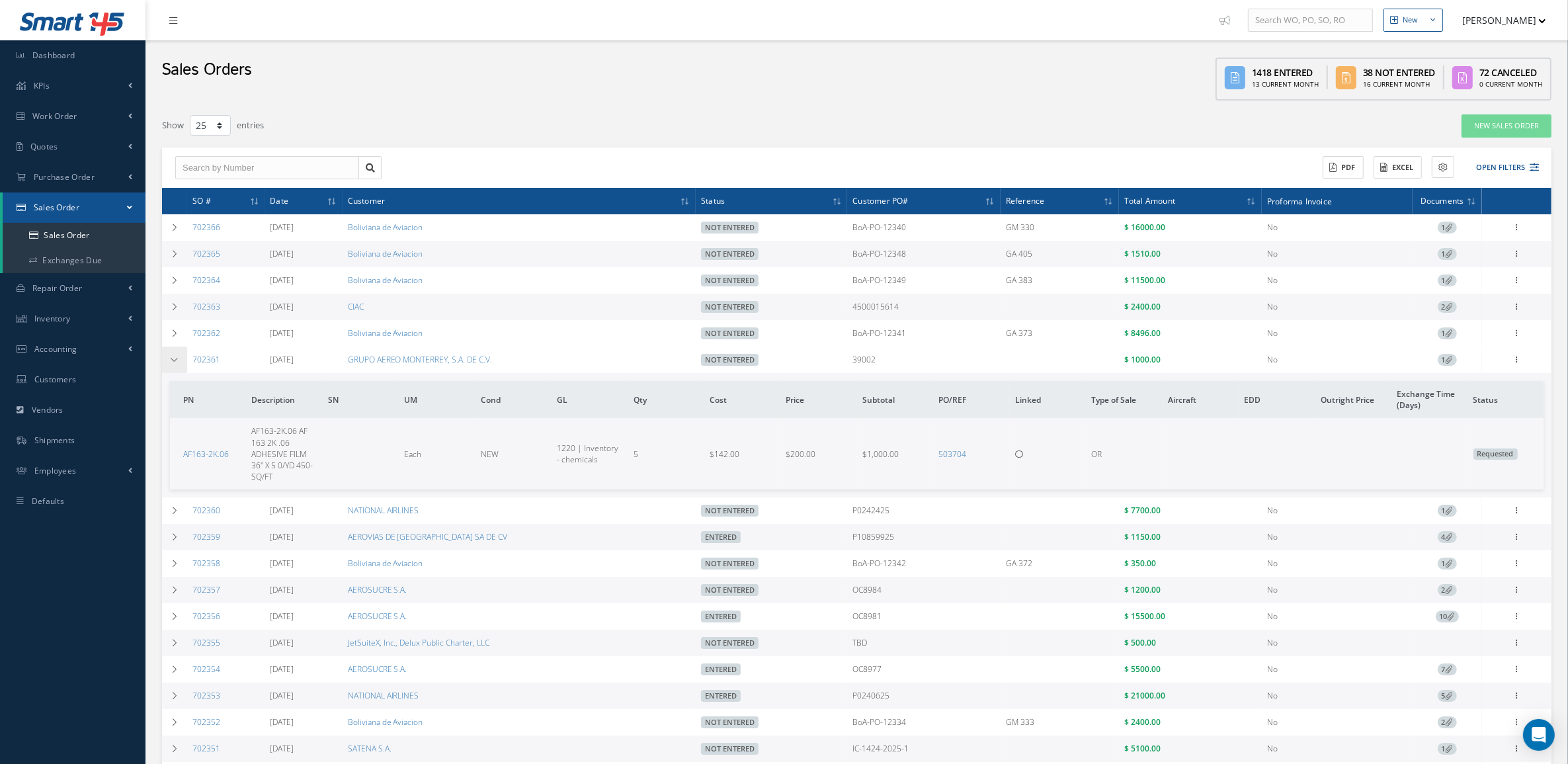
click at [183, 355] on td at bounding box center [174, 360] width 25 height 26
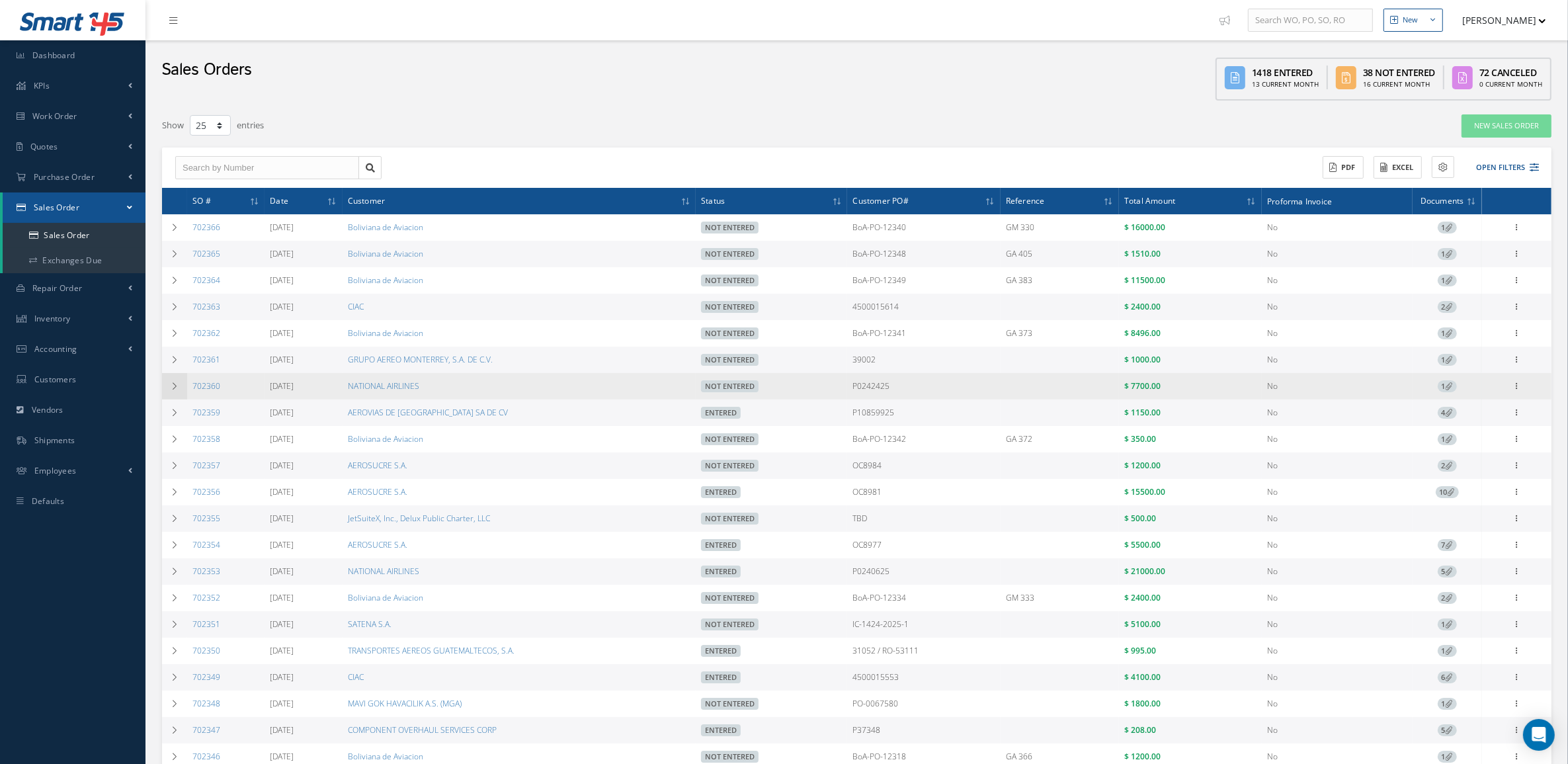
click at [177, 385] on icon at bounding box center [174, 387] width 9 height 8
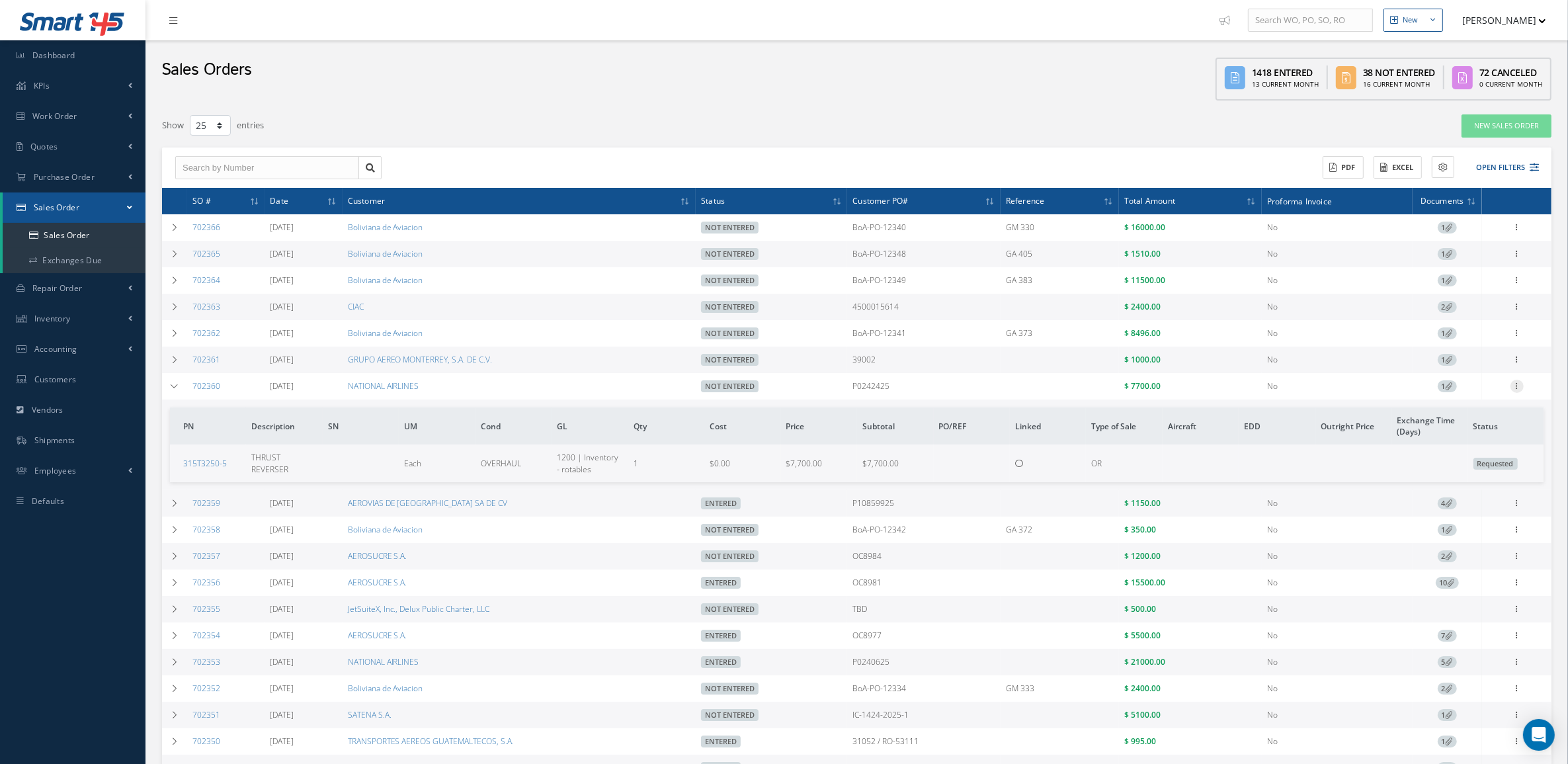
click at [1517, 390] on icon at bounding box center [1518, 385] width 13 height 11
click at [1468, 411] on link "Edit" at bounding box center [1456, 411] width 105 height 17
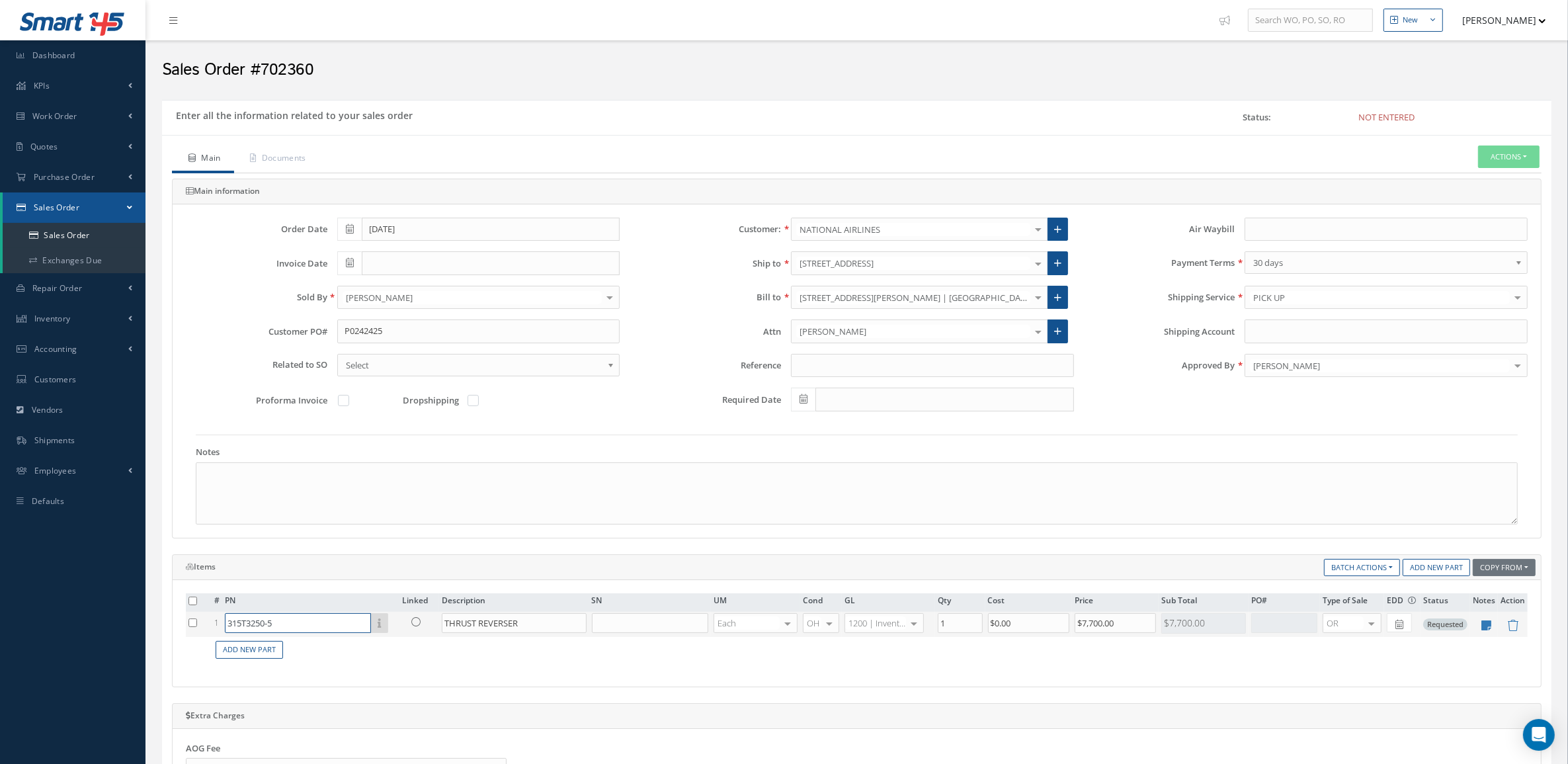
click at [324, 627] on input "315T3250-5" at bounding box center [297, 623] width 146 height 20
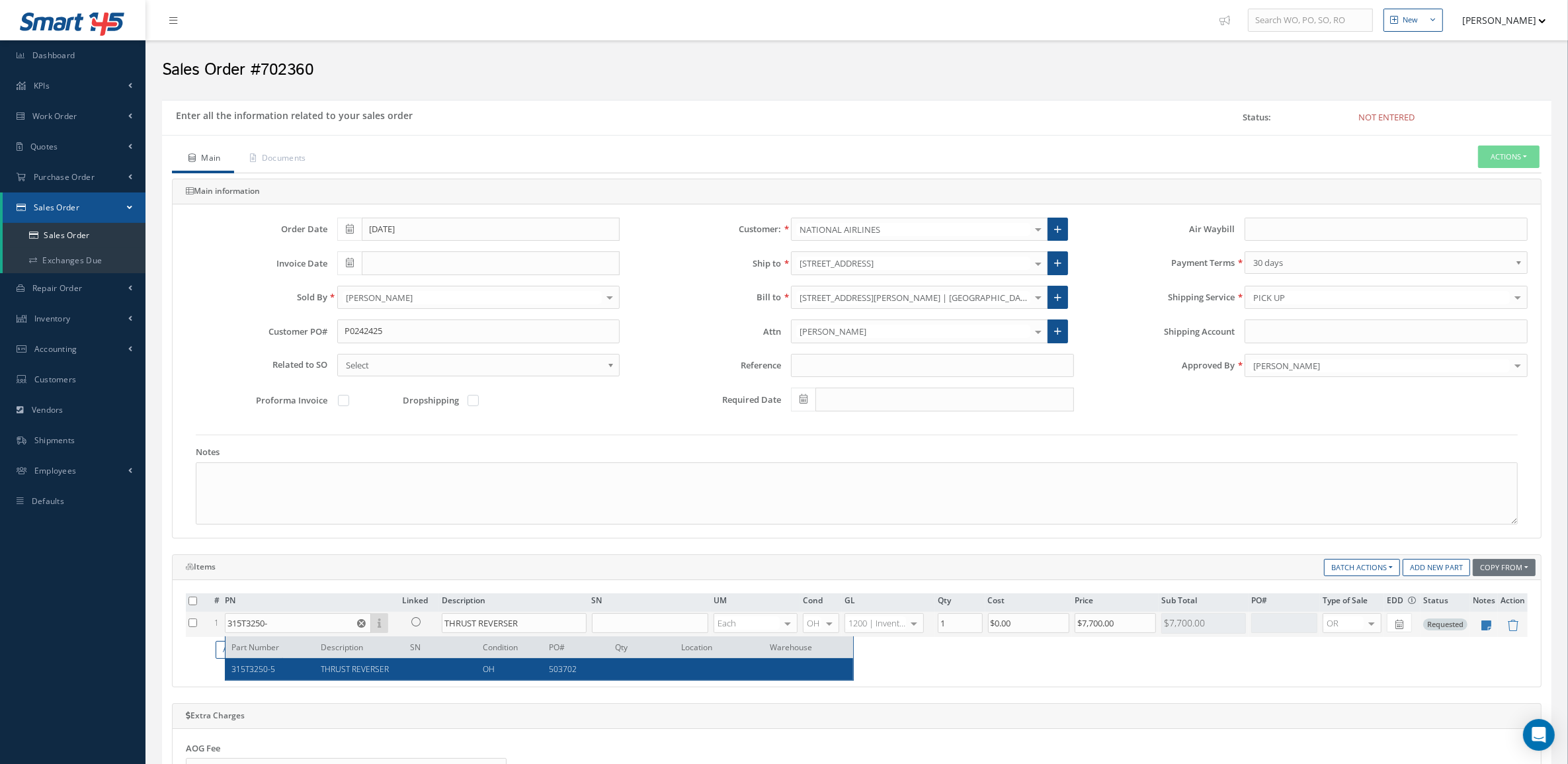
click at [333, 669] on span "THRUST REVERSER" at bounding box center [354, 669] width 68 height 12
type input "315T3250-5"
type input "$4,500"
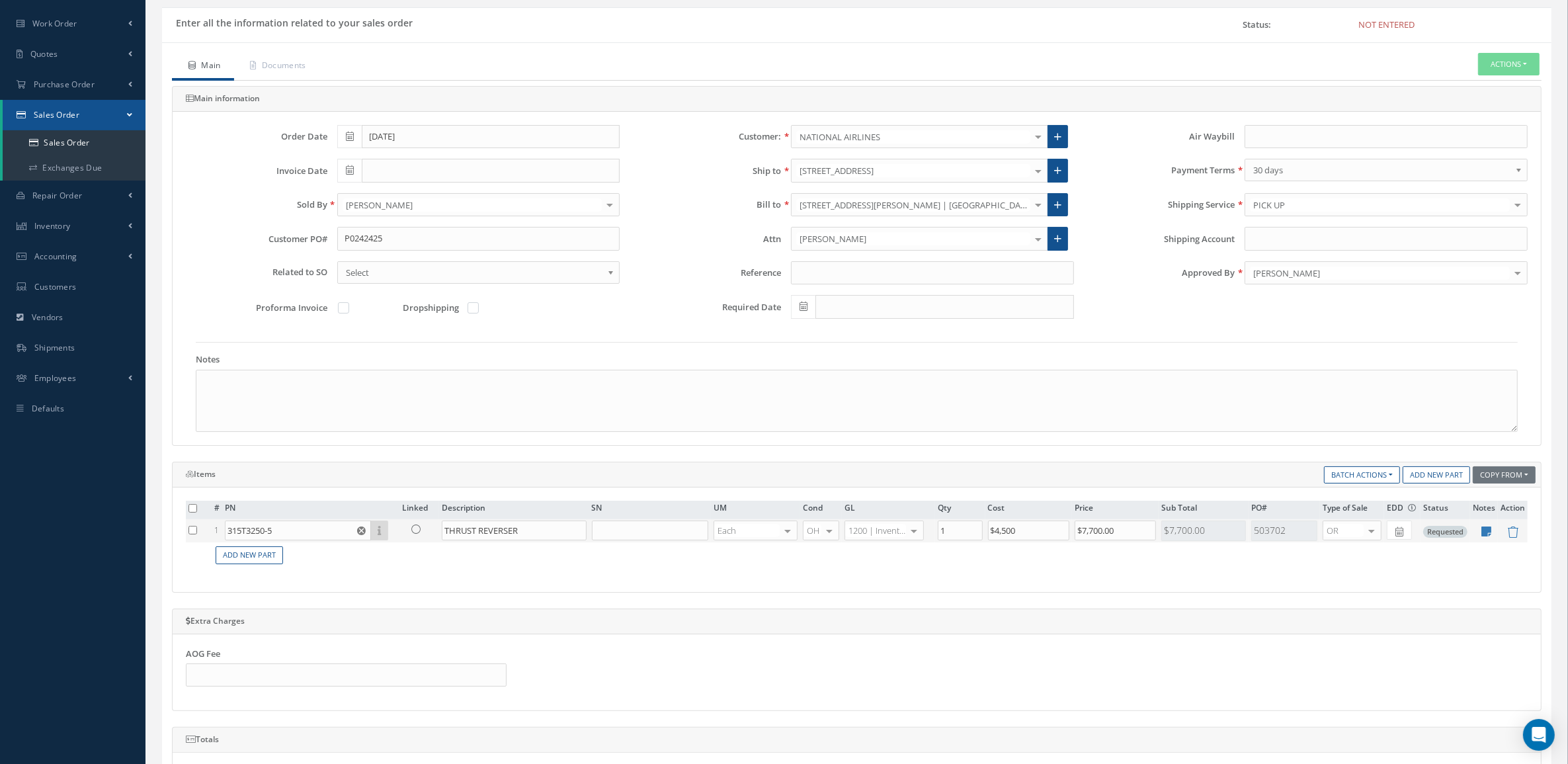
scroll to position [413, 0]
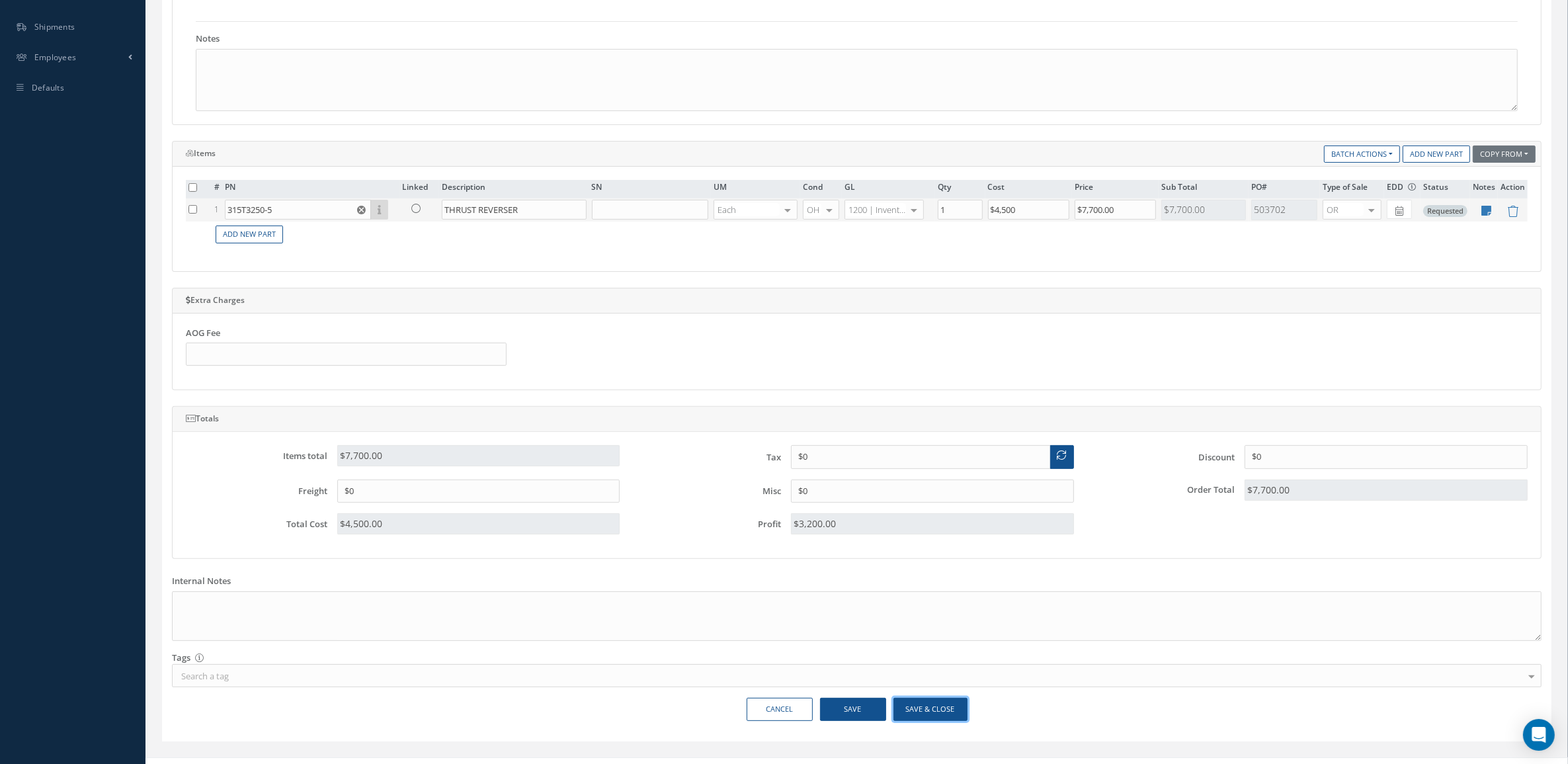
click at [914, 709] on button "Save & Close" at bounding box center [931, 709] width 74 height 23
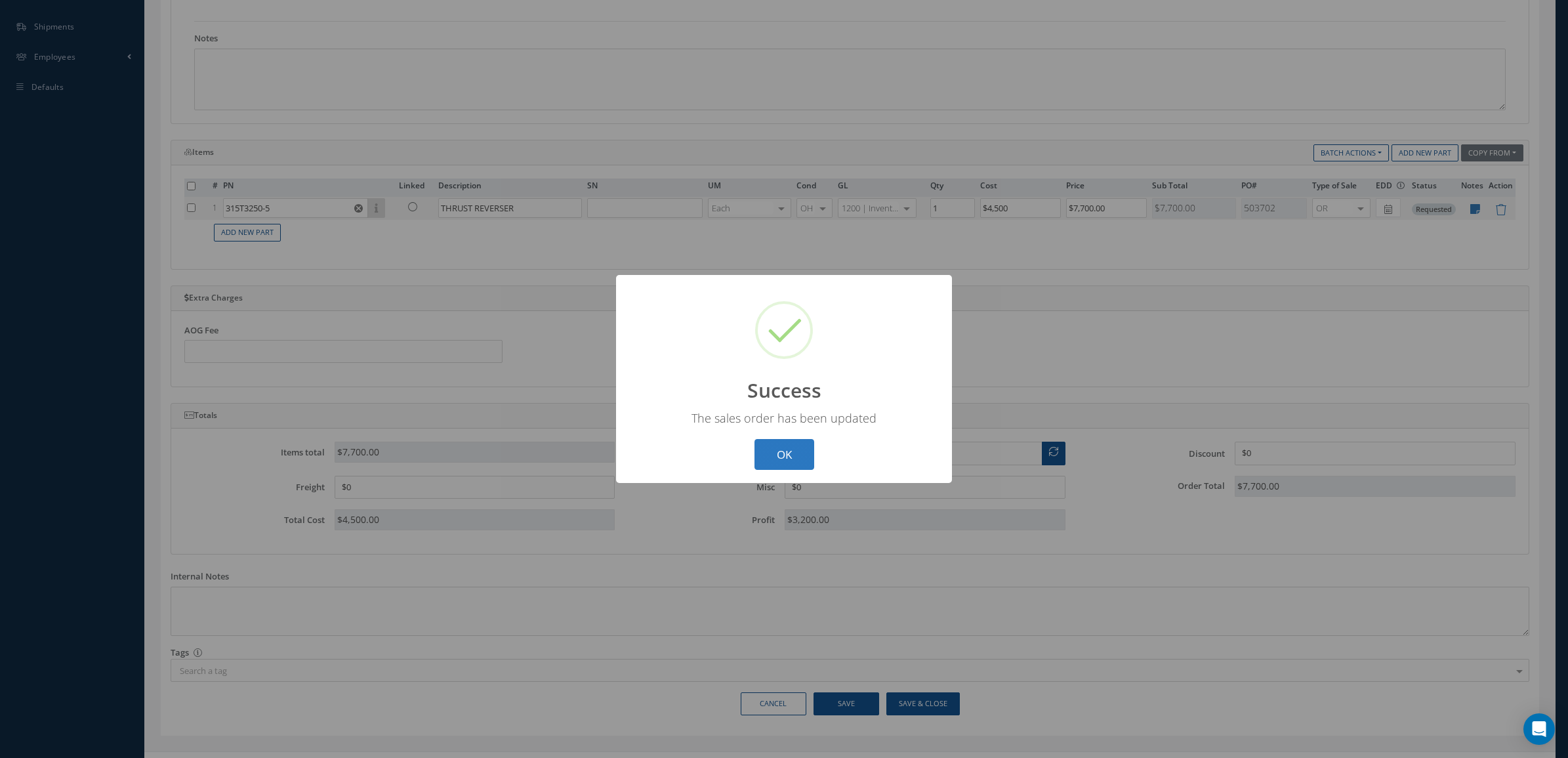
click at [798, 457] on button "OK" at bounding box center [784, 455] width 60 height 31
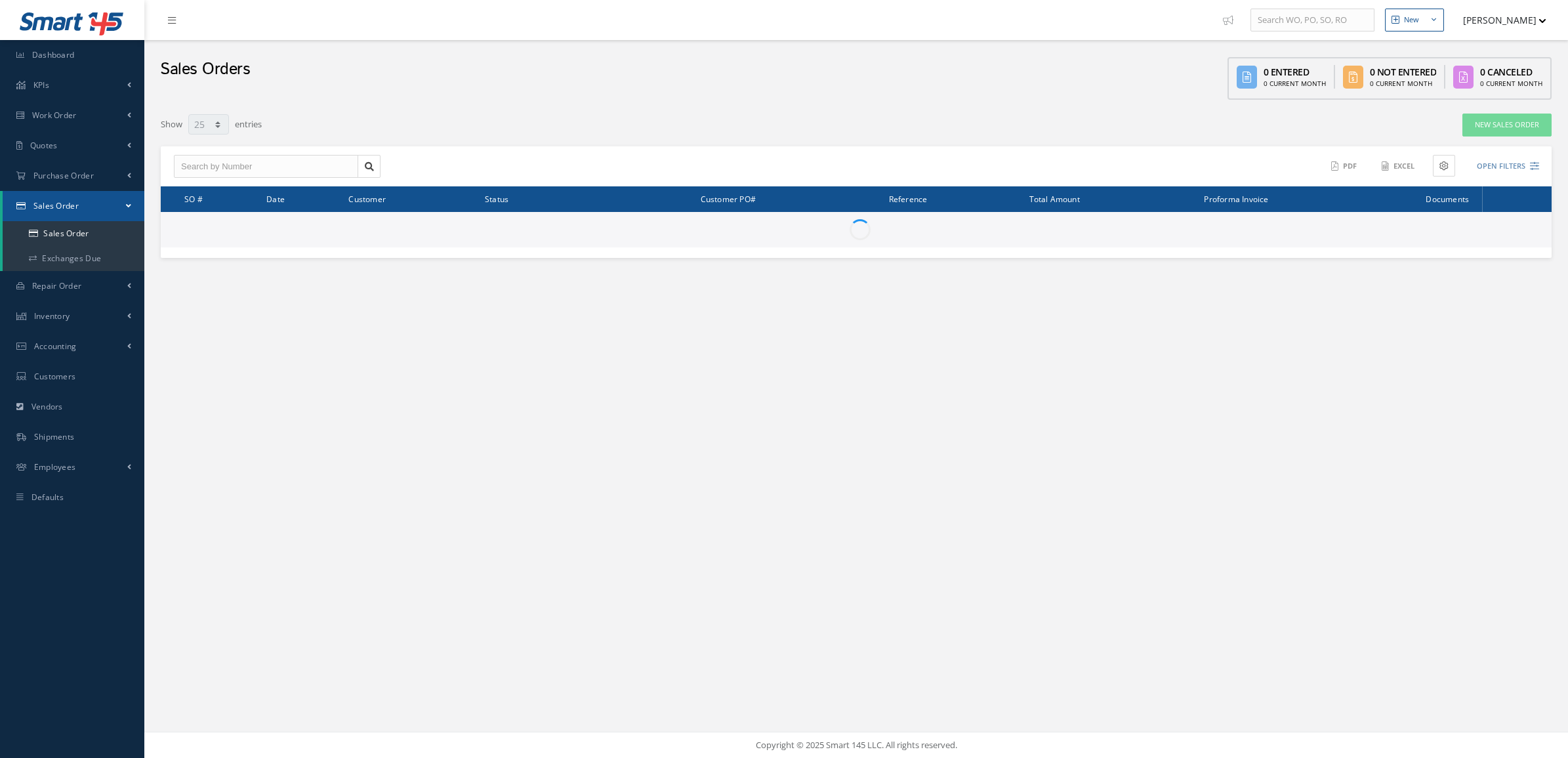
select select "25"
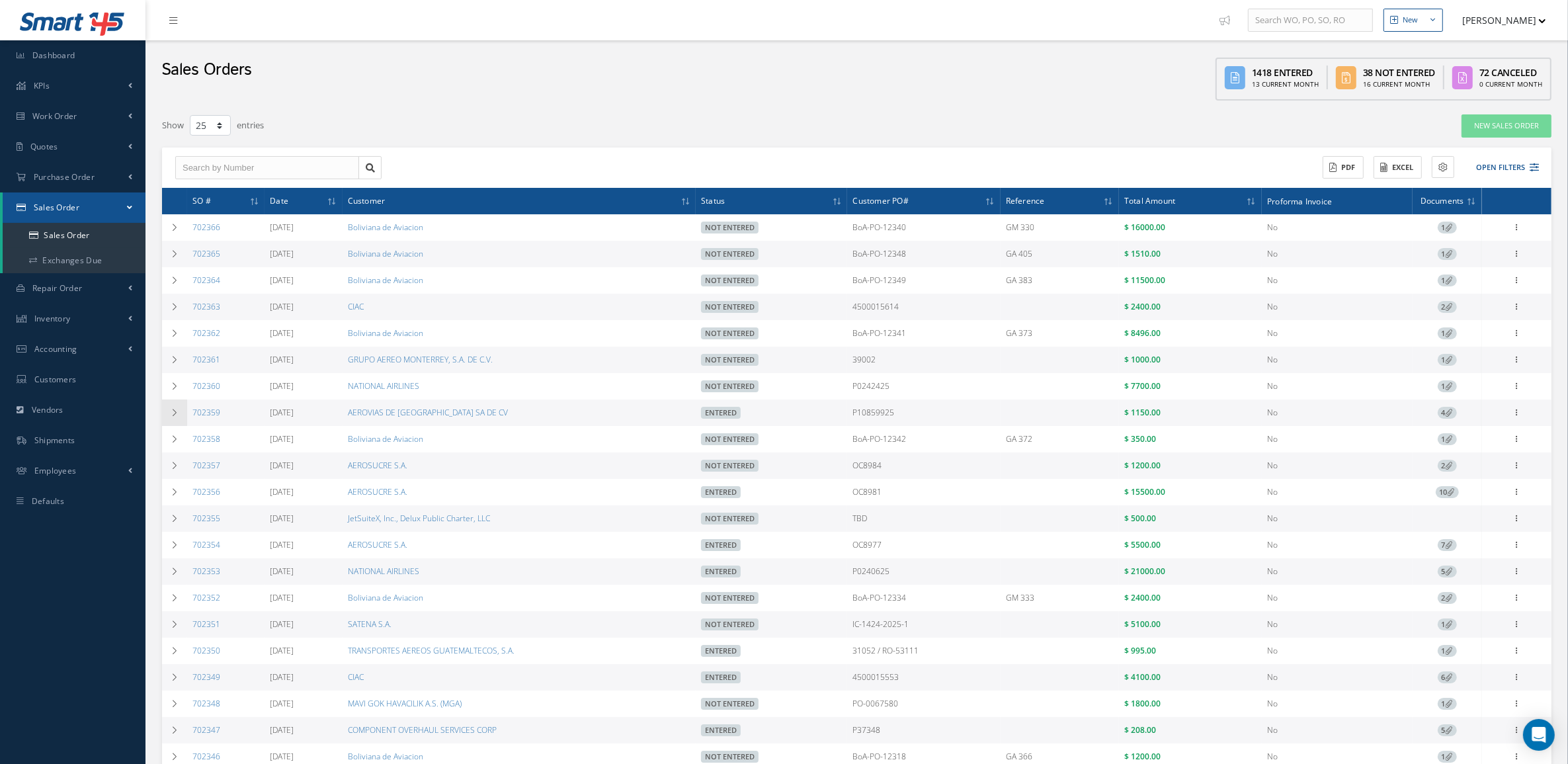
click at [162, 423] on td at bounding box center [174, 413] width 25 height 26
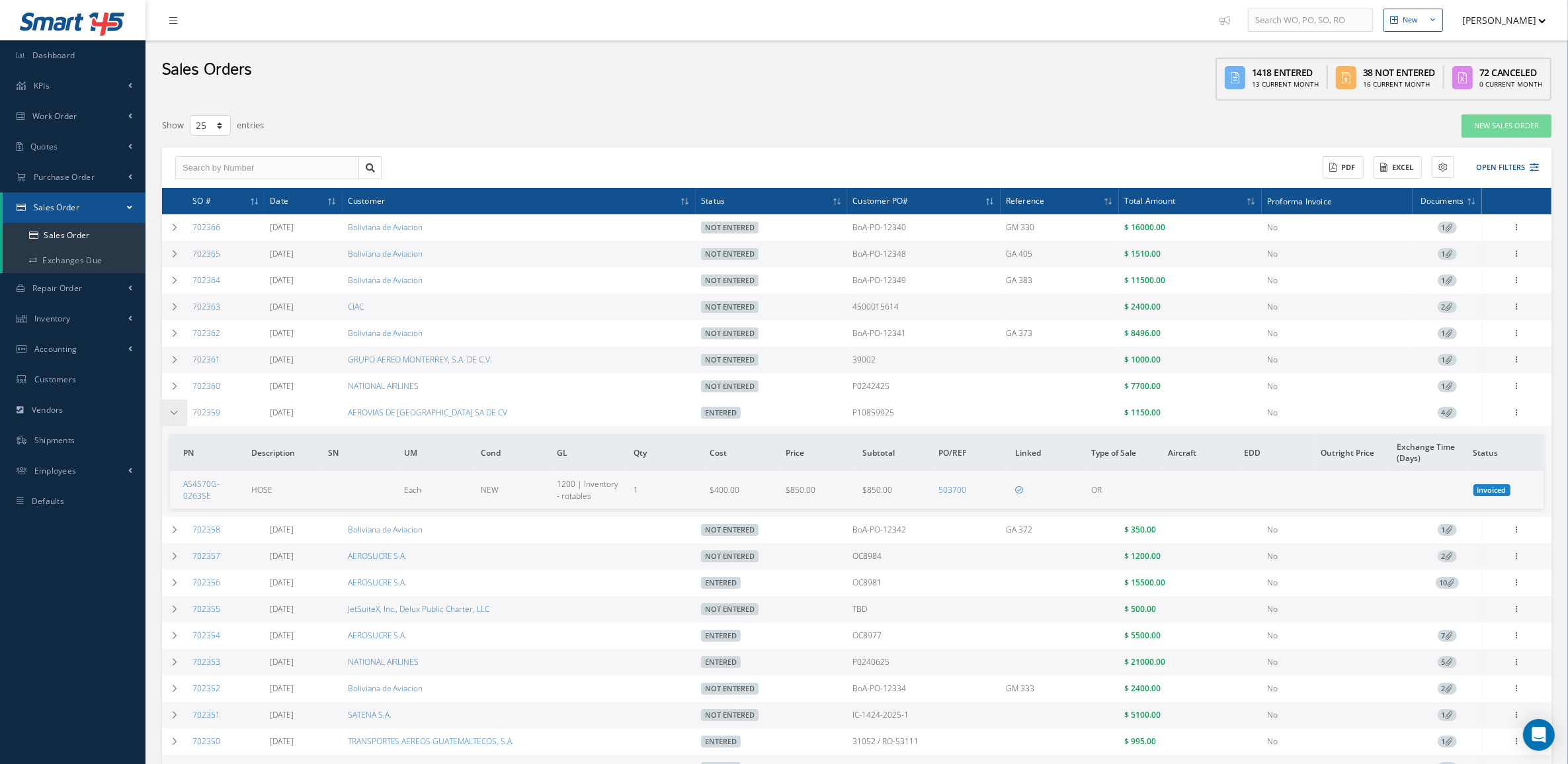
click at [162, 422] on td at bounding box center [174, 413] width 25 height 26
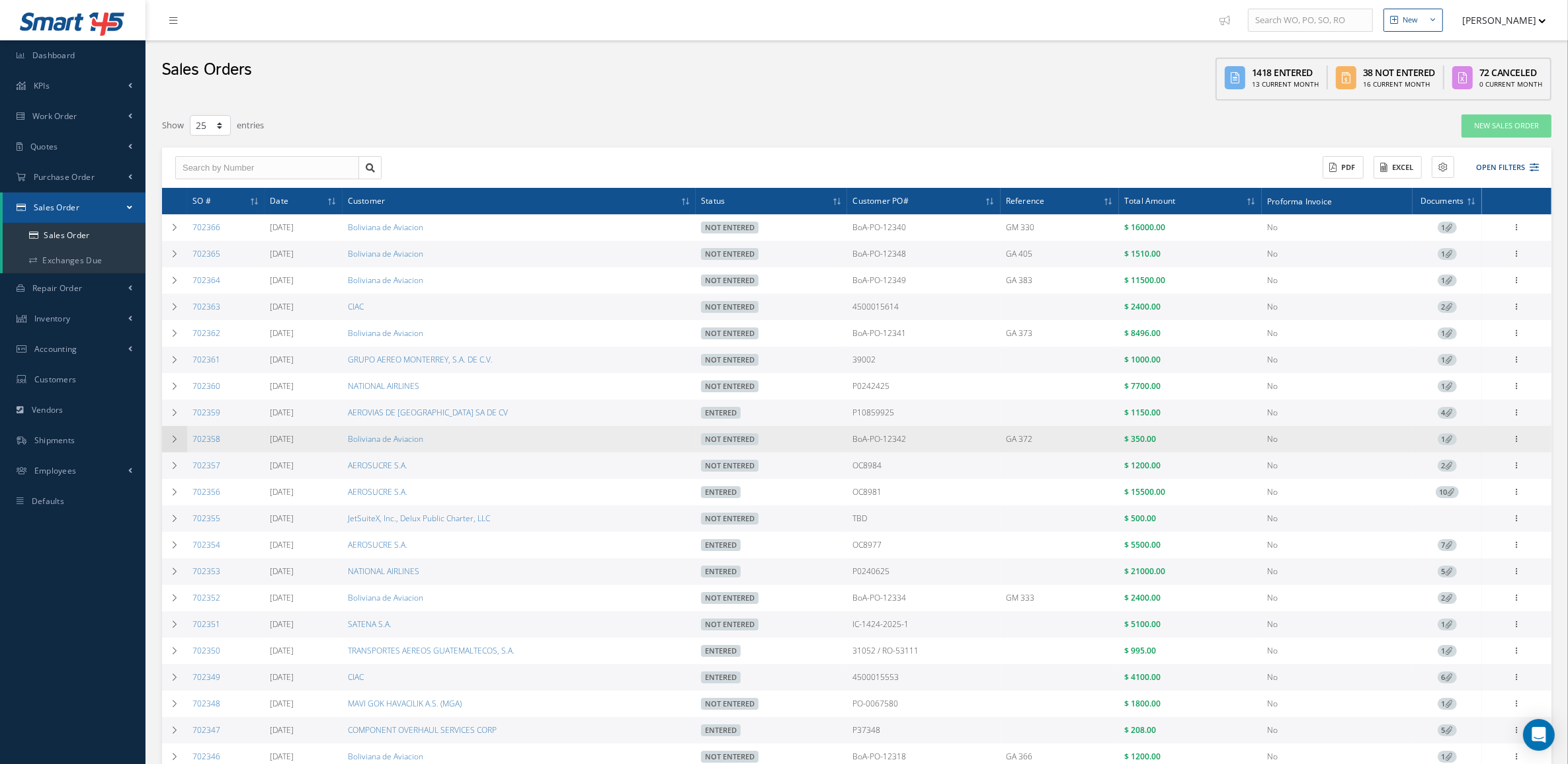
click at [163, 452] on td at bounding box center [174, 439] width 25 height 26
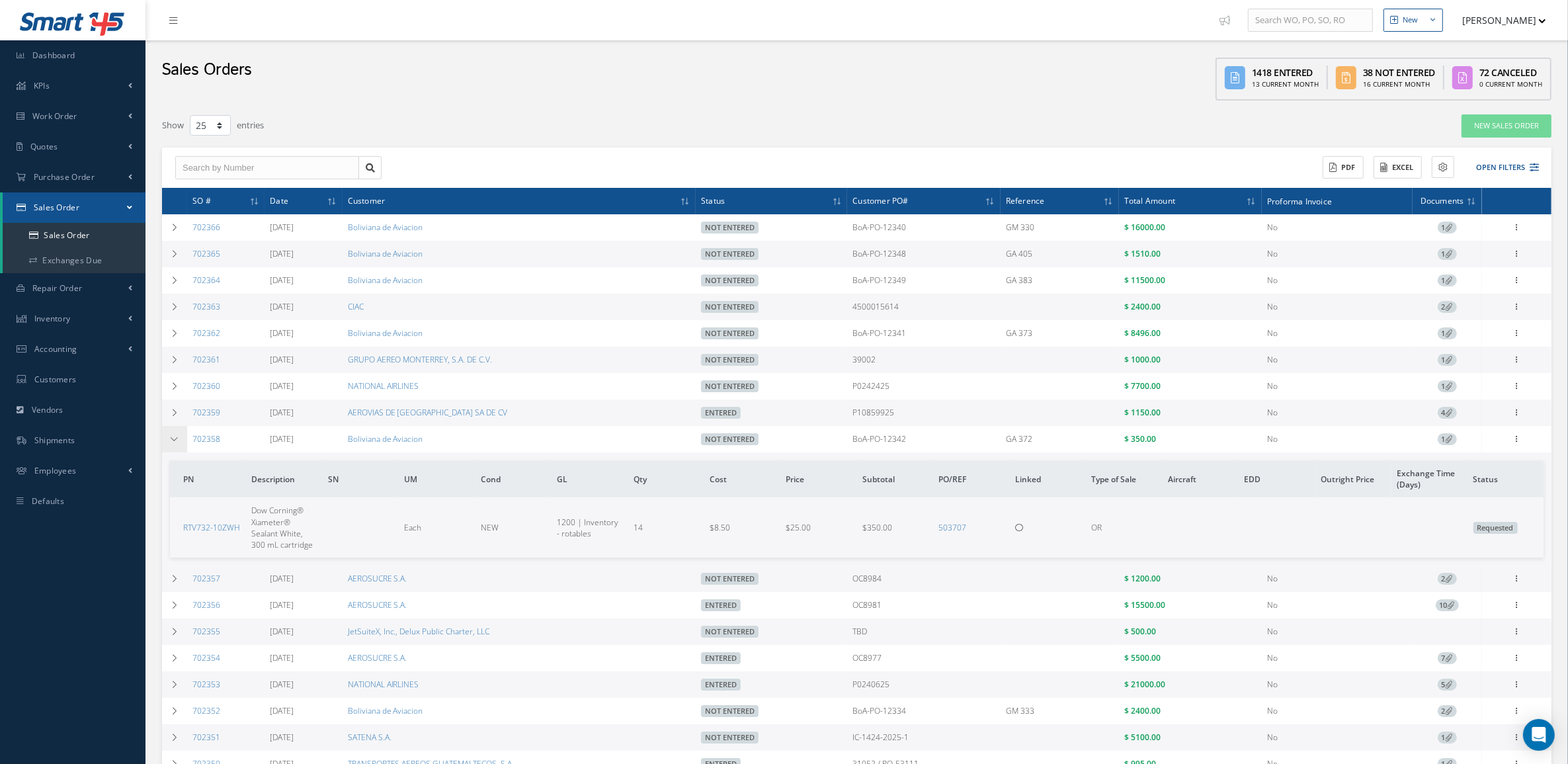
click at [164, 448] on td at bounding box center [174, 439] width 25 height 26
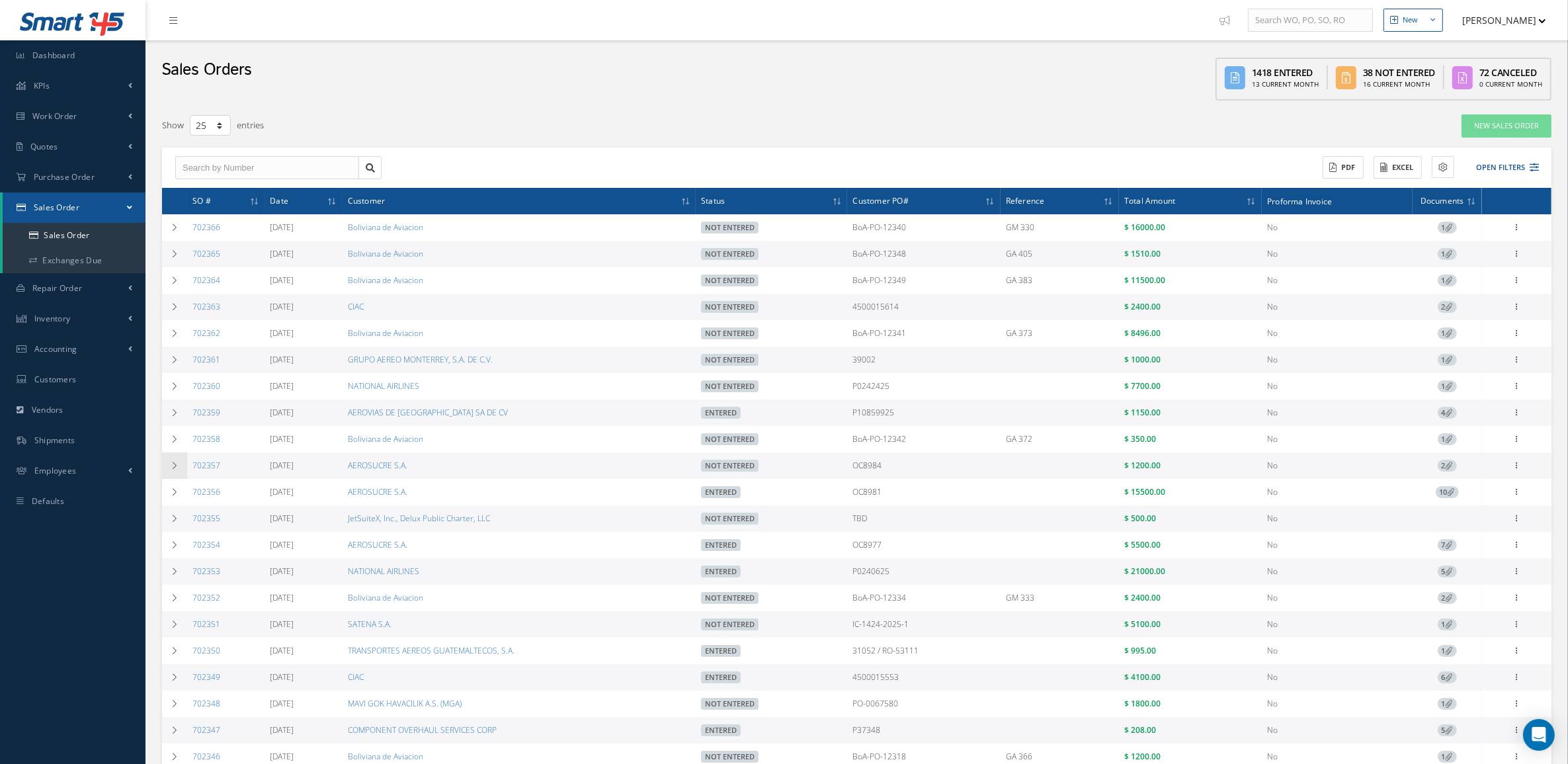
click at [170, 474] on td at bounding box center [174, 466] width 25 height 26
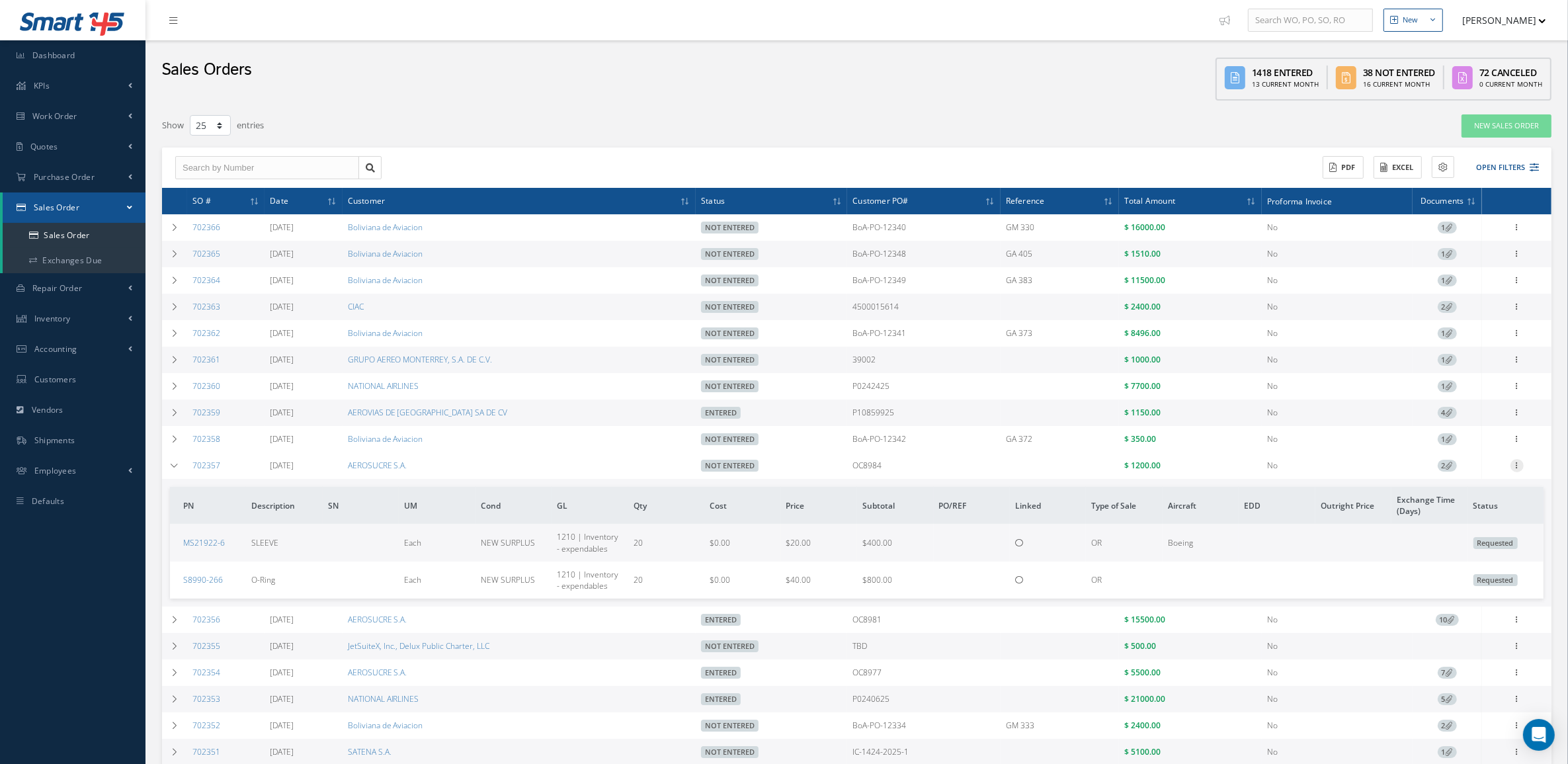
click at [1520, 466] on icon at bounding box center [1518, 464] width 13 height 11
click at [1469, 495] on link "Edit" at bounding box center [1456, 491] width 105 height 17
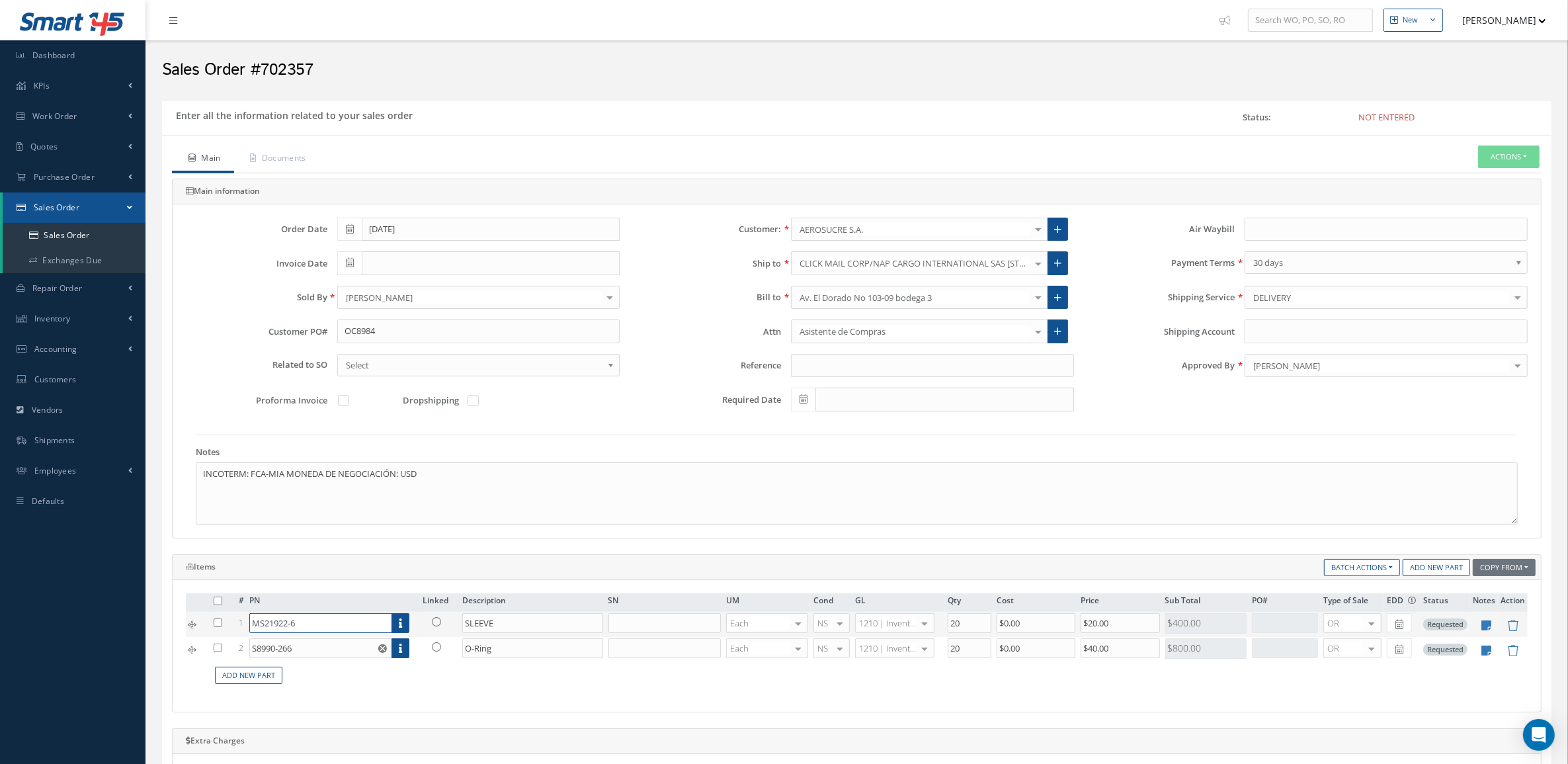
click at [311, 620] on input "MS21922-6" at bounding box center [321, 623] width 143 height 20
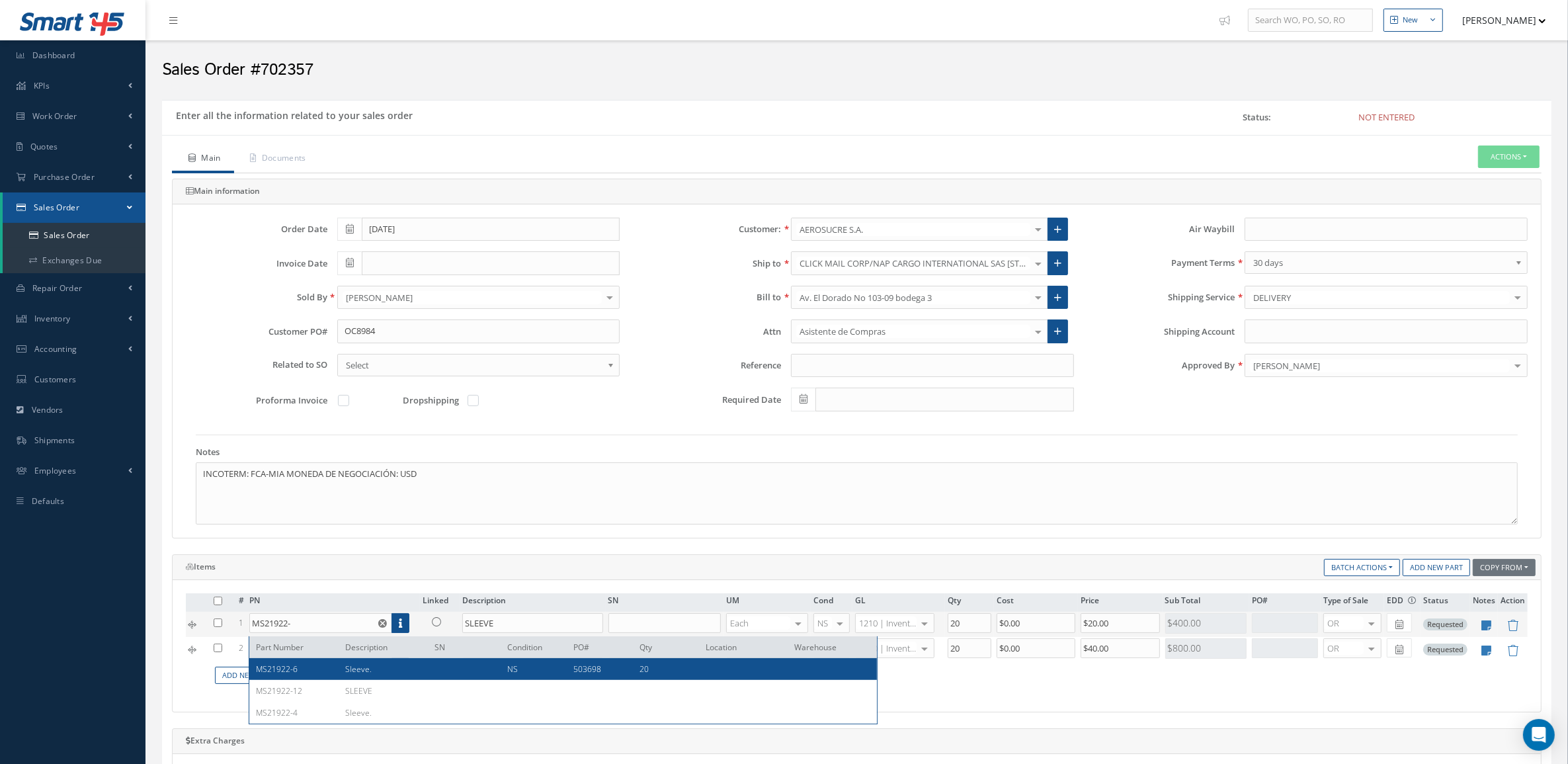
click at [469, 665] on div at bounding box center [461, 669] width 73 height 12
type input "MS21922-6"
type input "Sleeve."
type input "$3.5"
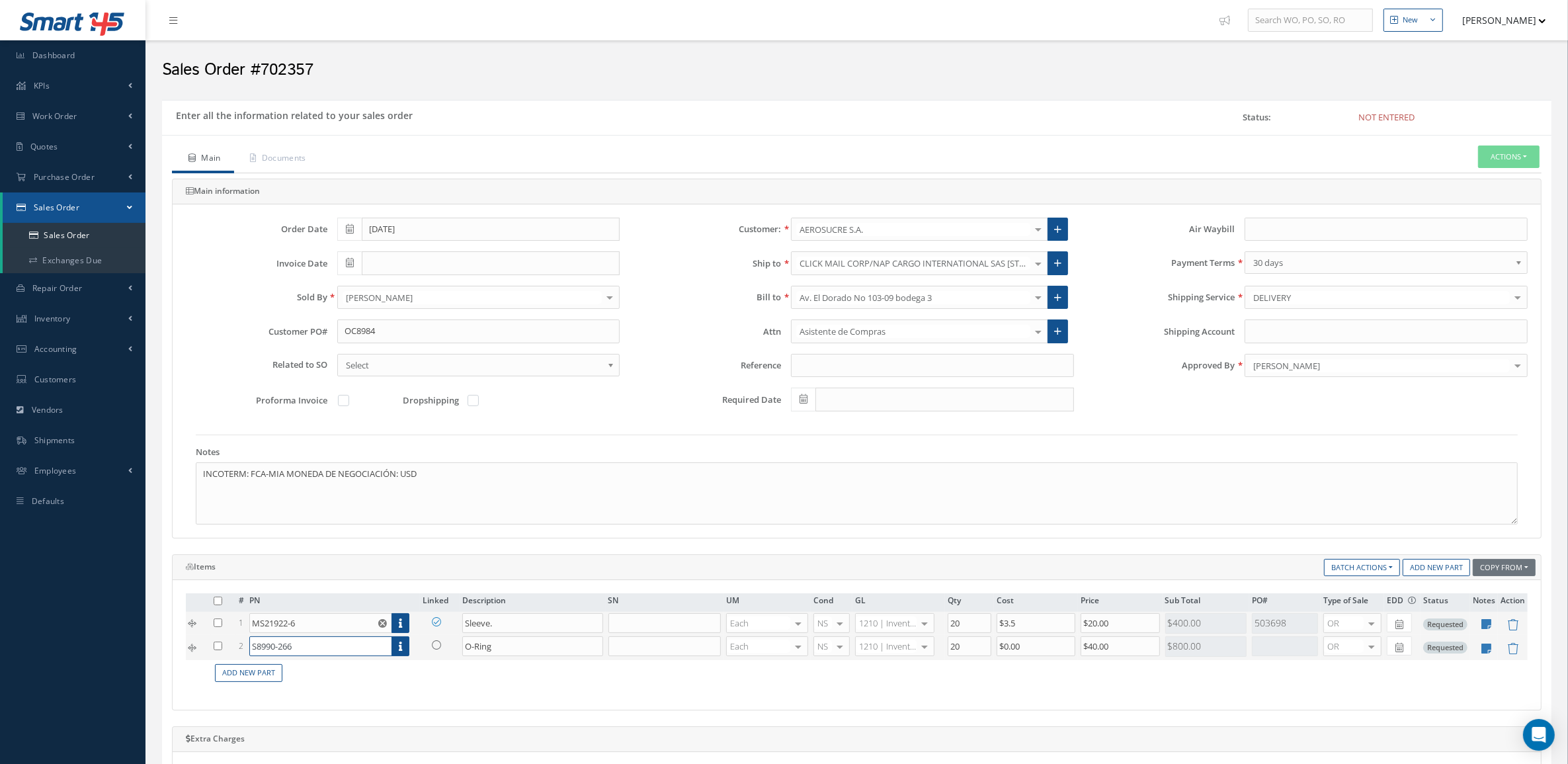
click at [341, 643] on input "S8990-266" at bounding box center [321, 646] width 143 height 20
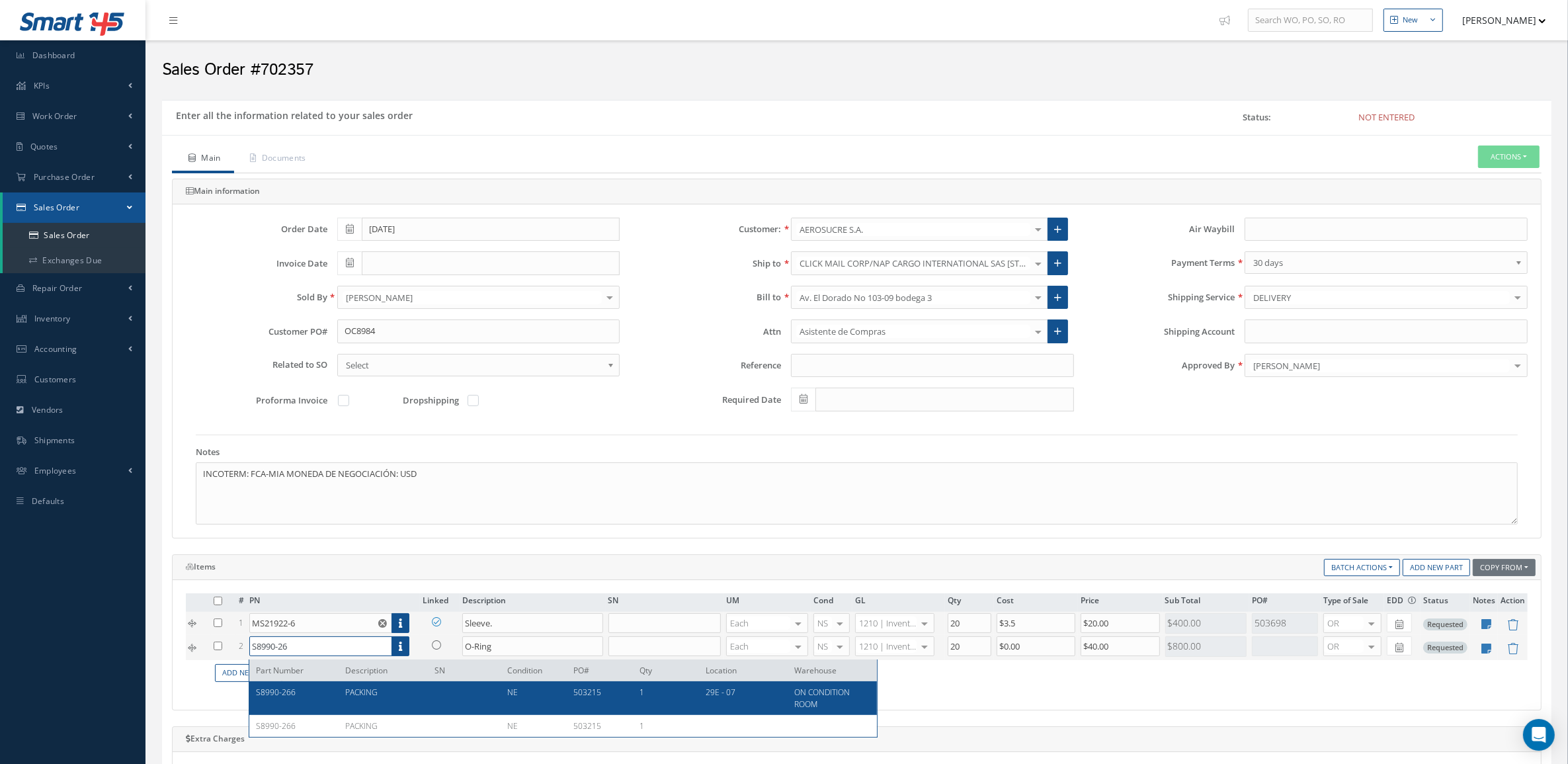
type input "S8990-266"
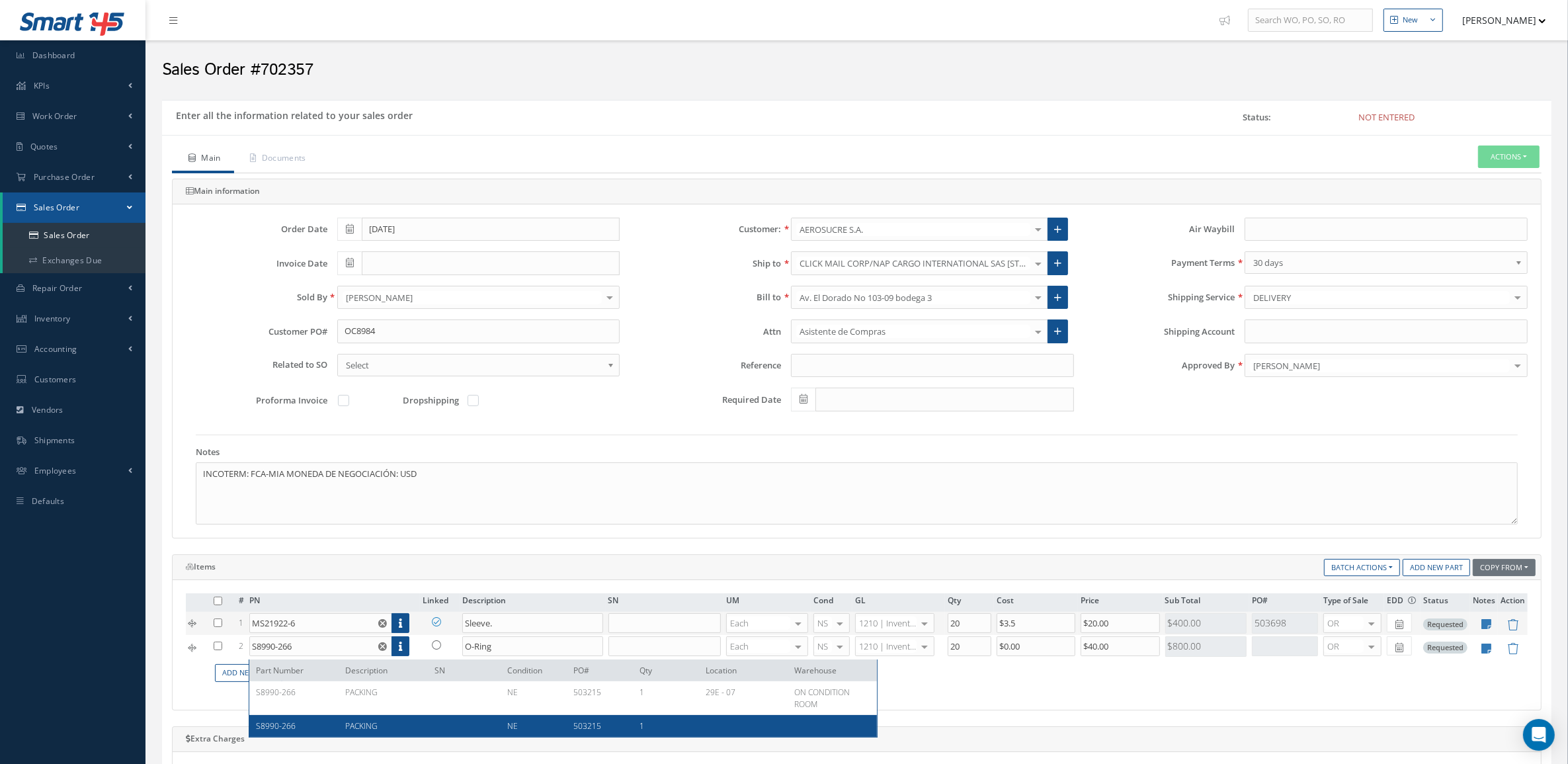
click at [1017, 691] on div "# PN Linked Description SN UM Cond GL Qty Cost Price Sub Total PO# Type of Sale…" at bounding box center [857, 644] width 1342 height 103
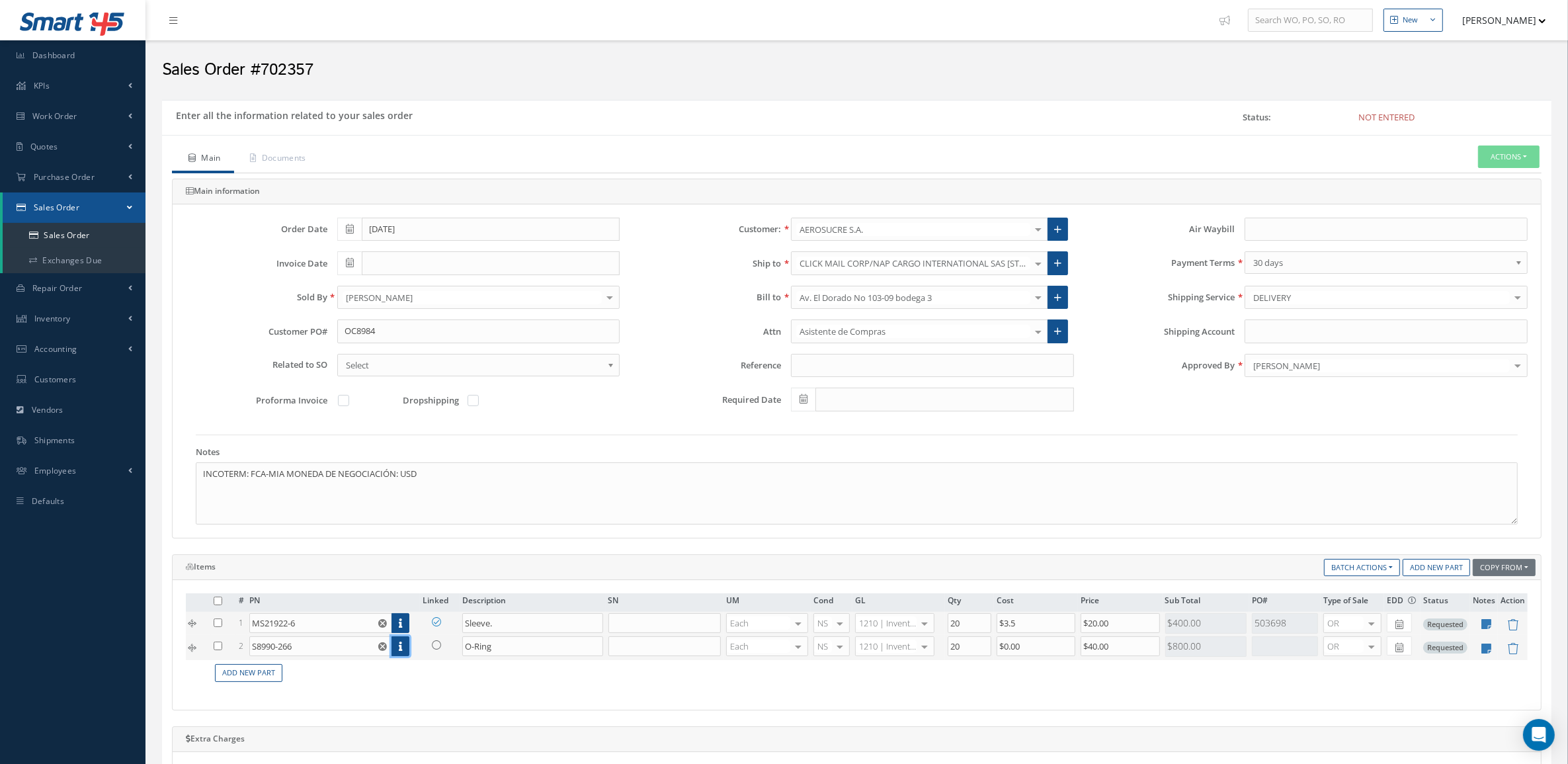
click at [396, 652] on link at bounding box center [401, 646] width 18 height 20
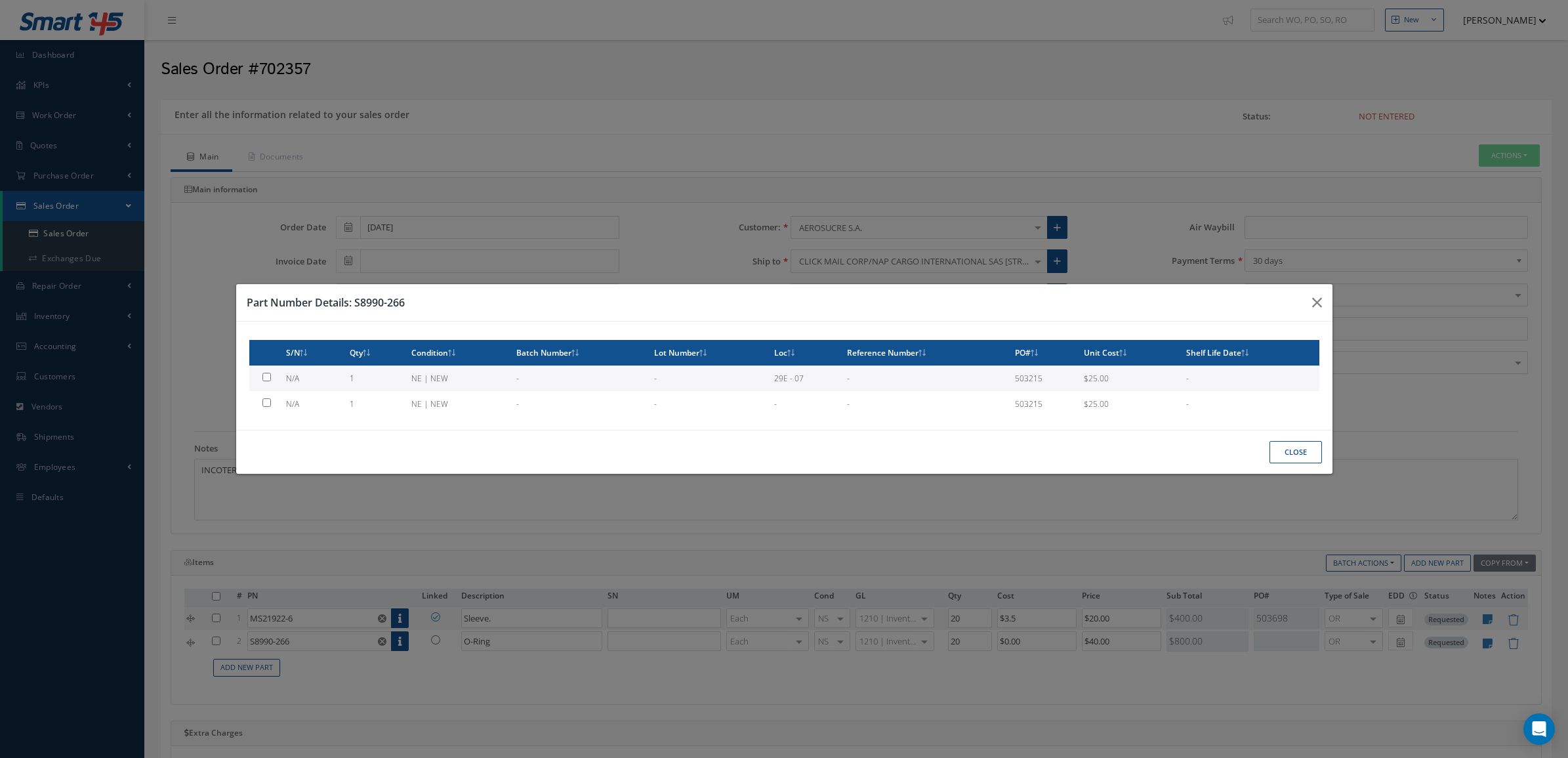
click at [1297, 445] on button "Close" at bounding box center [1295, 452] width 52 height 23
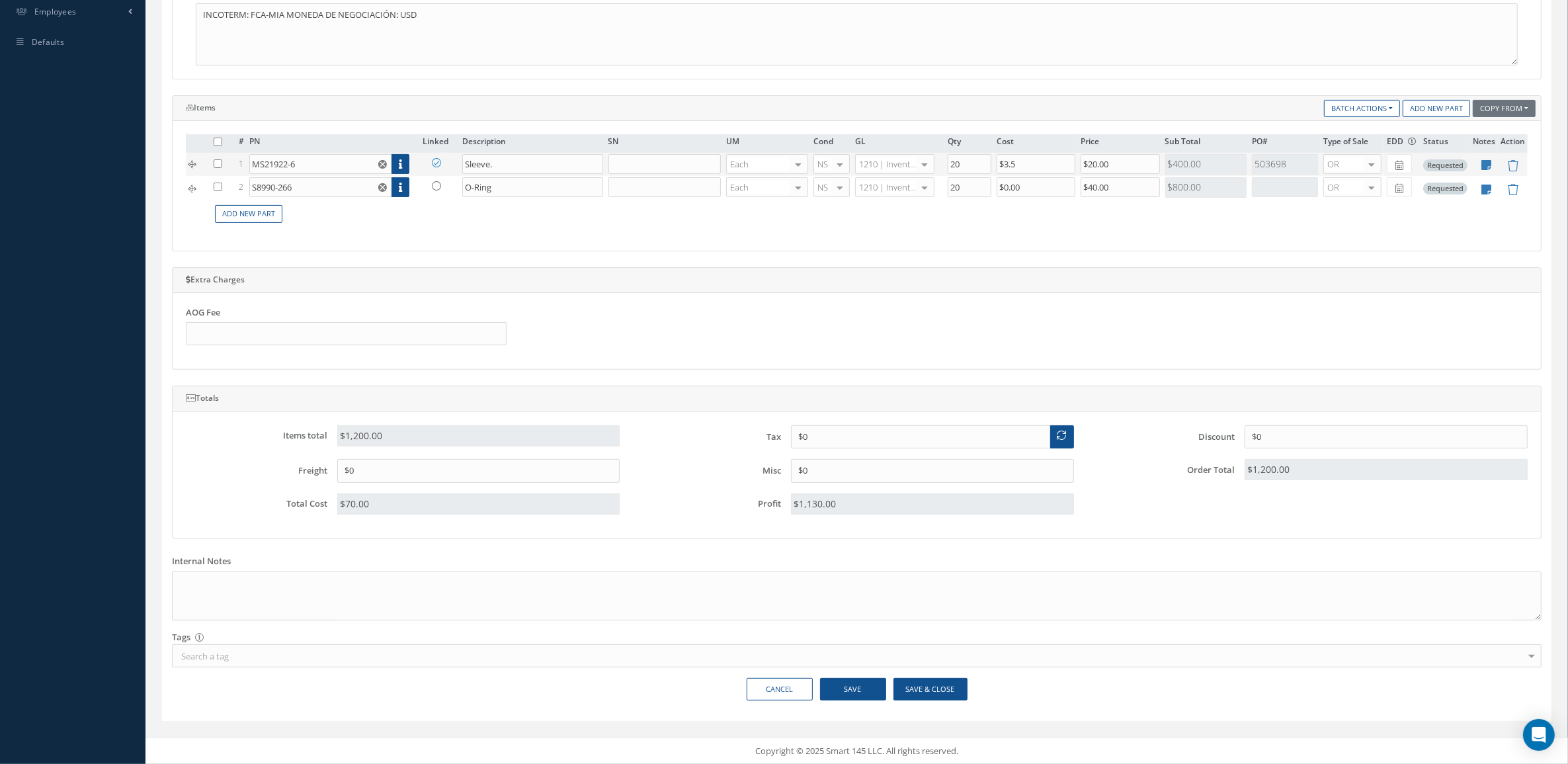
scroll to position [465, 0]
click at [931, 682] on button "Save & Close" at bounding box center [931, 690] width 74 height 23
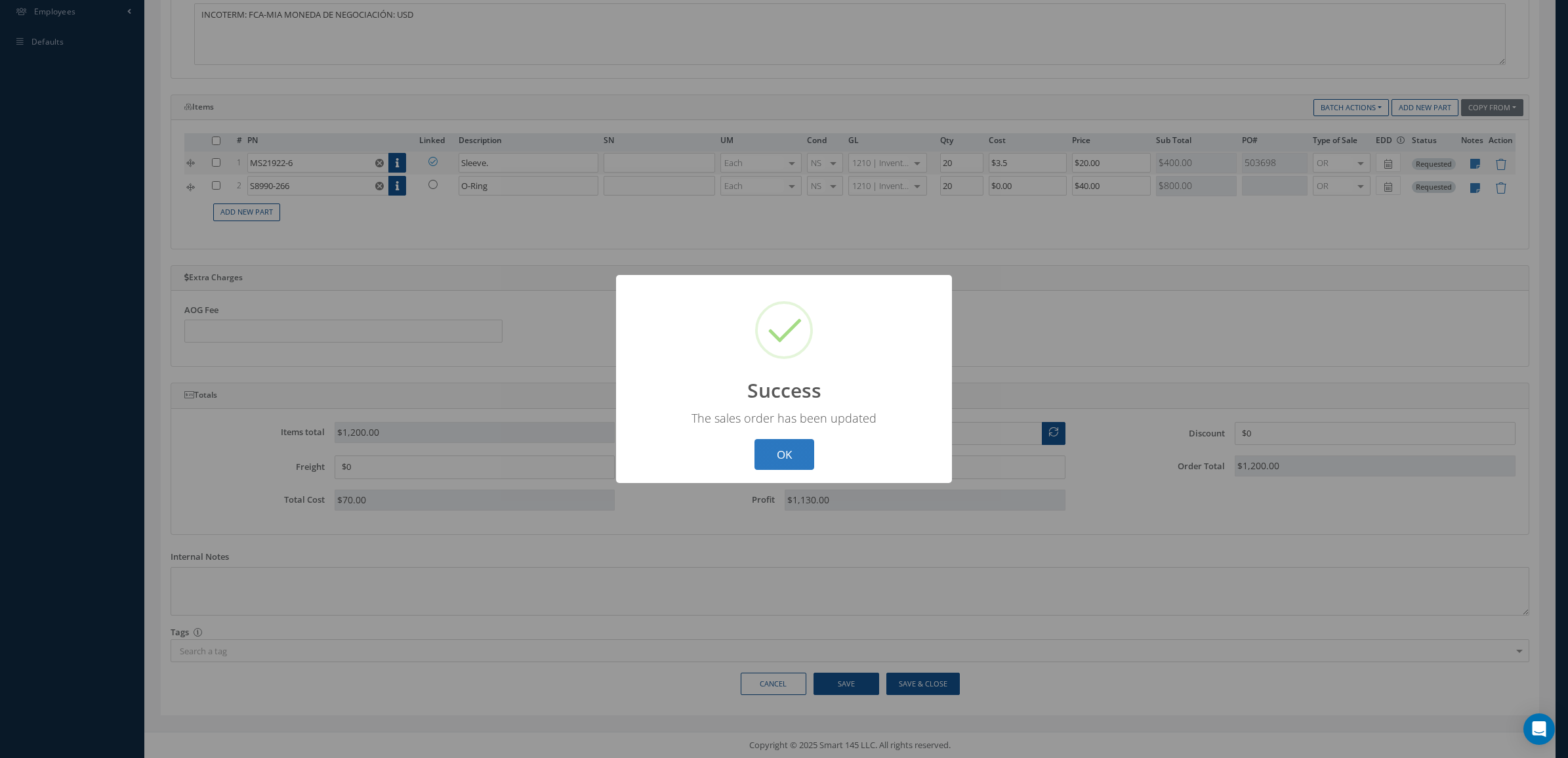
click at [784, 458] on button "OK" at bounding box center [784, 455] width 60 height 31
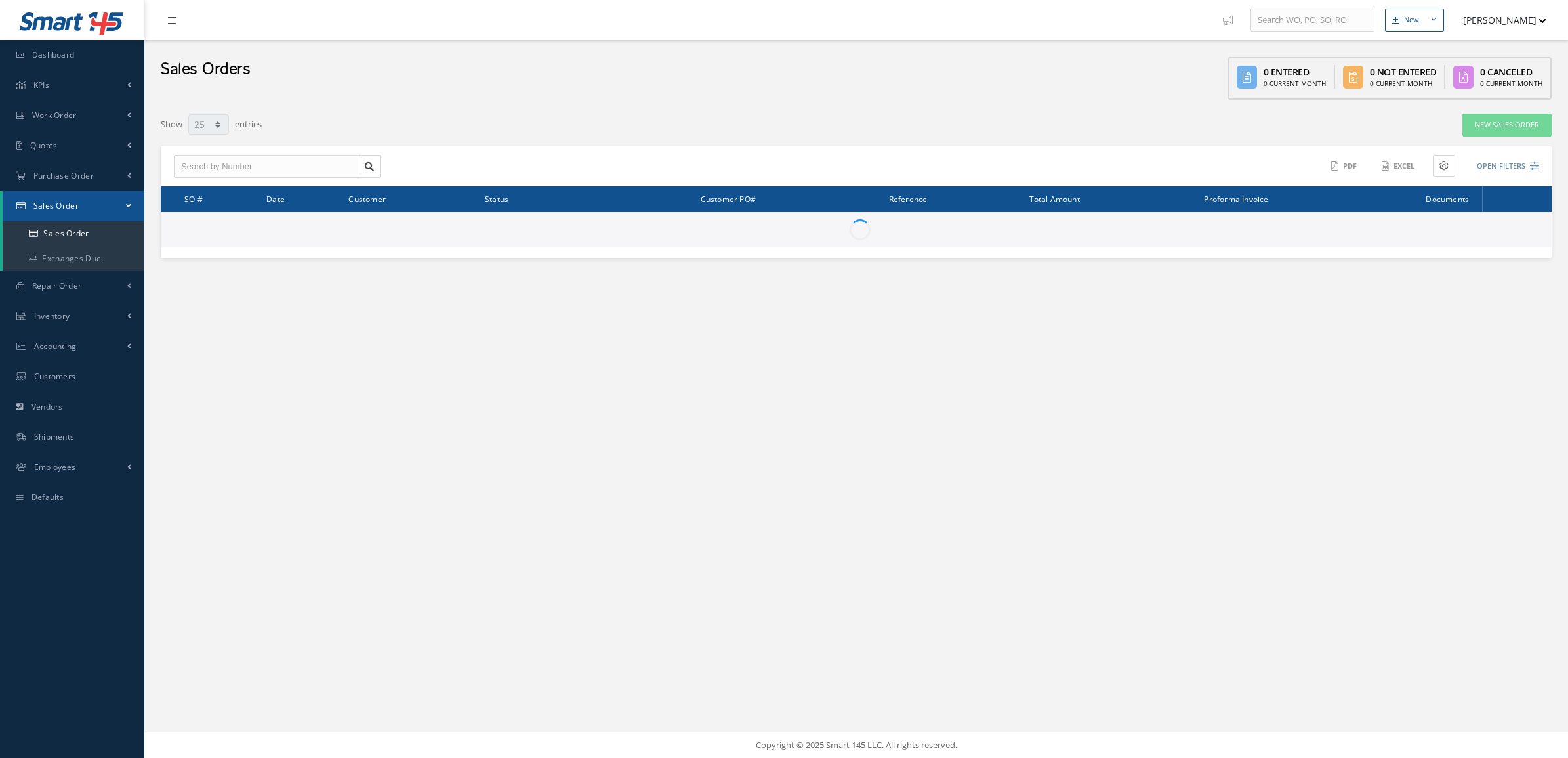
select select "25"
